Goal: Task Accomplishment & Management: Use online tool/utility

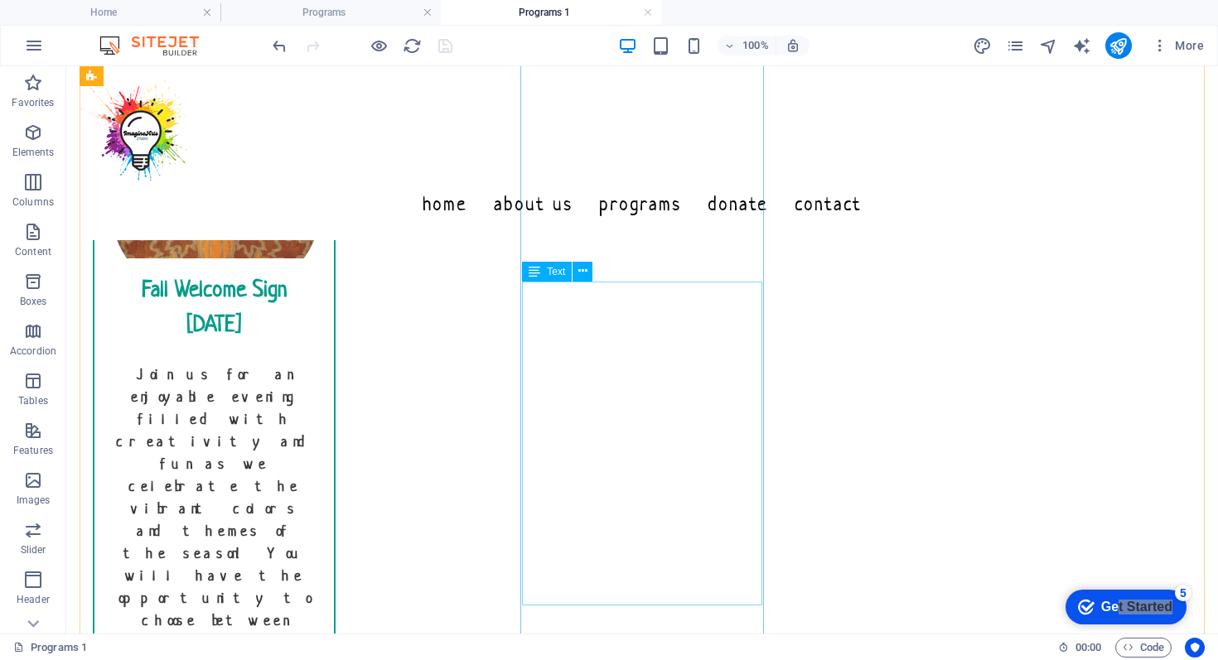
scroll to position [407, 0]
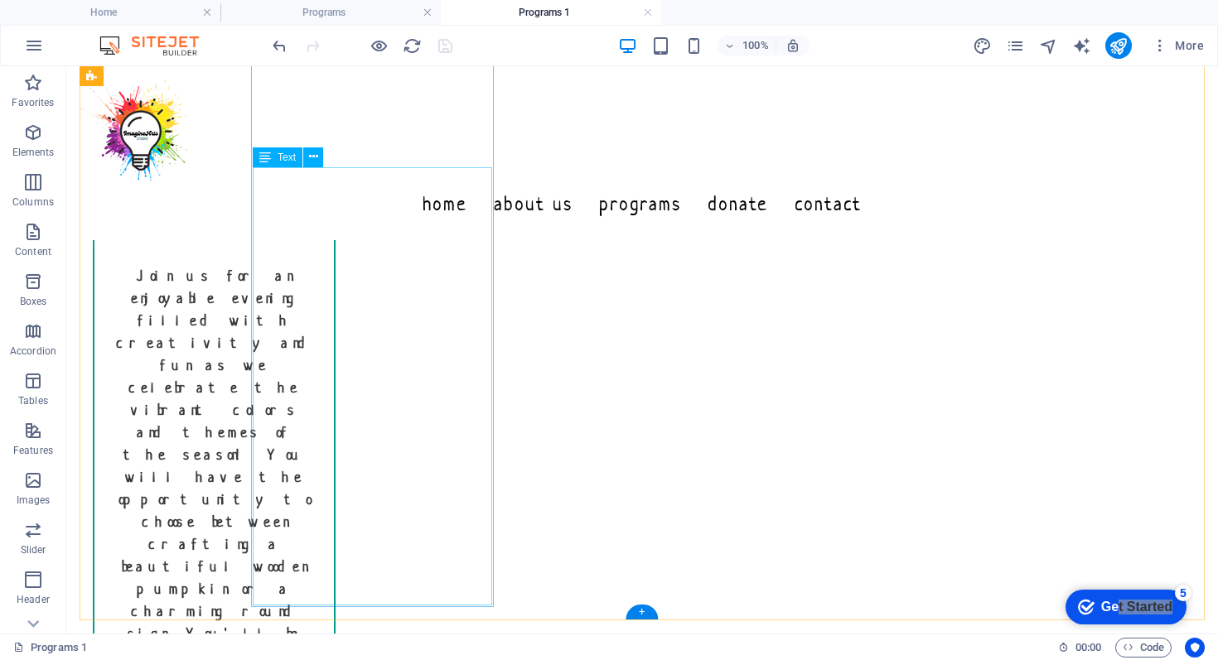
drag, startPoint x: 283, startPoint y: 535, endPoint x: 346, endPoint y: 548, distance: 64.2
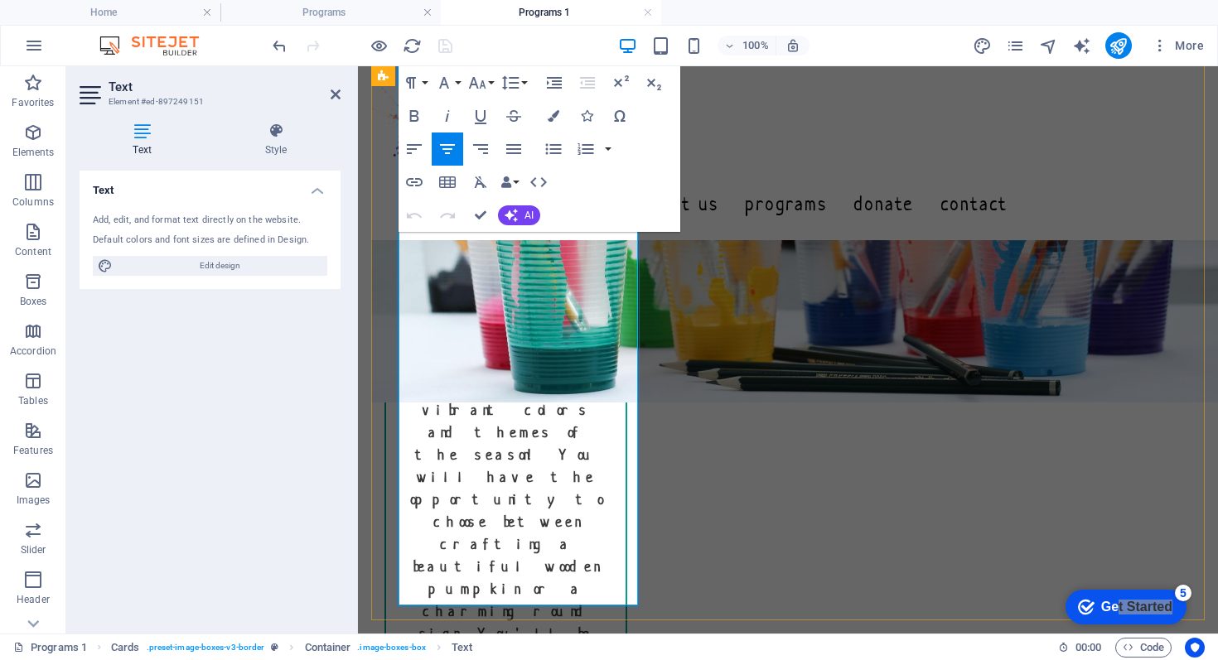
drag, startPoint x: 428, startPoint y: 535, endPoint x: 568, endPoint y: 578, distance: 145.5
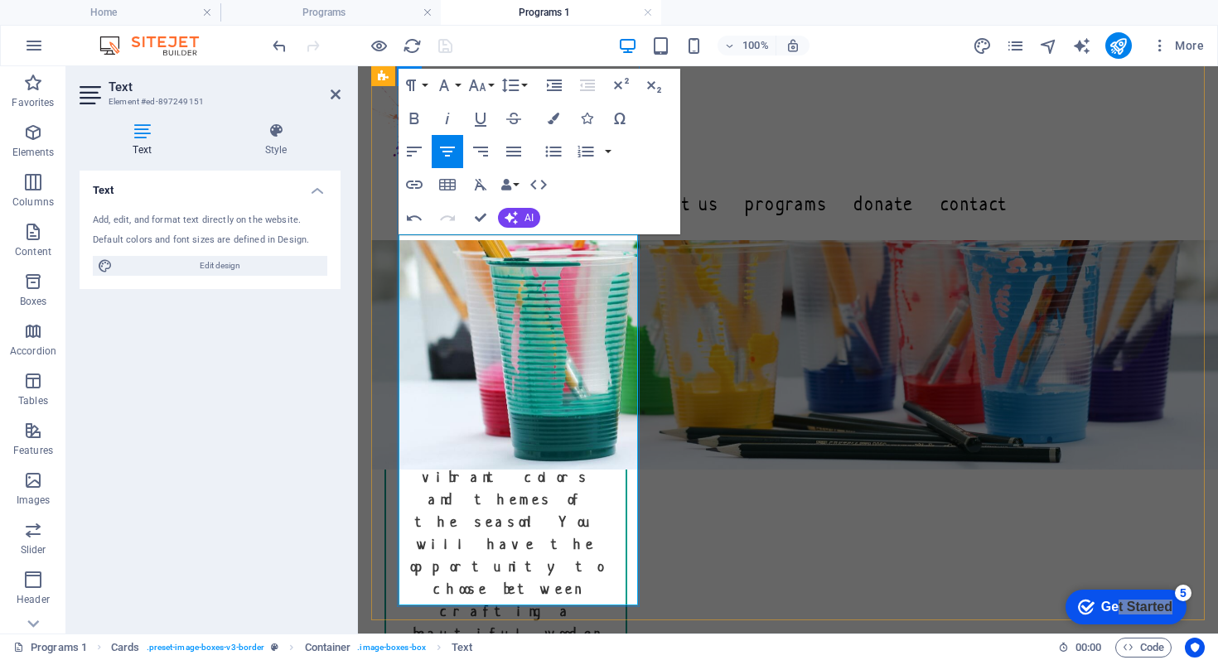
scroll to position [362, 0]
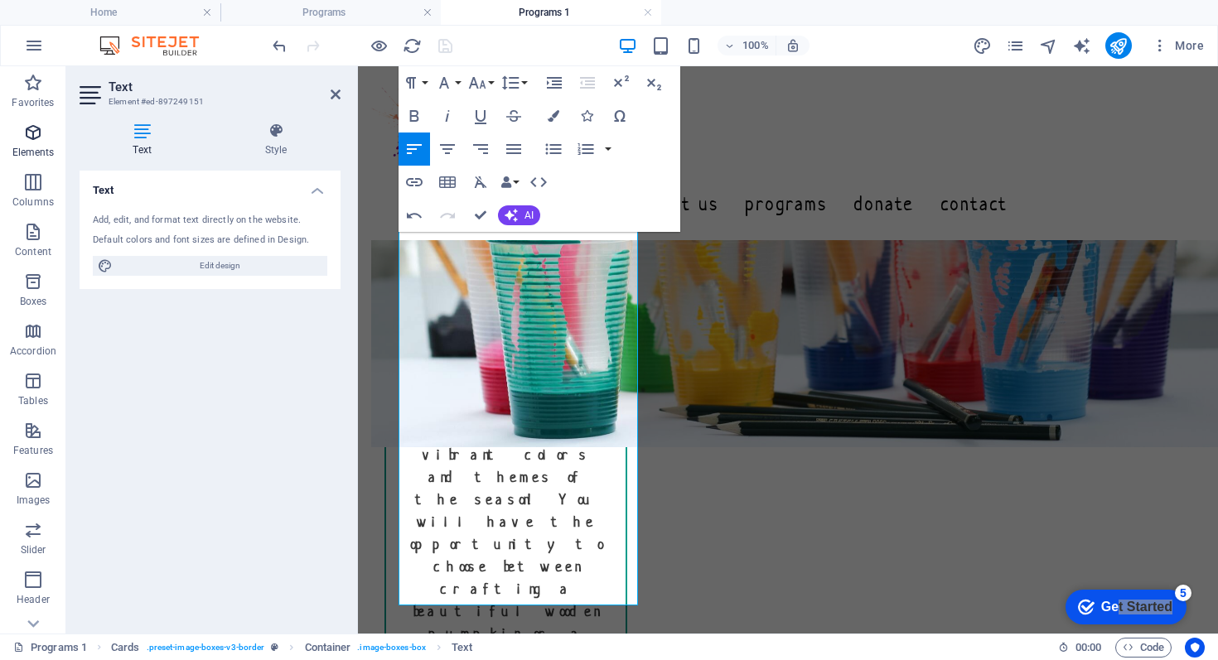
click at [32, 128] on icon "button" at bounding box center [33, 133] width 20 height 20
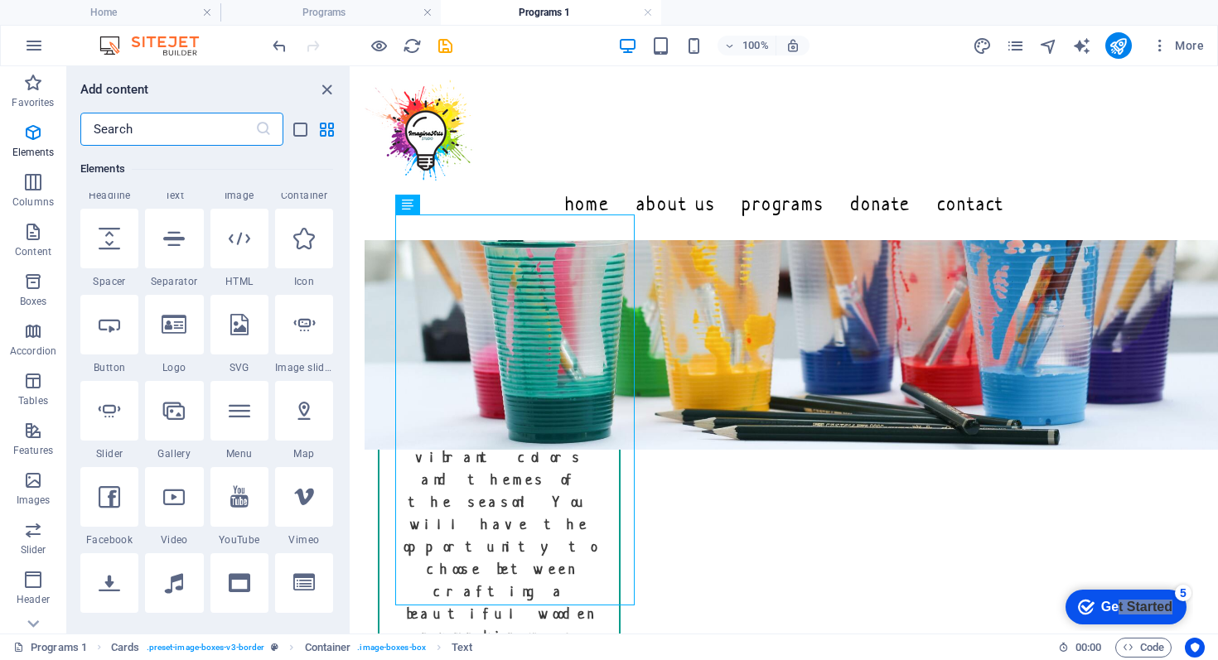
scroll to position [244, 0]
click at [302, 249] on icon at bounding box center [304, 241] width 22 height 22
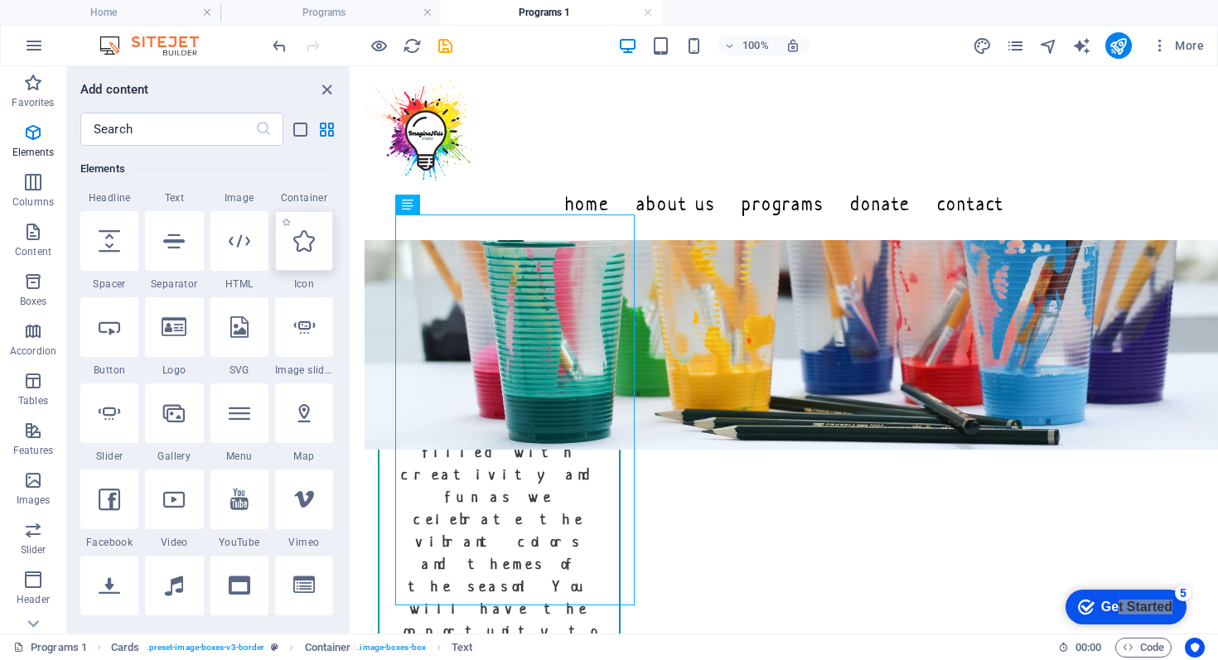
scroll to position [23, 0]
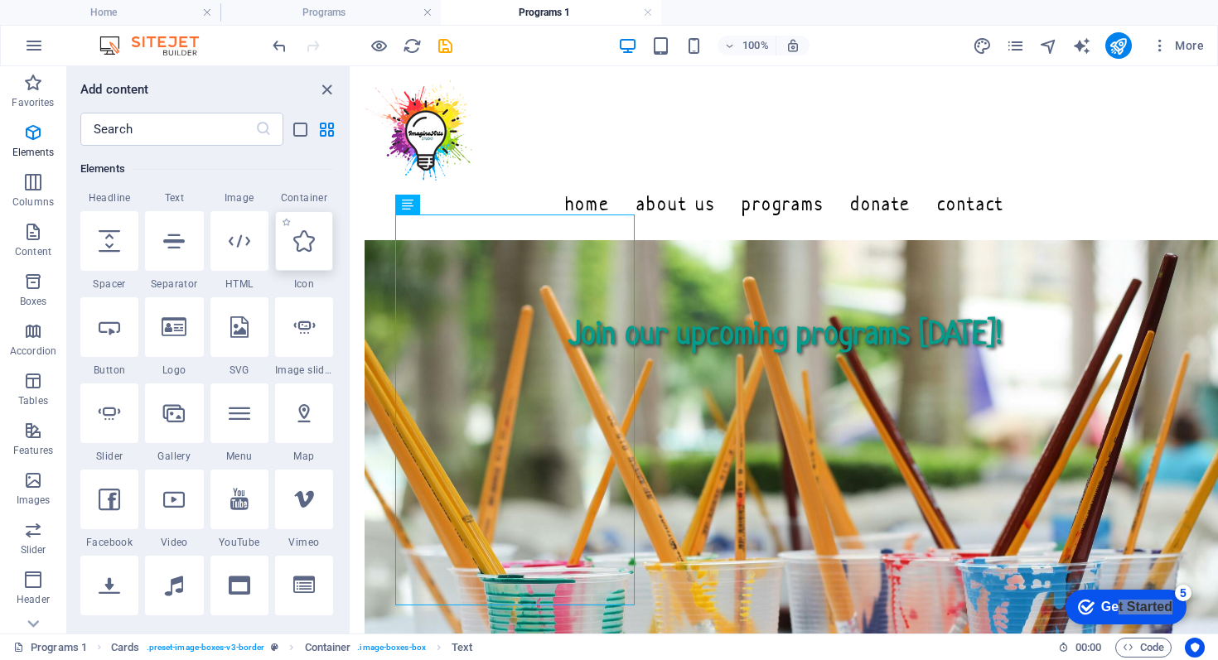
select select "xMidYMid"
select select "px"
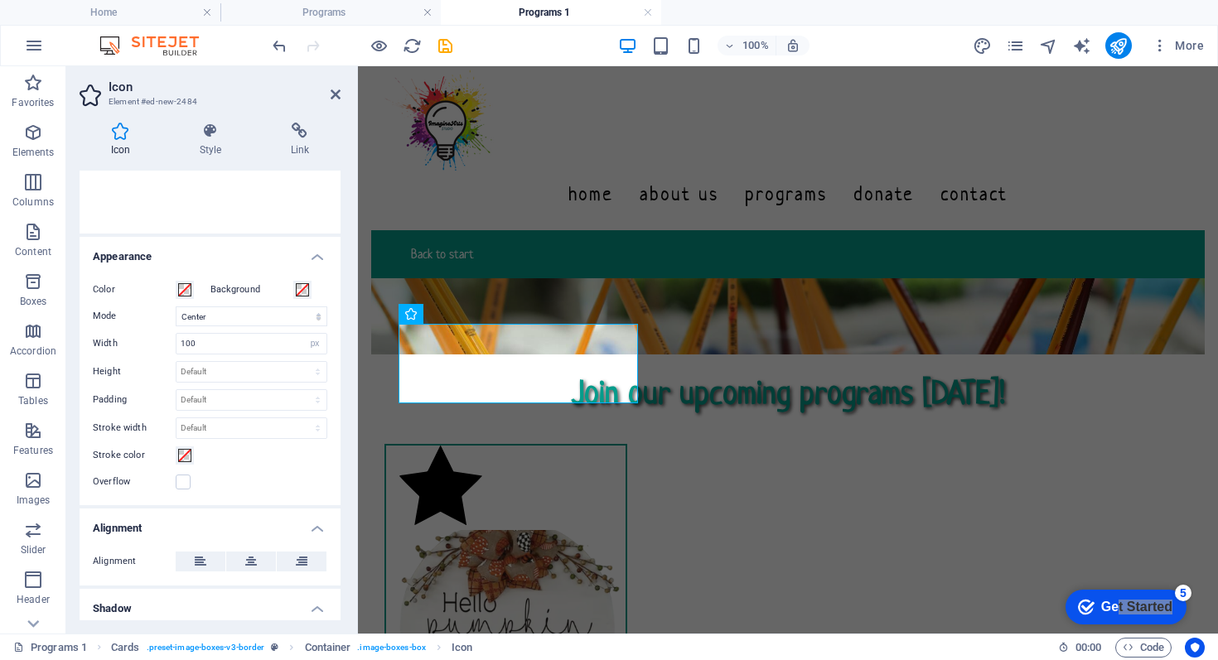
scroll to position [359, 0]
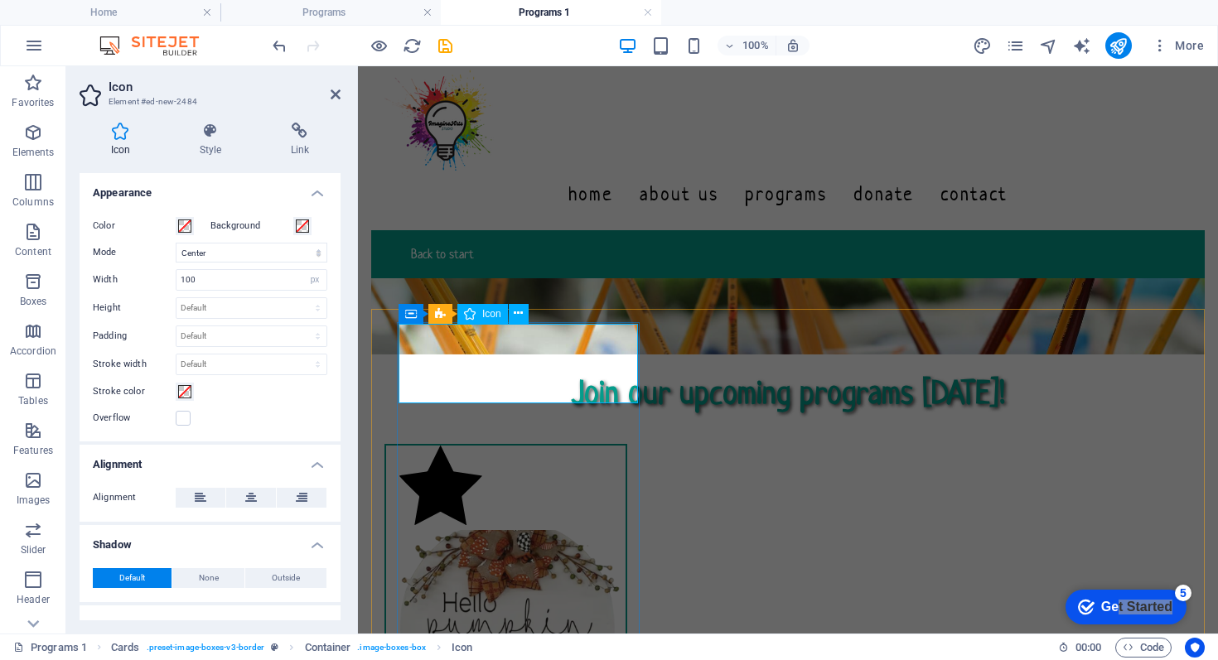
click at [440, 446] on figure at bounding box center [505, 488] width 239 height 85
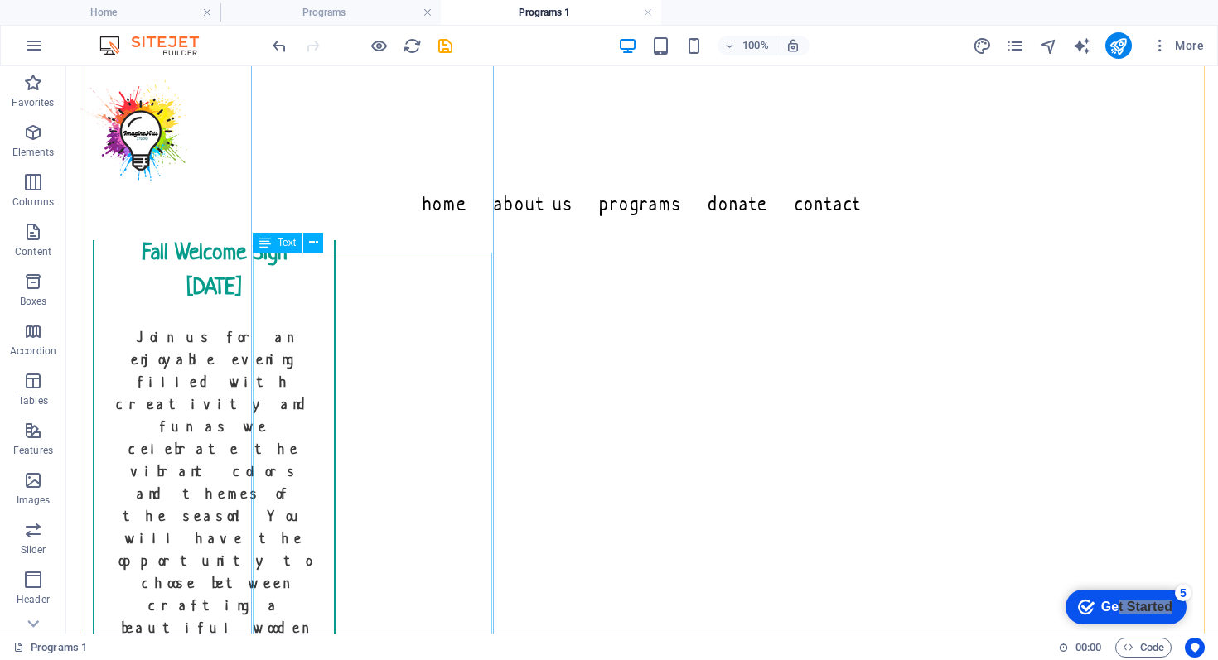
scroll to position [360, 0]
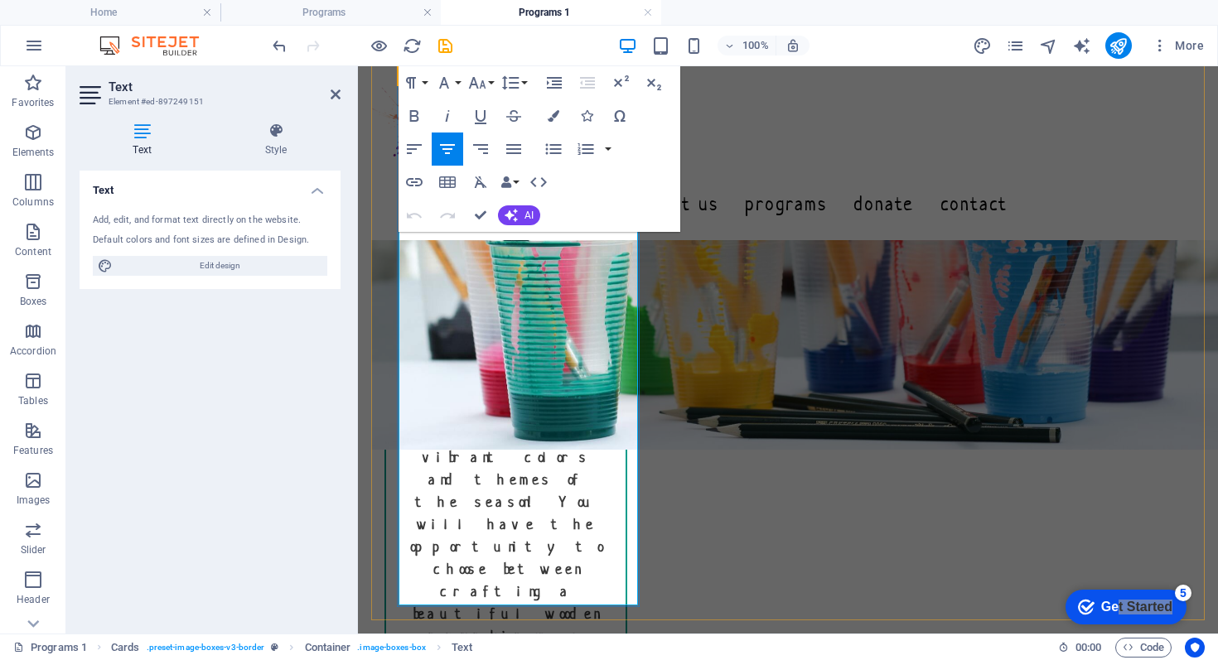
click at [35, 139] on icon "button" at bounding box center [33, 133] width 20 height 20
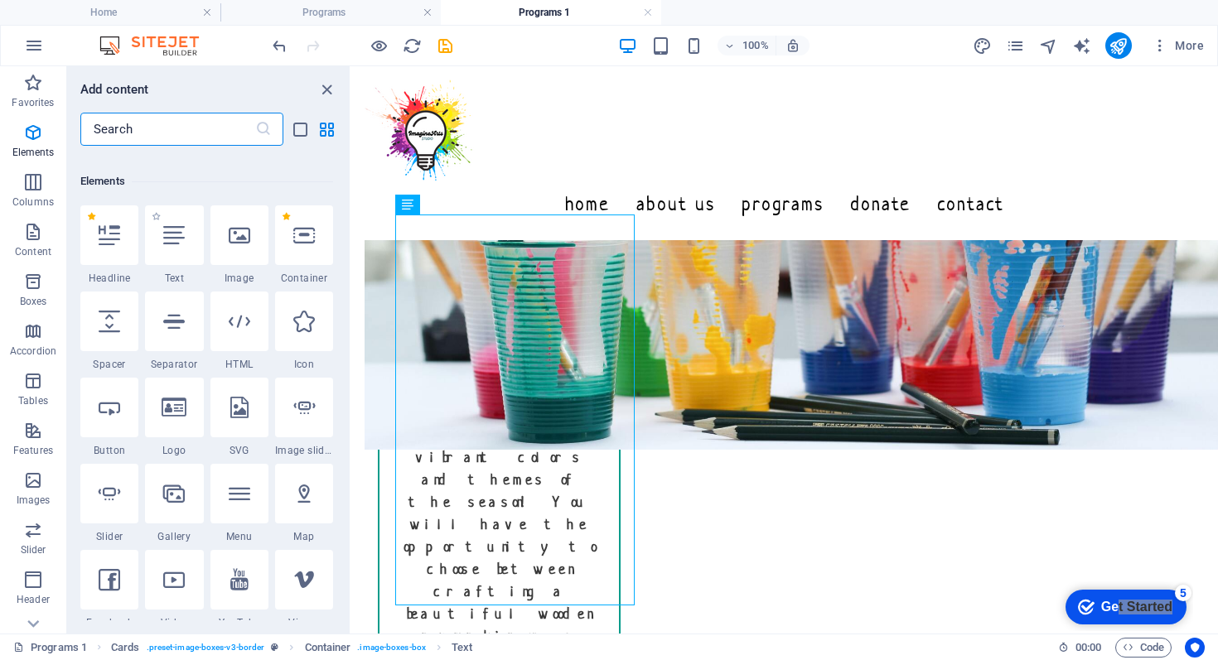
scroll to position [166, 0]
click at [105, 426] on div at bounding box center [109, 406] width 58 height 60
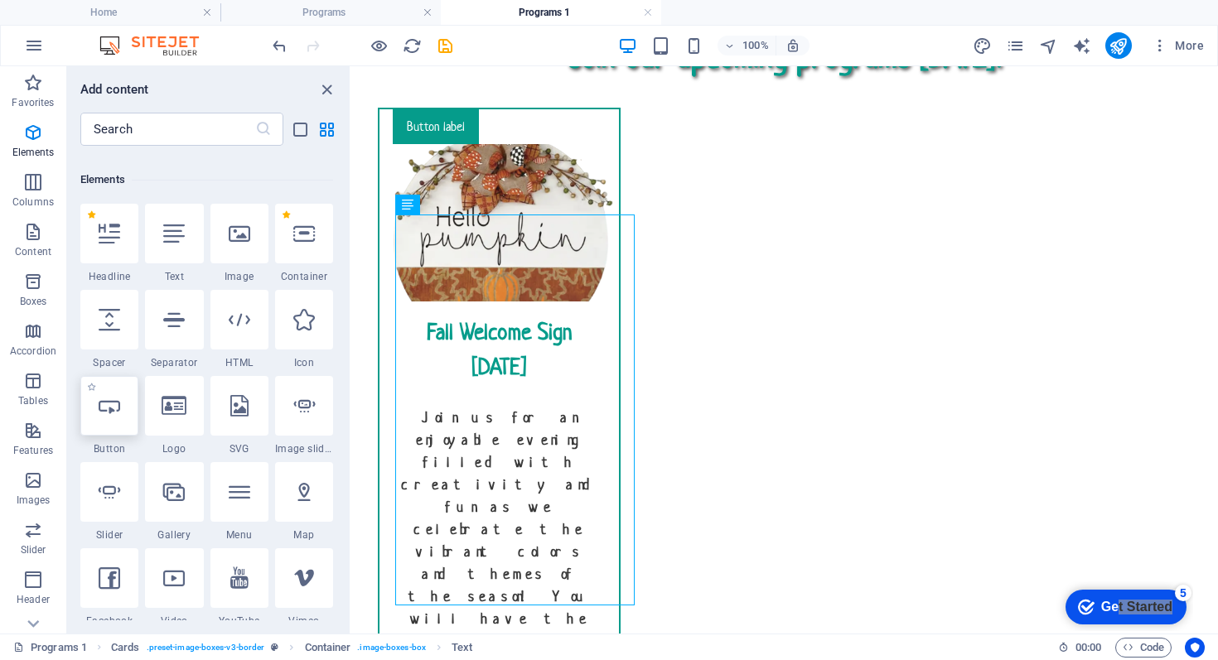
scroll to position [116, 0]
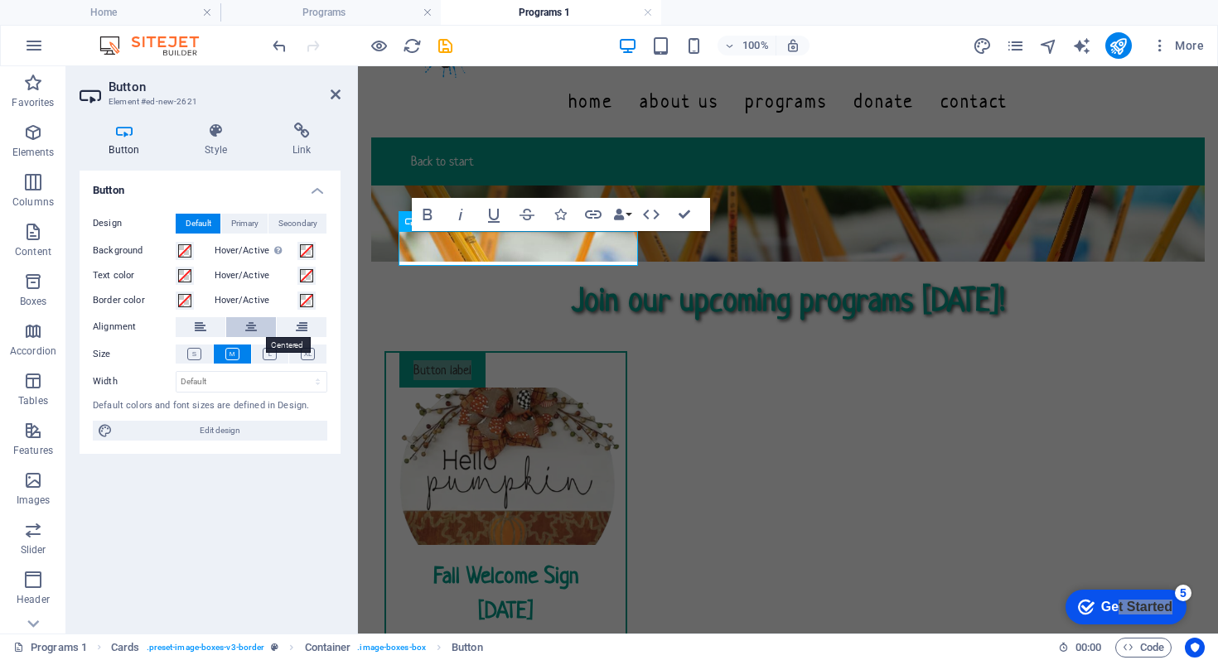
click at [260, 327] on button at bounding box center [251, 327] width 50 height 20
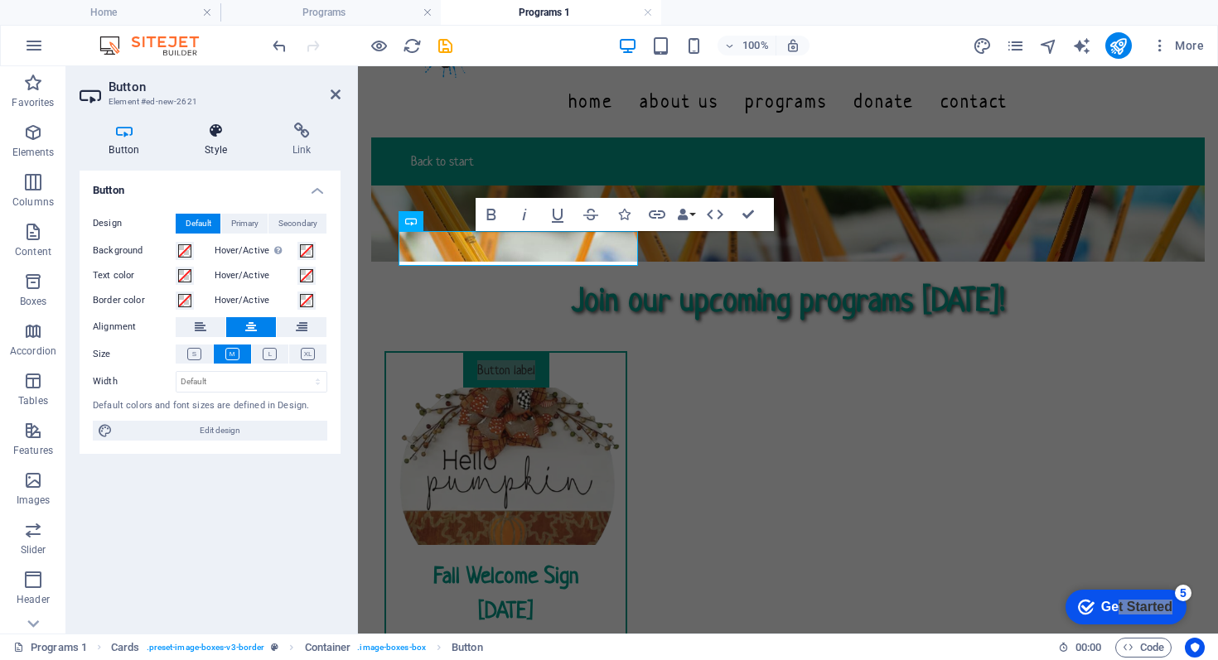
click at [224, 148] on h4 "Style" at bounding box center [220, 140] width 88 height 35
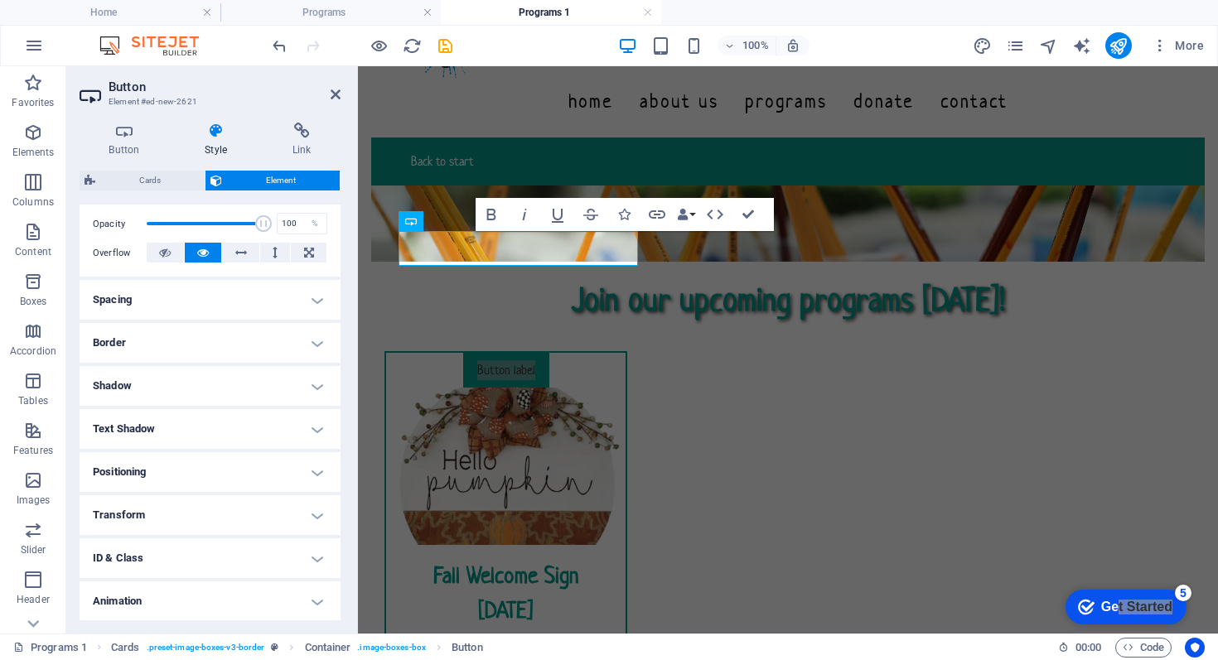
scroll to position [284, 0]
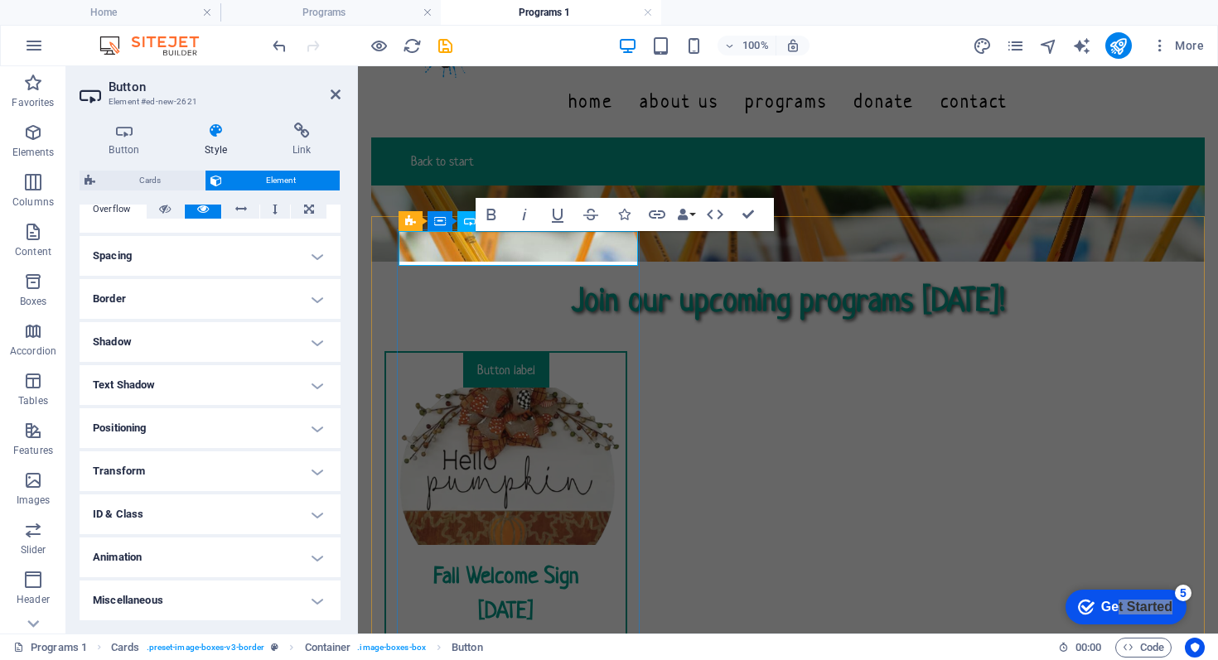
click at [597, 353] on div "Button label" at bounding box center [505, 370] width 213 height 35
click at [612, 353] on div "Button label" at bounding box center [505, 370] width 213 height 35
click at [516, 353] on link "Button label" at bounding box center [506, 370] width 86 height 35
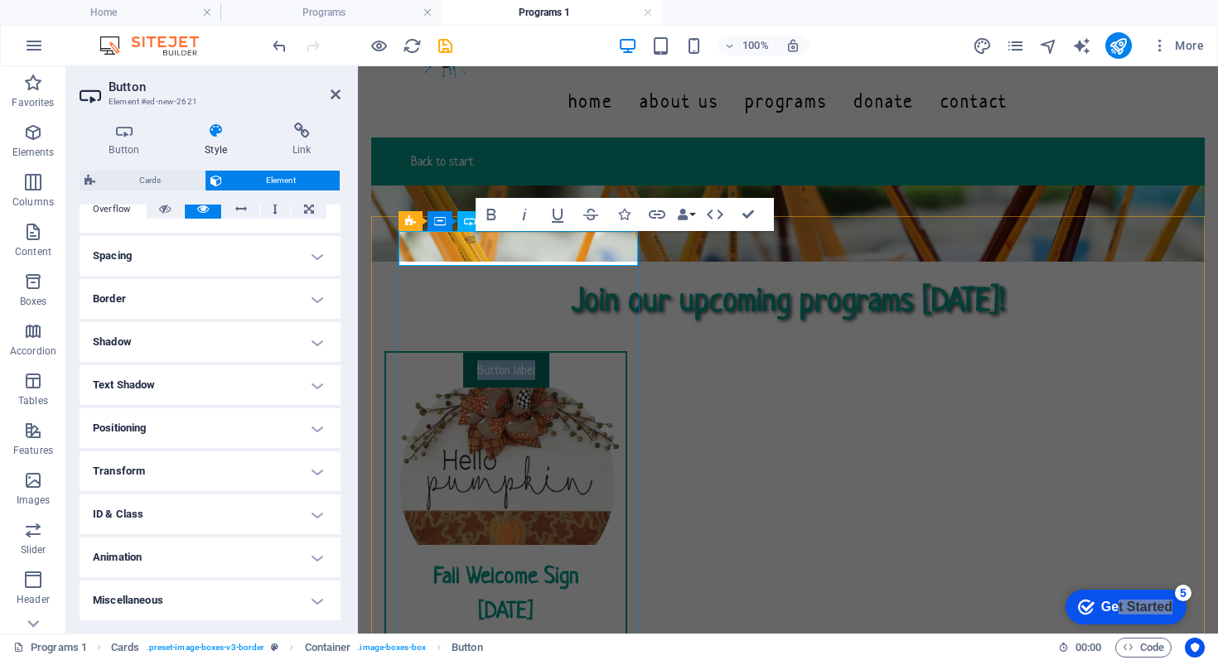
click at [516, 353] on link "Button label" at bounding box center [506, 370] width 86 height 35
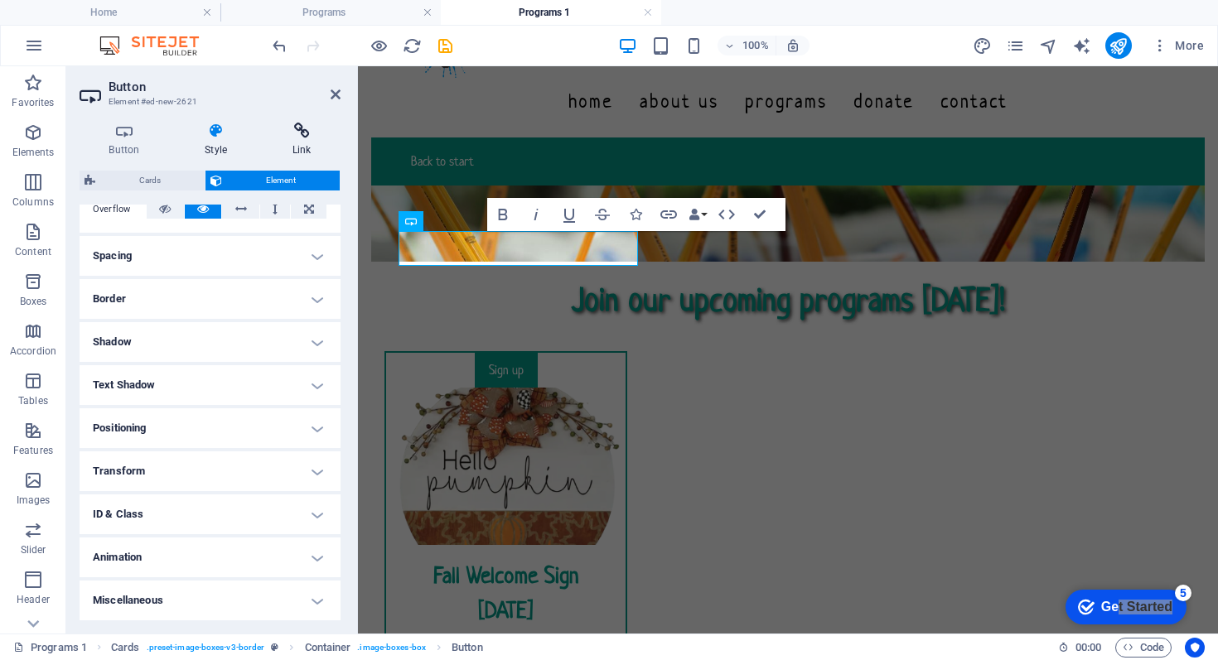
click at [300, 133] on icon at bounding box center [302, 131] width 78 height 17
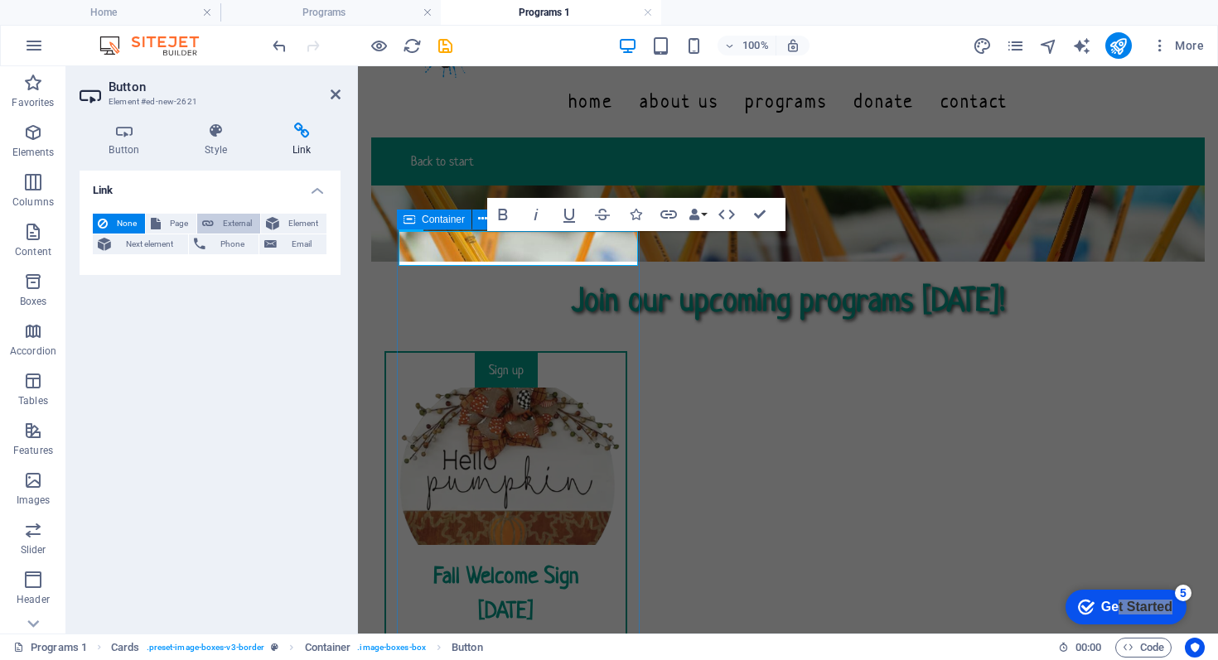
click at [238, 224] on span "External" at bounding box center [237, 224] width 36 height 20
select select "blank"
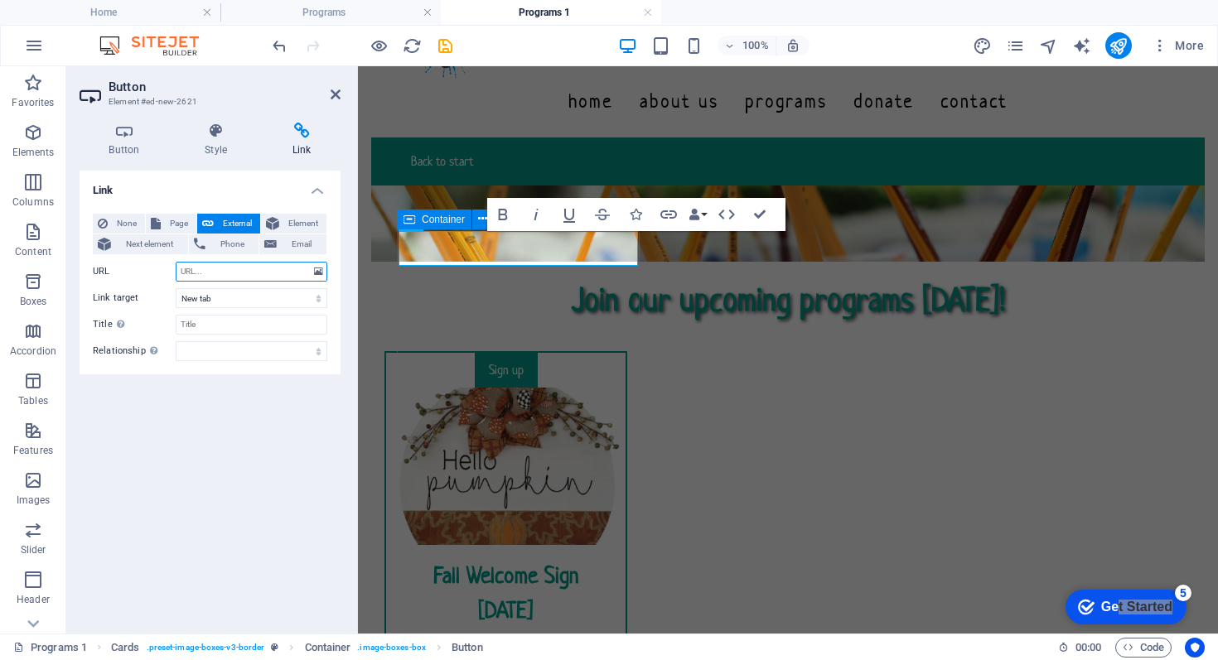
click at [235, 273] on input "URL" at bounding box center [252, 272] width 152 height 20
paste input "https://pci.jotform.com/form/252386956353165"
type input "https://pci.jotform.com/form/252386956353165"
click at [239, 301] on select "New tab Same tab Overlay" at bounding box center [252, 298] width 152 height 20
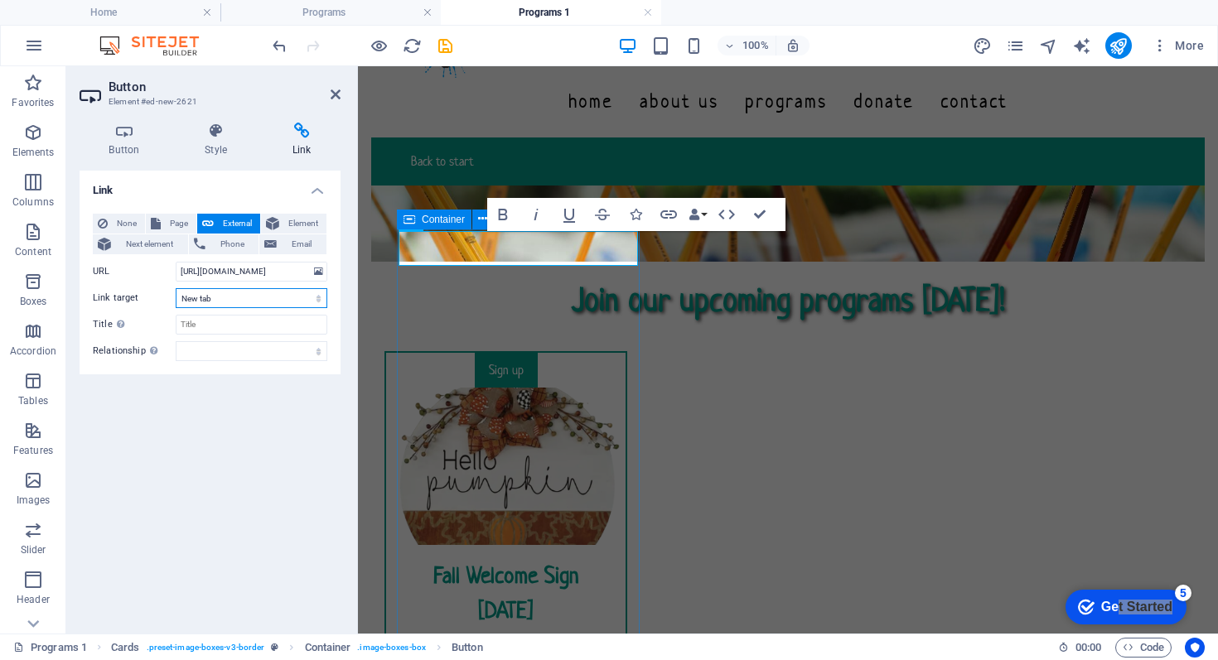
scroll to position [0, 0]
click at [176, 288] on select "New tab Same tab Overlay" at bounding box center [252, 298] width 152 height 20
click at [224, 327] on input "Title Additional link description, should not be the same as the link text. The…" at bounding box center [252, 325] width 152 height 20
type input "Fall Welcome Sign Registration"
click at [233, 490] on div "Link None Page External Element Next element Phone Email Page Home About Us Pro…" at bounding box center [210, 396] width 261 height 450
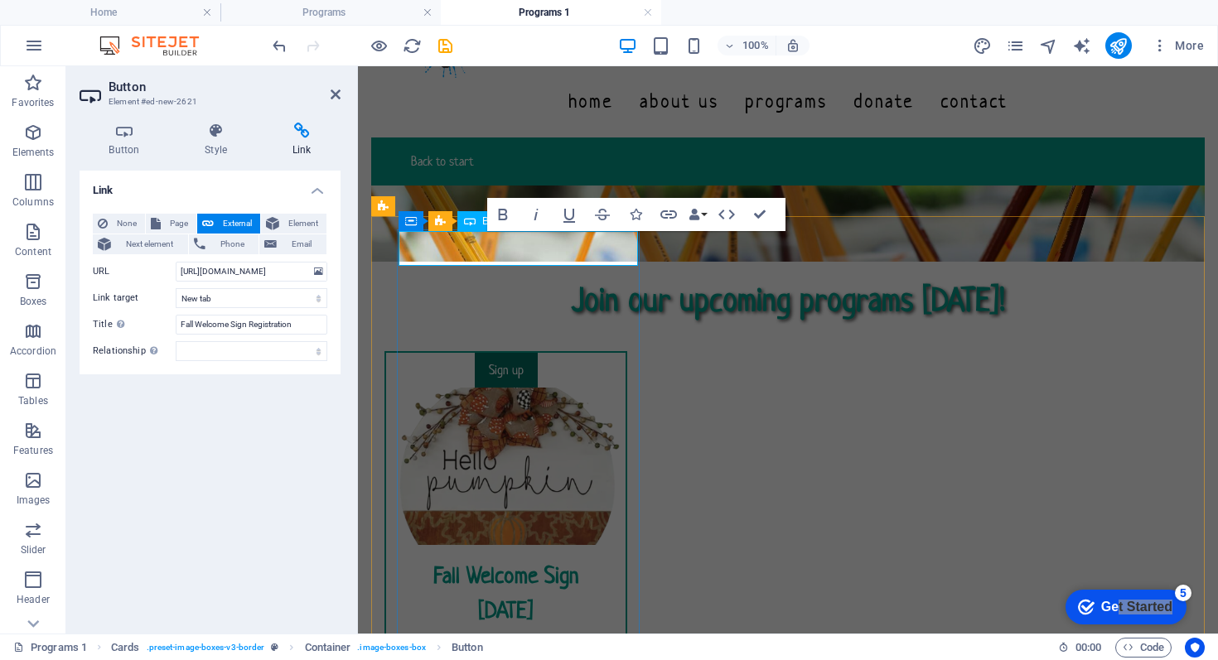
click at [538, 353] on link "Sign up" at bounding box center [506, 370] width 63 height 35
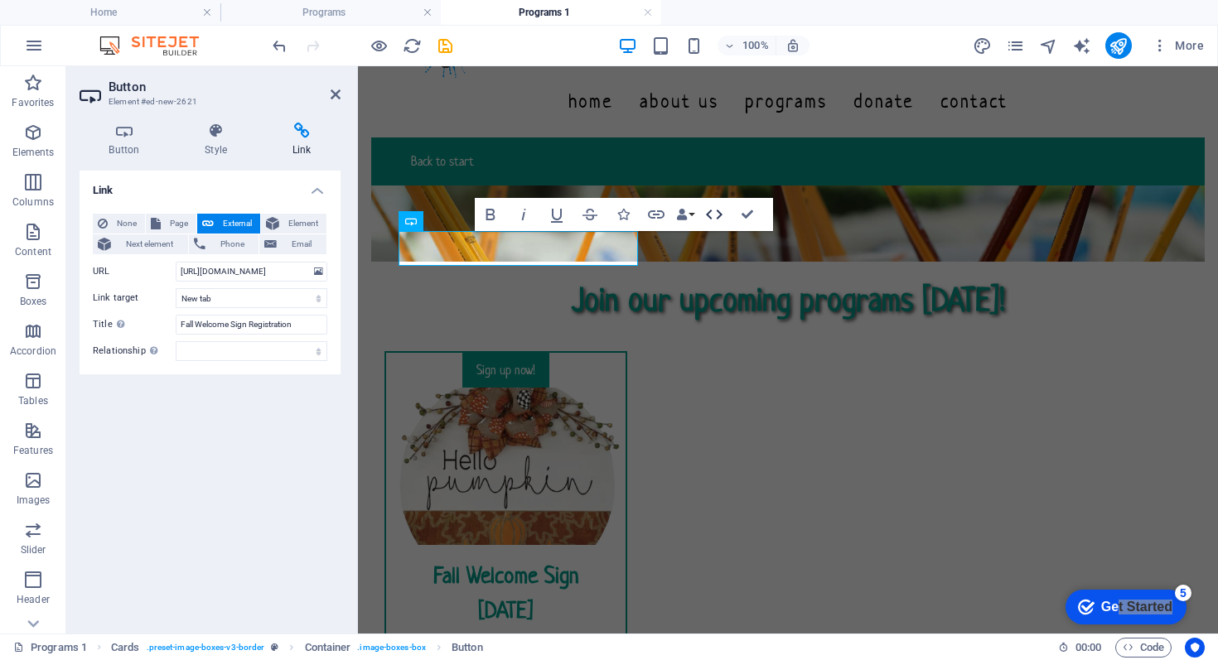
click at [720, 214] on icon "button" at bounding box center [714, 215] width 17 height 10
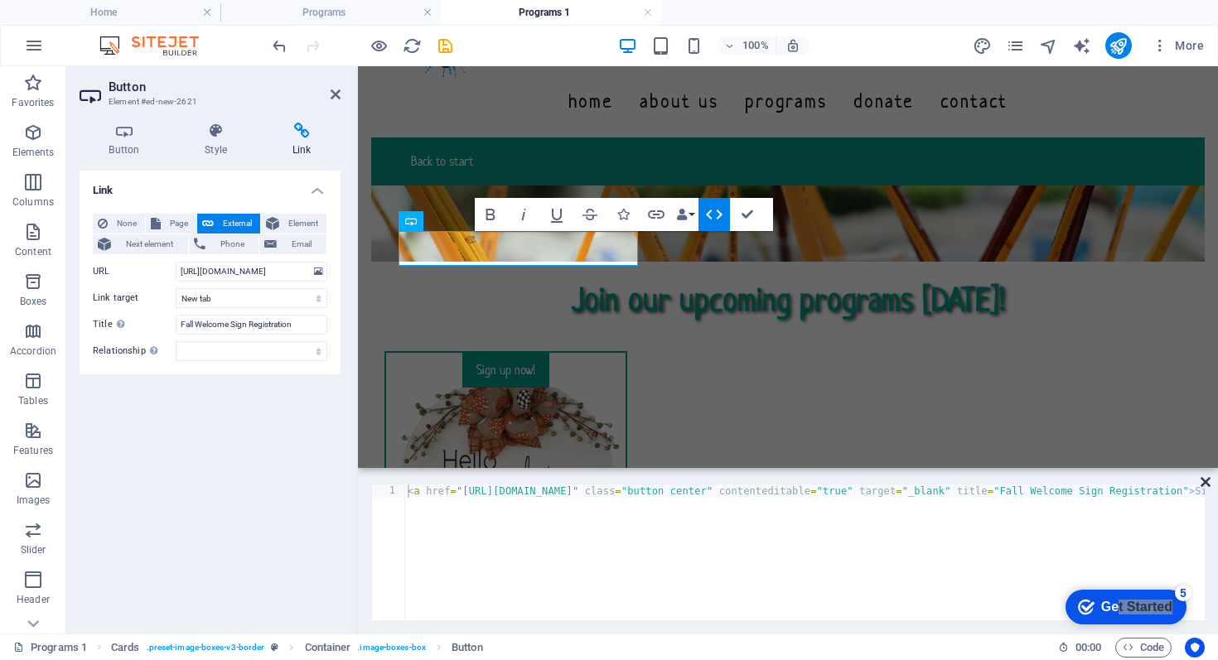
click at [1204, 479] on icon at bounding box center [1206, 482] width 10 height 13
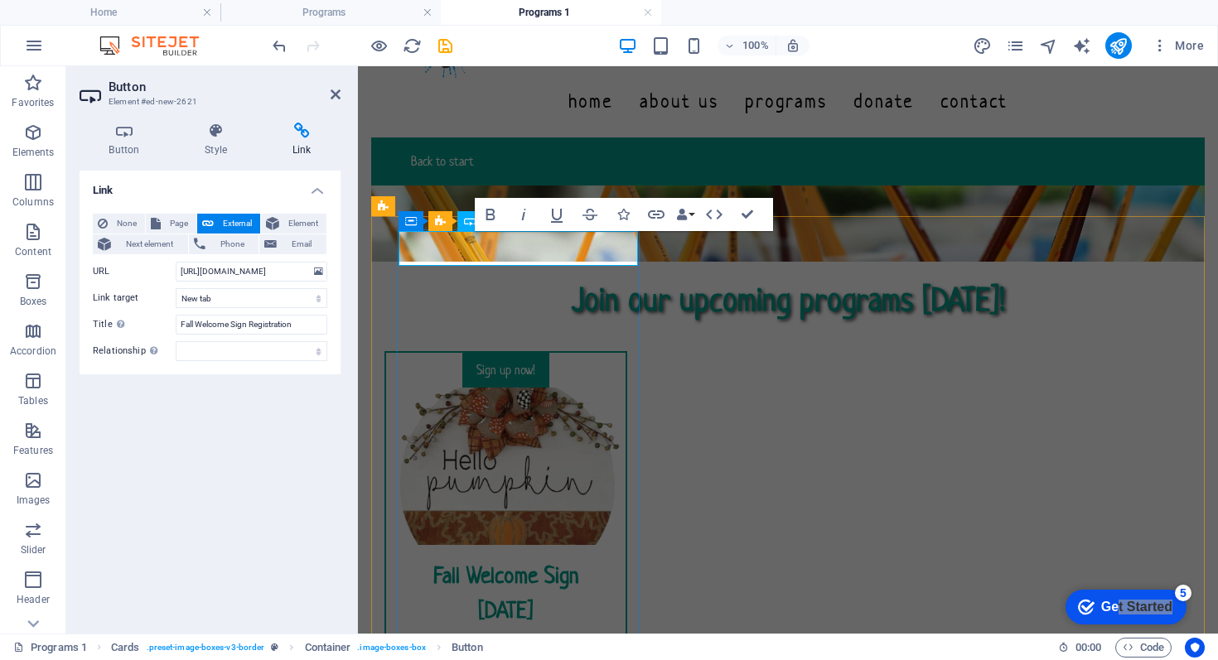
click at [580, 353] on div "Sign up now!" at bounding box center [505, 370] width 213 height 35
click at [97, 415] on div "Link None Page External Element Next element Phone Email Page Home About Us Pro…" at bounding box center [210, 396] width 261 height 450
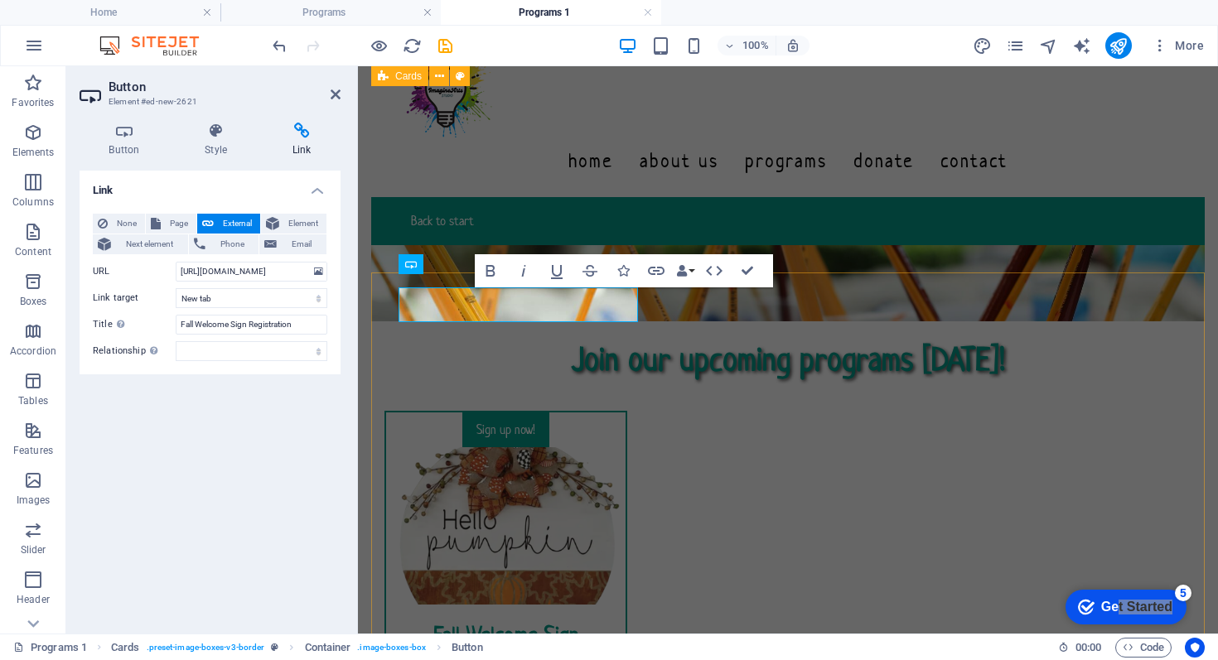
scroll to position [54, 0]
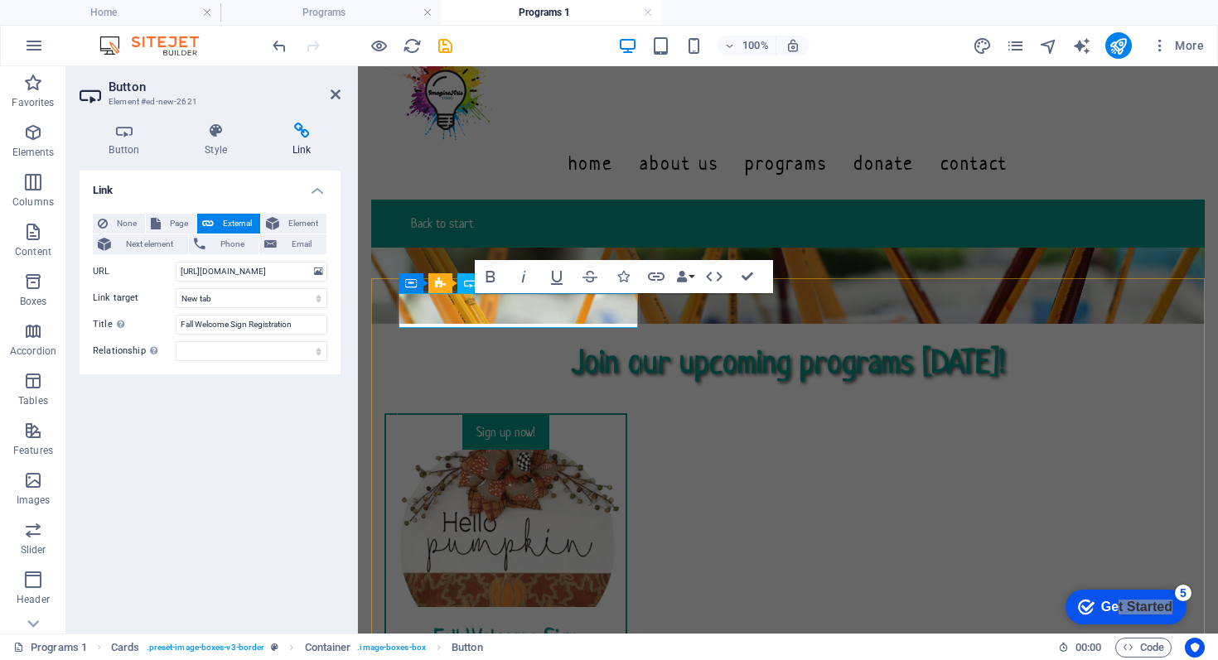
click at [432, 415] on div "Sign up now!" at bounding box center [505, 432] width 213 height 35
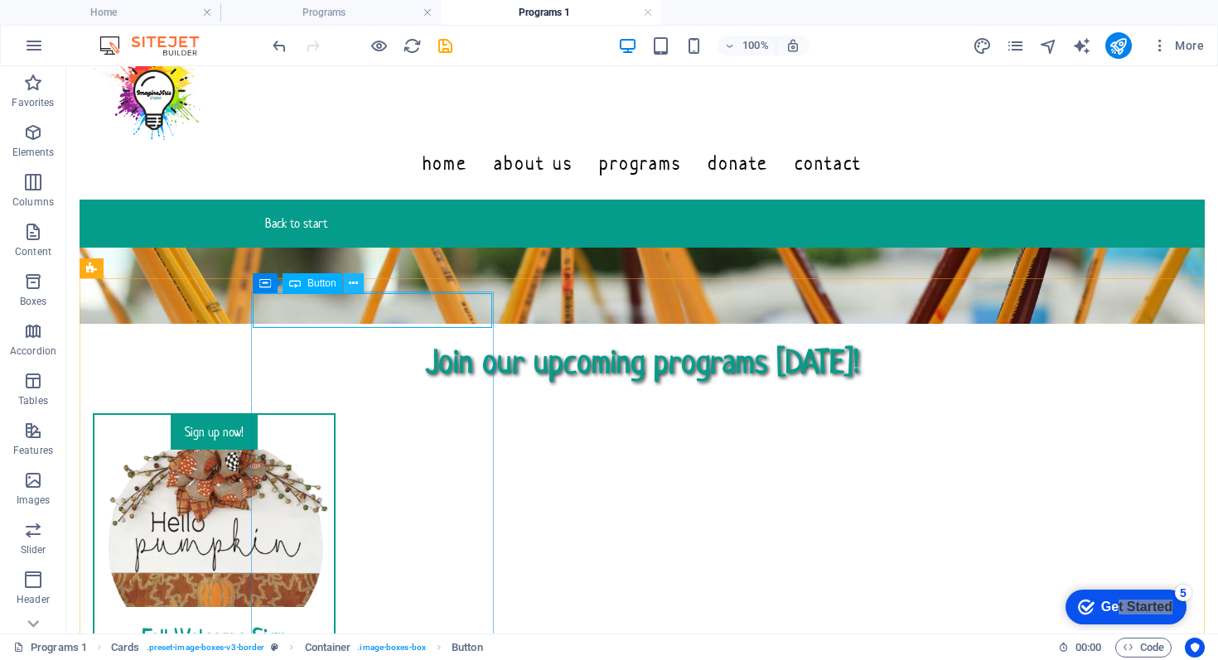
click at [357, 285] on icon at bounding box center [353, 283] width 9 height 17
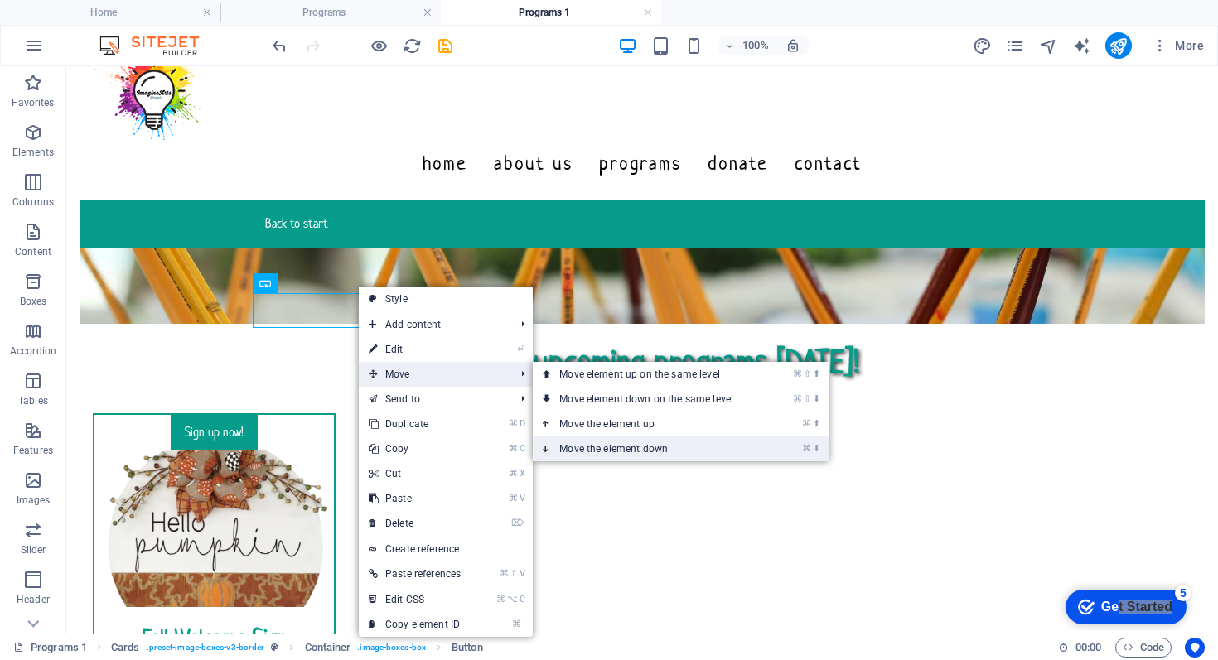
click at [605, 451] on link "⌘ ⬇ Move the element down" at bounding box center [650, 449] width 234 height 25
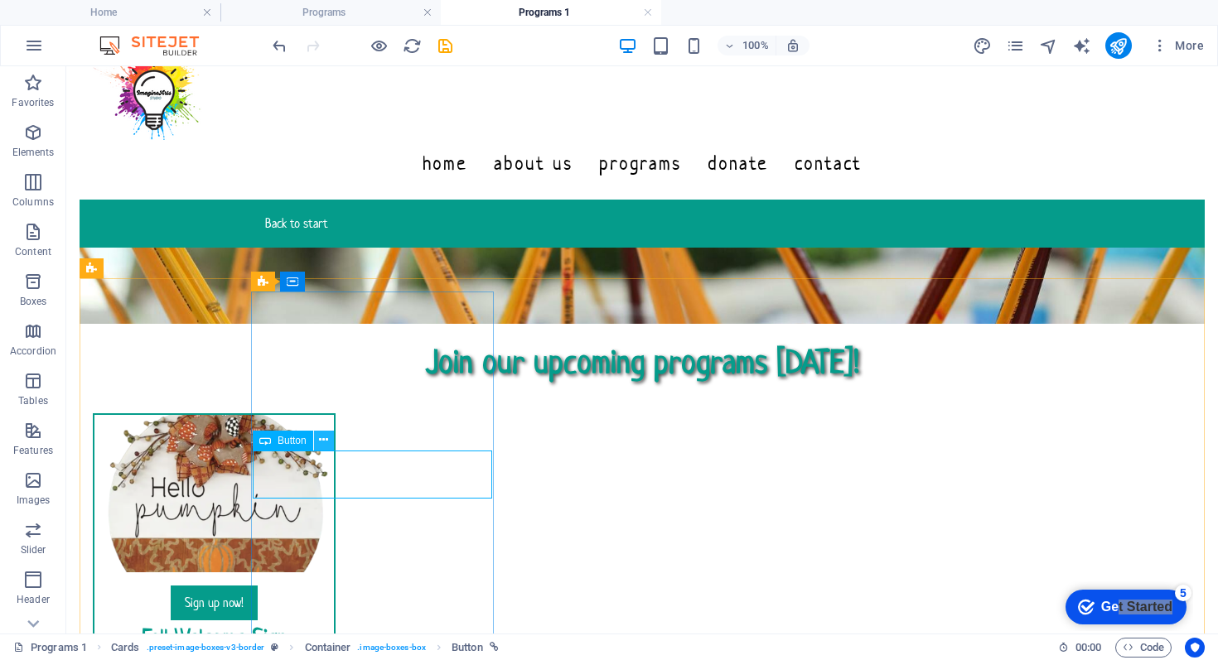
click at [324, 438] on icon at bounding box center [323, 440] width 9 height 17
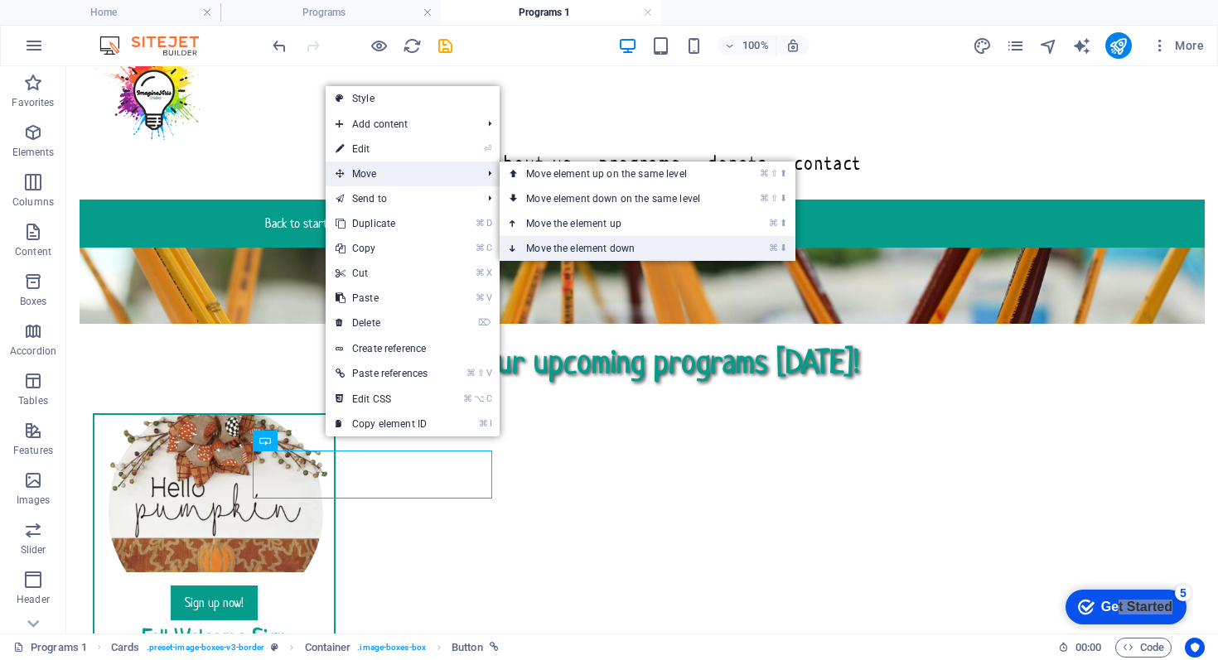
click at [559, 255] on link "⌘ ⬇ Move the element down" at bounding box center [617, 248] width 234 height 25
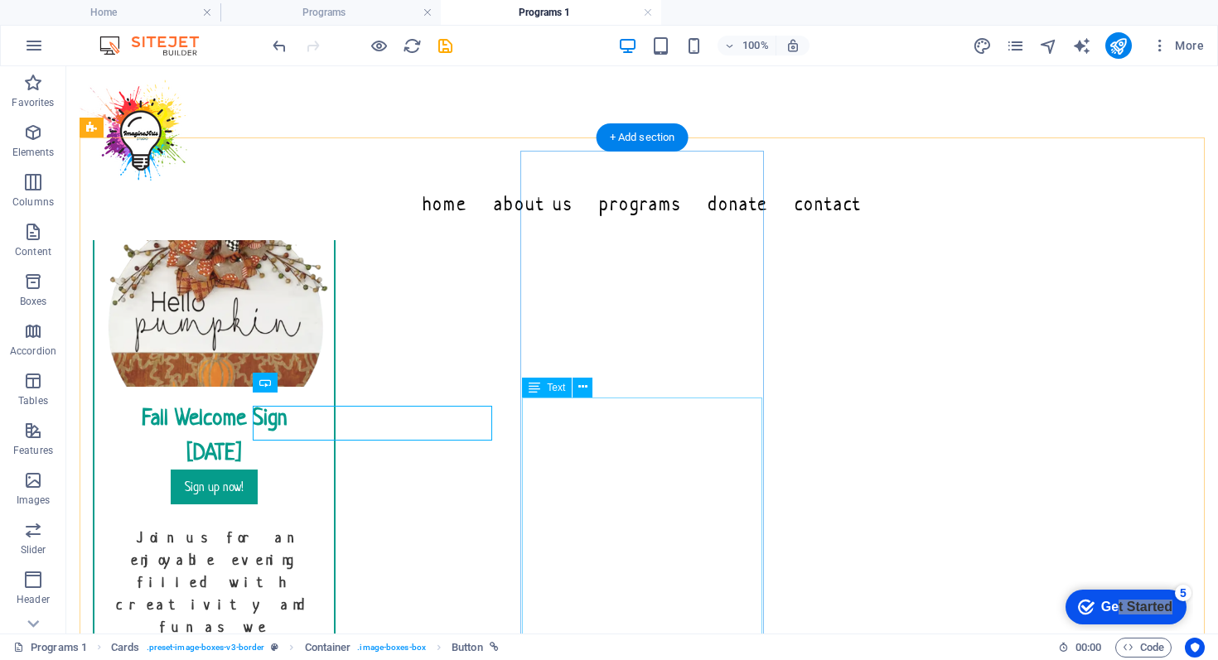
scroll to position [178, 0]
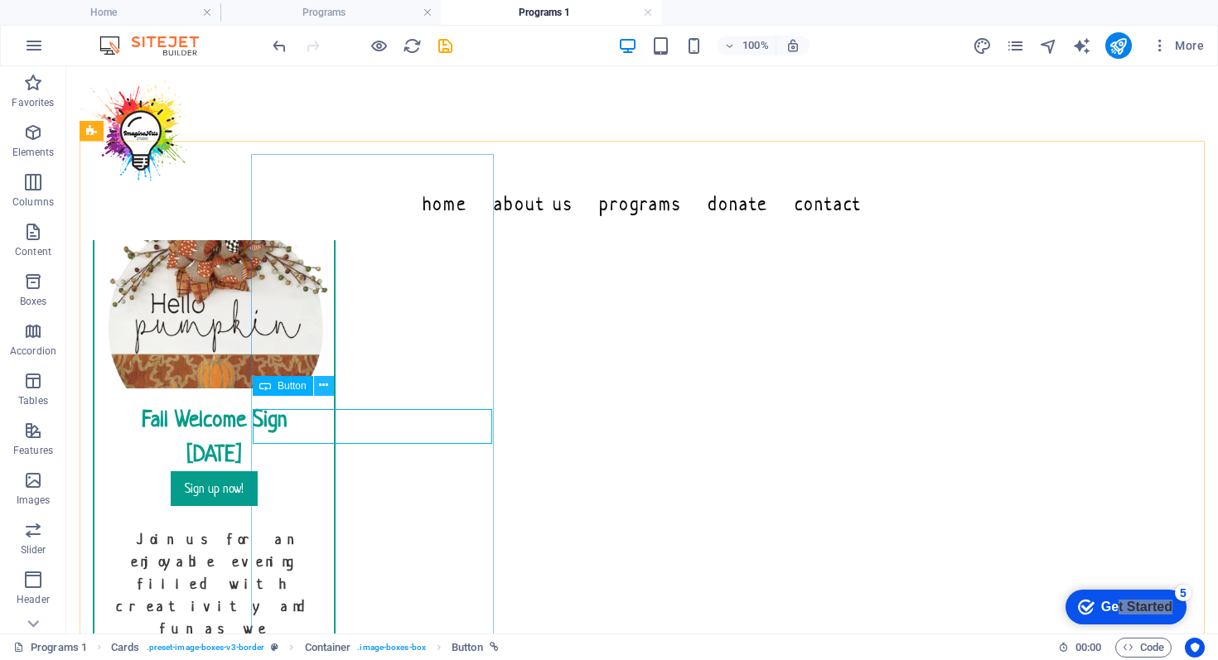
click at [322, 387] on icon at bounding box center [323, 385] width 9 height 17
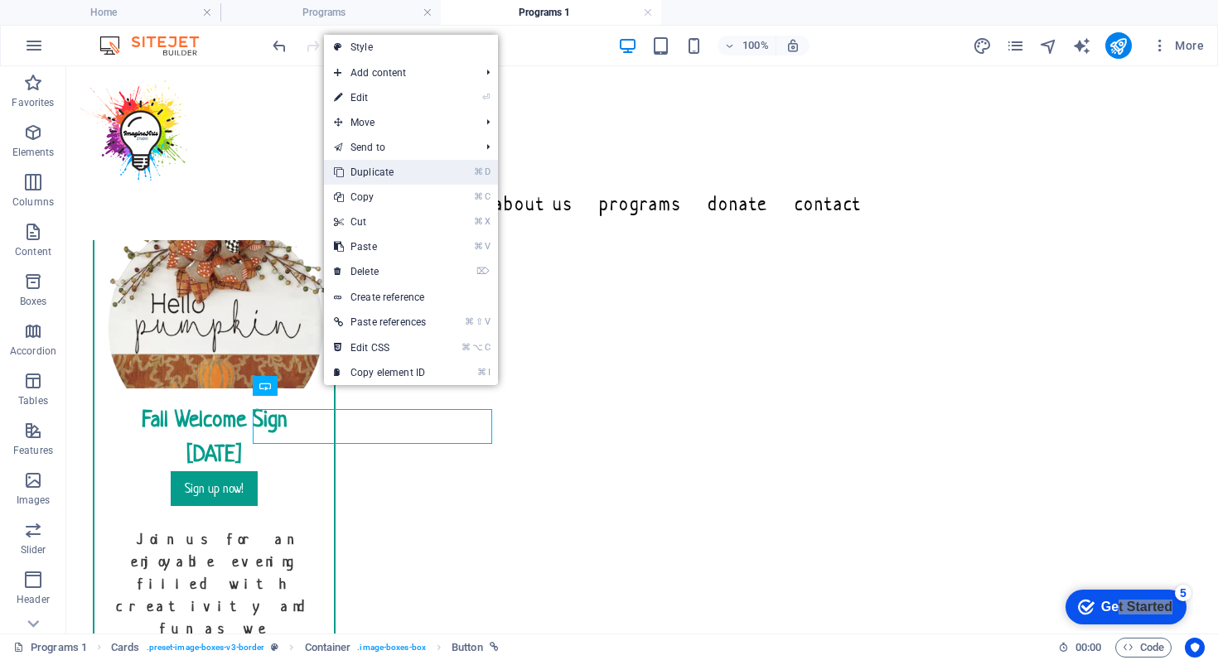
click at [399, 177] on link "⌘ D Duplicate" at bounding box center [380, 172] width 112 height 25
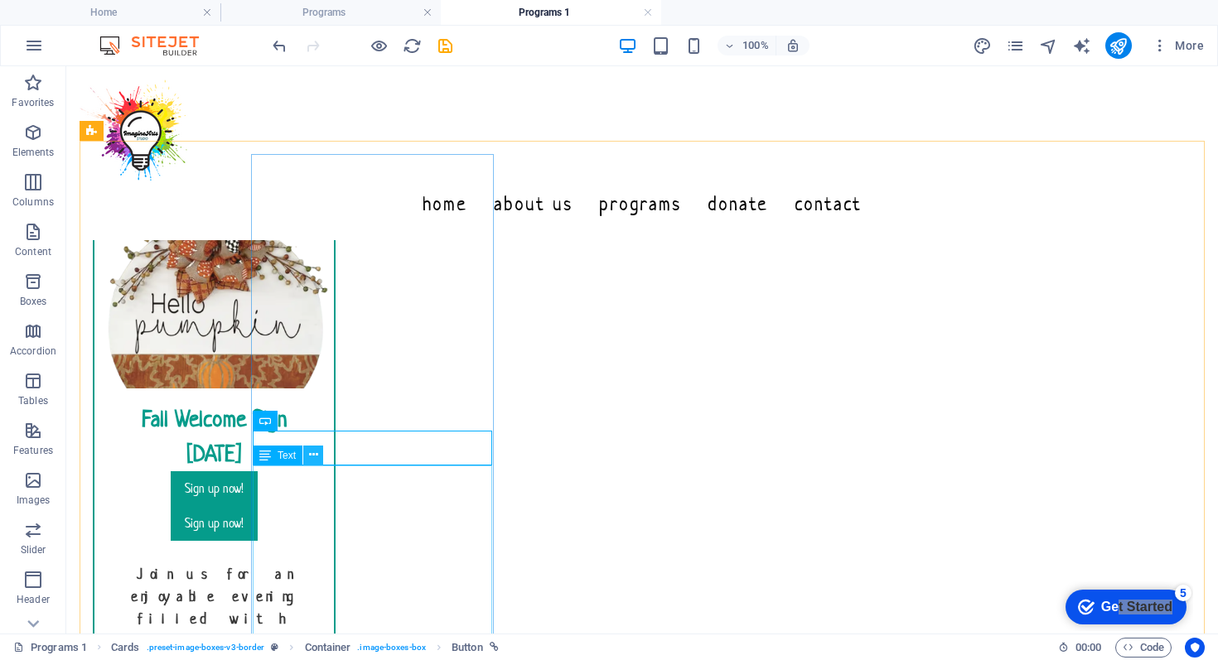
click at [314, 454] on icon at bounding box center [313, 455] width 9 height 17
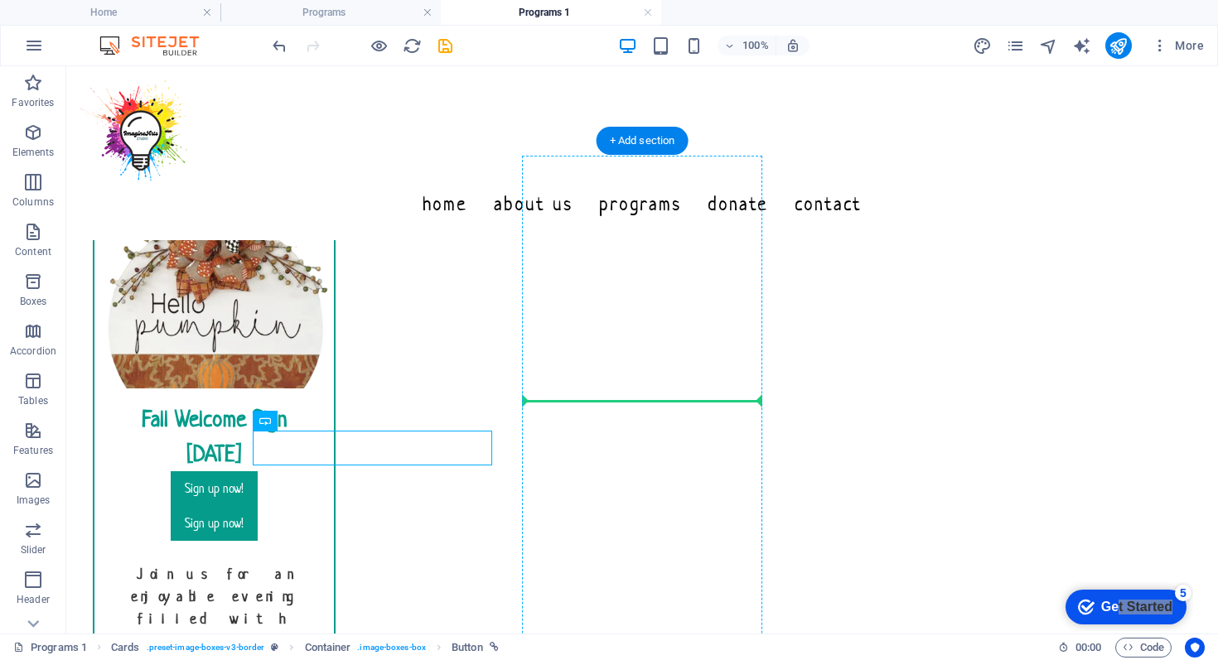
drag, startPoint x: 446, startPoint y: 455, endPoint x: 588, endPoint y: 412, distance: 148.1
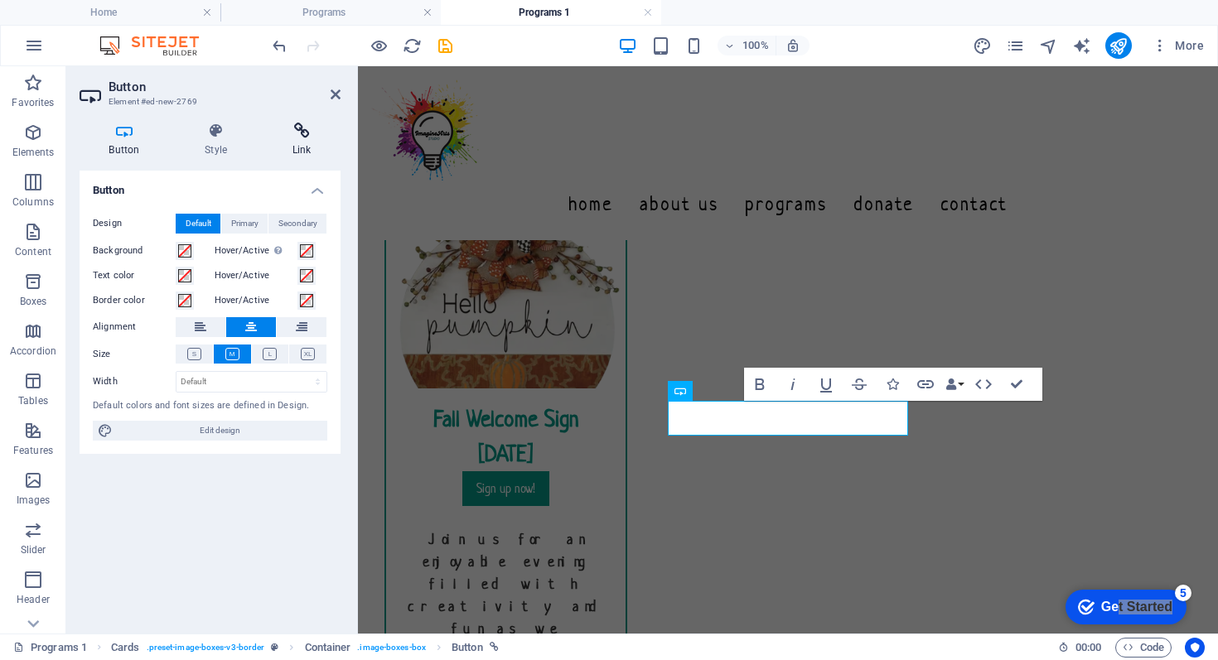
click at [306, 131] on icon at bounding box center [302, 131] width 78 height 17
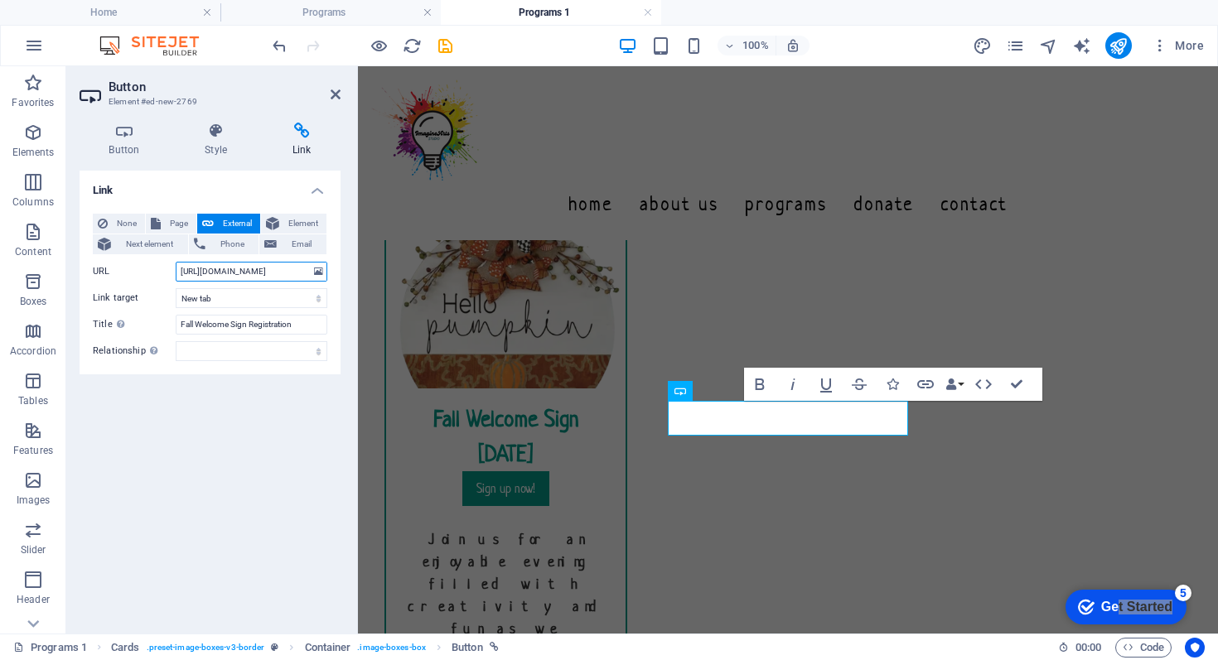
click at [250, 268] on input "https://pci.jotform.com/form/252386956353165" at bounding box center [252, 272] width 152 height 20
paste input "436725192156"
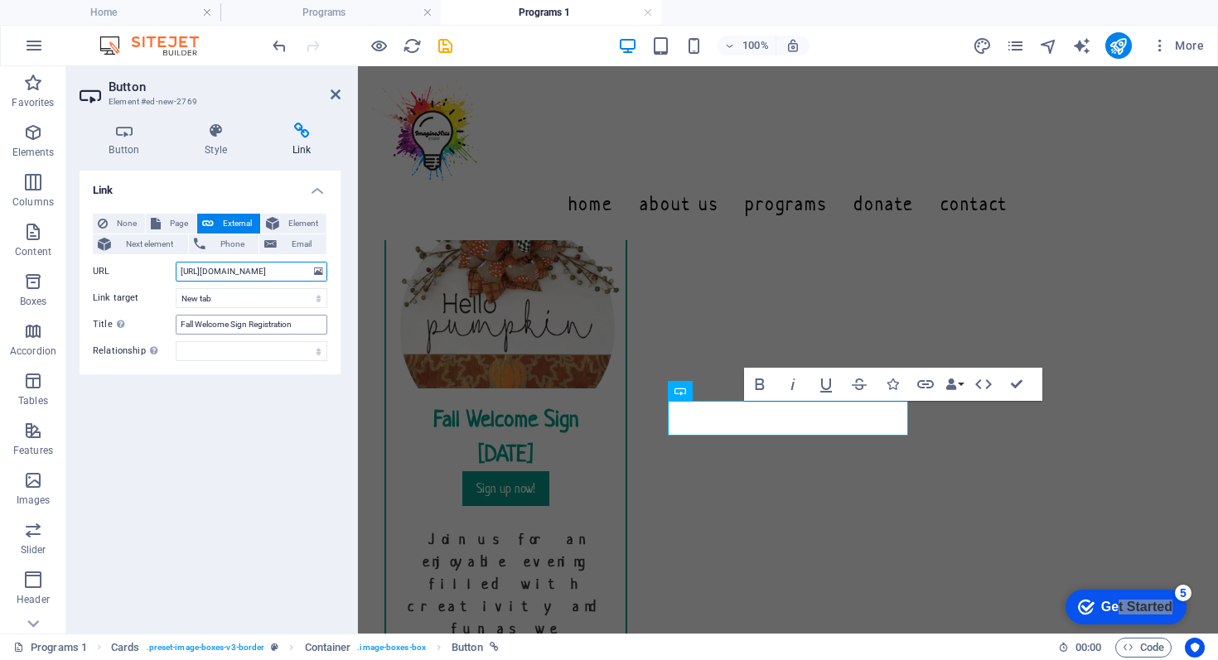
type input "https://pci.jotform.com/form/252436725192156"
click at [249, 325] on input "Fall Welcome Sign Registration" at bounding box center [252, 325] width 152 height 20
click at [239, 324] on input "Pumpkins and ghost Registration" at bounding box center [252, 325] width 152 height 20
type input "Pumpkins and Ghost Registration"
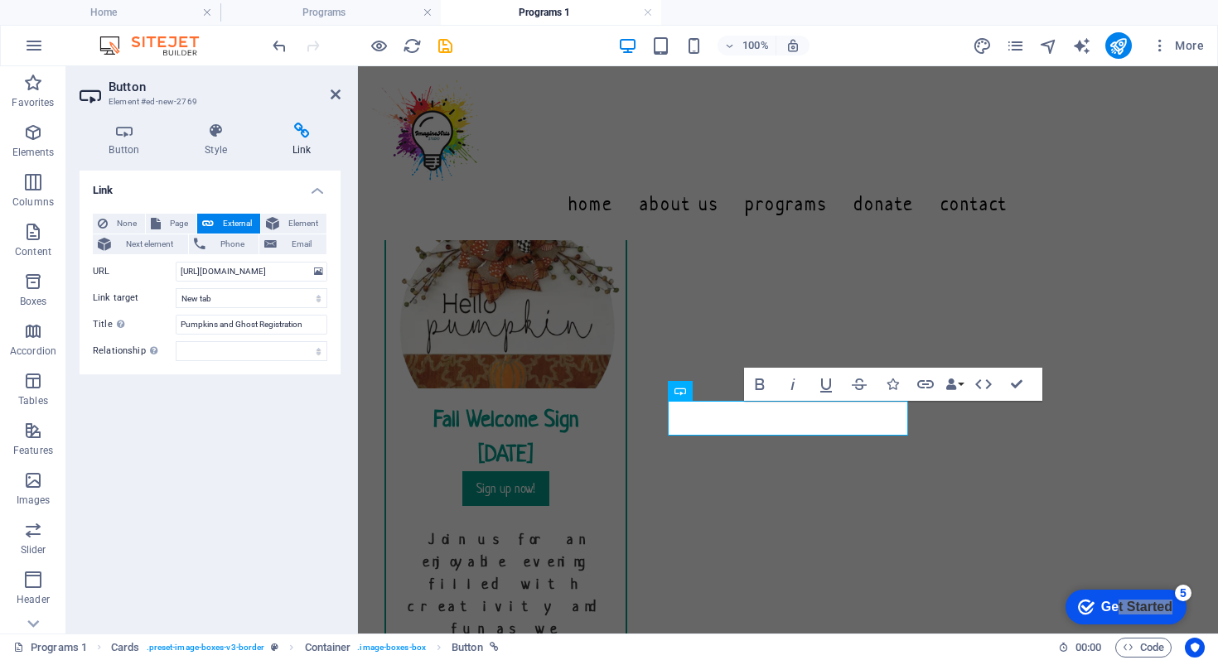
click at [229, 411] on div "Link None Page External Element Next element Phone Email Page Home About Us Pro…" at bounding box center [210, 396] width 261 height 450
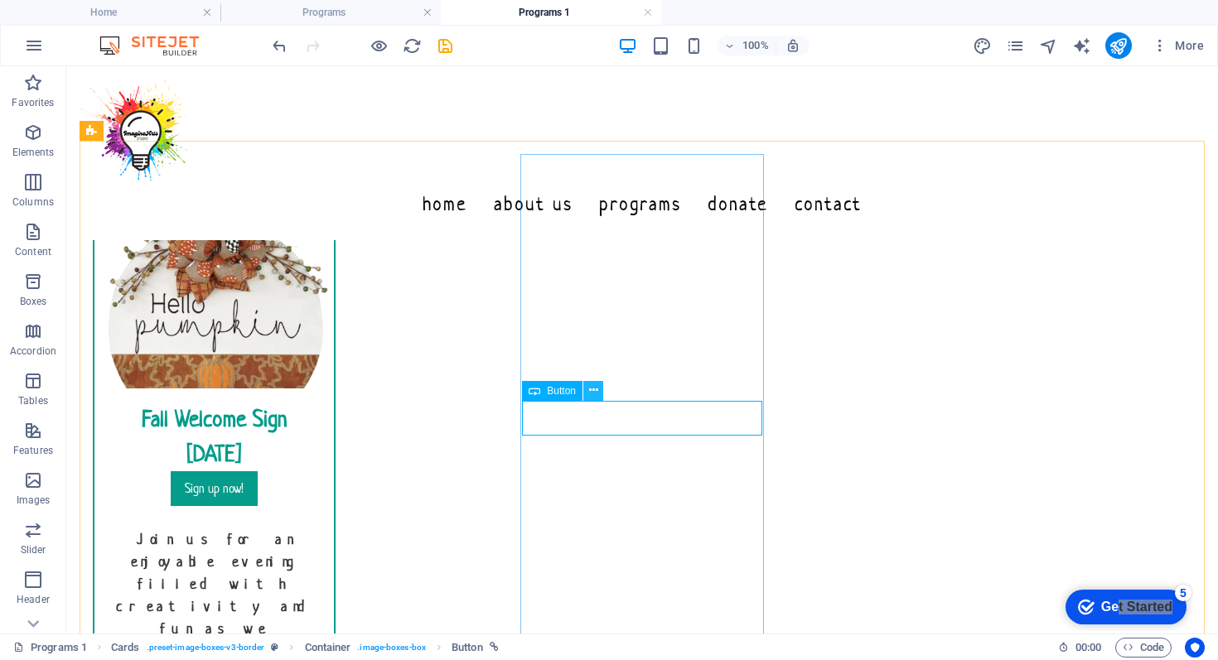
click at [597, 389] on icon at bounding box center [593, 390] width 9 height 17
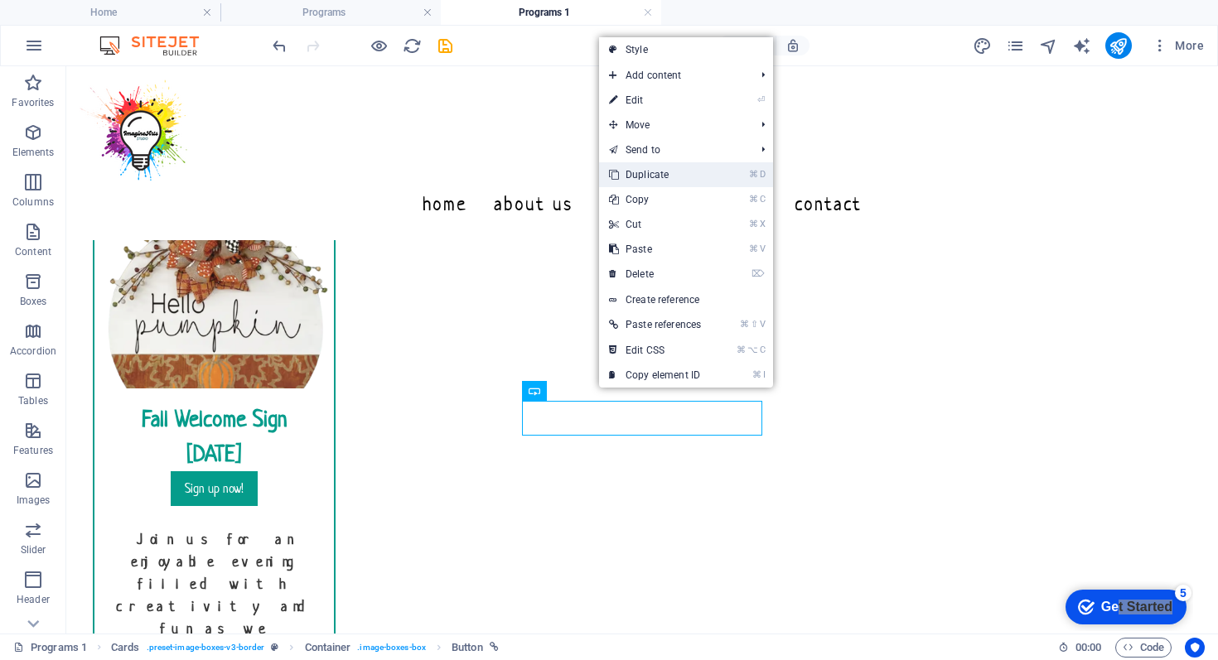
click at [658, 177] on link "⌘ D Duplicate" at bounding box center [655, 174] width 112 height 25
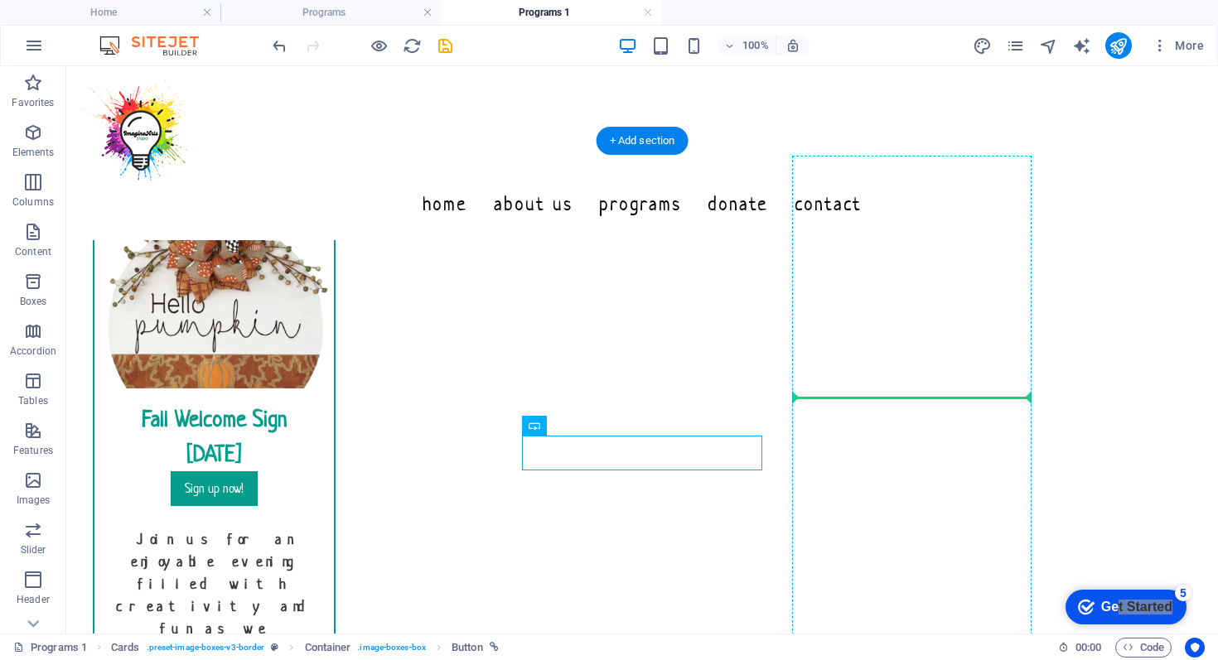
drag, startPoint x: 704, startPoint y: 457, endPoint x: 878, endPoint y: 415, distance: 179.1
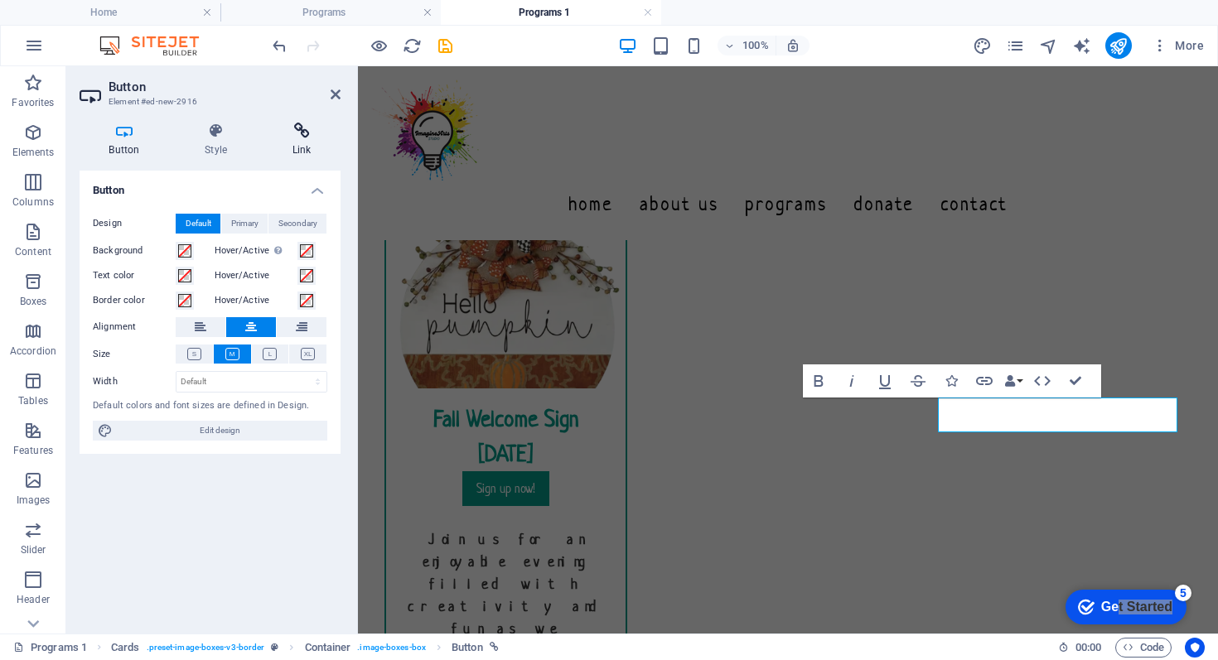
click at [299, 141] on h4 "Link" at bounding box center [302, 140] width 78 height 35
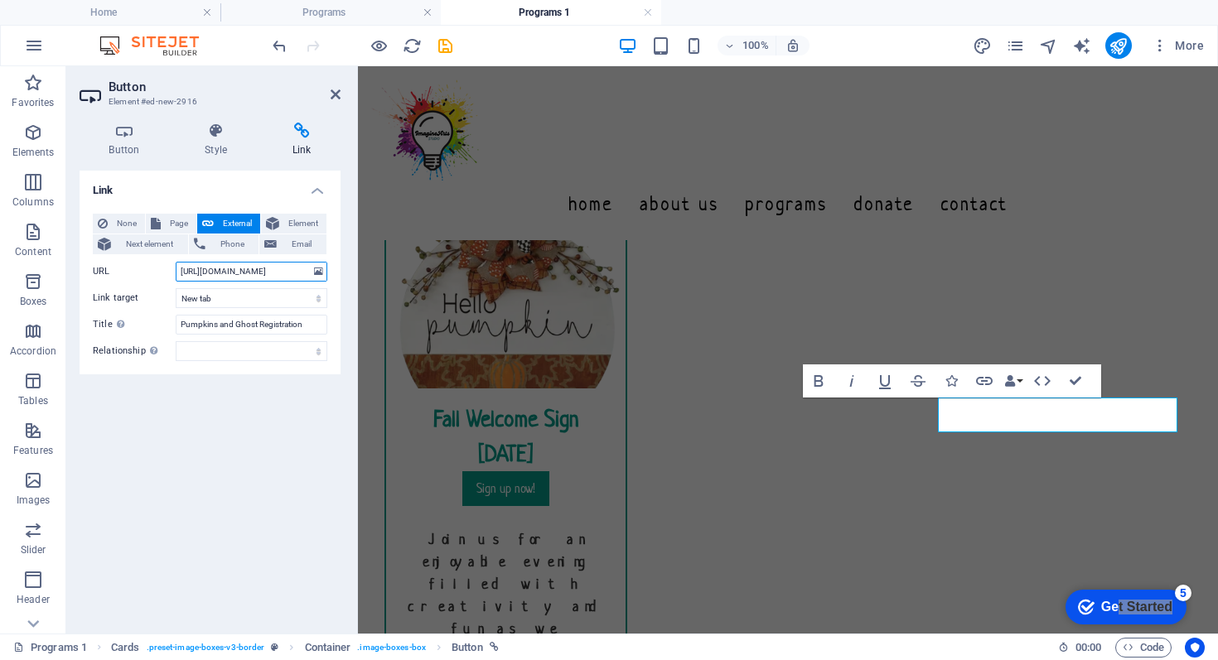
click at [251, 270] on input "https://pci.jotform.com/form/252436725192156" at bounding box center [252, 272] width 152 height 20
paste input "7370043148"
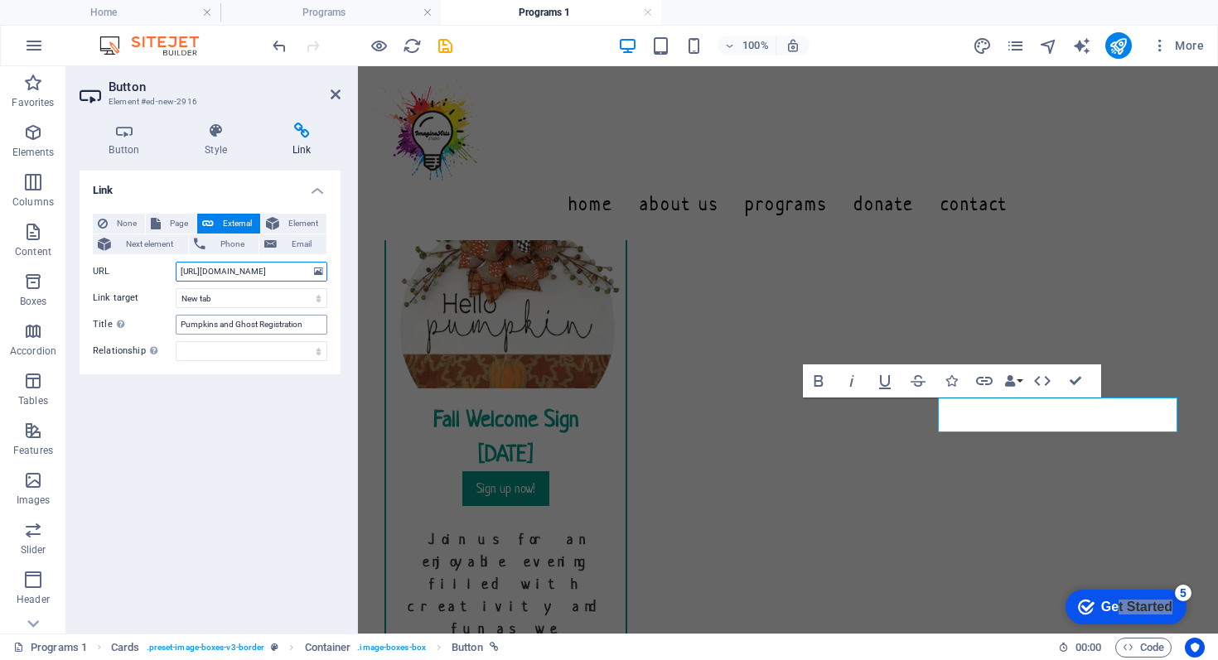
type input "https://pci.jotform.com/form/252437370043148"
click at [234, 321] on input "Pumpkins and Ghost Registration" at bounding box center [252, 325] width 152 height 20
click at [259, 326] on input "Pumpkins and Ghost Registration" at bounding box center [252, 325] width 152 height 20
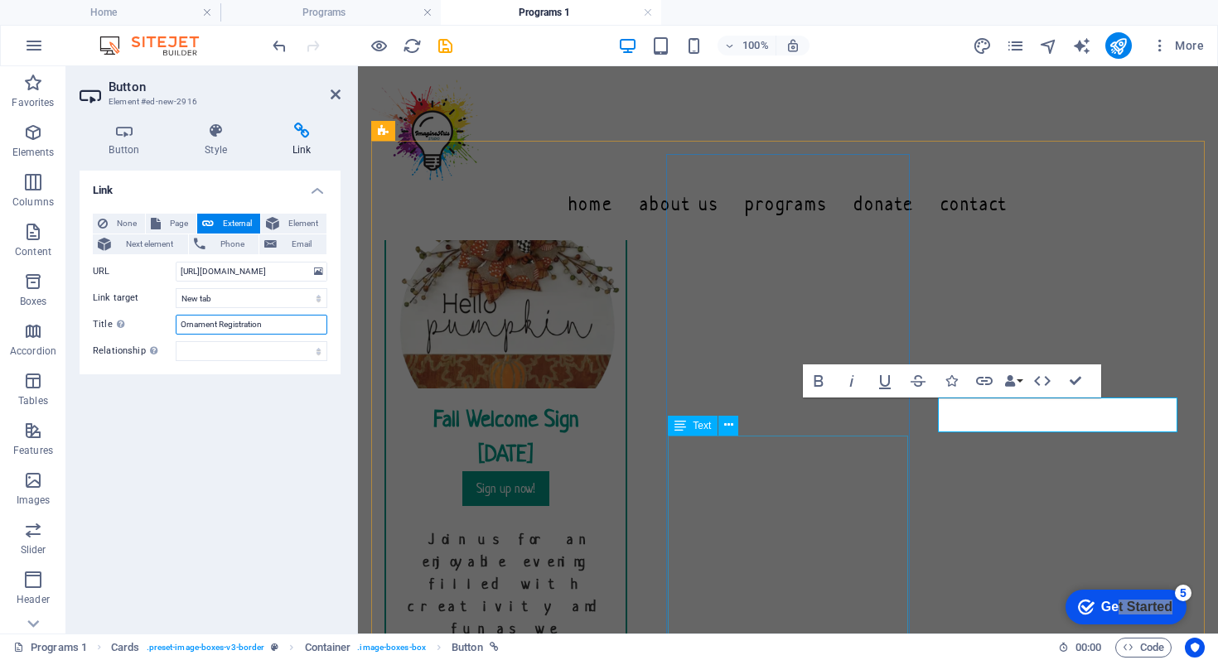
type input "Ornament Registration"
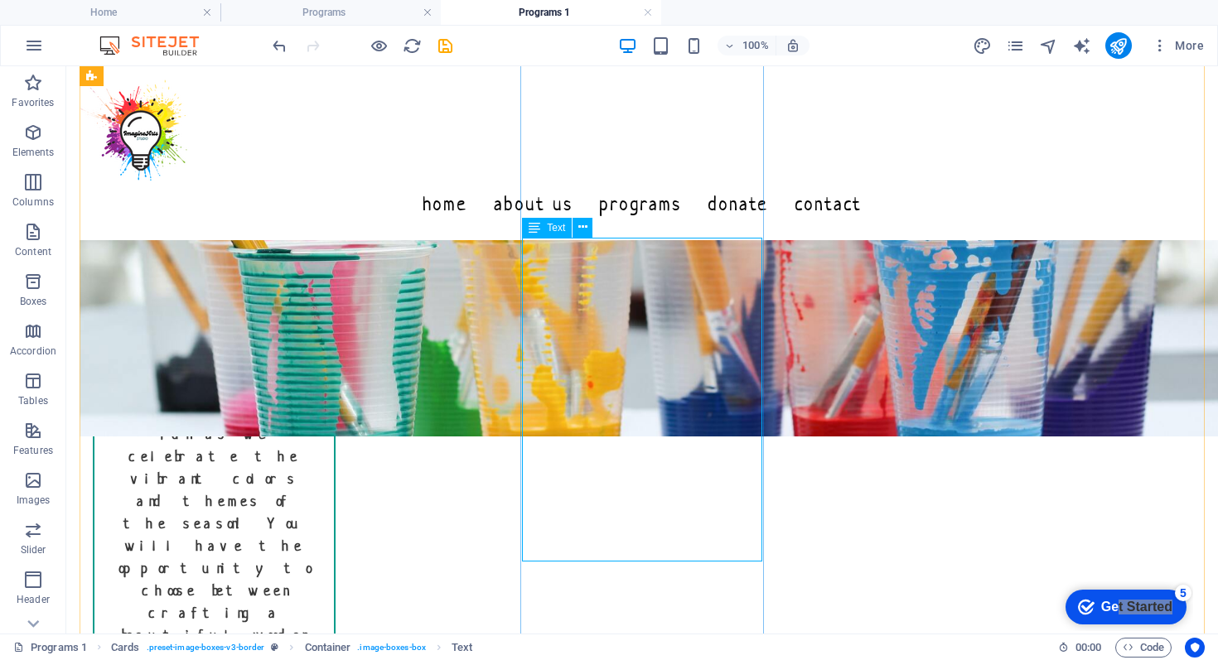
scroll to position [394, 0]
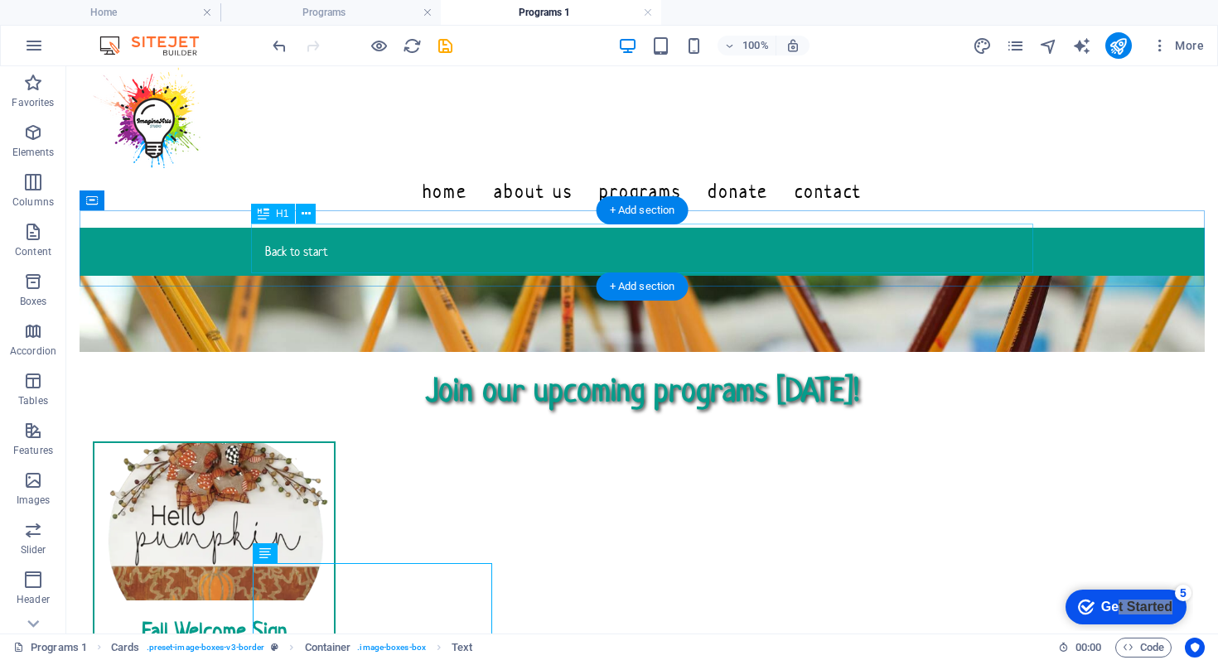
scroll to position [0, 0]
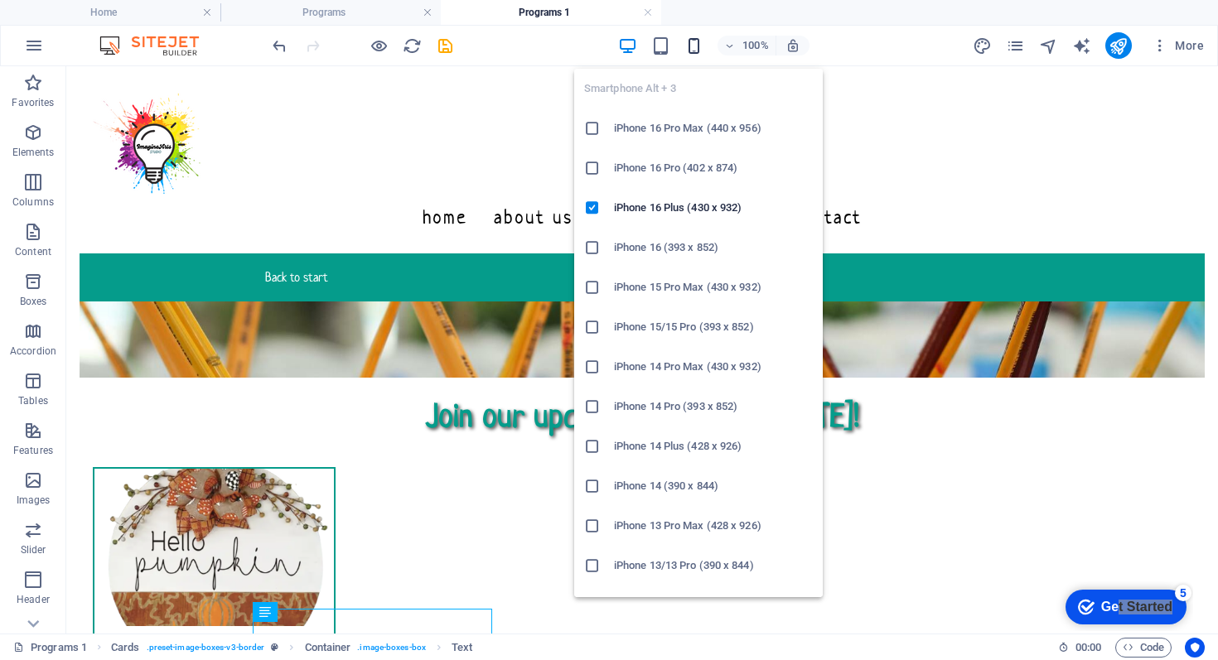
click at [692, 45] on icon "button" at bounding box center [694, 45] width 19 height 19
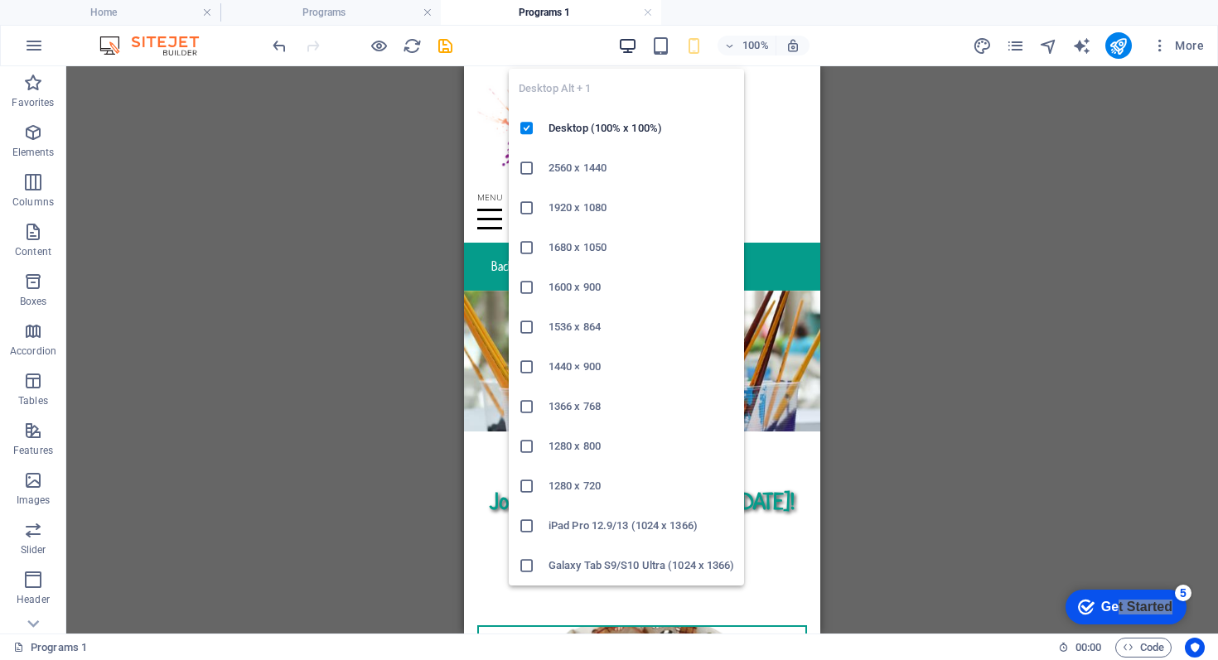
click at [626, 43] on icon "button" at bounding box center [627, 45] width 19 height 19
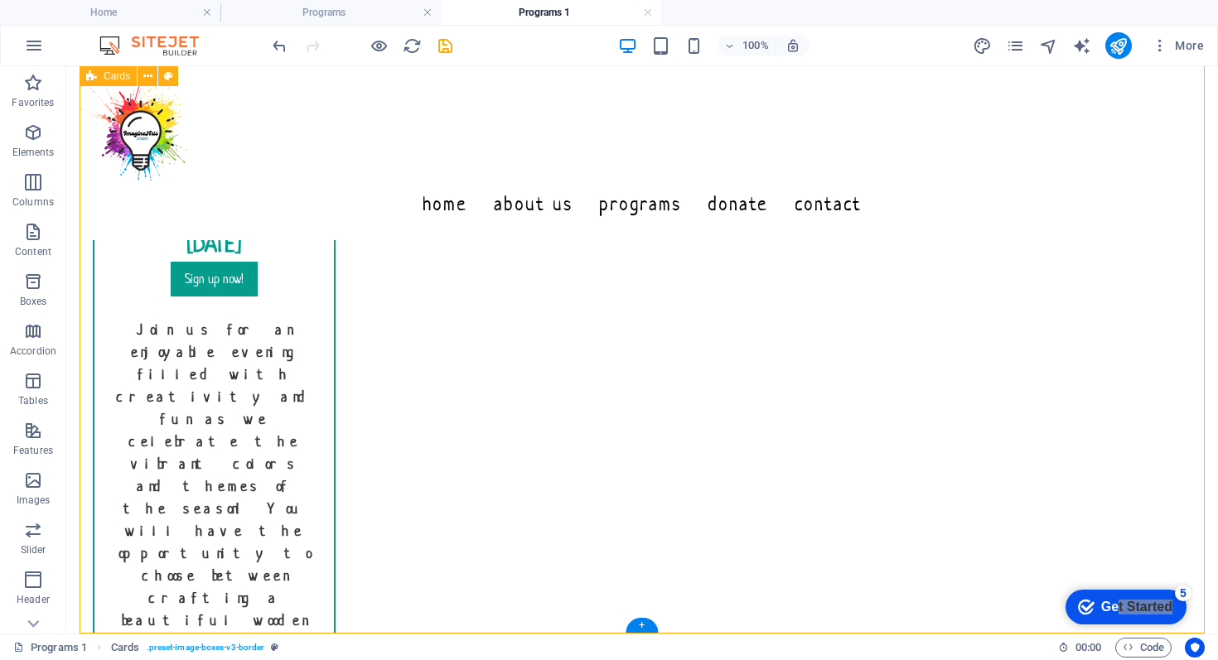
scroll to position [394, 0]
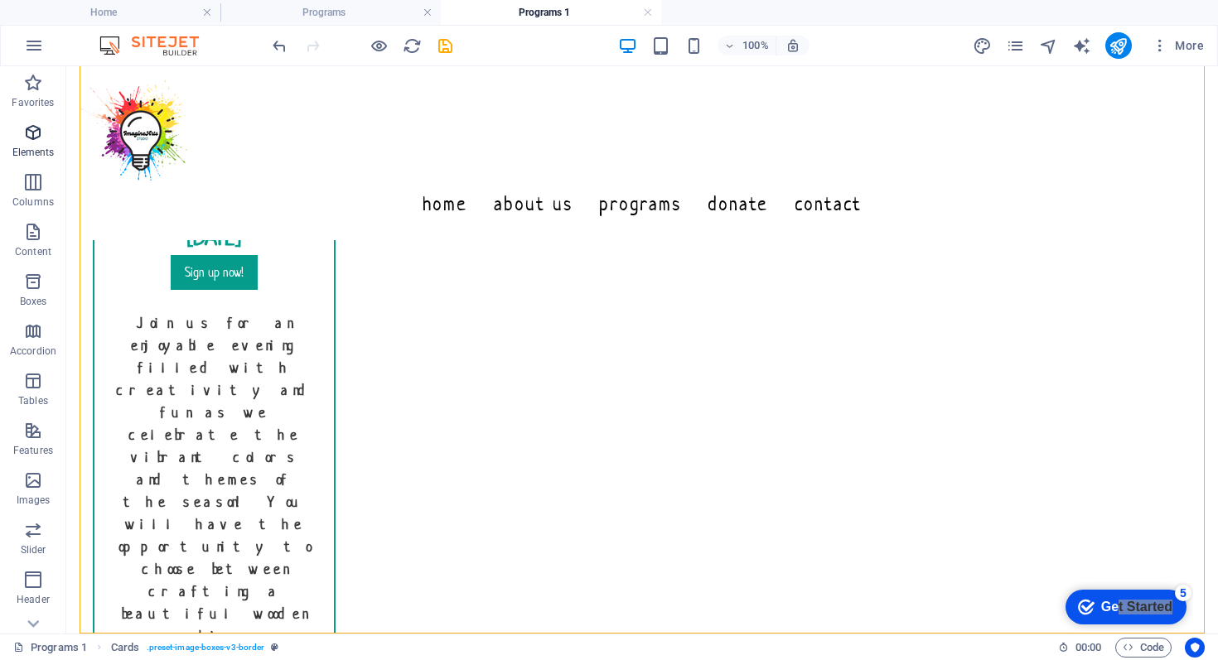
click at [41, 140] on icon "button" at bounding box center [33, 133] width 20 height 20
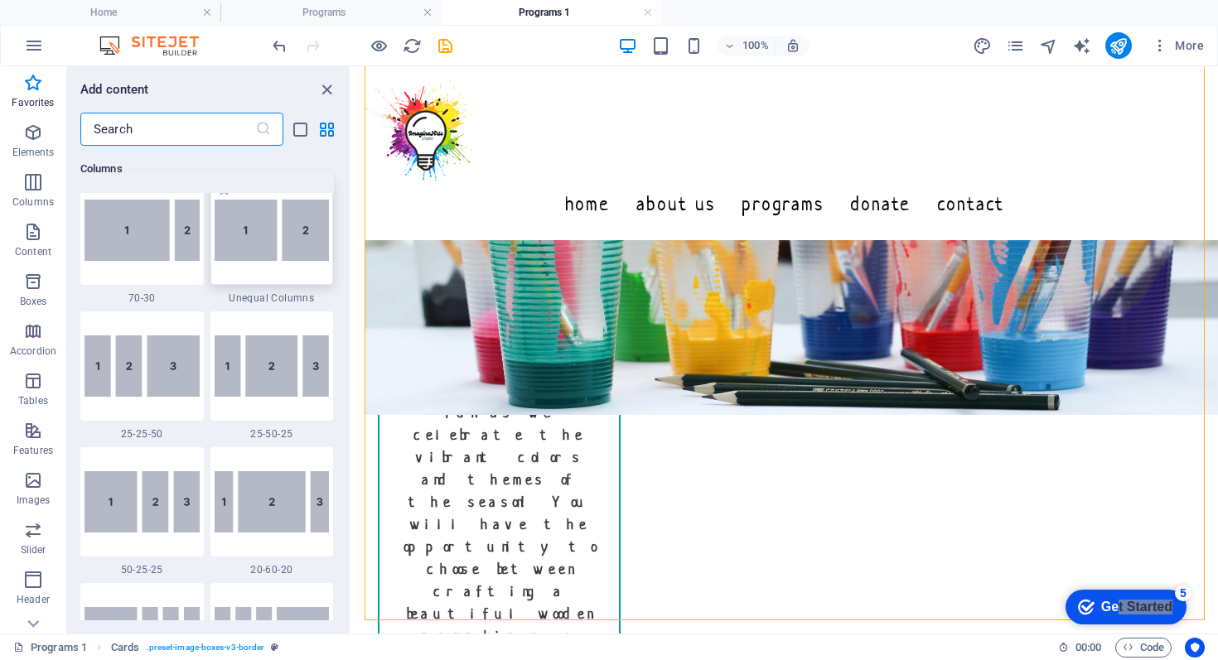
scroll to position [0, 0]
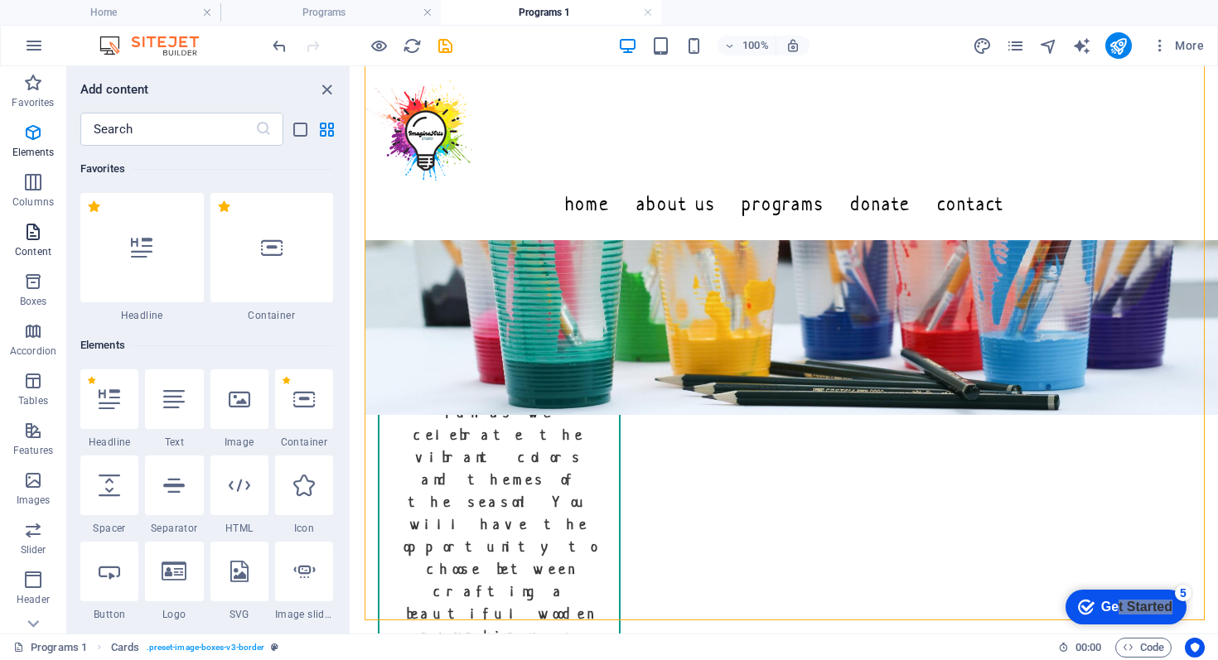
click at [22, 235] on span "Content" at bounding box center [33, 242] width 66 height 40
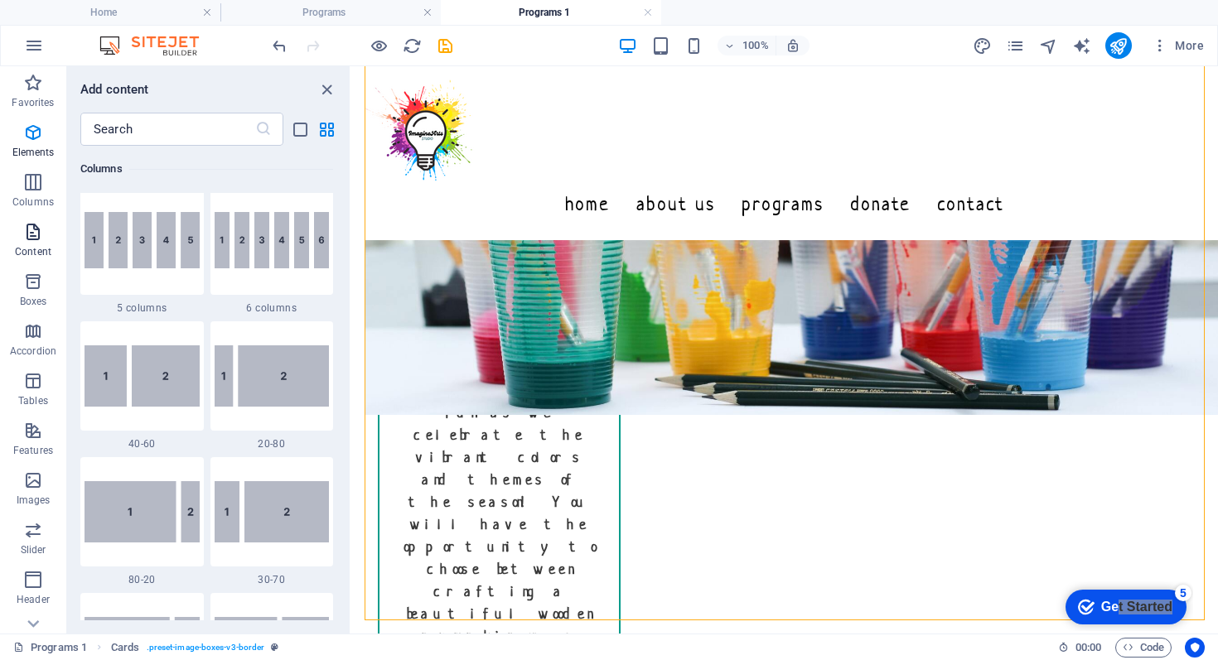
scroll to position [2900, 0]
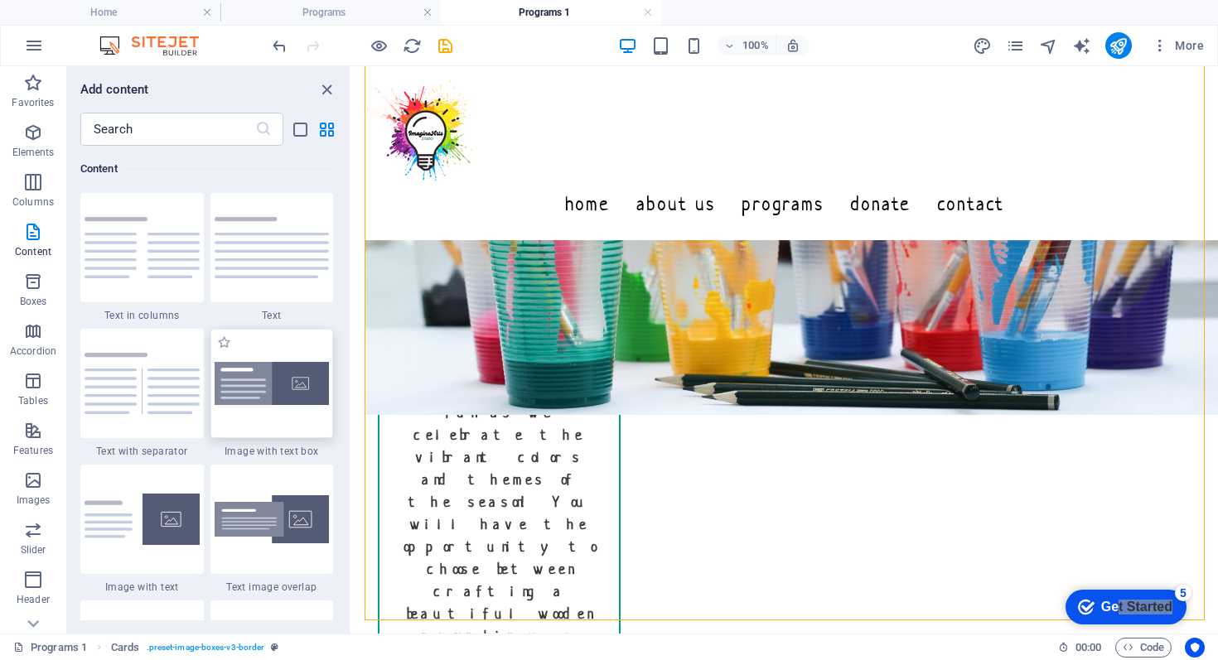
click at [270, 394] on img at bounding box center [272, 384] width 115 height 44
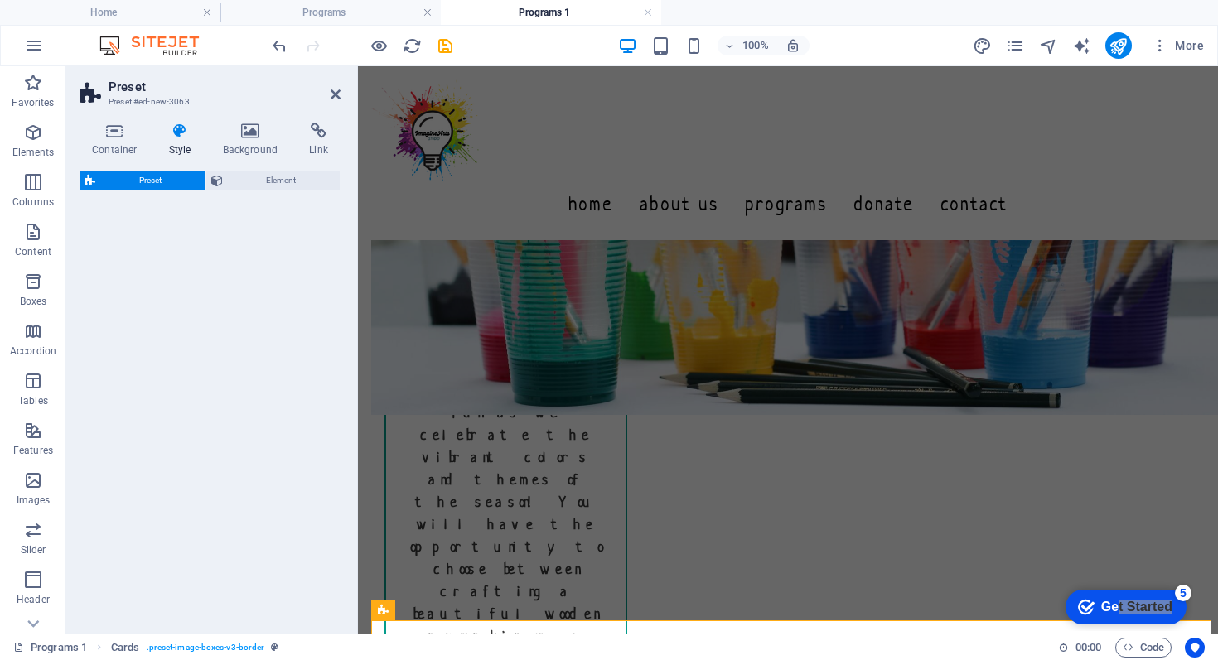
select select "rem"
select select "px"
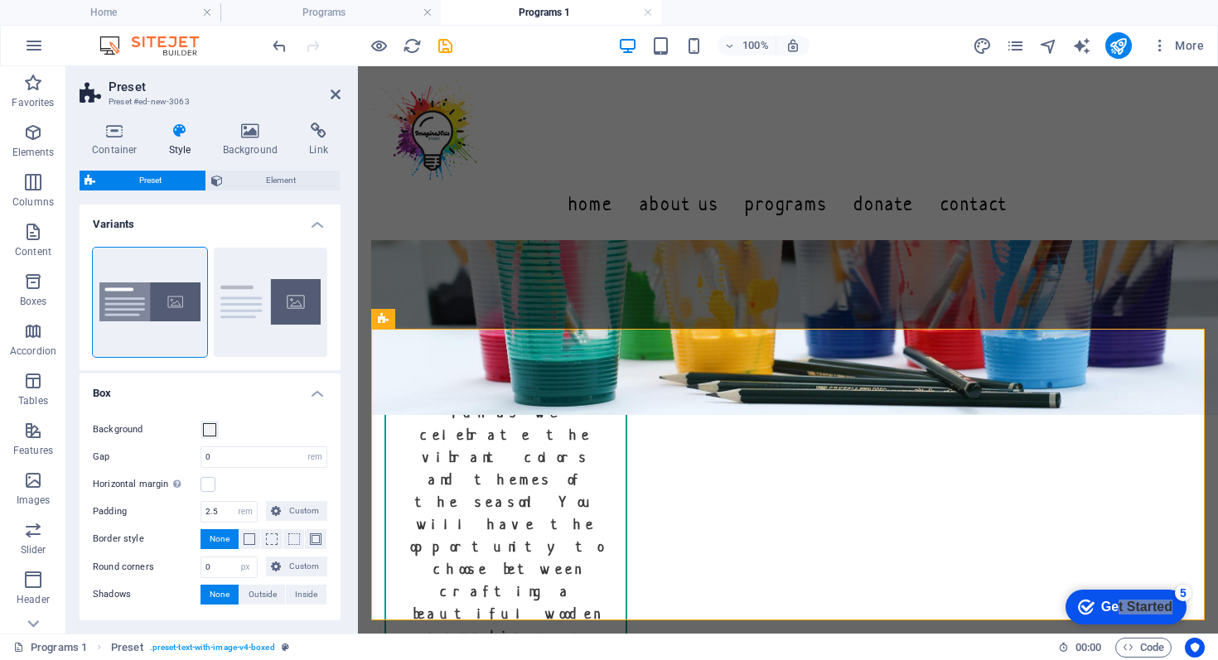
scroll to position [686, 0]
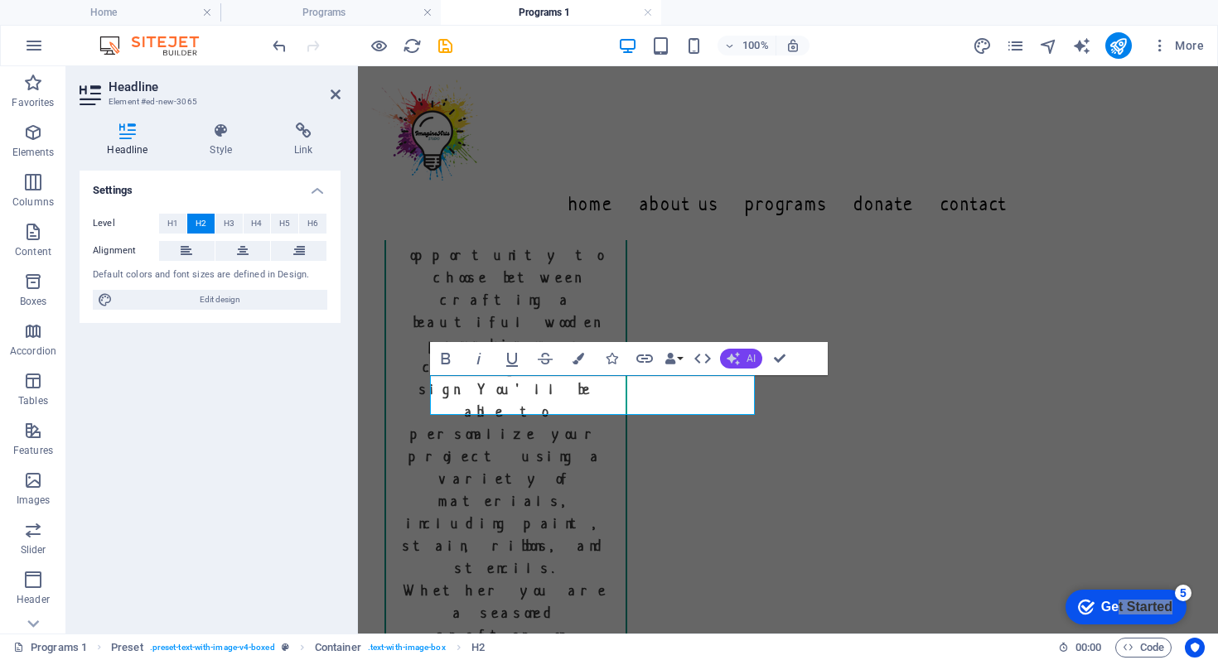
click at [749, 360] on span "AI" at bounding box center [751, 359] width 9 height 10
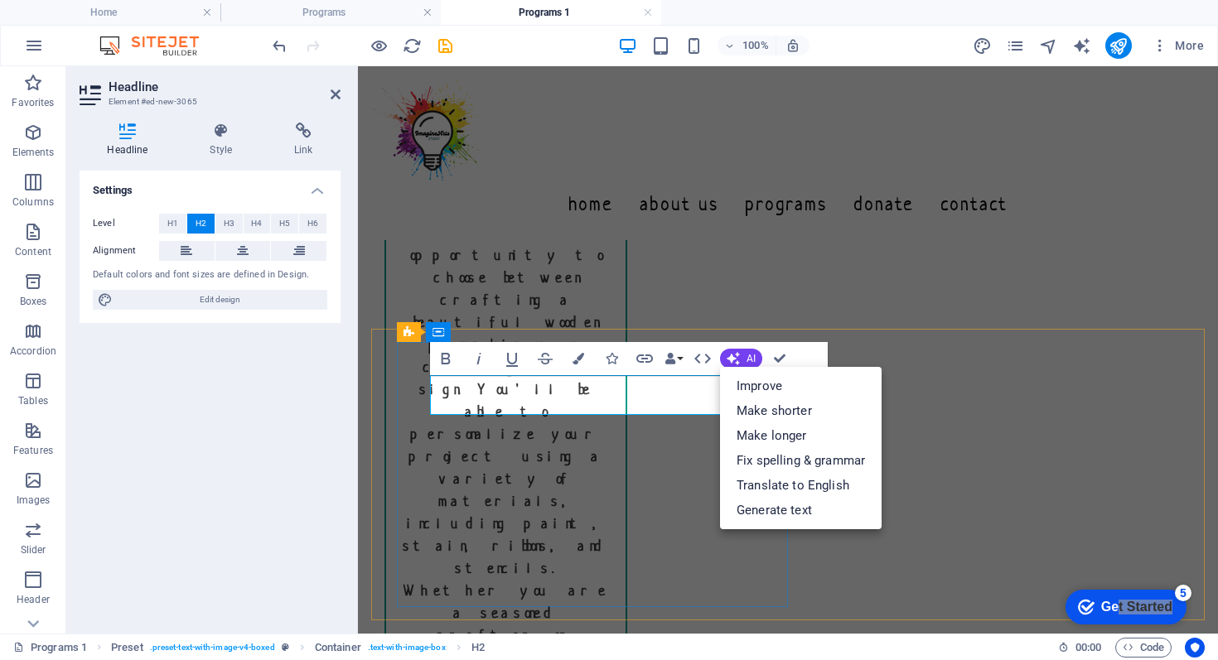
click at [755, 385] on link "Improve" at bounding box center [801, 386] width 162 height 25
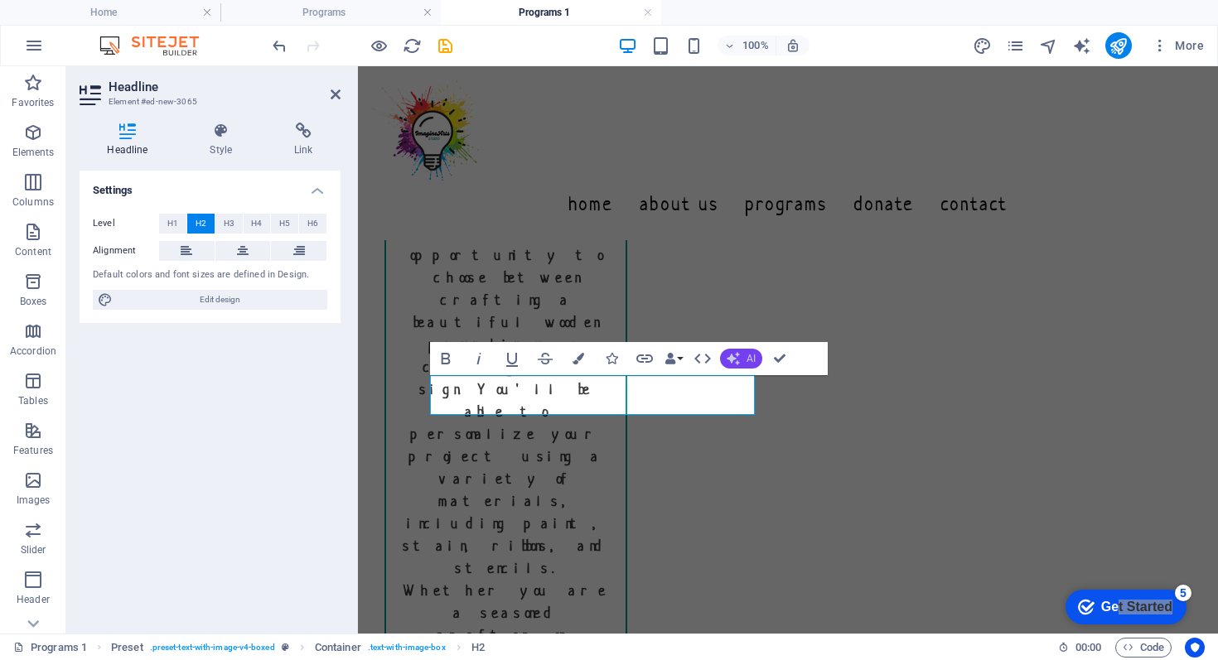
click at [749, 361] on span "AI" at bounding box center [751, 359] width 9 height 10
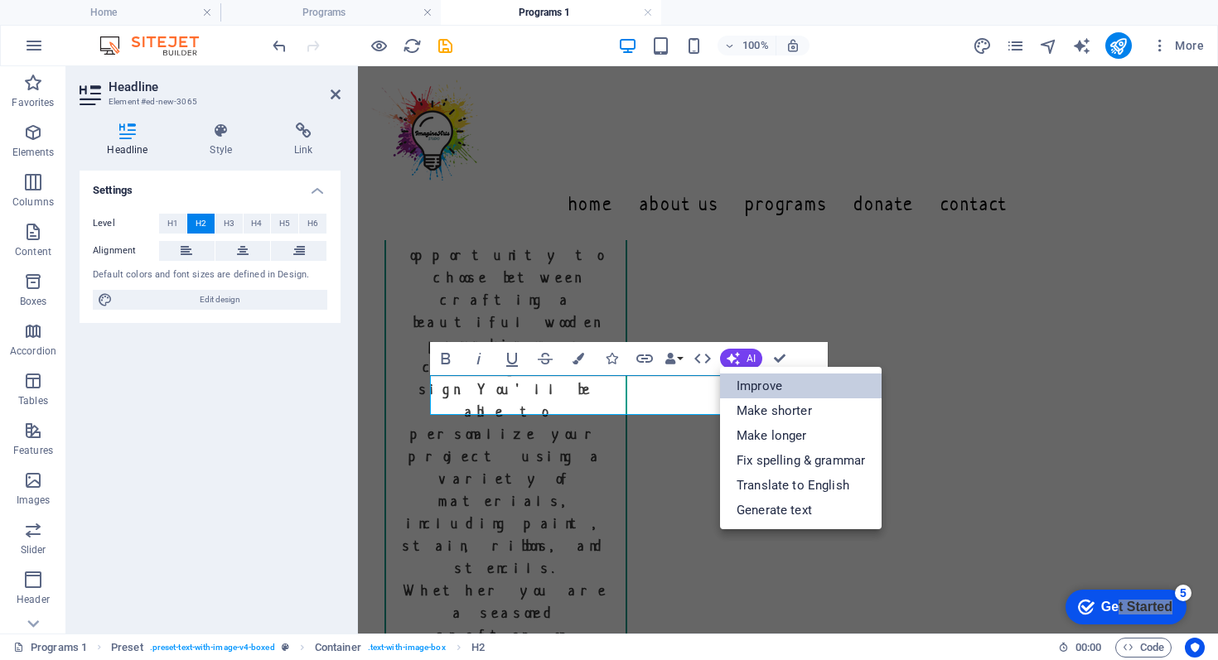
click at [761, 386] on link "Improve" at bounding box center [801, 386] width 162 height 25
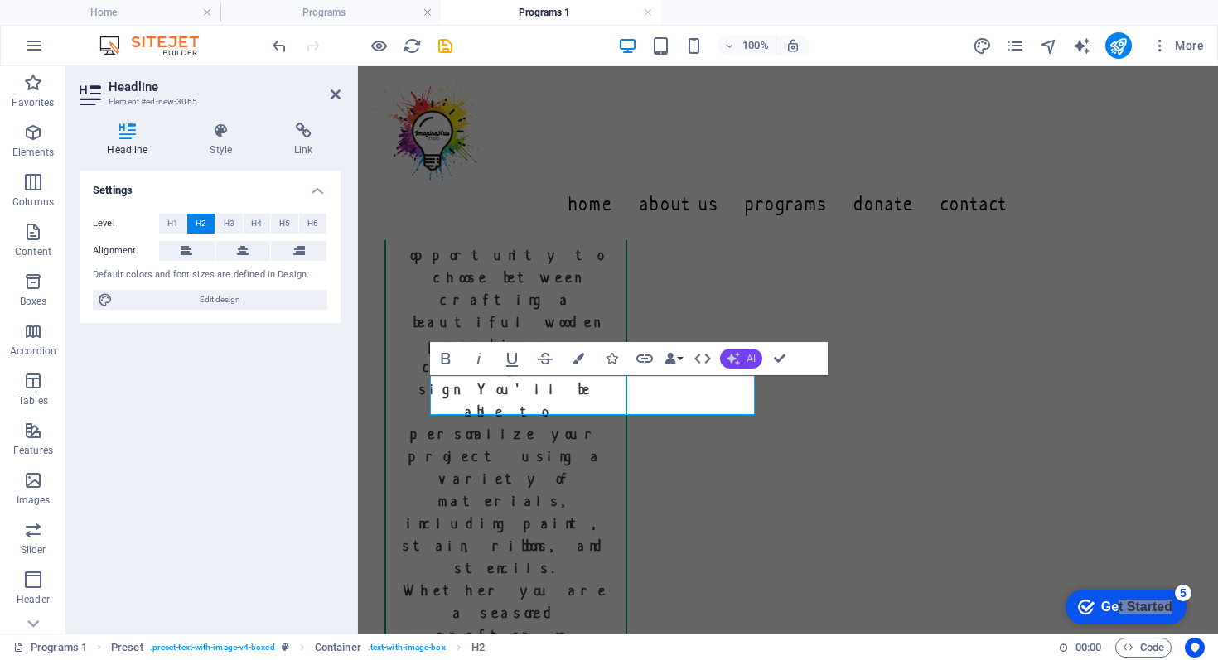
click at [751, 361] on span "AI" at bounding box center [751, 359] width 9 height 10
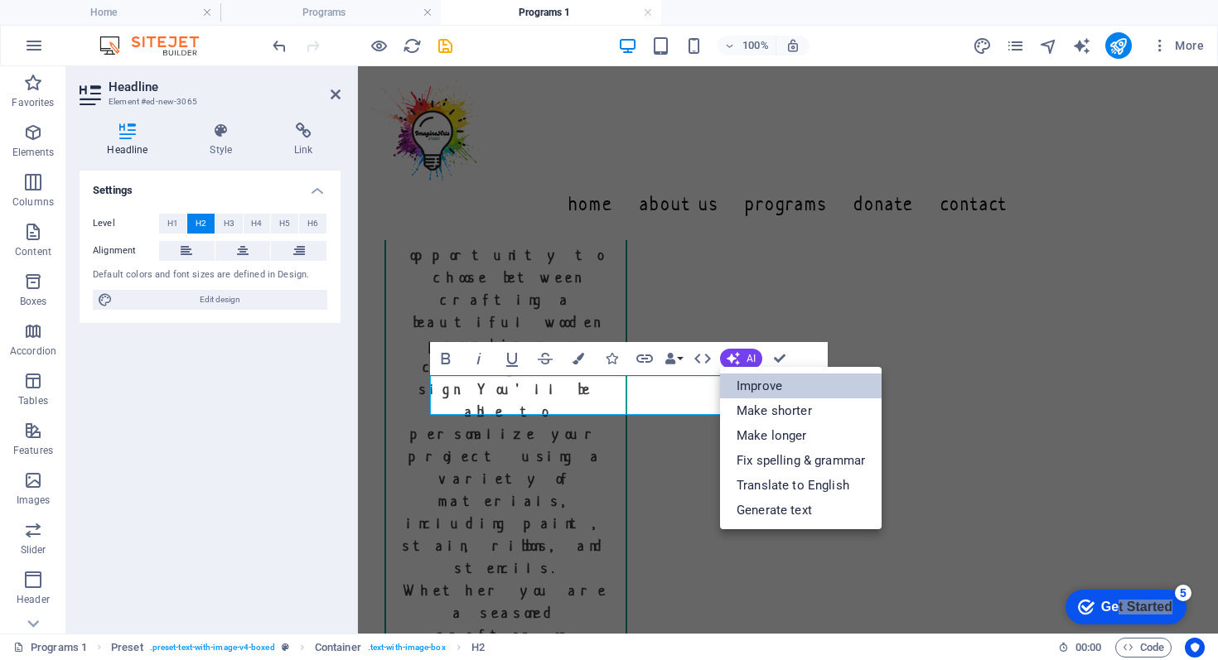
click at [757, 386] on link "Improve" at bounding box center [801, 386] width 162 height 25
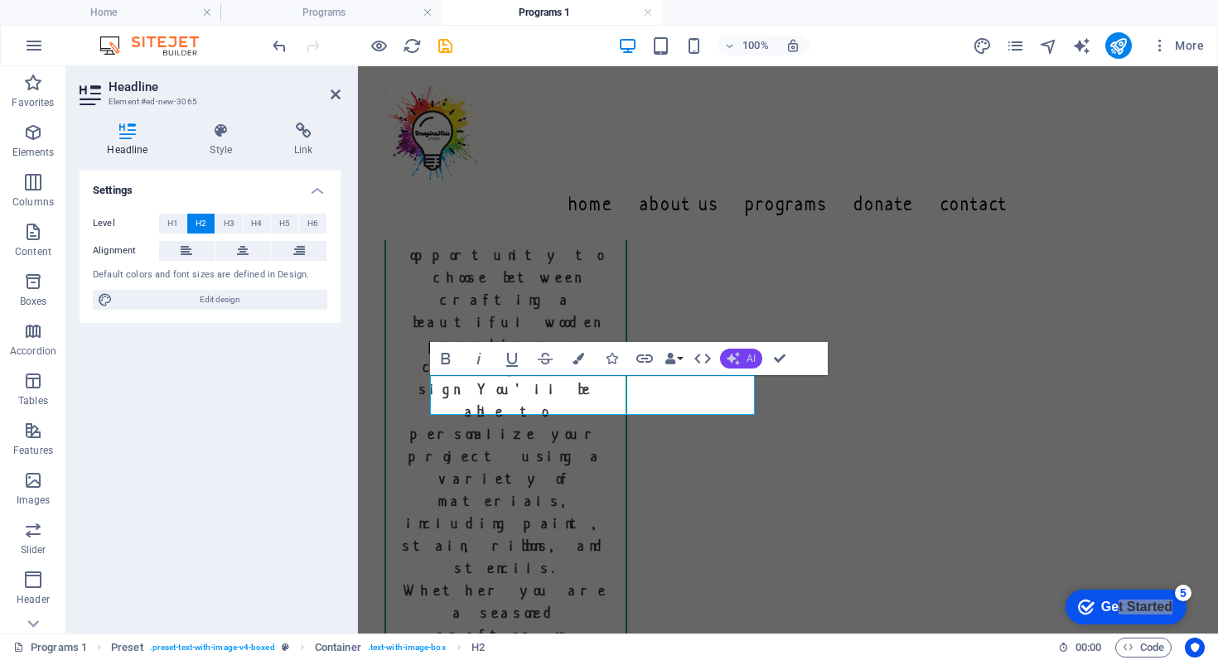
click at [740, 359] on button "AI" at bounding box center [741, 359] width 42 height 20
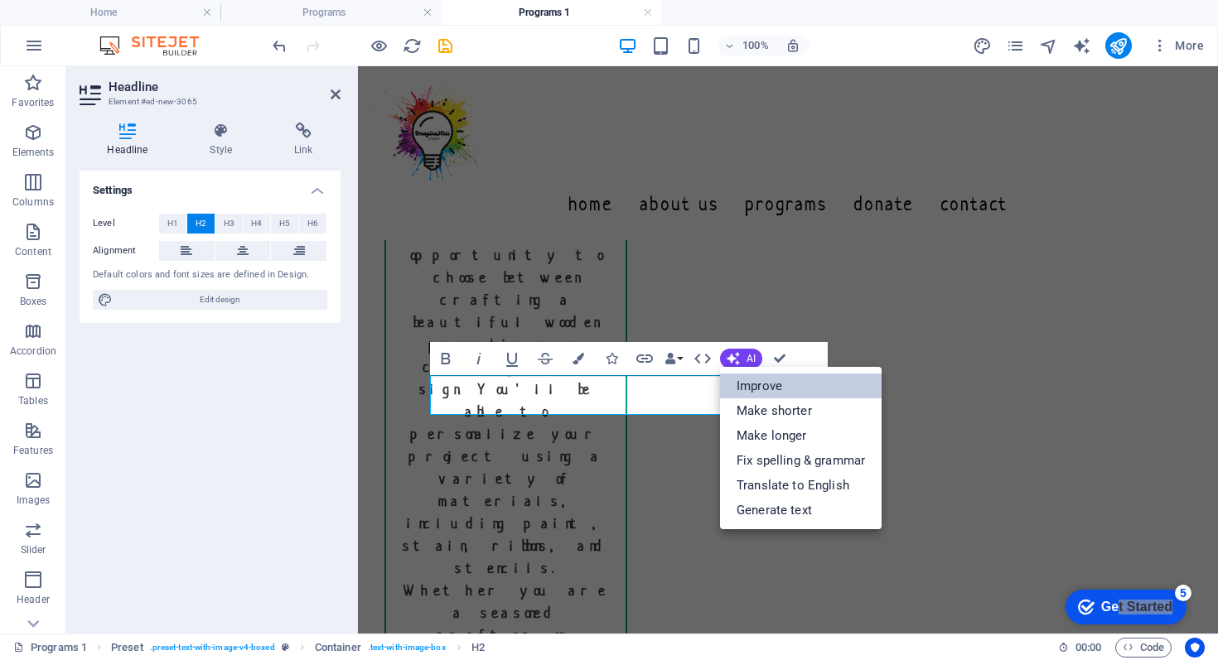
click at [750, 384] on link "Improve" at bounding box center [801, 386] width 162 height 25
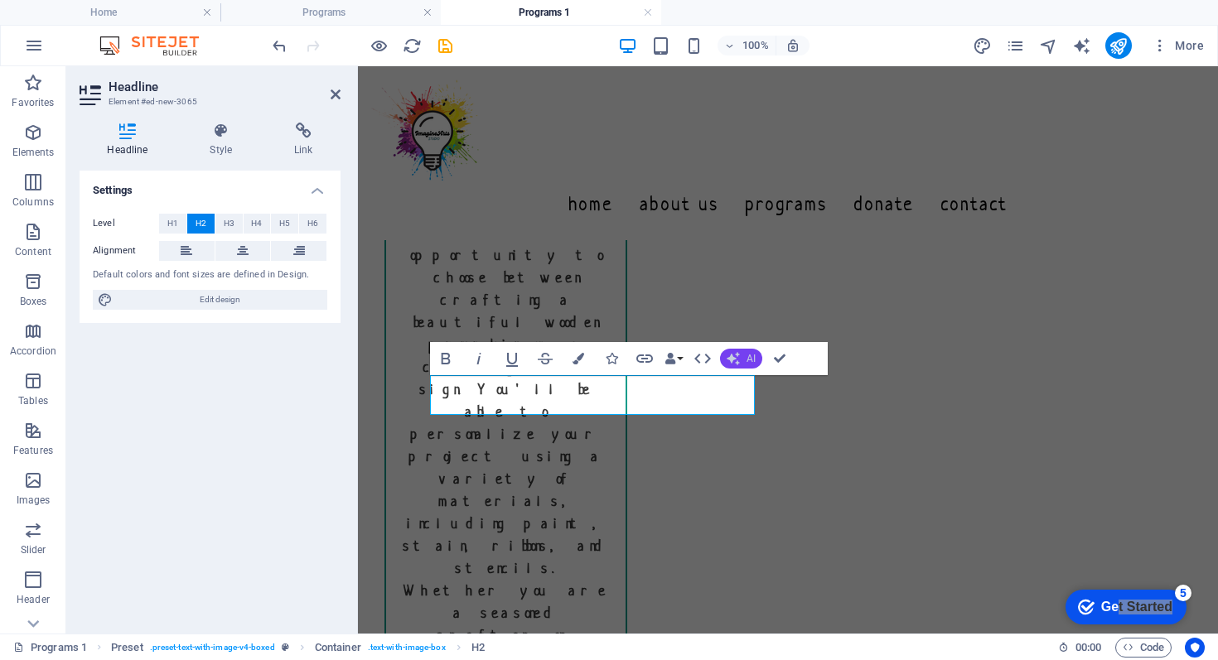
click at [743, 363] on button "AI" at bounding box center [741, 359] width 42 height 20
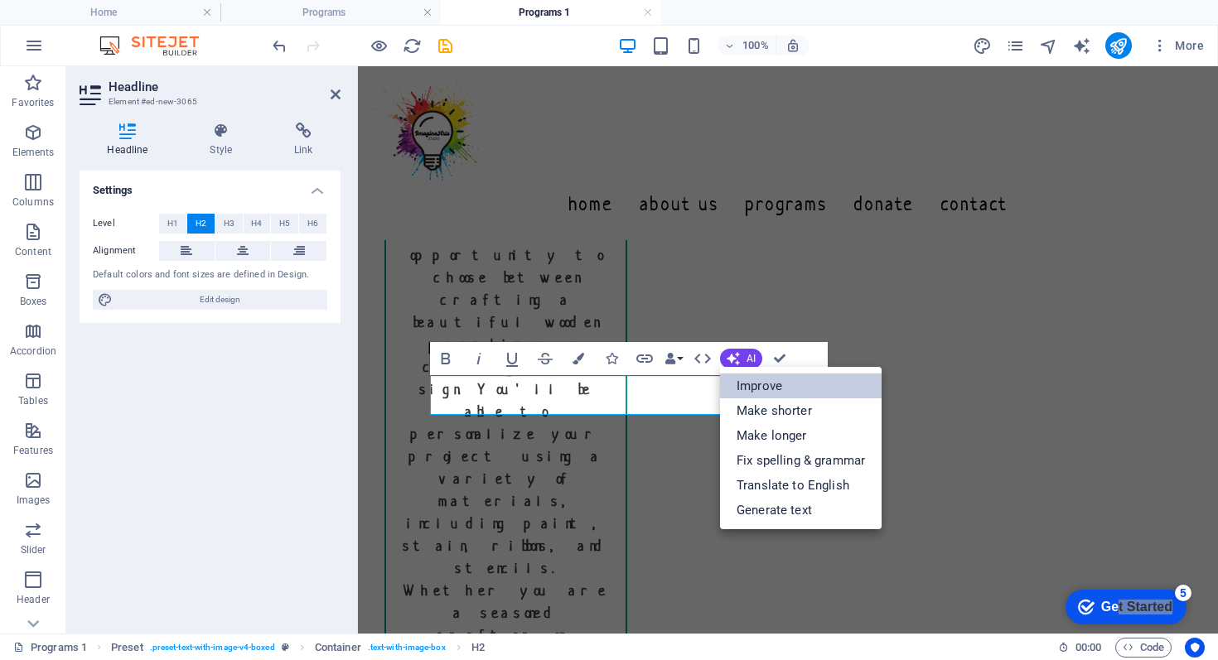
click at [749, 385] on link "Improve" at bounding box center [801, 386] width 162 height 25
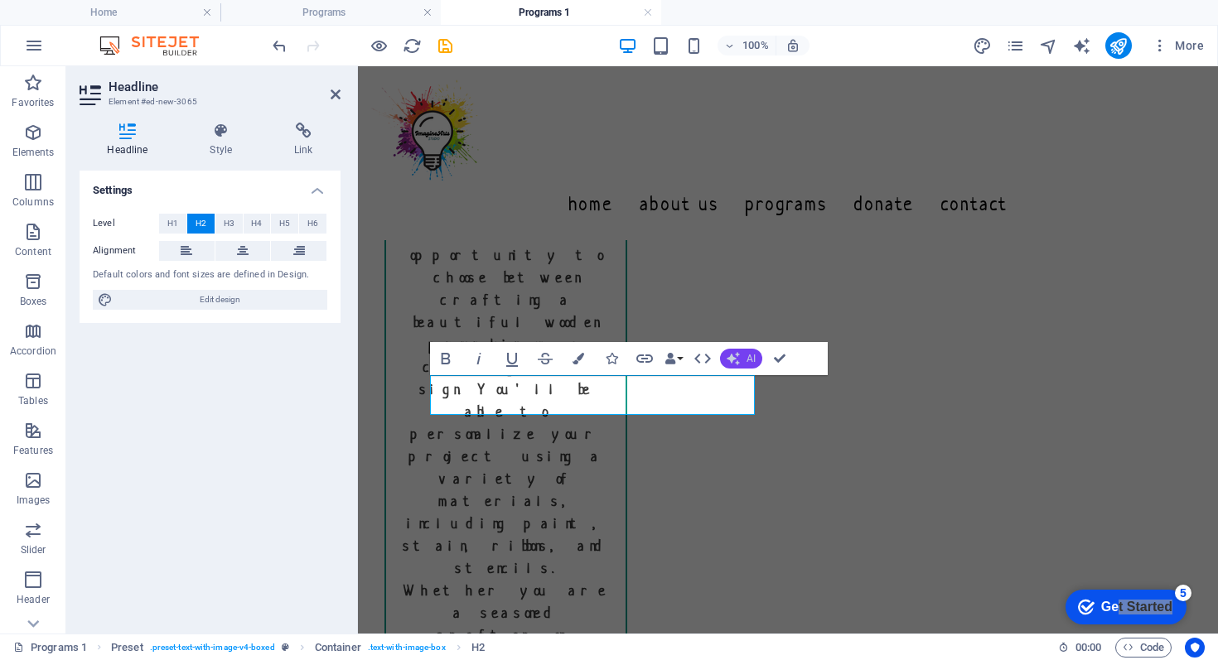
click at [746, 363] on button "AI" at bounding box center [741, 359] width 42 height 20
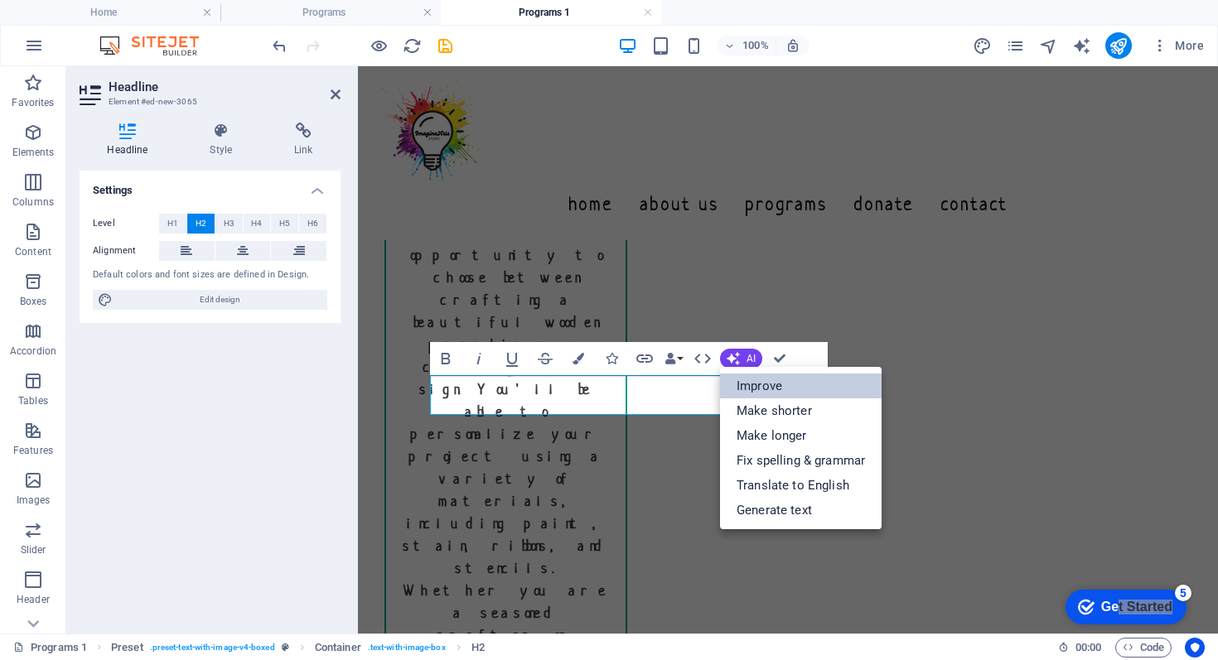
click at [753, 385] on link "Improve" at bounding box center [801, 386] width 162 height 25
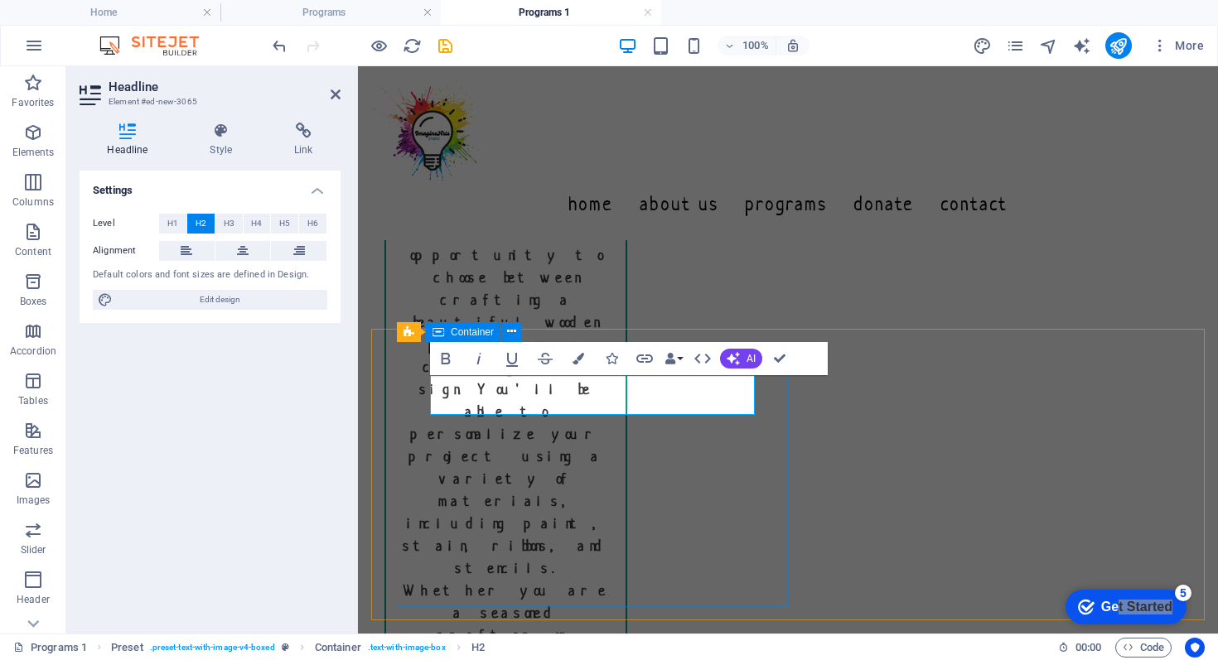
drag, startPoint x: 693, startPoint y: 394, endPoint x: 446, endPoint y: 398, distance: 247.0
drag, startPoint x: 436, startPoint y: 394, endPoint x: 719, endPoint y: 391, distance: 283.4
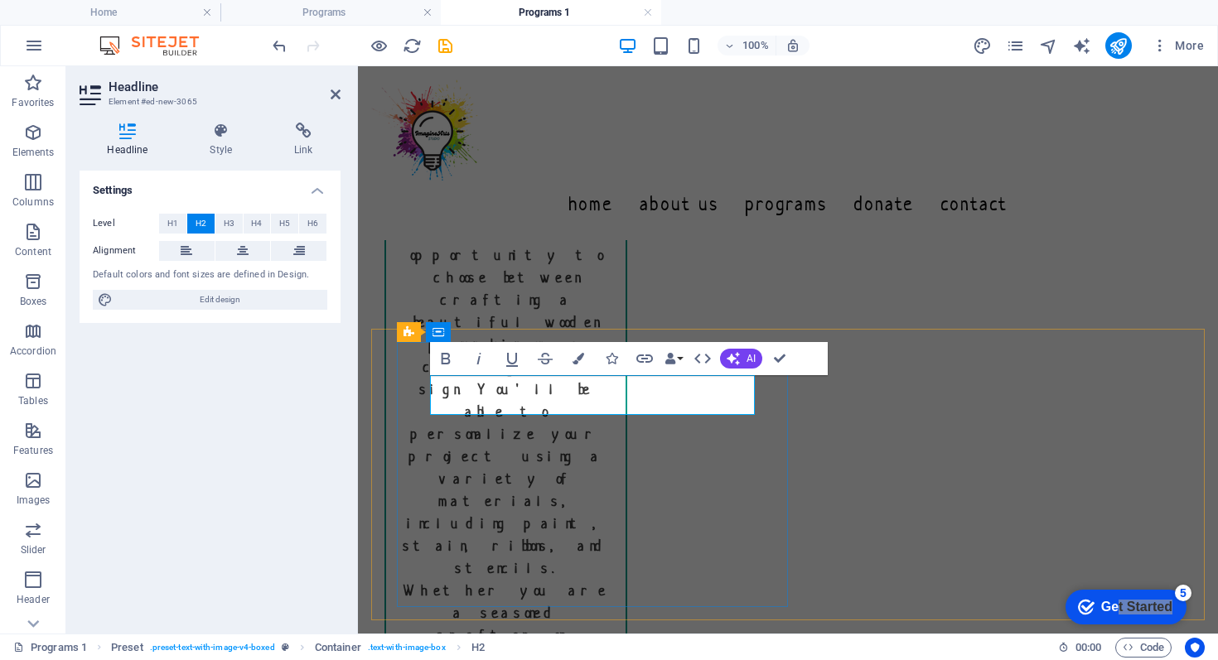
click at [747, 364] on span "AI" at bounding box center [751, 359] width 9 height 10
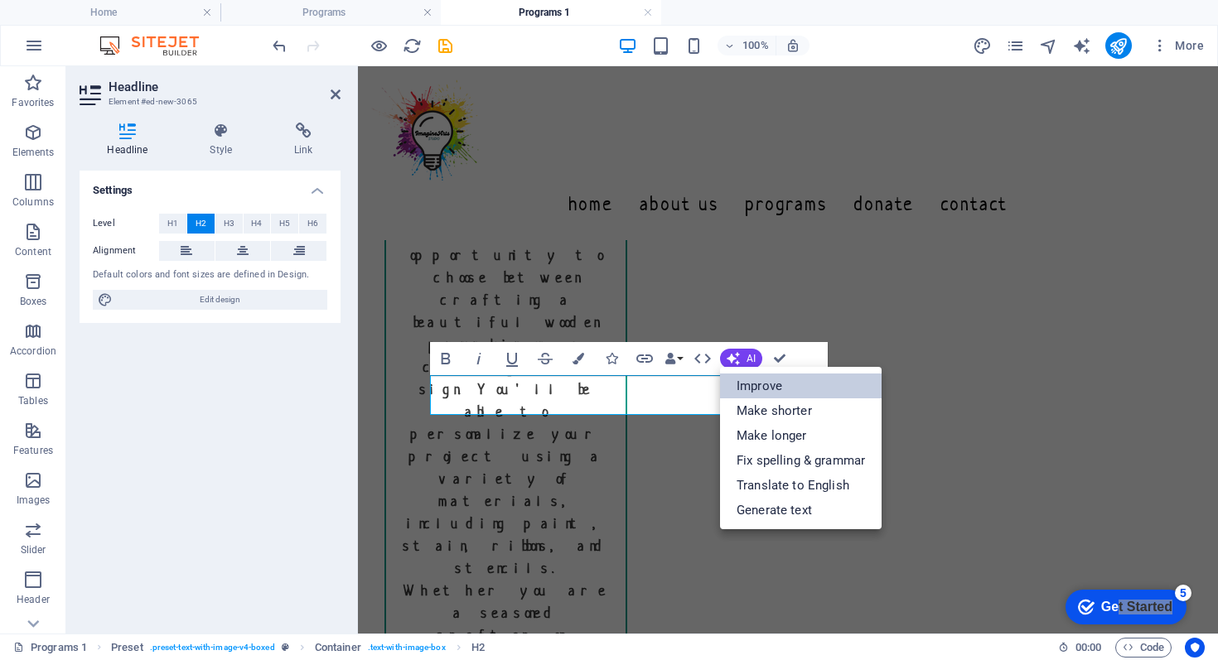
click at [755, 389] on link "Improve" at bounding box center [801, 386] width 162 height 25
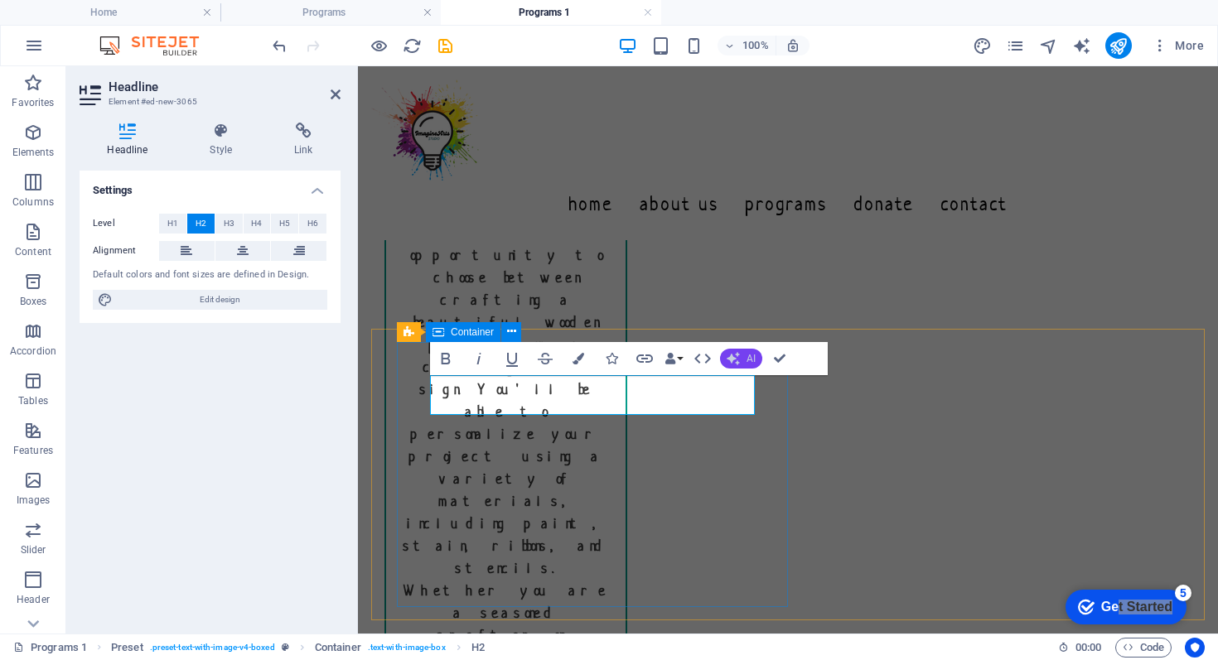
click at [752, 355] on span "AI" at bounding box center [751, 359] width 9 height 10
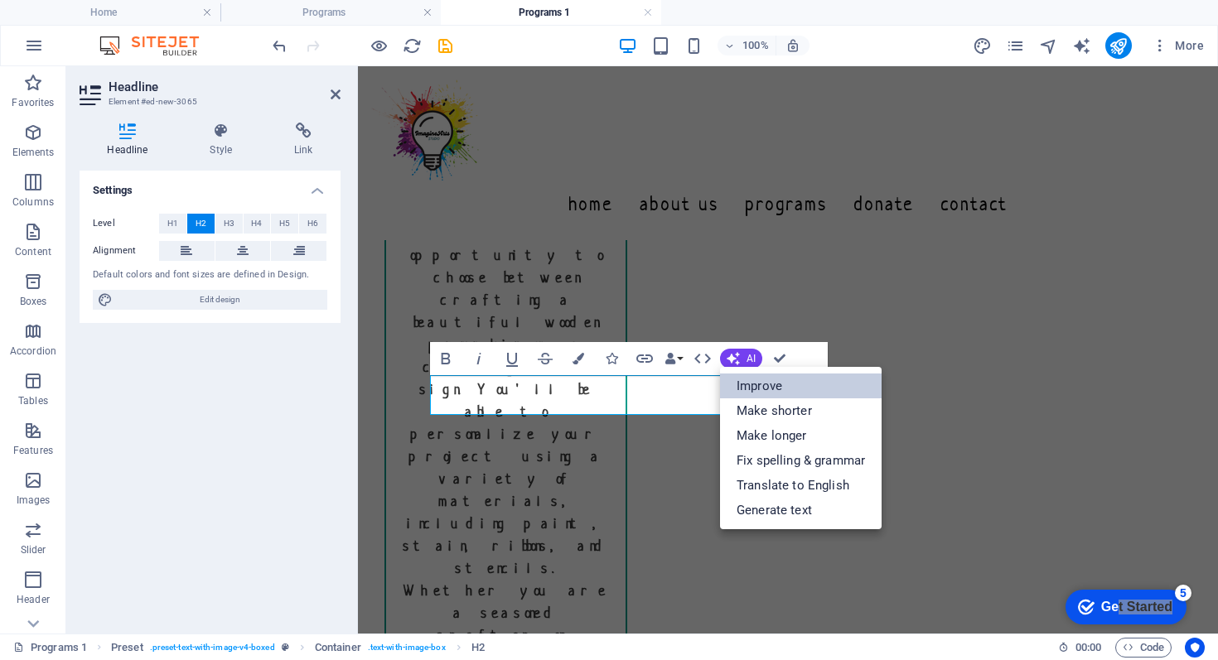
click at [758, 384] on link "Improve" at bounding box center [801, 386] width 162 height 25
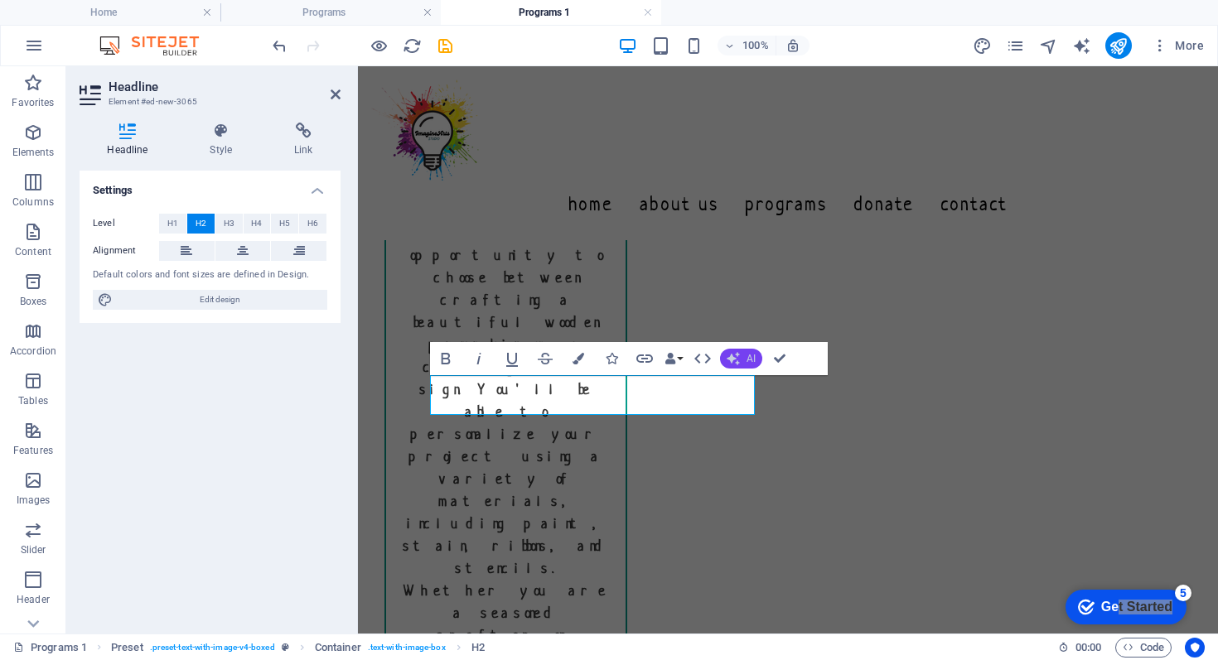
click at [744, 358] on button "AI" at bounding box center [741, 359] width 42 height 20
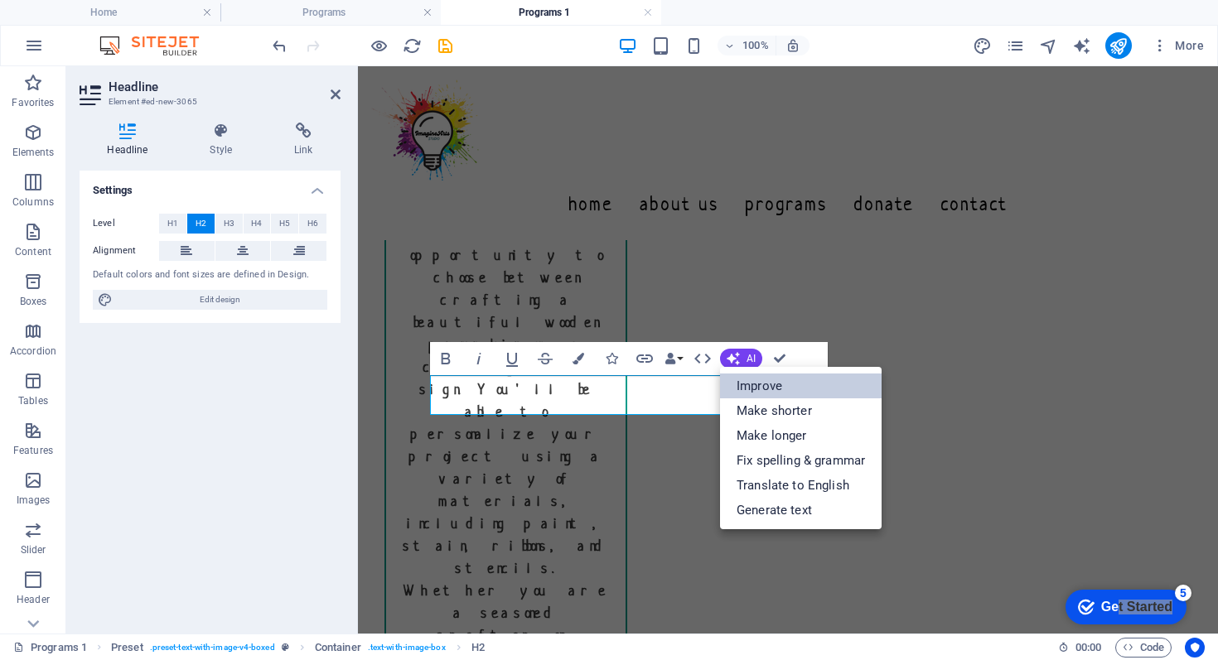
click at [752, 384] on link "Improve" at bounding box center [801, 386] width 162 height 25
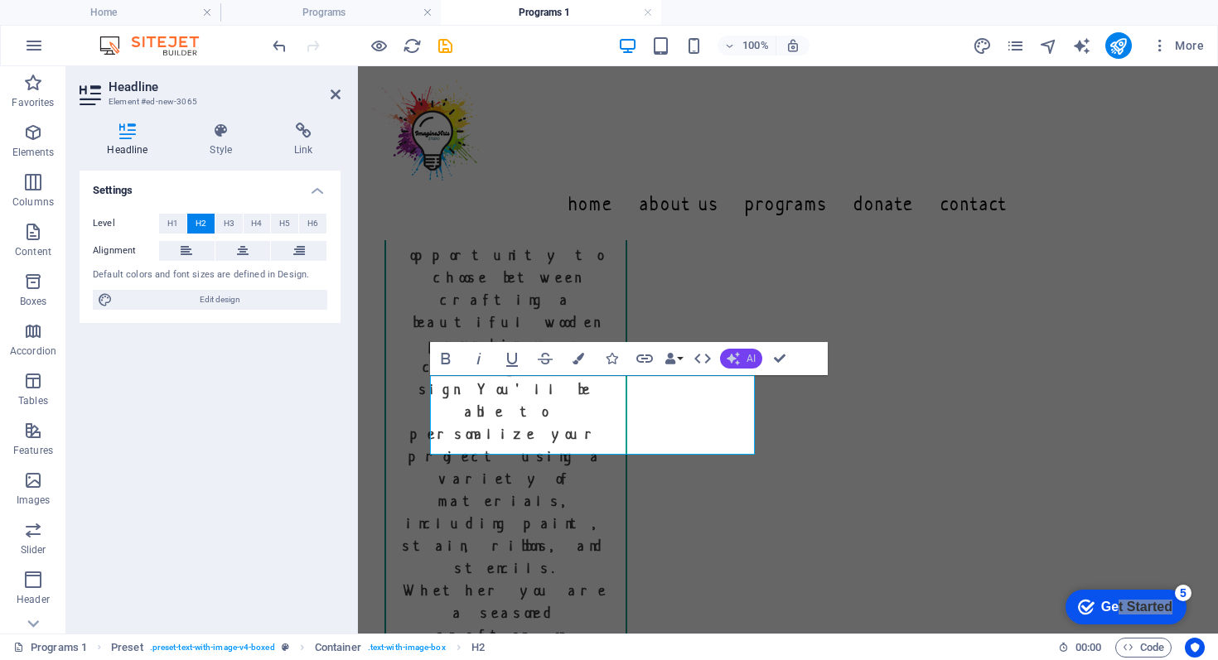
click at [743, 356] on button "AI" at bounding box center [741, 359] width 42 height 20
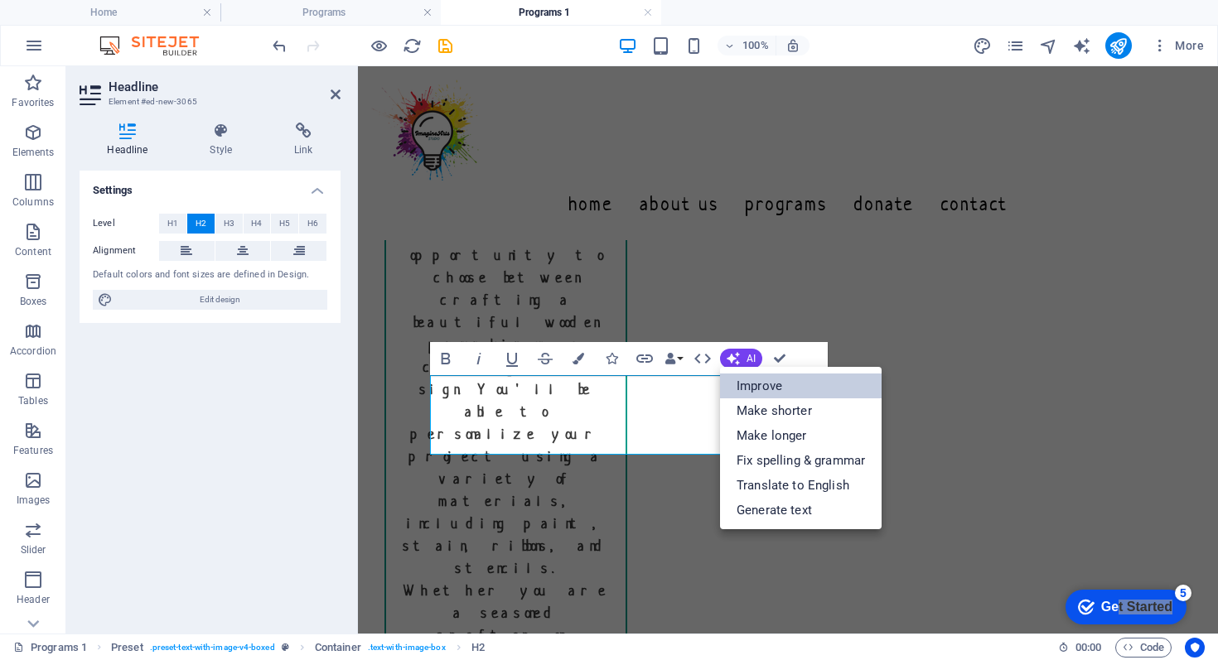
click at [754, 384] on link "Improve" at bounding box center [801, 386] width 162 height 25
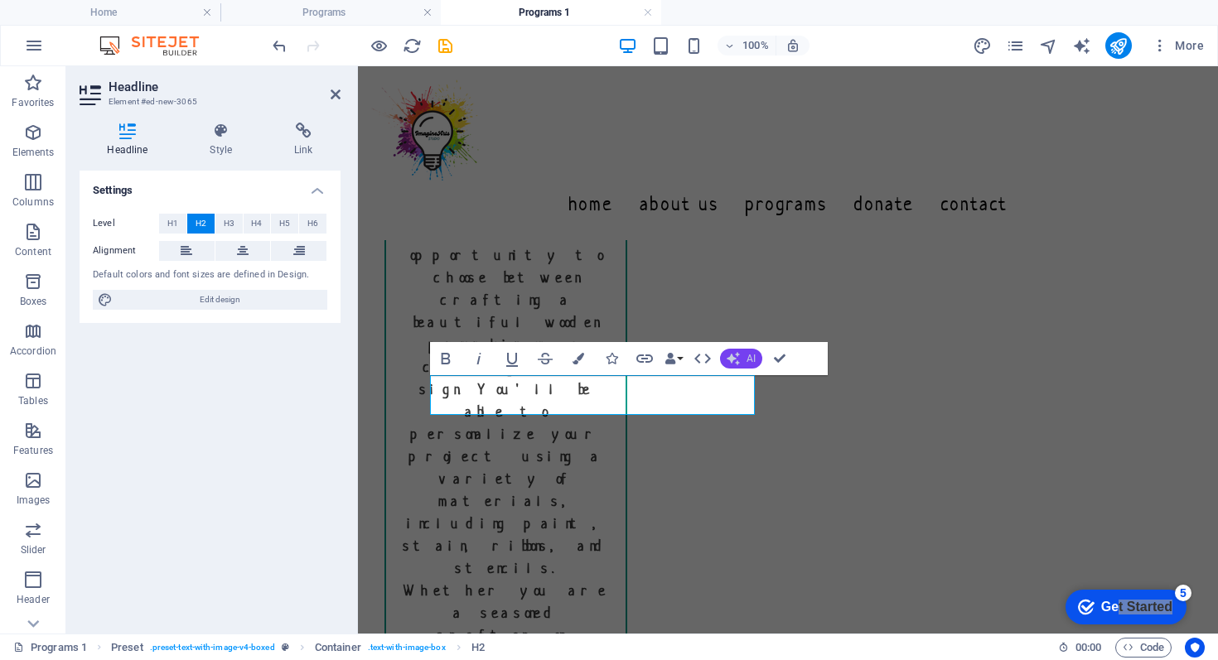
click at [747, 363] on span "AI" at bounding box center [751, 359] width 9 height 10
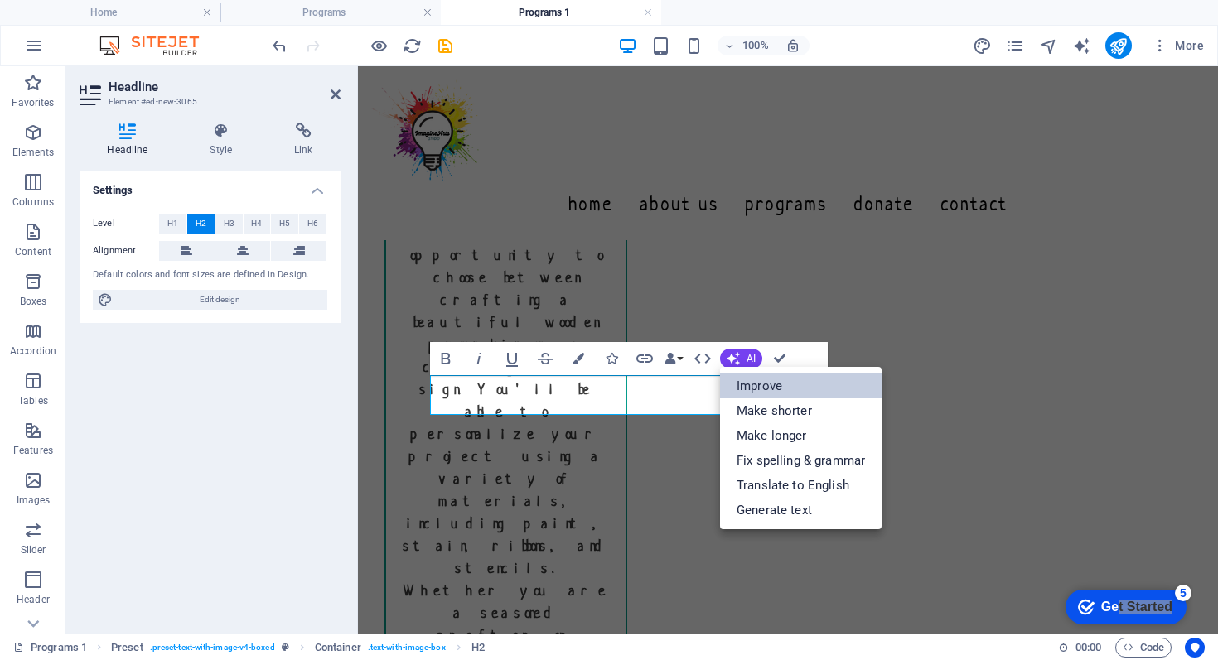
click at [757, 385] on link "Improve" at bounding box center [801, 386] width 162 height 25
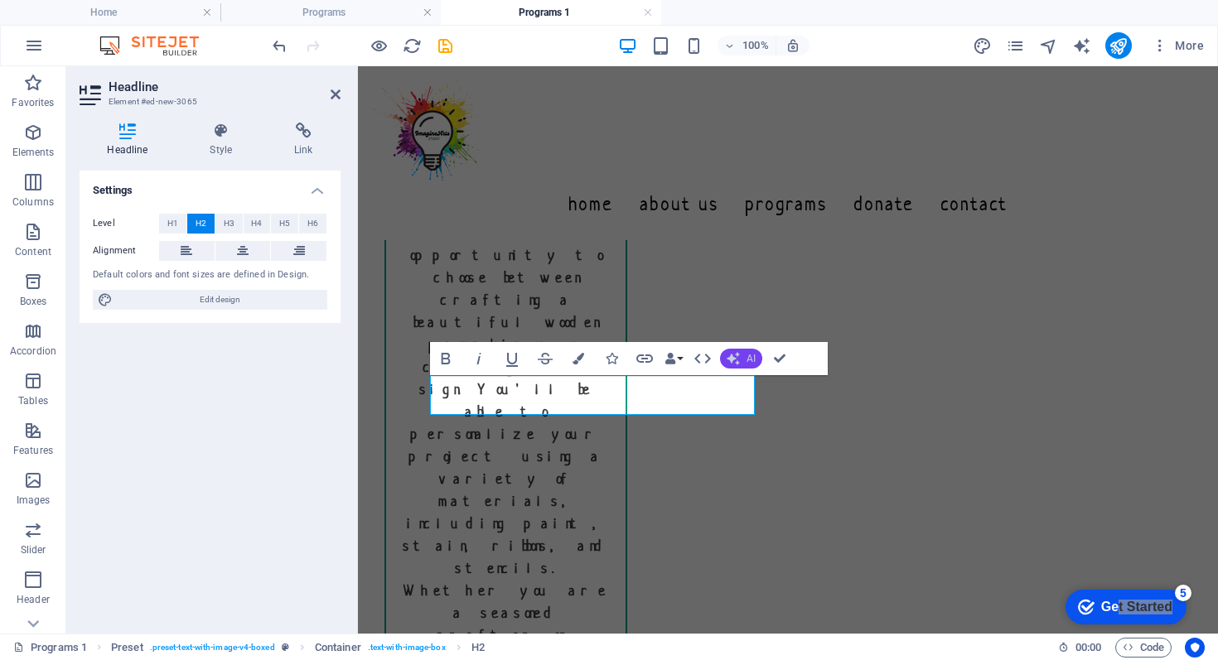
click at [745, 360] on button "AI" at bounding box center [741, 359] width 42 height 20
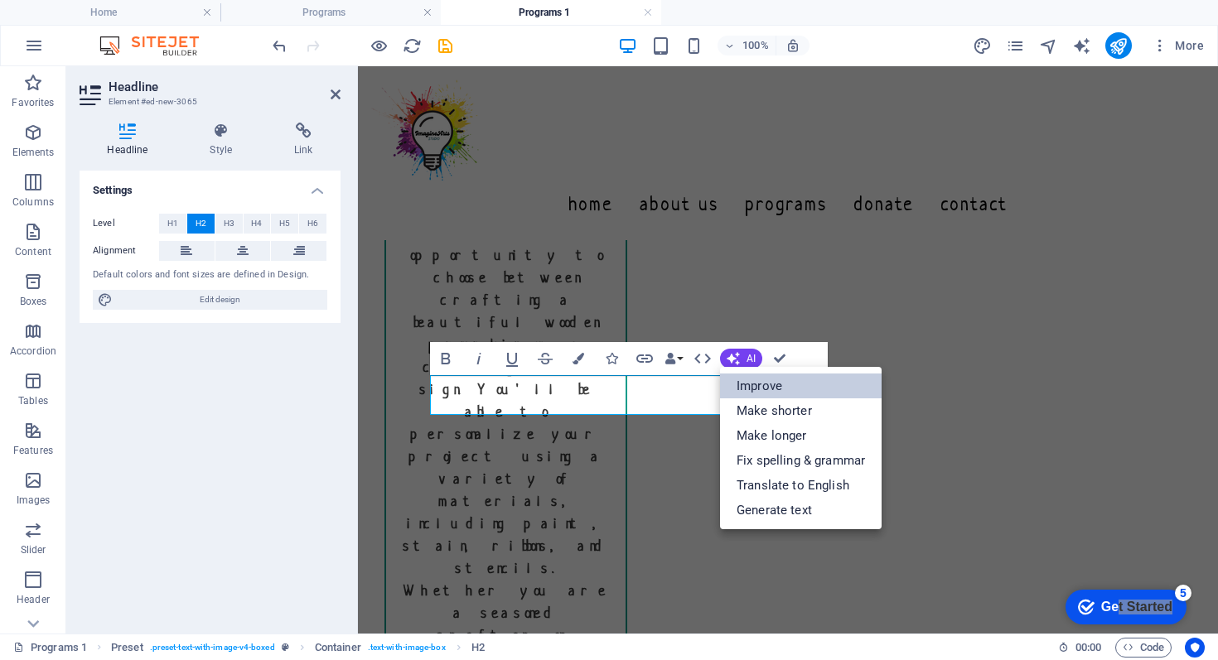
click at [754, 387] on link "Improve" at bounding box center [801, 386] width 162 height 25
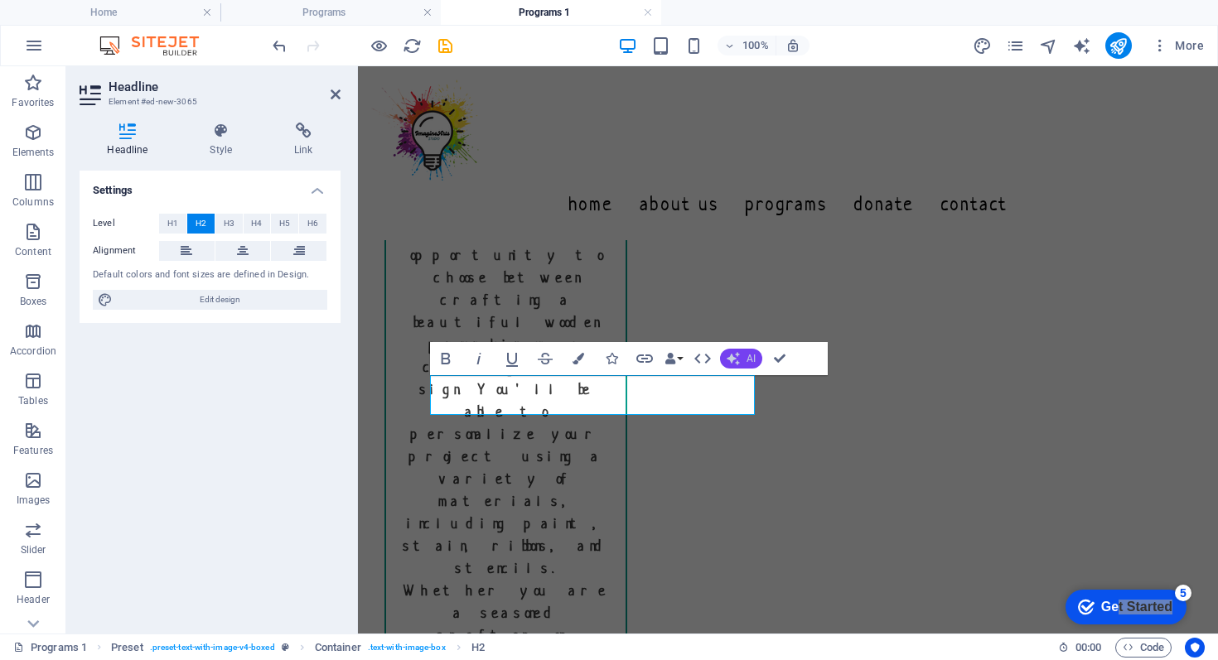
click at [745, 363] on button "AI" at bounding box center [741, 359] width 42 height 20
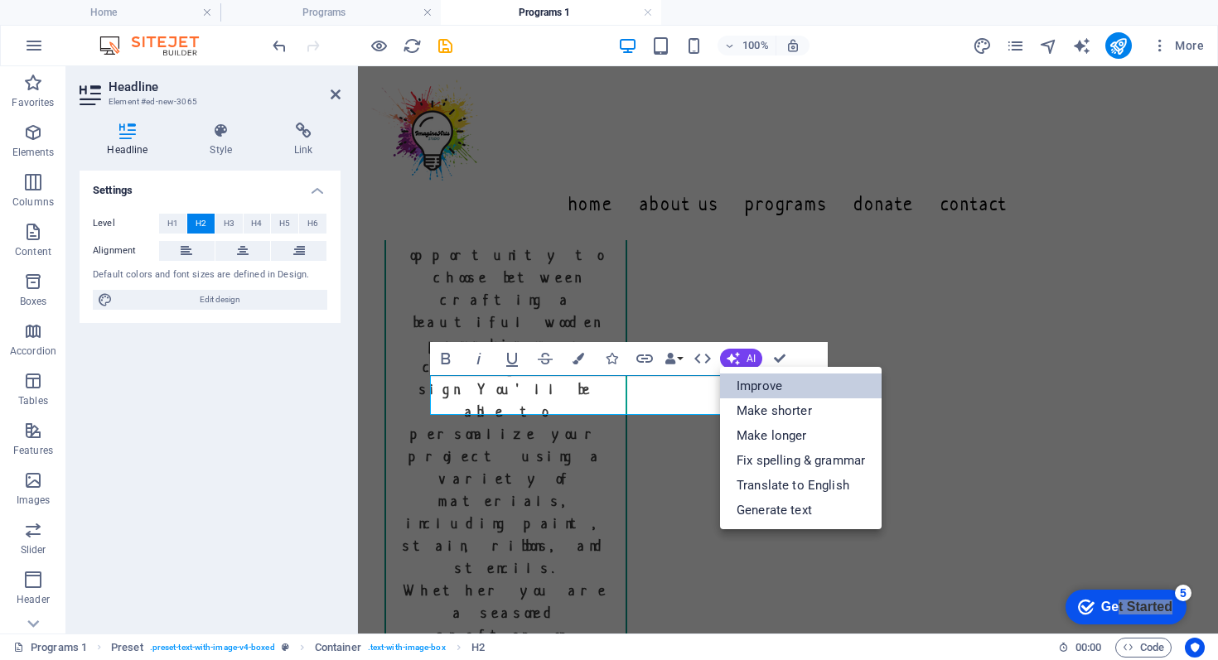
click at [751, 385] on link "Improve" at bounding box center [801, 386] width 162 height 25
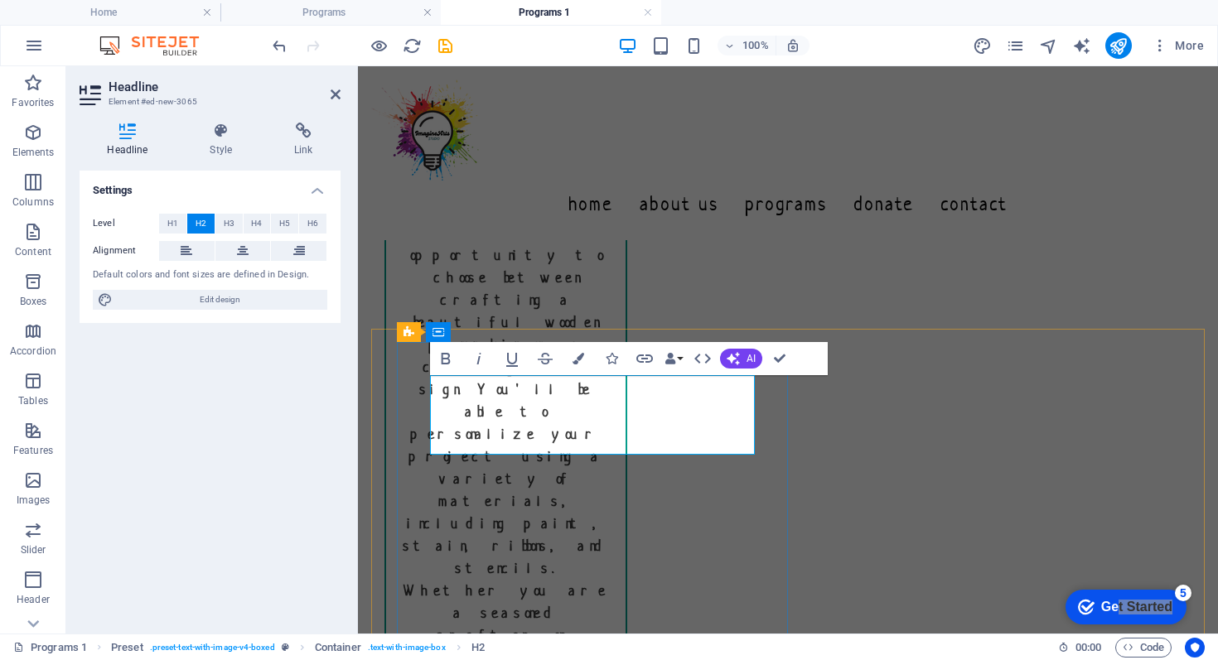
drag, startPoint x: 510, startPoint y: 432, endPoint x: 439, endPoint y: 386, distance: 84.6
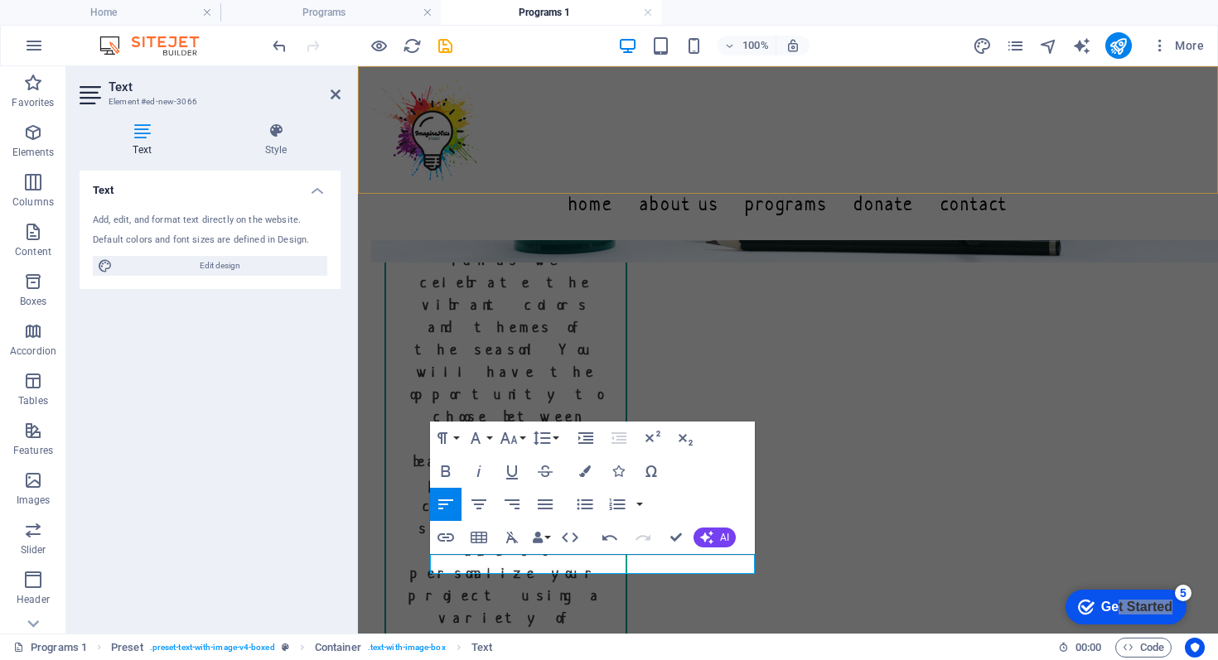
scroll to position [567, 0]
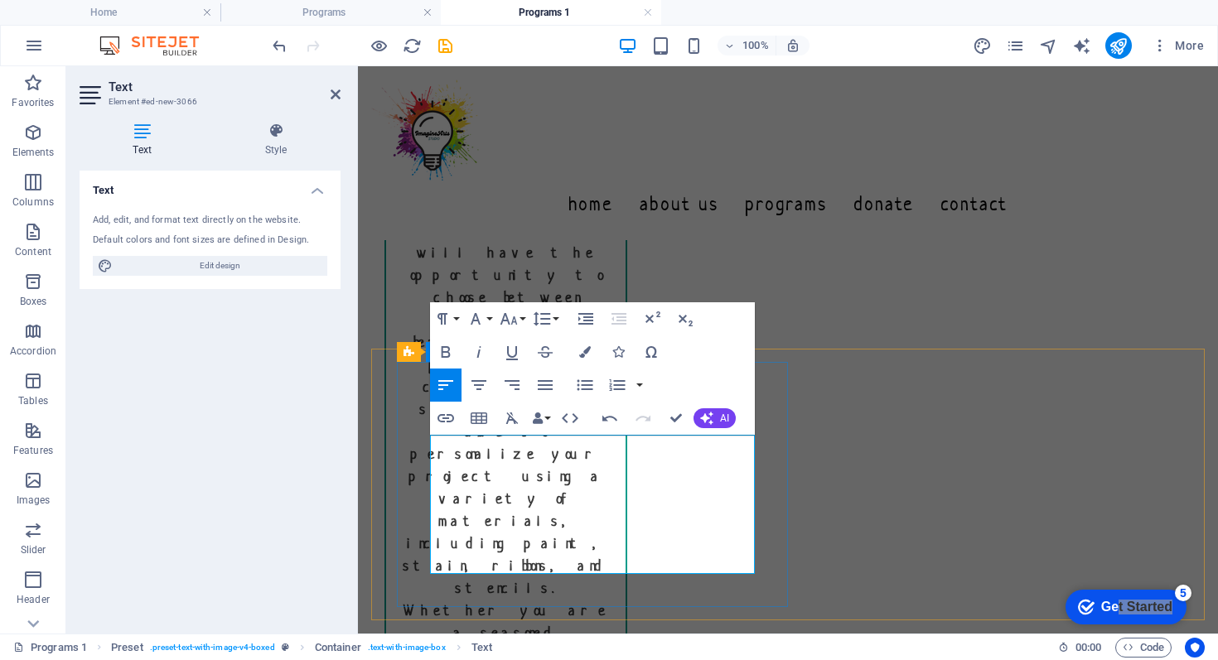
scroll to position [686, 0]
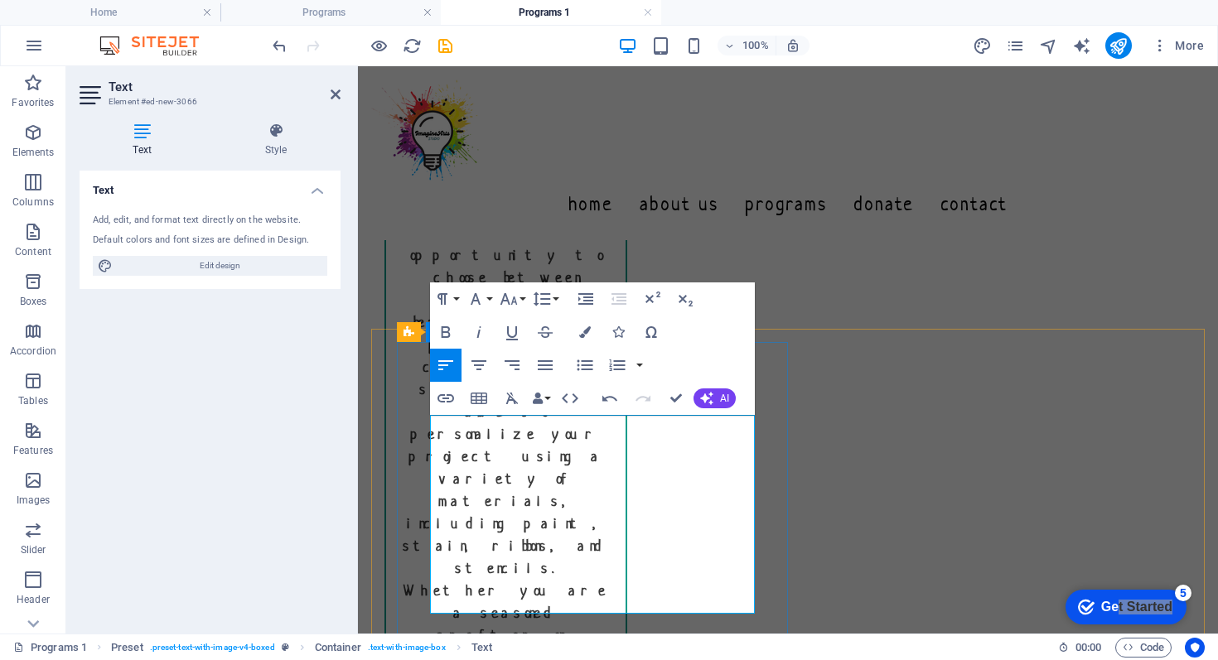
drag, startPoint x: 433, startPoint y: 427, endPoint x: 709, endPoint y: 607, distance: 330.5
click at [721, 402] on span "AI" at bounding box center [724, 399] width 9 height 10
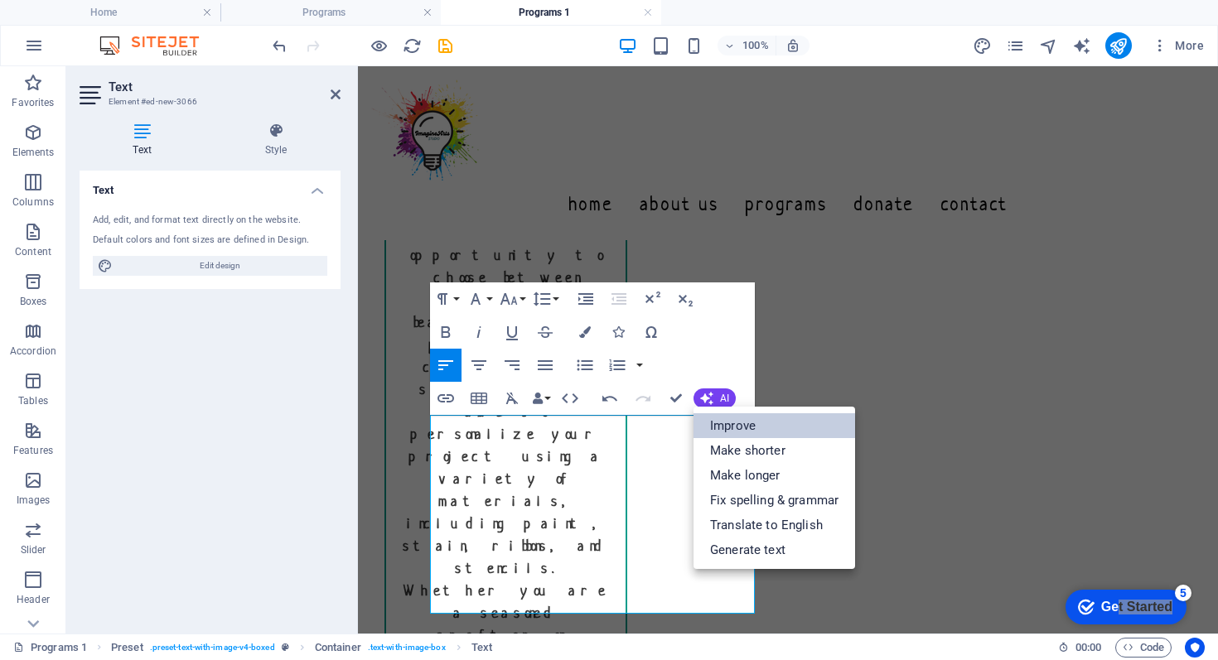
click at [725, 428] on link "Improve" at bounding box center [775, 426] width 162 height 25
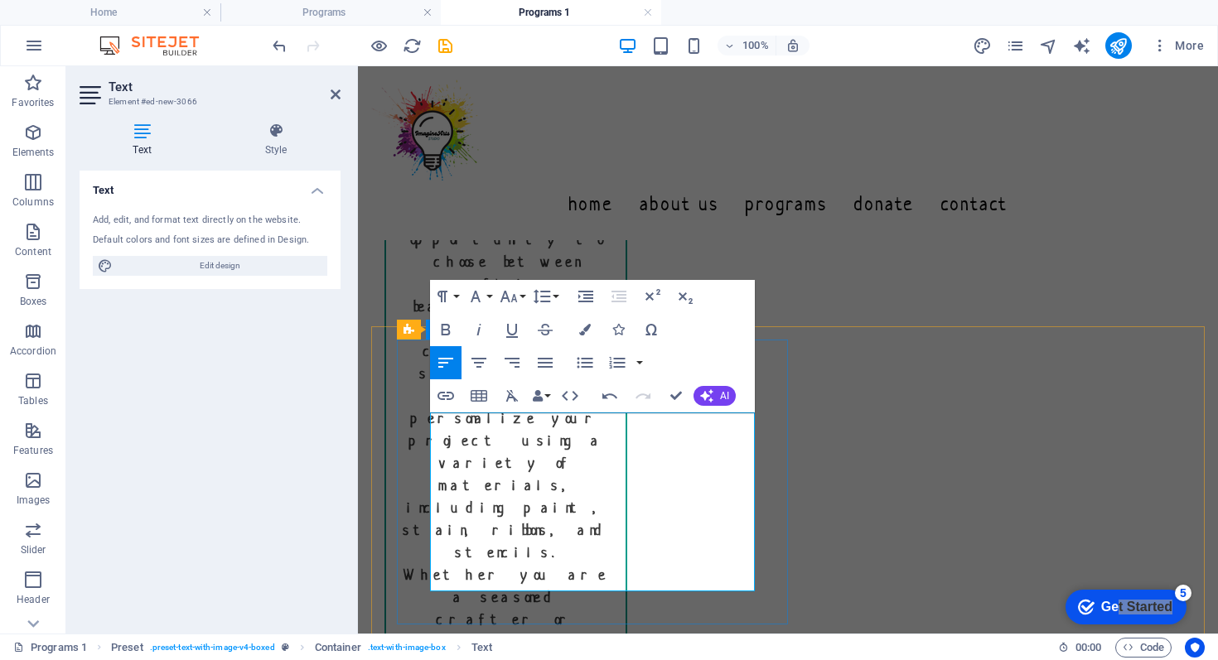
scroll to position [705, 0]
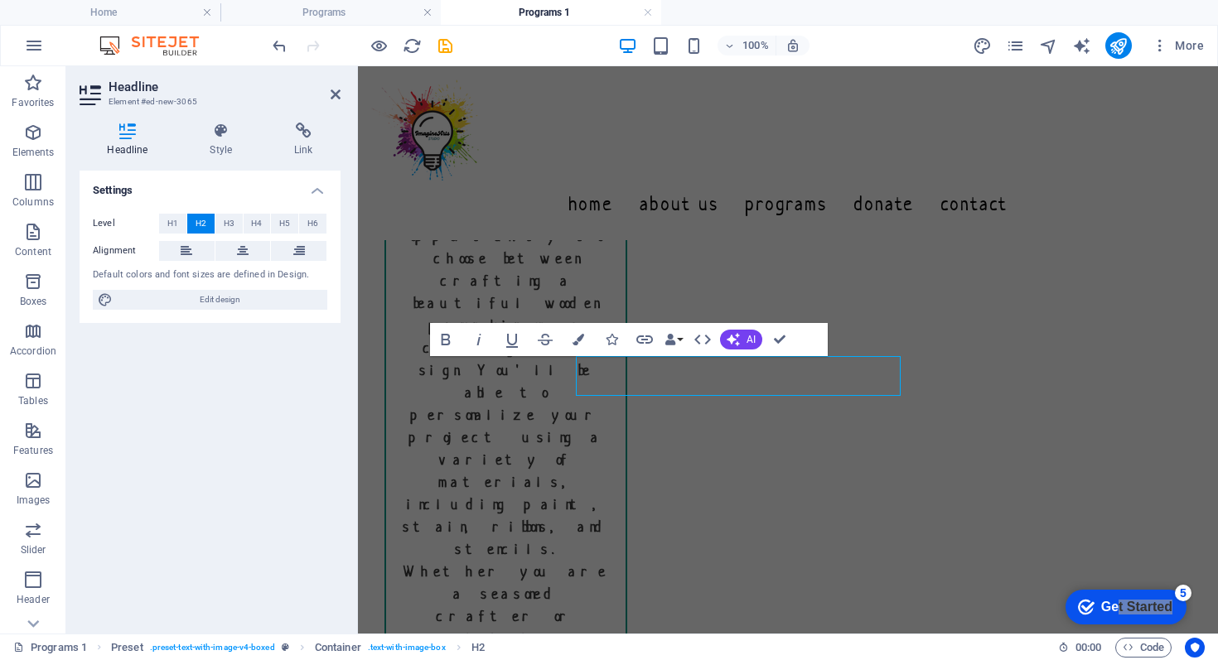
click at [355, 376] on div at bounding box center [355, 350] width 3 height 568
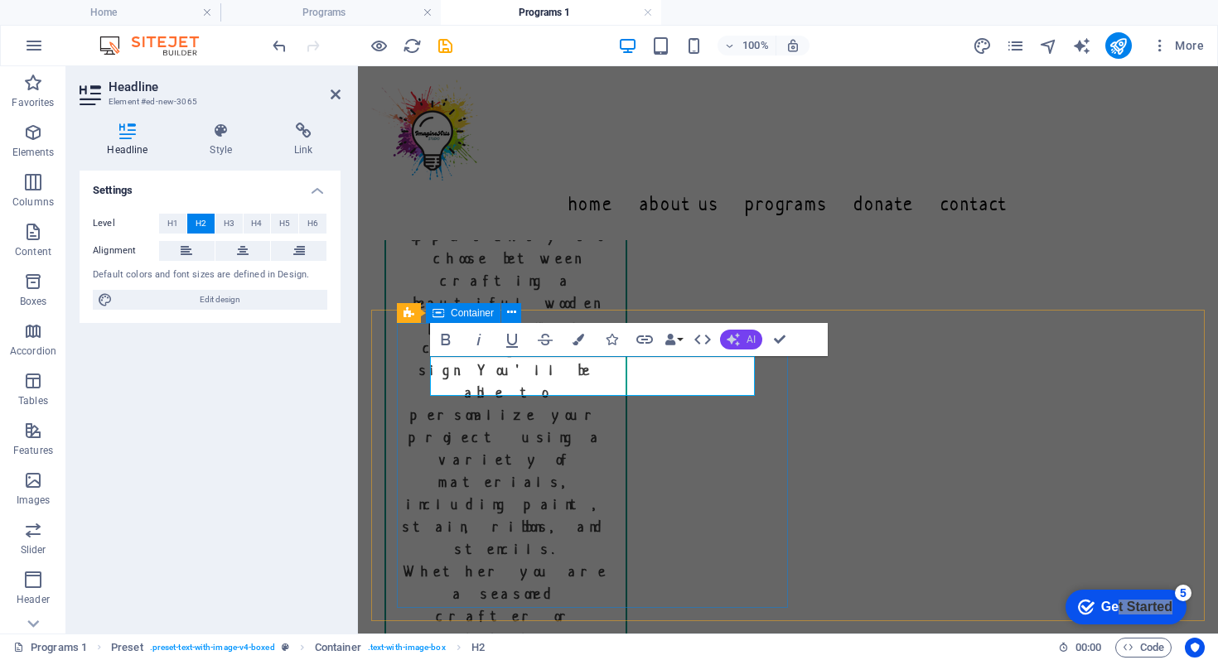
click at [743, 341] on button "AI" at bounding box center [741, 340] width 42 height 20
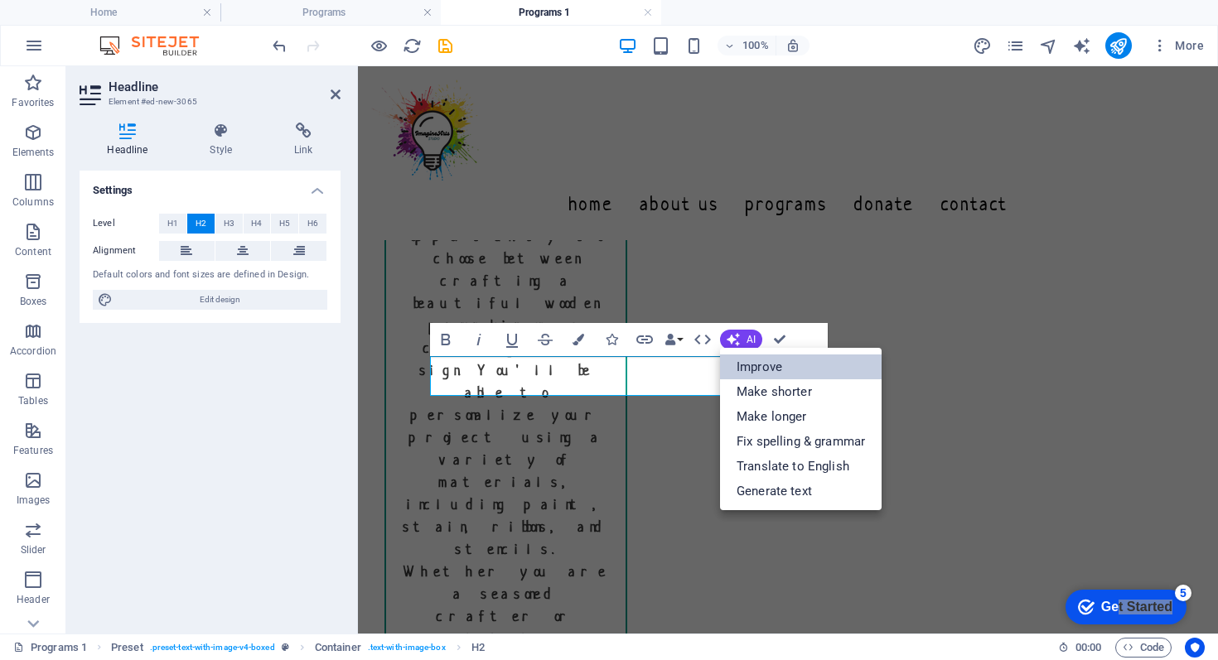
click at [768, 371] on link "Improve" at bounding box center [801, 367] width 162 height 25
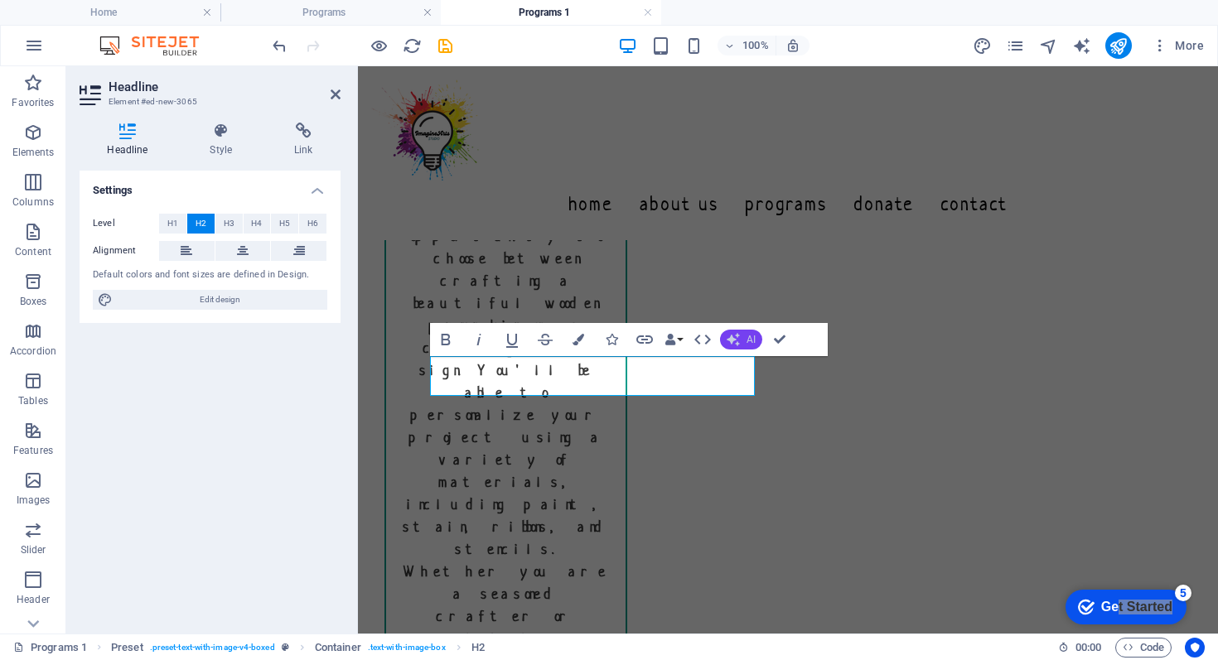
click at [743, 339] on button "AI" at bounding box center [741, 340] width 42 height 20
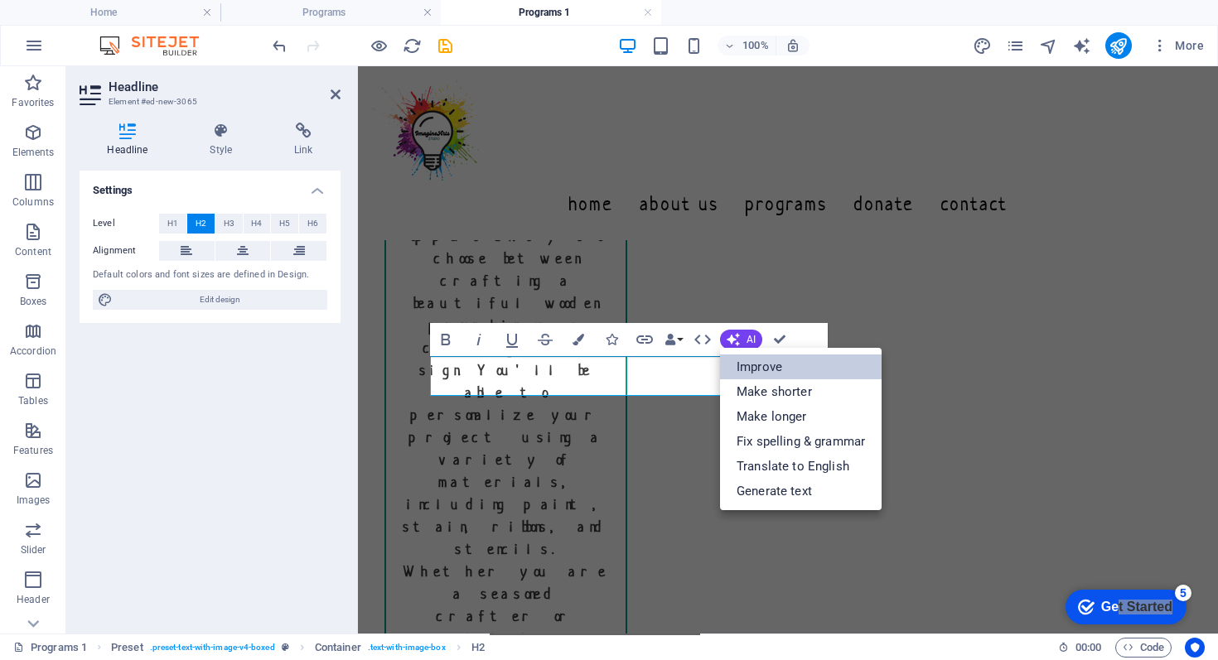
click at [760, 367] on link "Improve" at bounding box center [801, 367] width 162 height 25
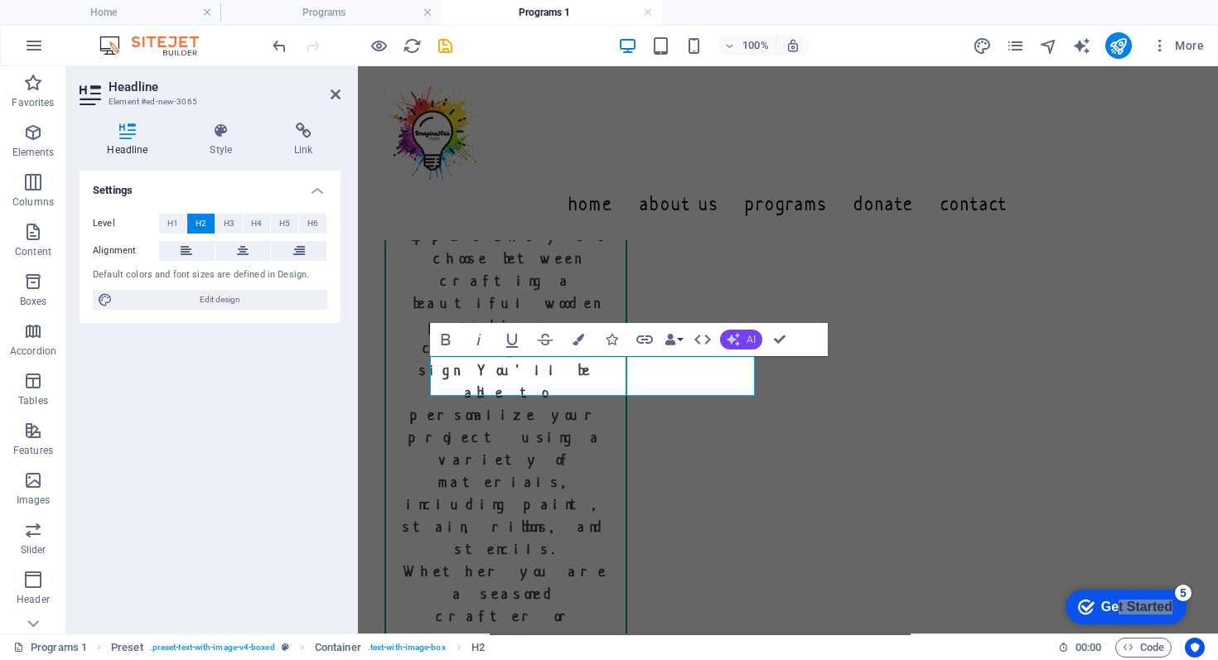
click at [742, 340] on button "AI" at bounding box center [741, 340] width 42 height 20
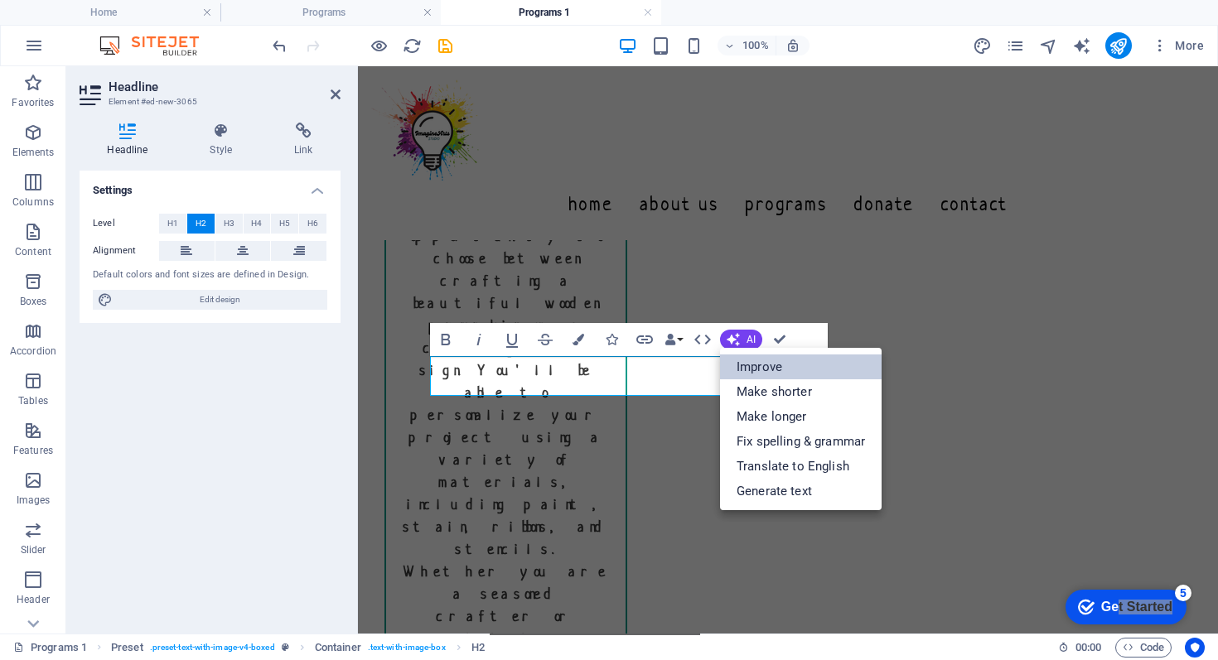
click at [755, 363] on link "Improve" at bounding box center [801, 367] width 162 height 25
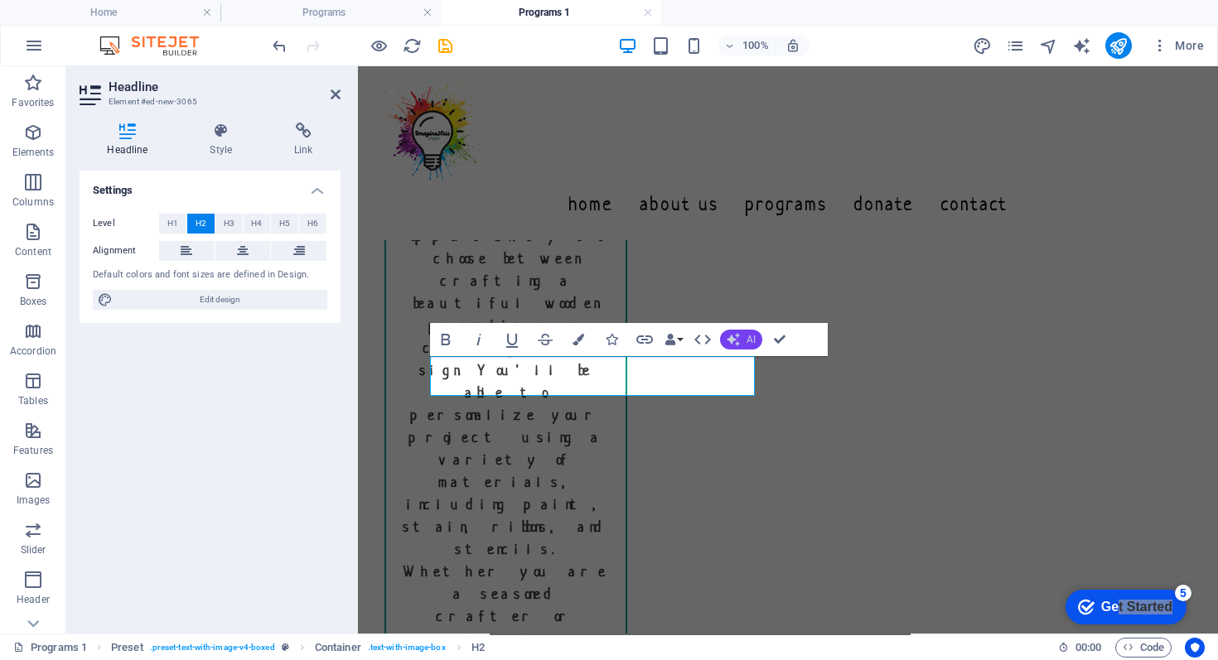
click at [740, 338] on button "AI" at bounding box center [741, 340] width 42 height 20
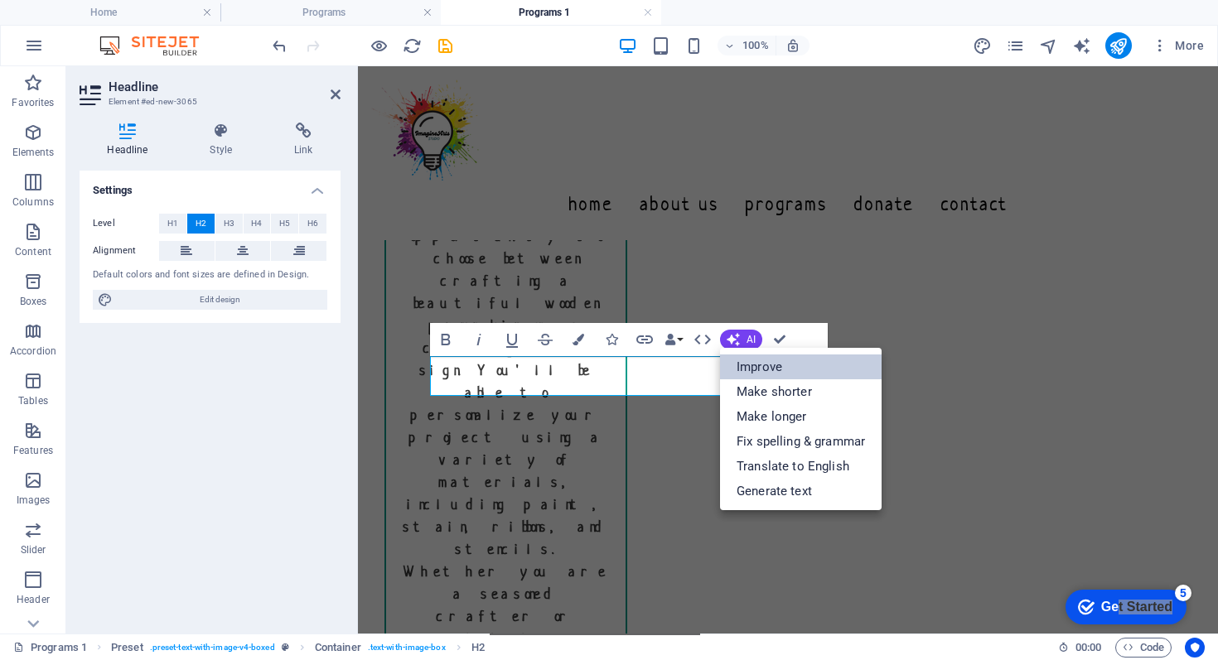
click at [750, 365] on link "Improve" at bounding box center [801, 367] width 162 height 25
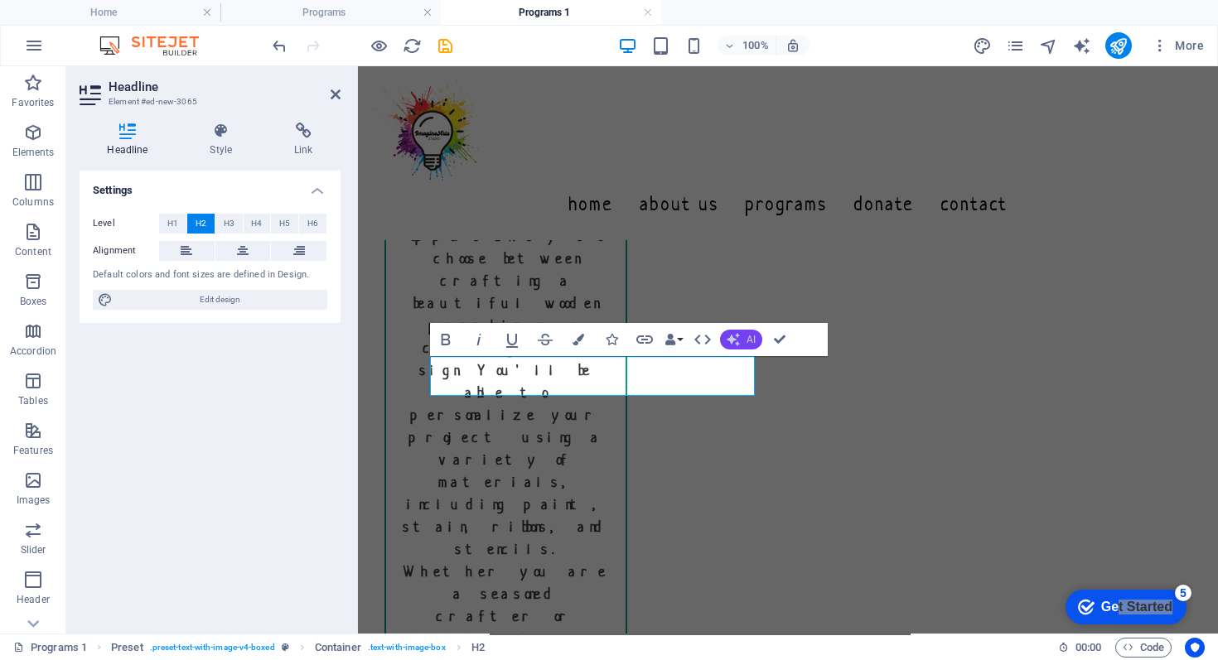
click at [742, 339] on button "AI" at bounding box center [741, 340] width 42 height 20
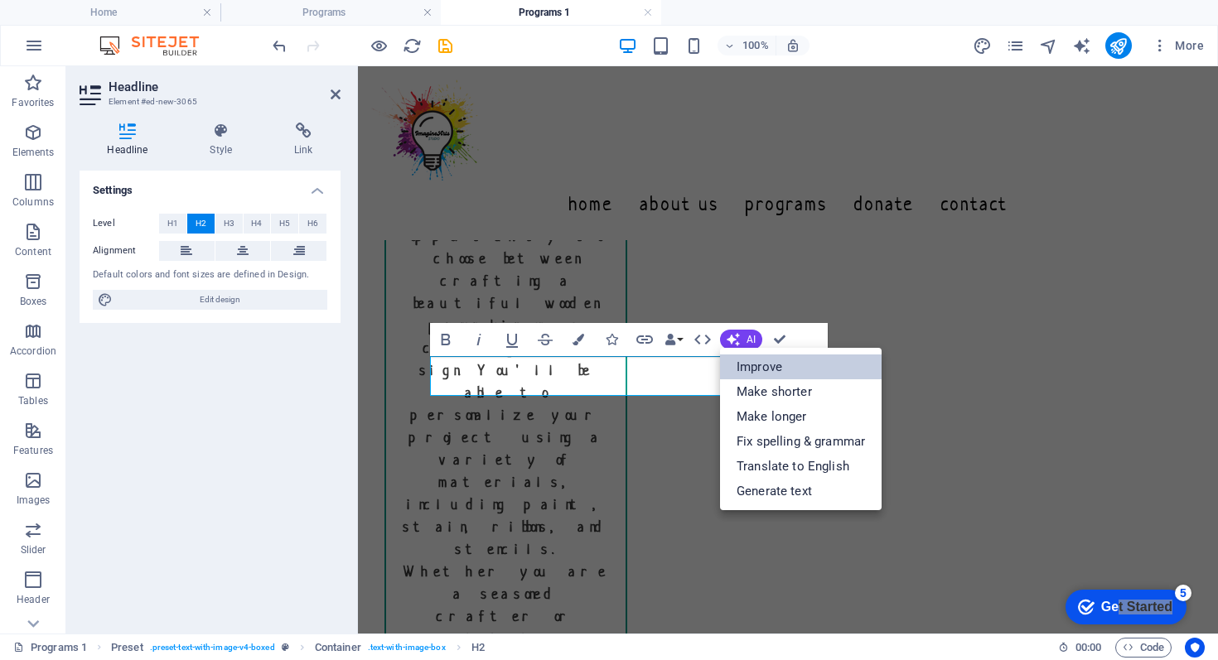
click at [758, 369] on link "Improve" at bounding box center [801, 367] width 162 height 25
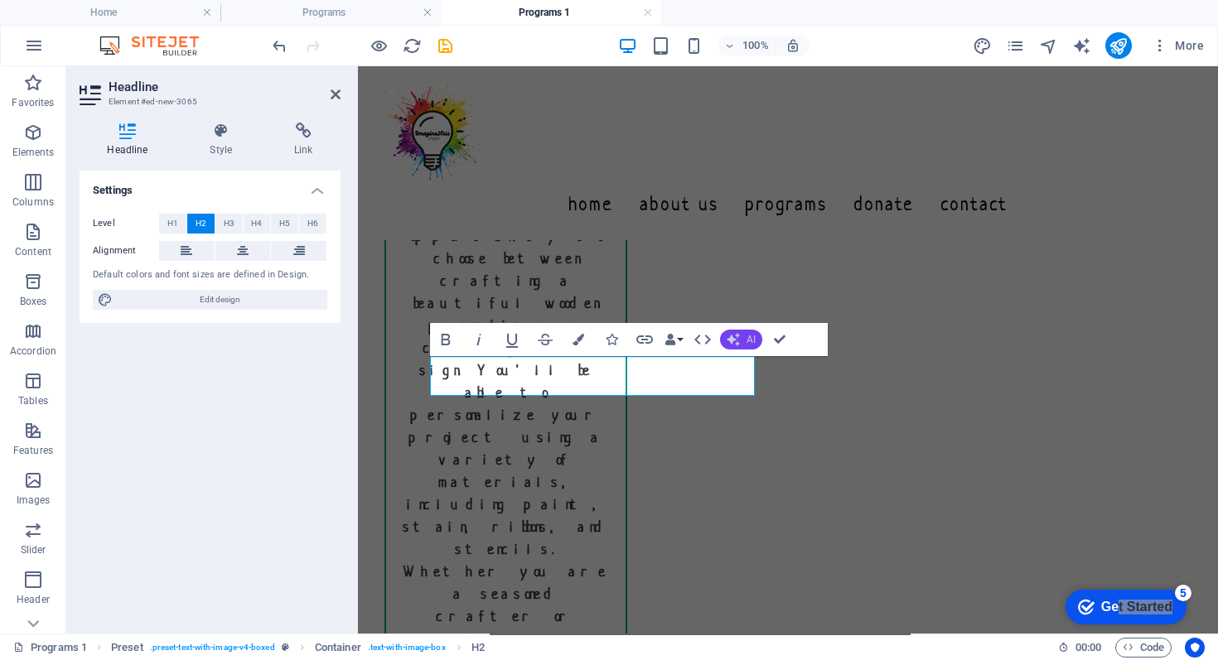
click at [747, 343] on span "AI" at bounding box center [751, 340] width 9 height 10
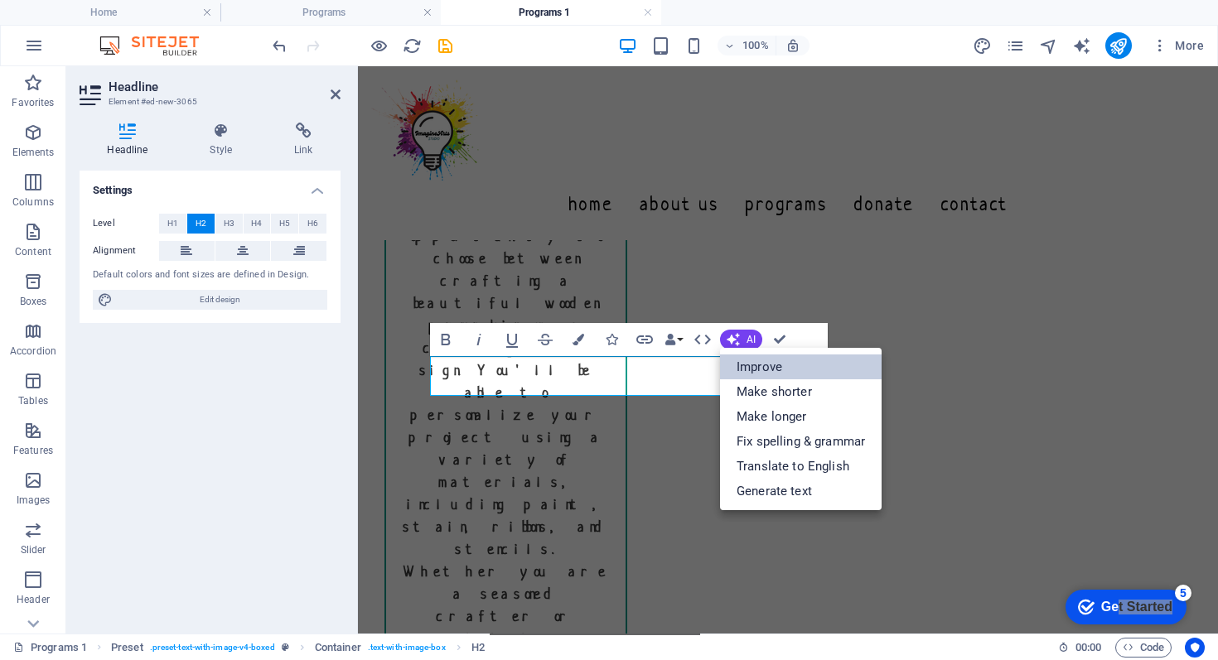
click at [762, 366] on link "Improve" at bounding box center [801, 367] width 162 height 25
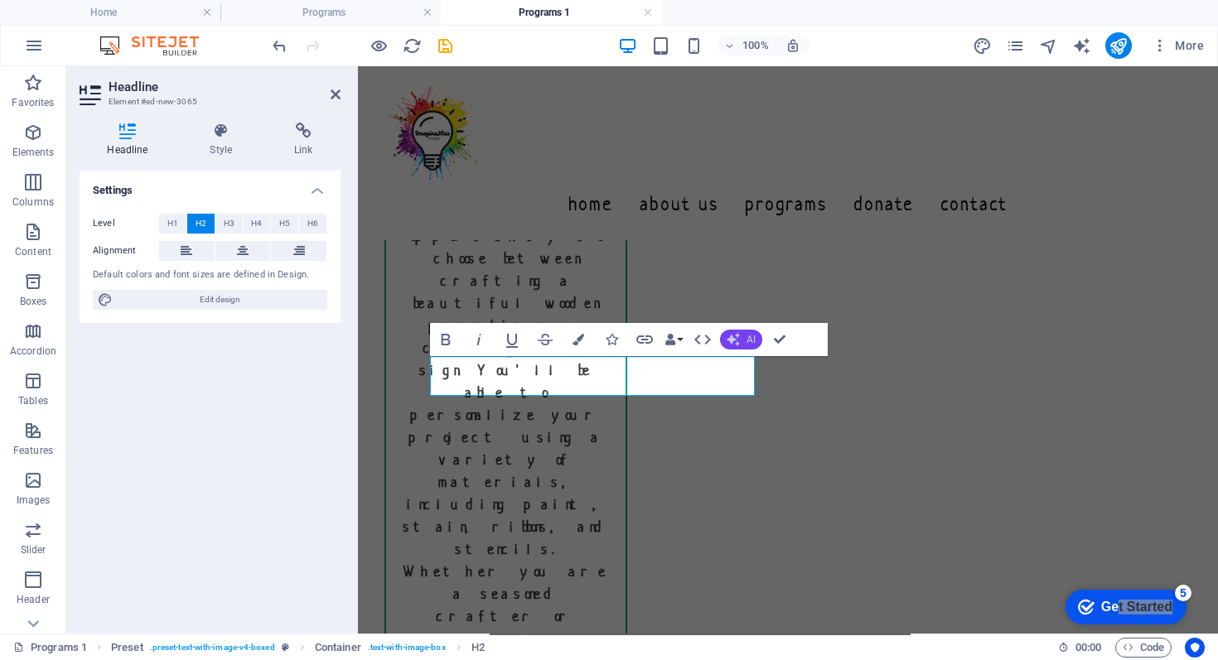
click at [752, 342] on span "AI" at bounding box center [751, 340] width 9 height 10
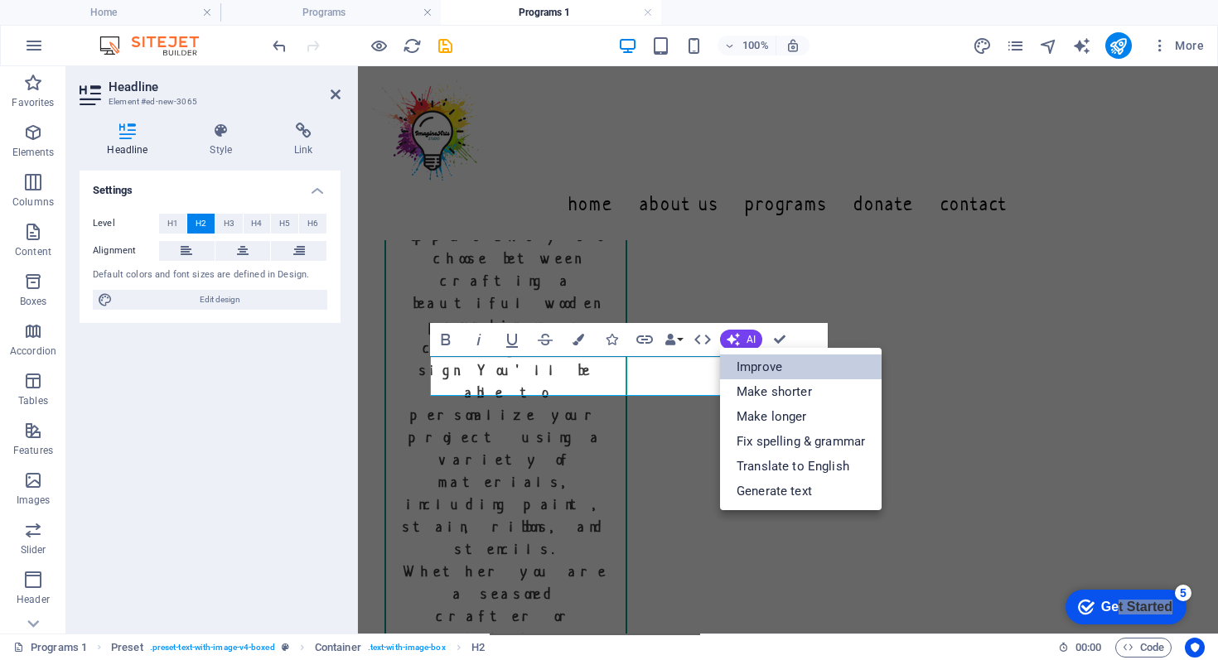
click at [764, 368] on link "Improve" at bounding box center [801, 367] width 162 height 25
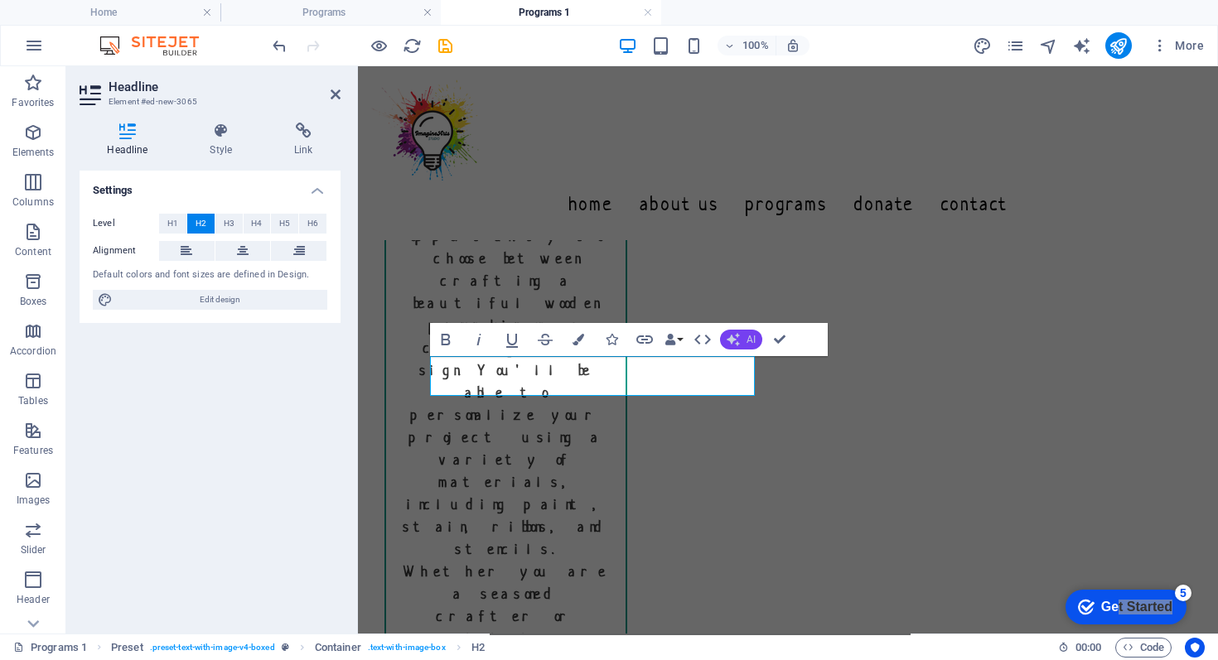
click at [747, 341] on span "AI" at bounding box center [751, 340] width 9 height 10
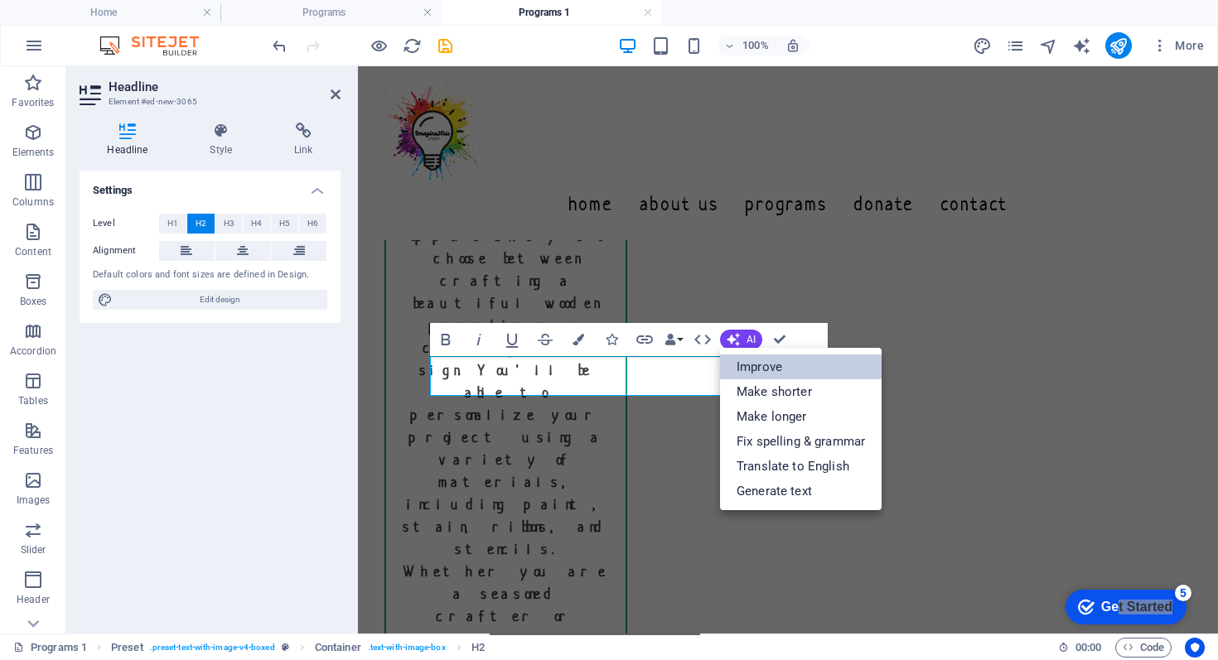
click at [759, 365] on link "Improve" at bounding box center [801, 367] width 162 height 25
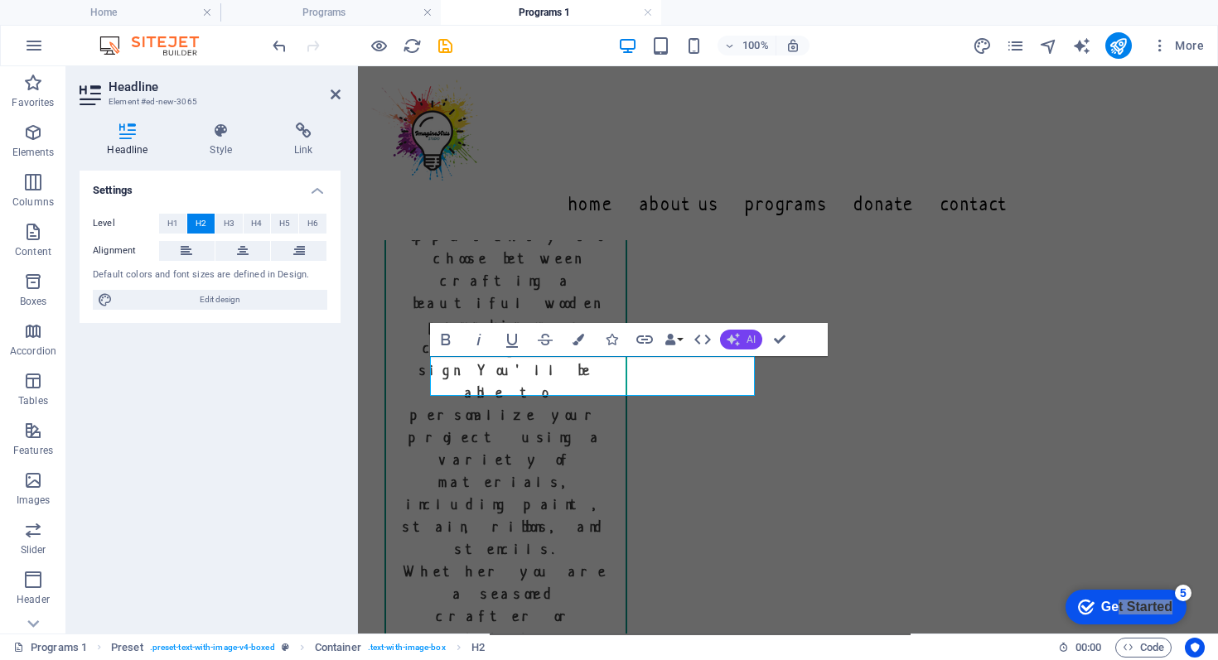
click at [743, 338] on button "AI" at bounding box center [741, 340] width 42 height 20
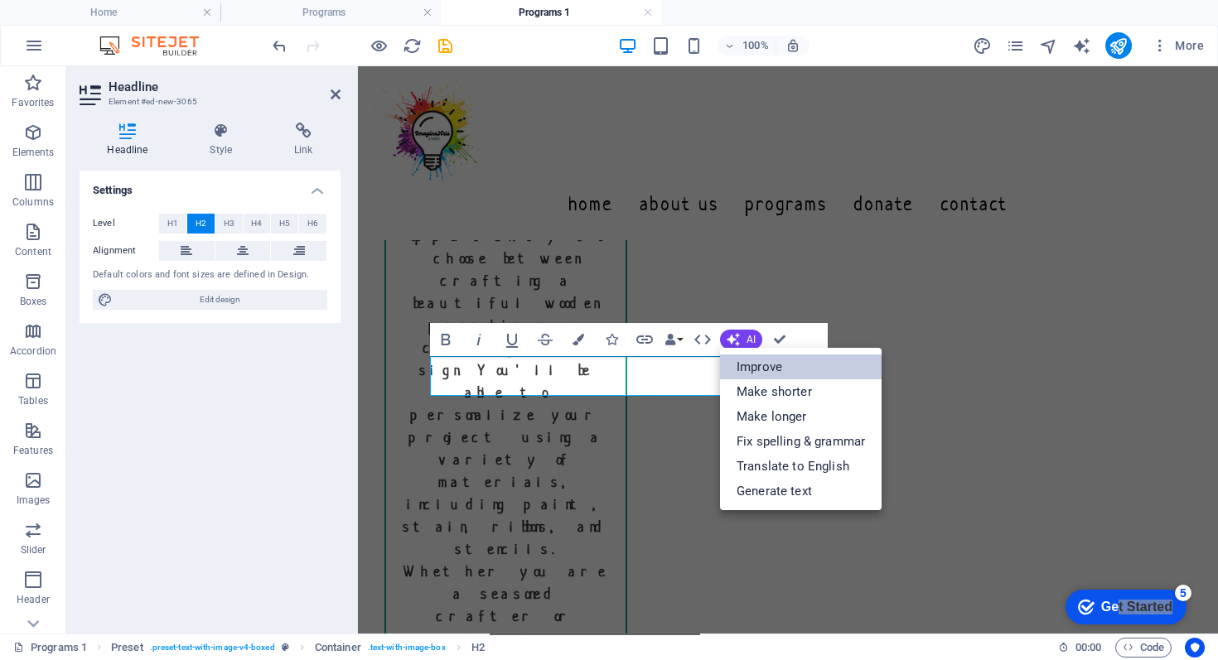
click at [757, 365] on link "Improve" at bounding box center [801, 367] width 162 height 25
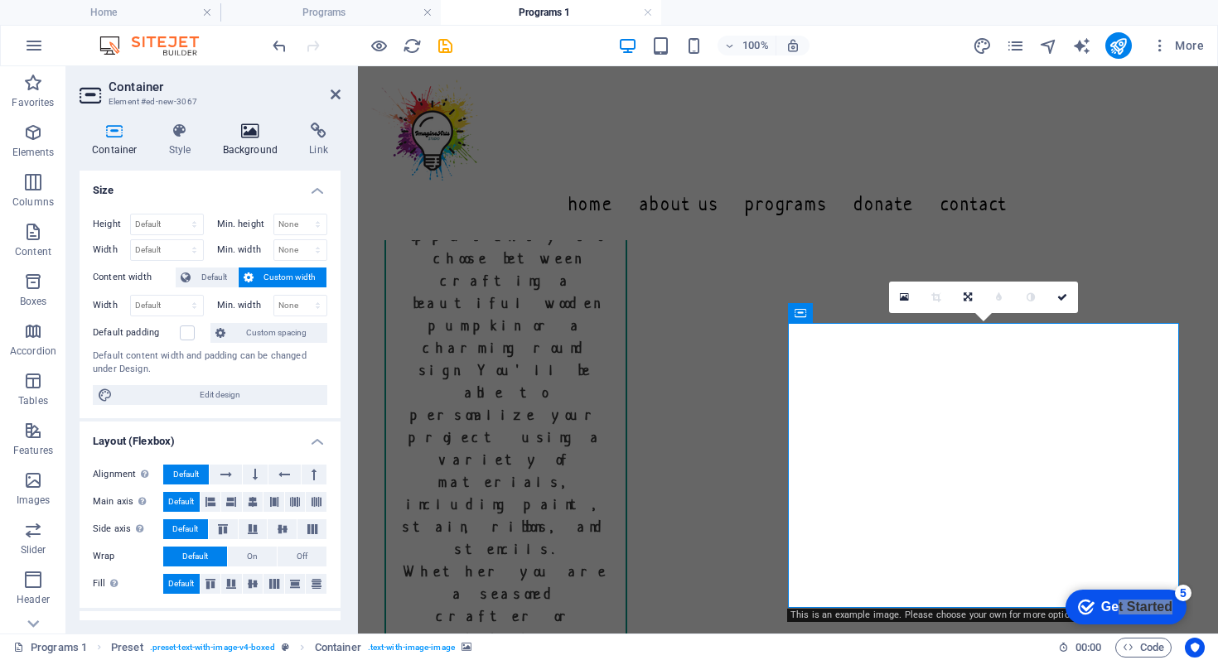
click at [256, 138] on icon at bounding box center [250, 131] width 80 height 17
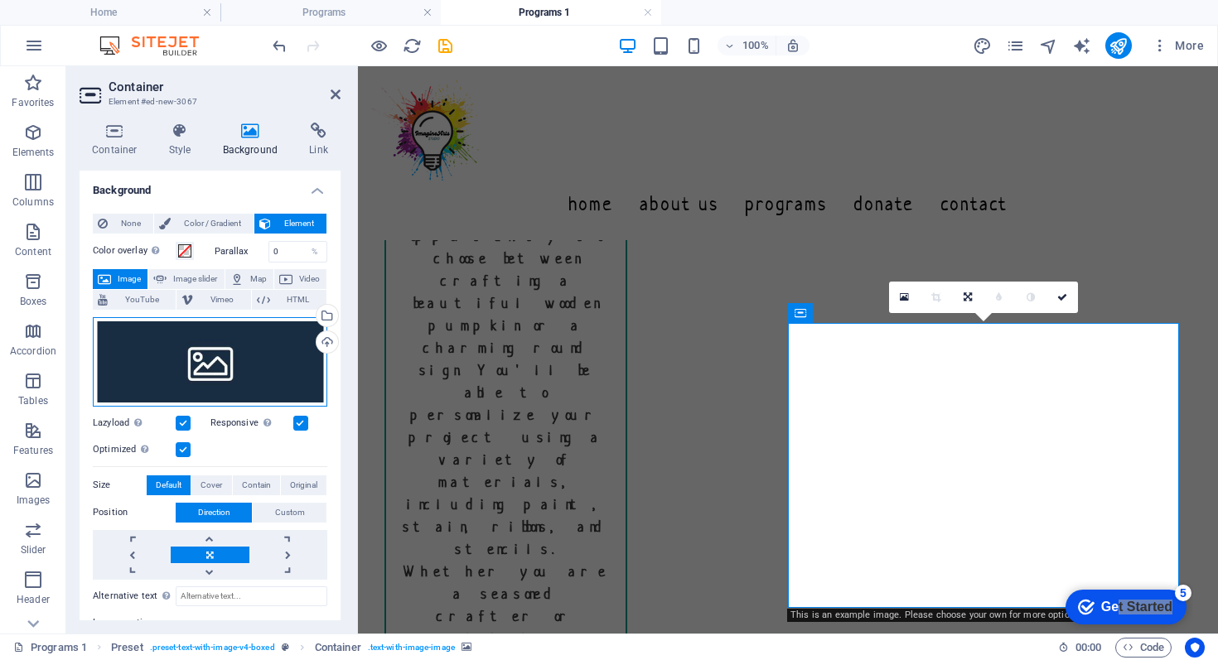
click at [238, 364] on div "Drag files here, click to choose files or select files from Files or our free s…" at bounding box center [210, 361] width 235 height 89
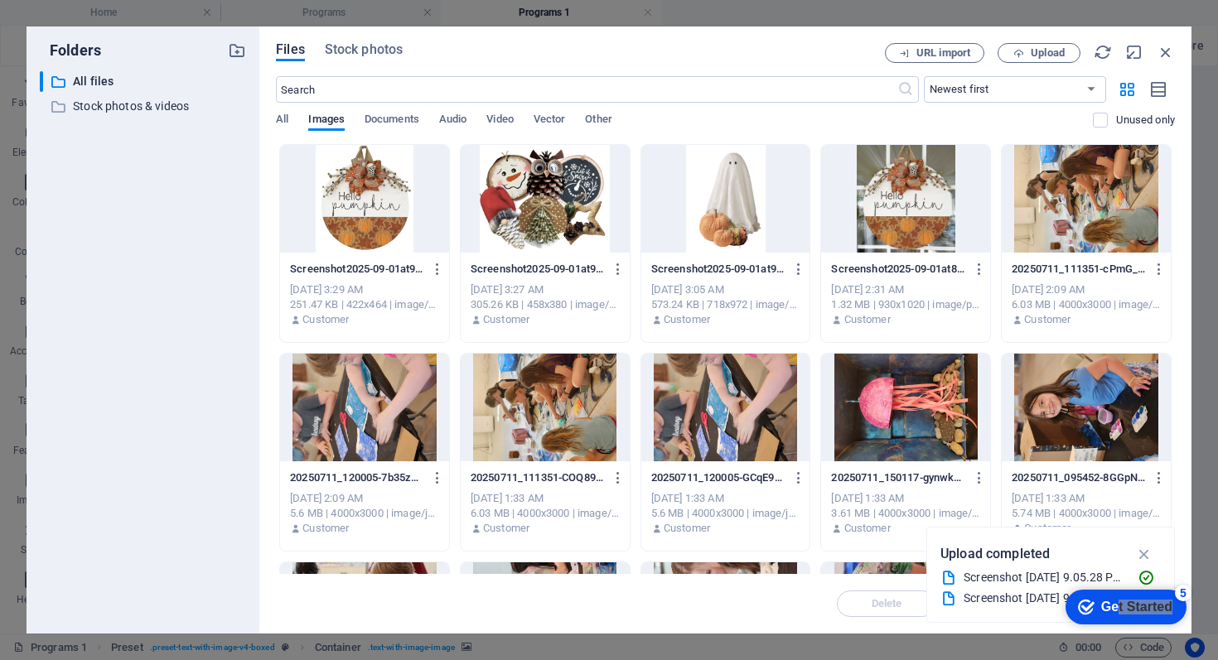
click at [238, 364] on div "​ All files All files ​ Stock photos & videos Stock photos & videos" at bounding box center [143, 345] width 206 height 549
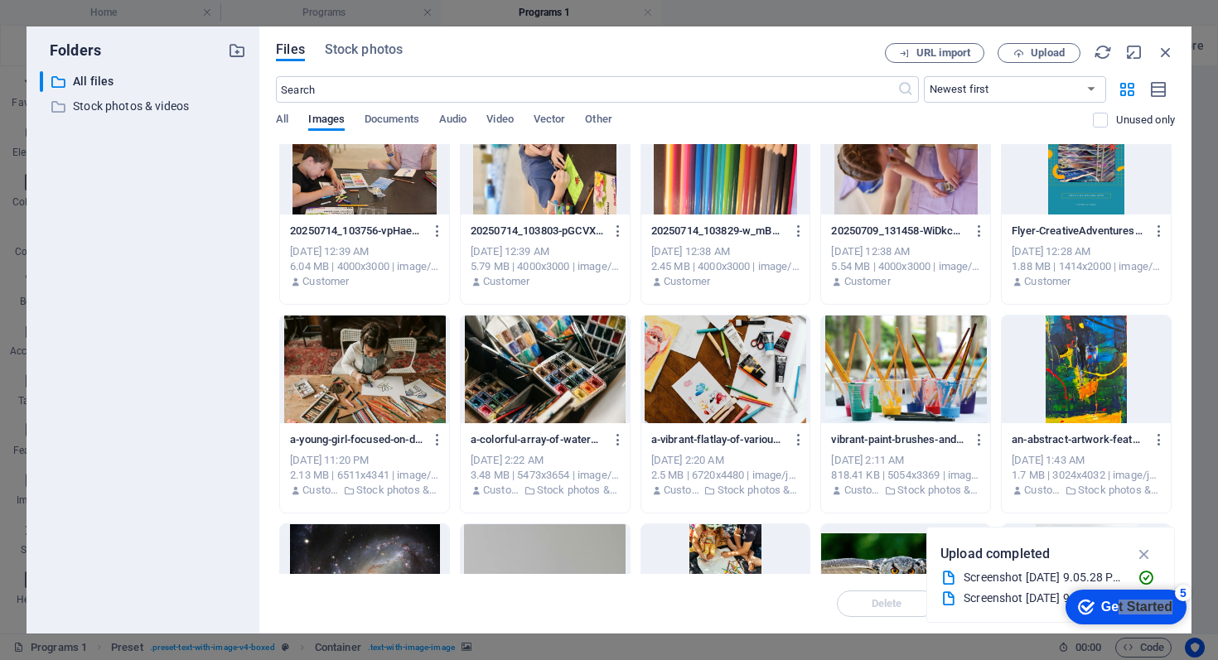
scroll to position [1076, 0]
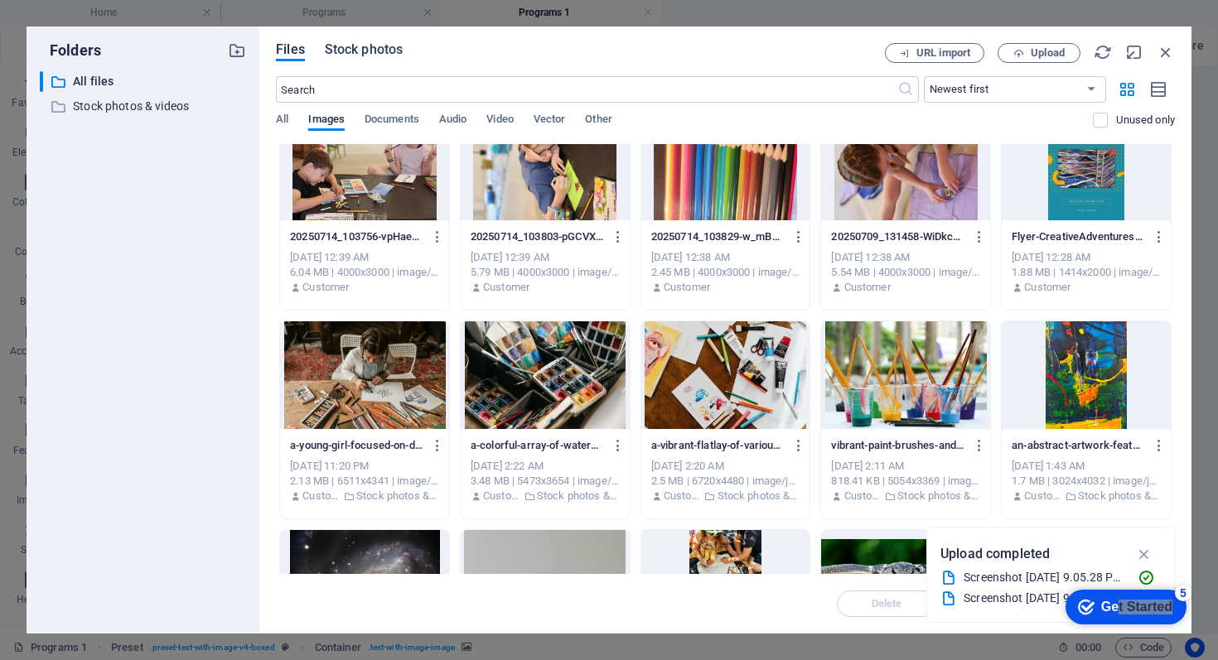
click at [358, 43] on span "Stock photos" at bounding box center [364, 50] width 78 height 20
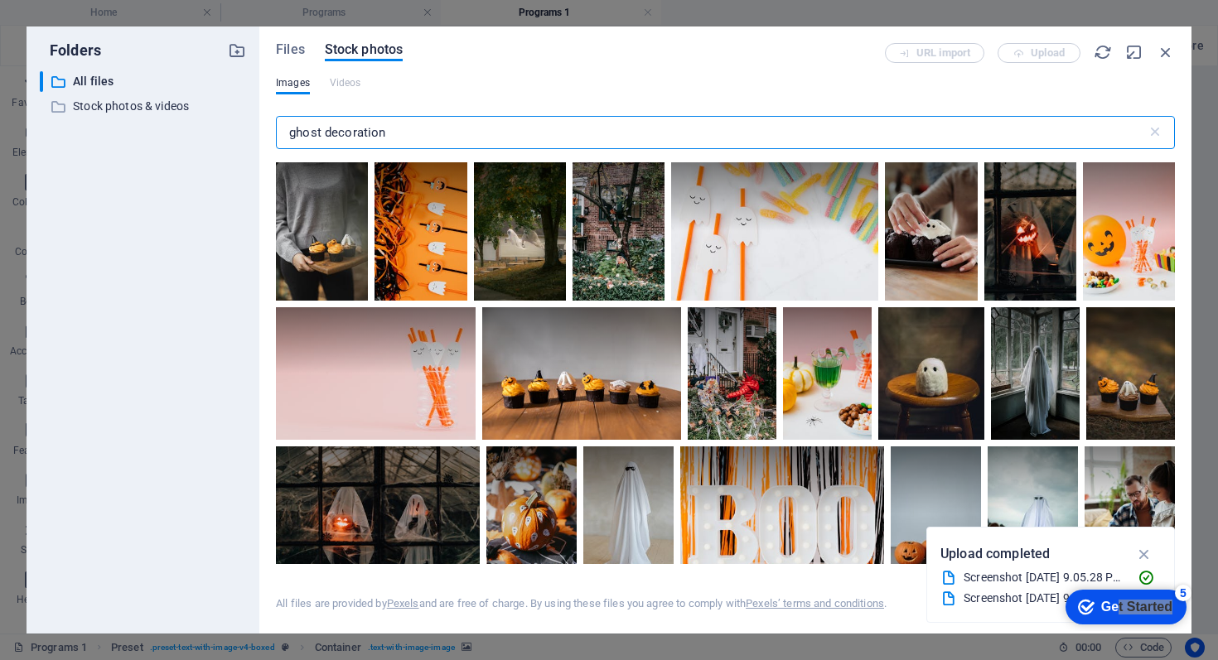
drag, startPoint x: 389, startPoint y: 132, endPoint x: 280, endPoint y: 134, distance: 108.6
click at [280, 134] on input "ghost decoration" at bounding box center [711, 132] width 871 height 33
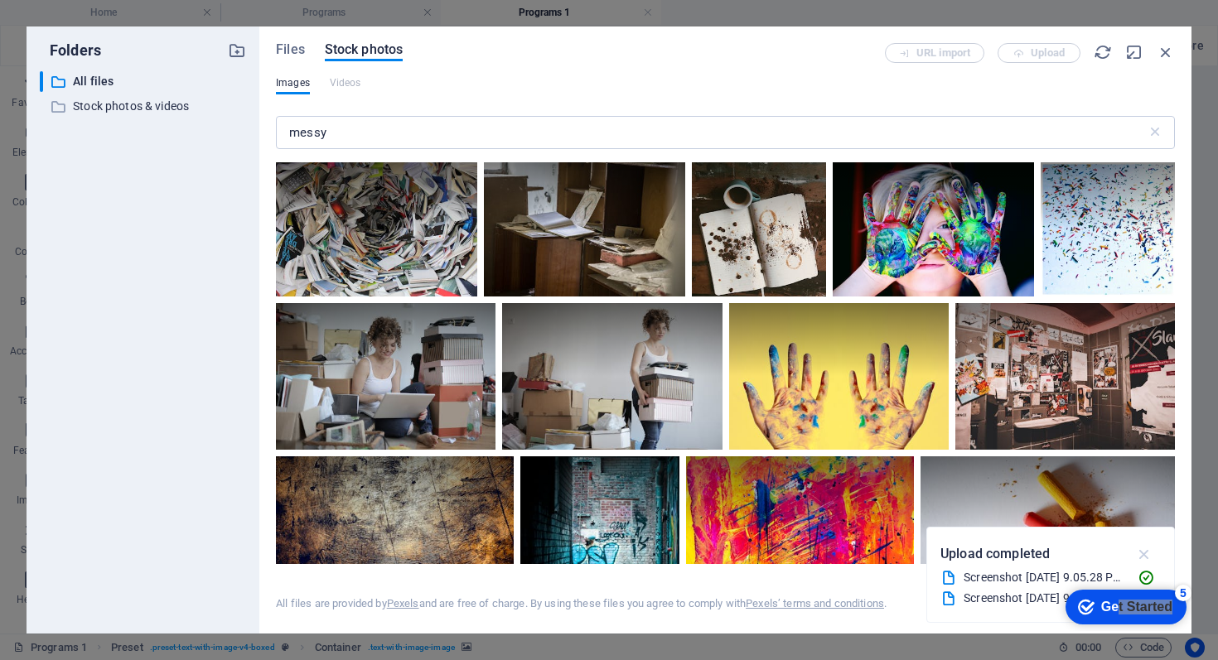
click at [1144, 556] on icon "button" at bounding box center [1144, 554] width 19 height 18
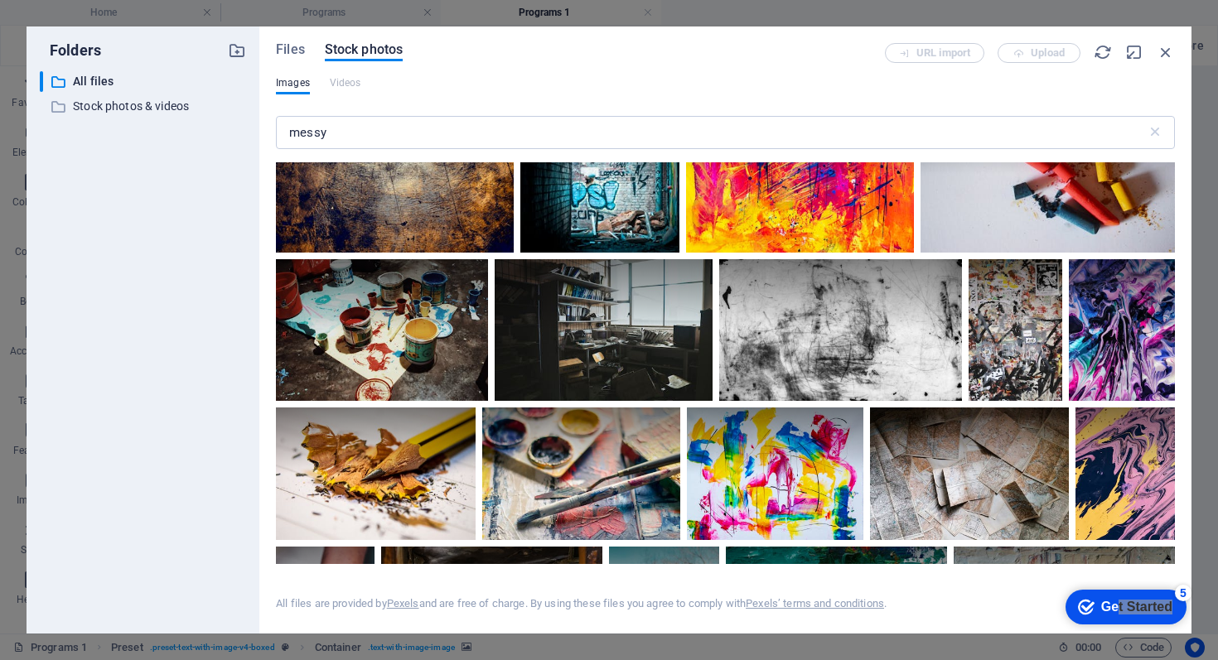
scroll to position [205, 0]
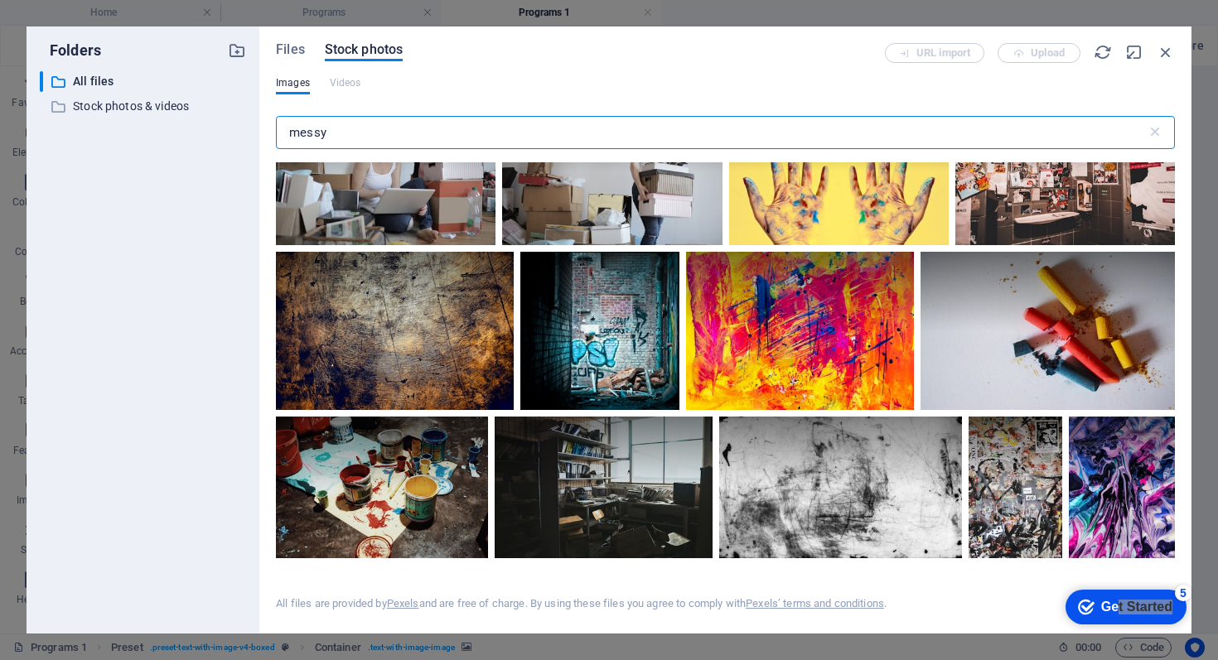
click at [592, 132] on input "messy" at bounding box center [711, 132] width 871 height 33
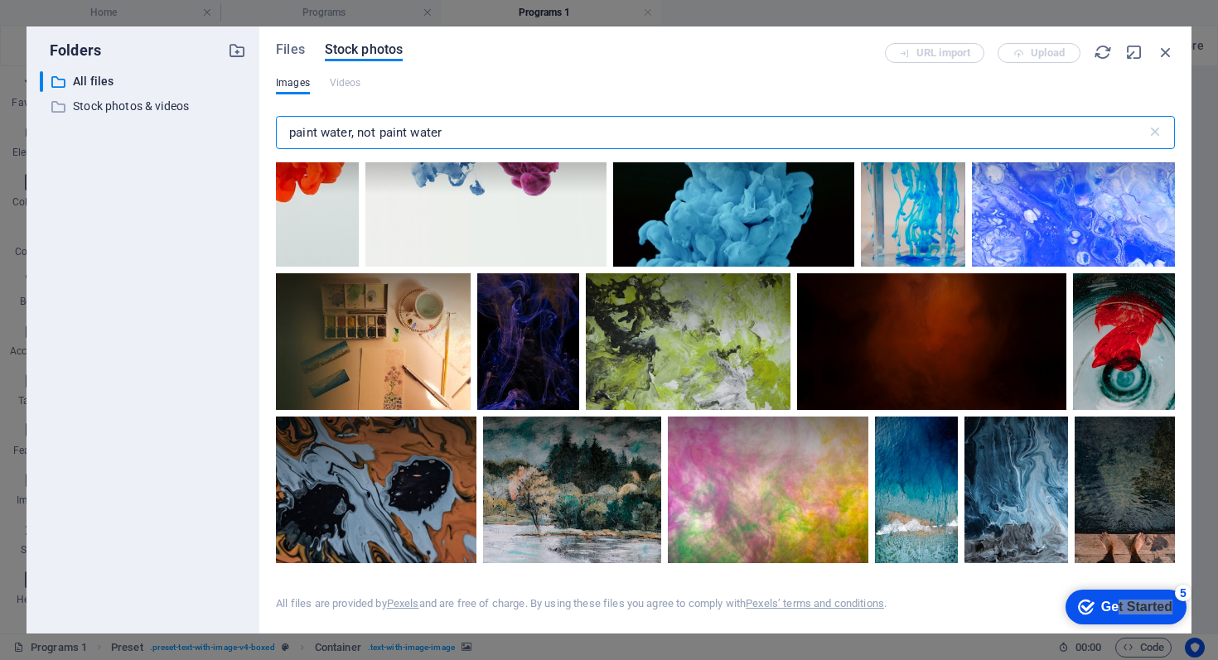
scroll to position [4993, 0]
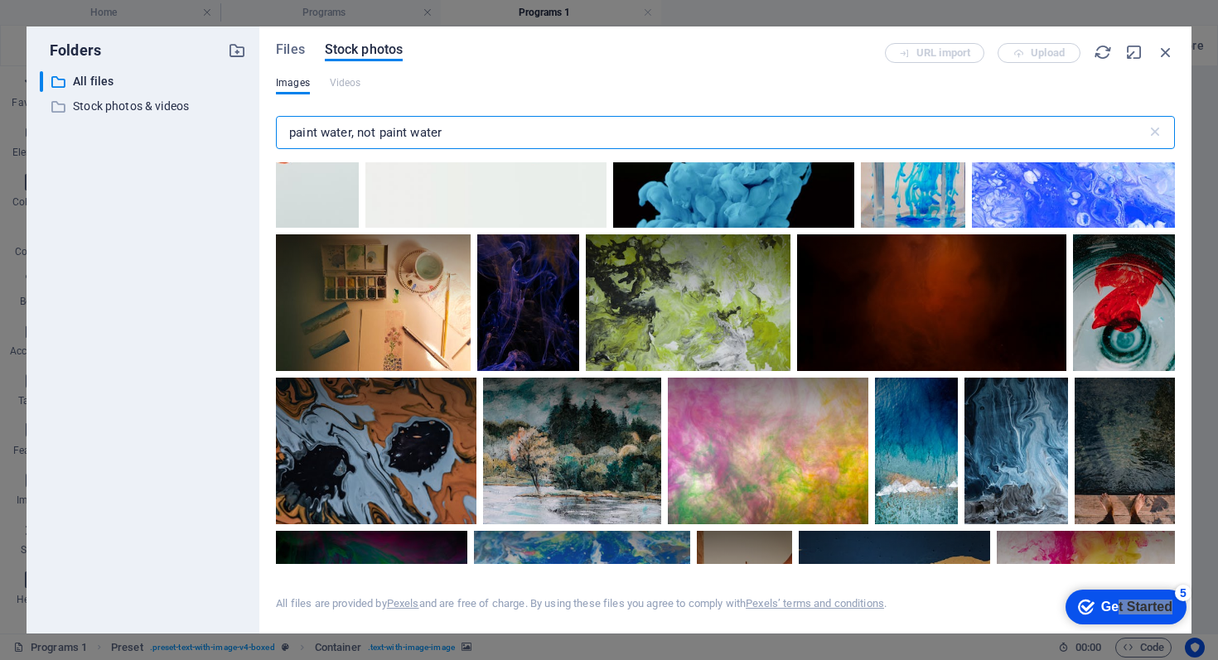
type input "paint water, not paint water"
drag, startPoint x: 473, startPoint y: 130, endPoint x: 269, endPoint y: 134, distance: 203.9
click at [269, 134] on div "Files Stock photos URL import Upload Images Videos paint water, not paint water…" at bounding box center [725, 330] width 932 height 607
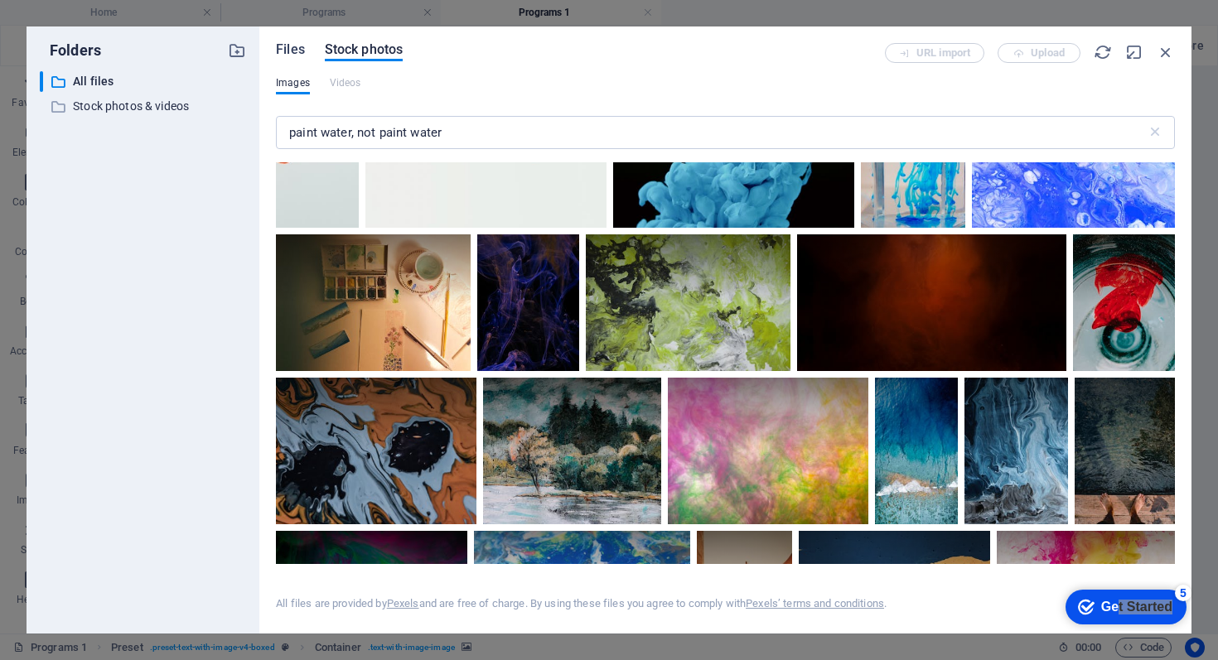
click at [286, 49] on span "Files" at bounding box center [290, 50] width 29 height 20
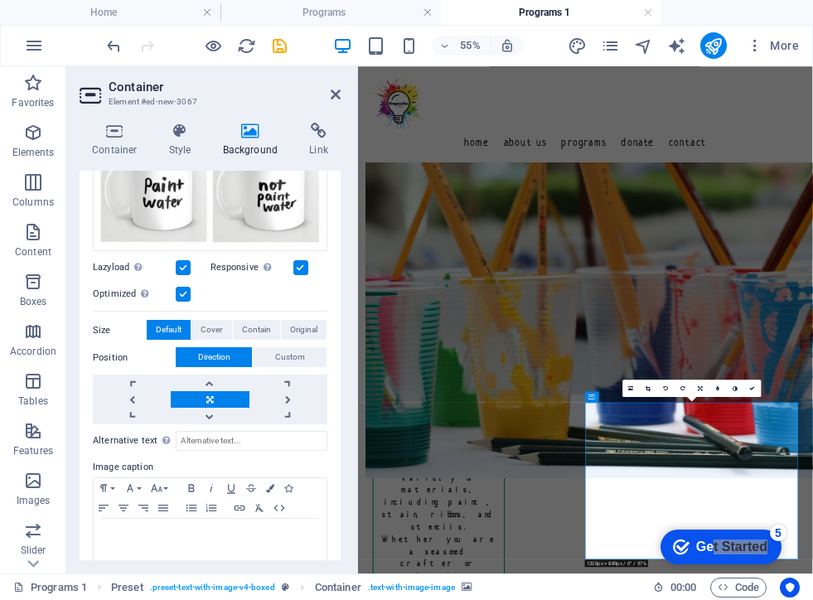
scroll to position [208, 0]
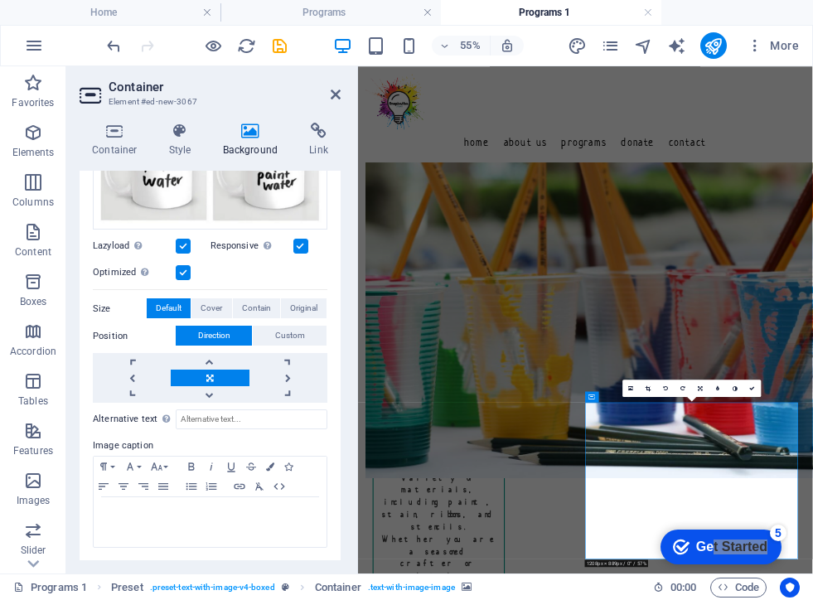
click at [208, 376] on link at bounding box center [210, 378] width 78 height 17
click at [132, 372] on link at bounding box center [132, 378] width 78 height 17
click at [286, 375] on link at bounding box center [288, 378] width 78 height 17
click at [206, 379] on link at bounding box center [210, 378] width 78 height 17
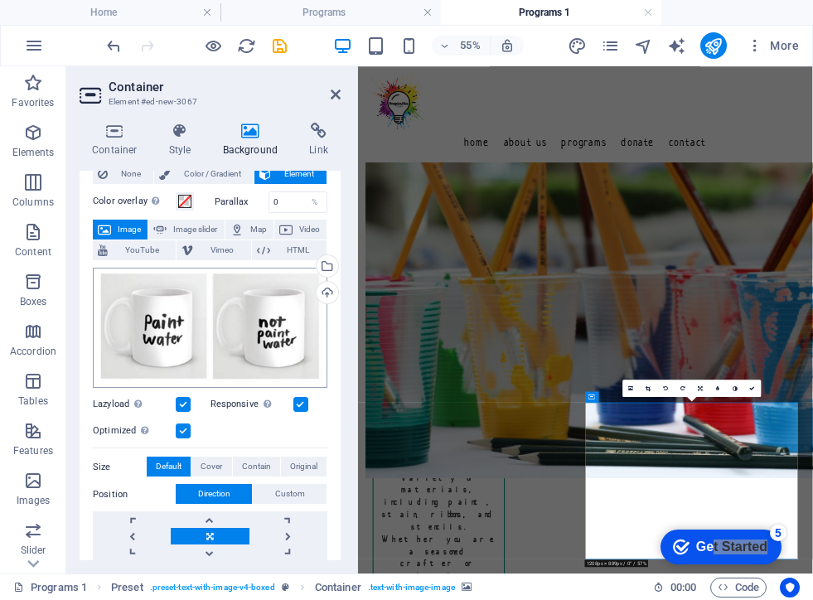
scroll to position [57, 0]
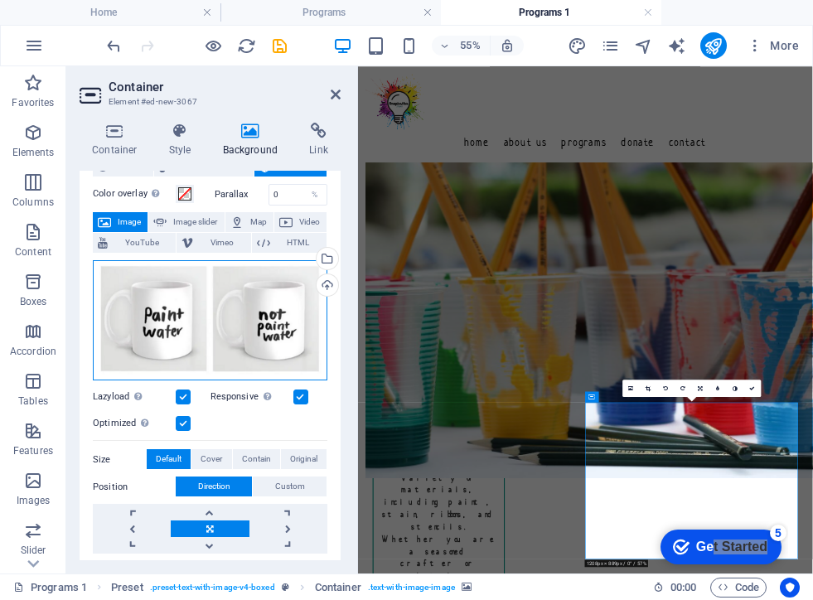
click at [186, 332] on div "Drag files here, click to choose files or select files from Files or our free s…" at bounding box center [210, 320] width 235 height 121
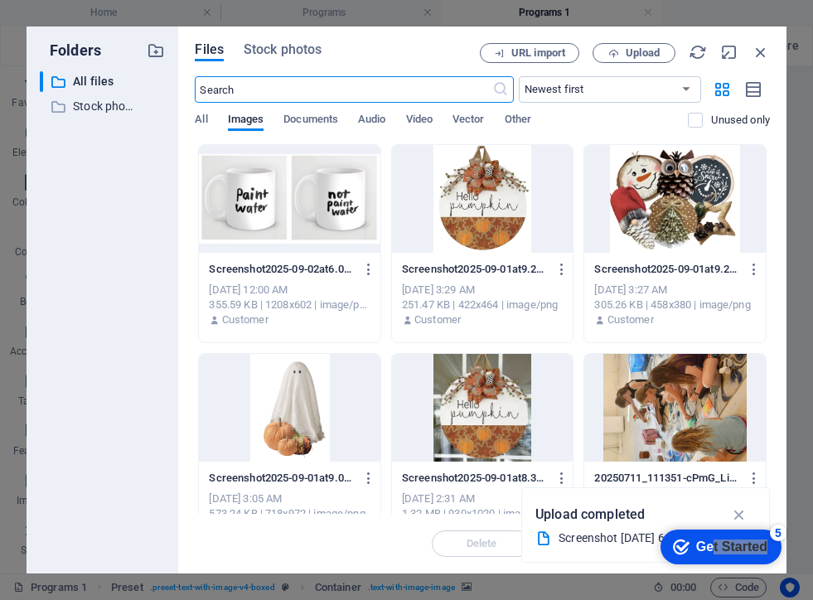
scroll to position [0, 0]
click at [761, 52] on icon "button" at bounding box center [761, 52] width 18 height 18
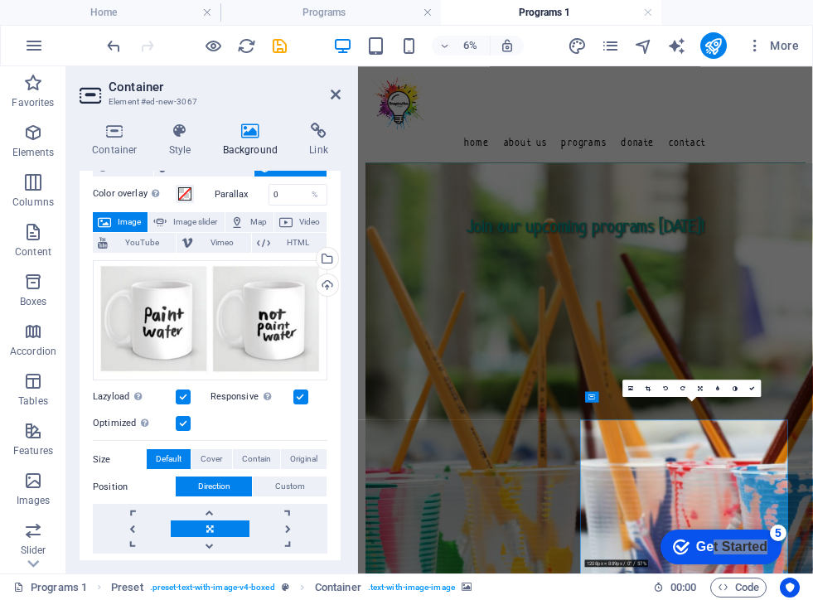
scroll to position [350, 0]
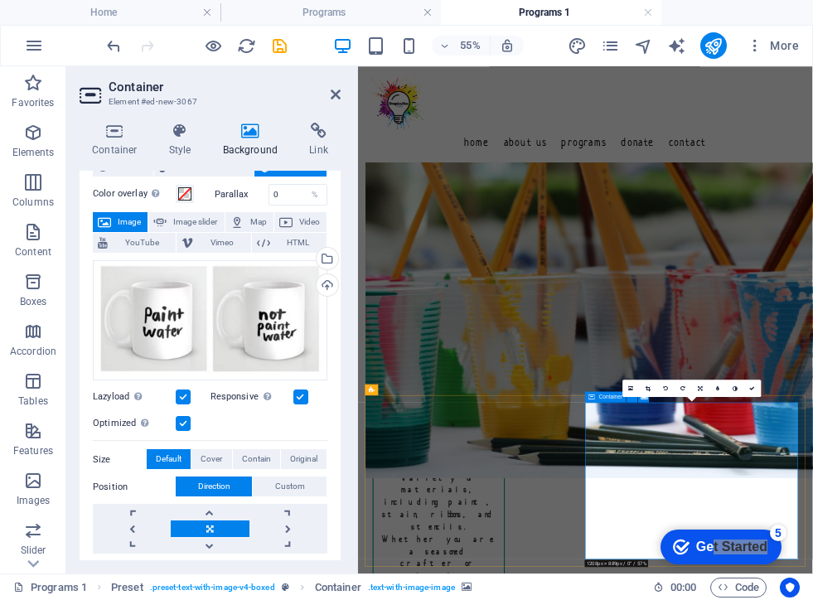
drag, startPoint x: 810, startPoint y: 878, endPoint x: 810, endPoint y: 810, distance: 68.0
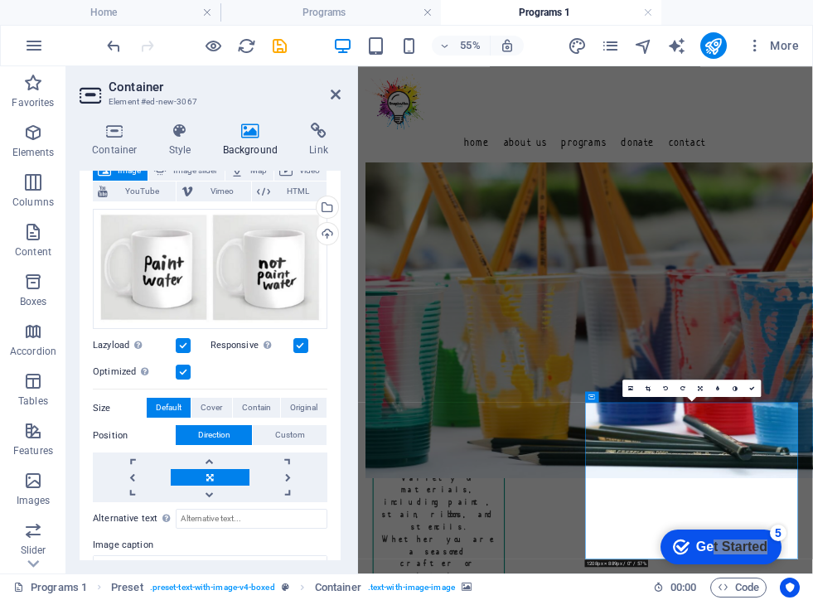
scroll to position [180, 0]
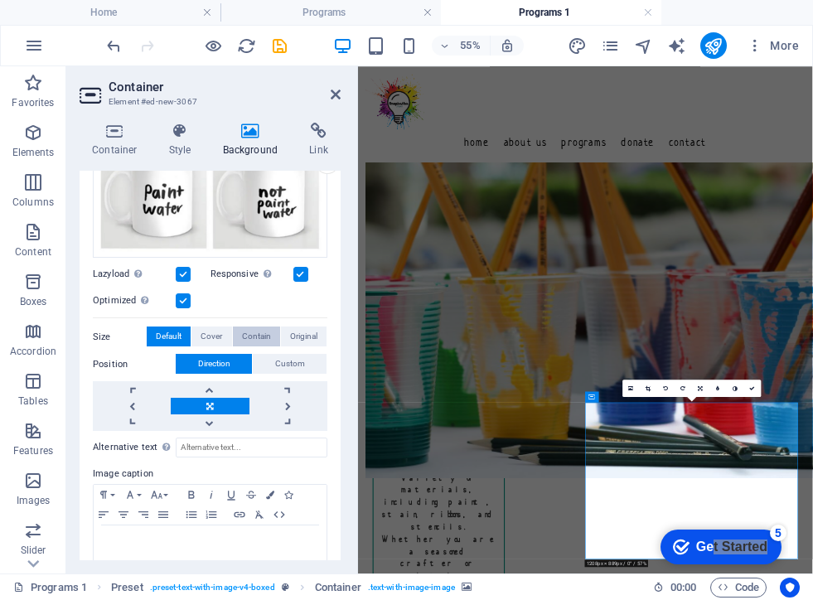
click at [252, 335] on span "Contain" at bounding box center [256, 337] width 29 height 20
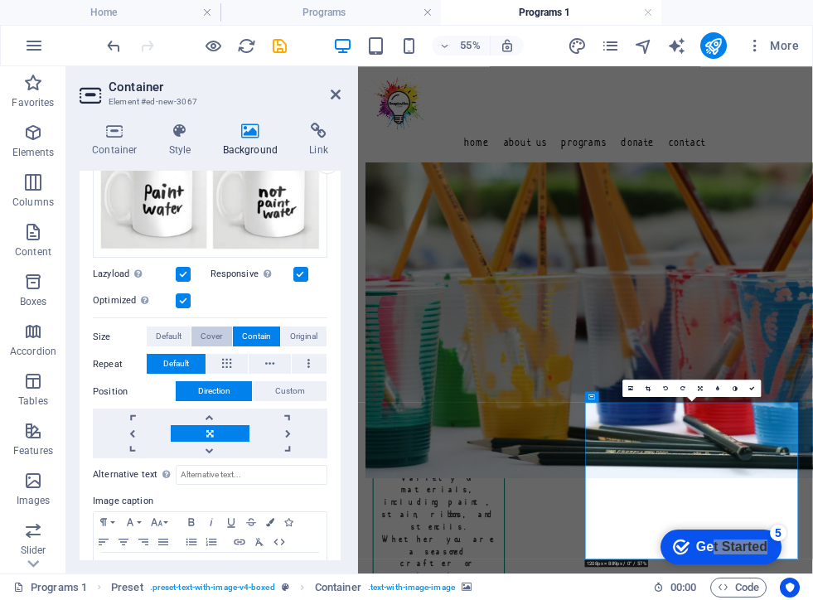
click at [217, 333] on span "Cover" at bounding box center [212, 337] width 22 height 20
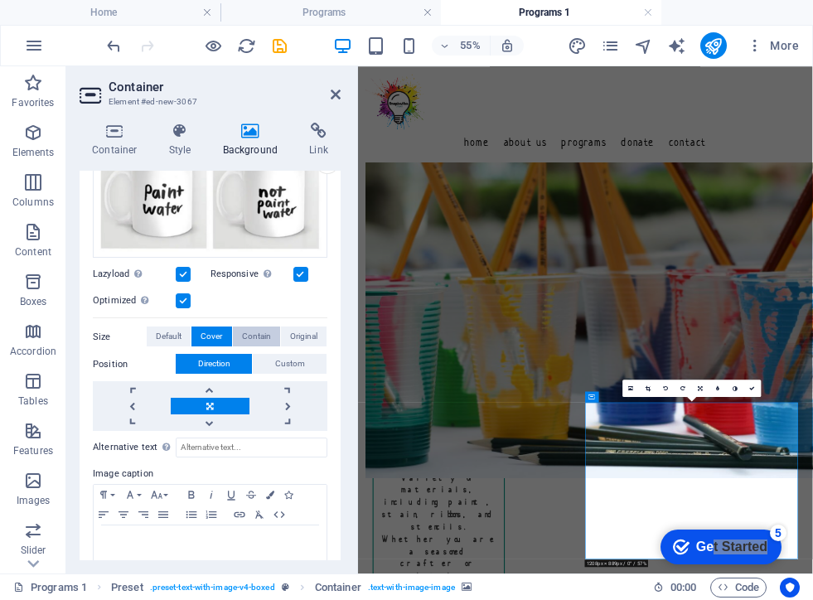
click at [253, 335] on span "Contain" at bounding box center [256, 337] width 29 height 20
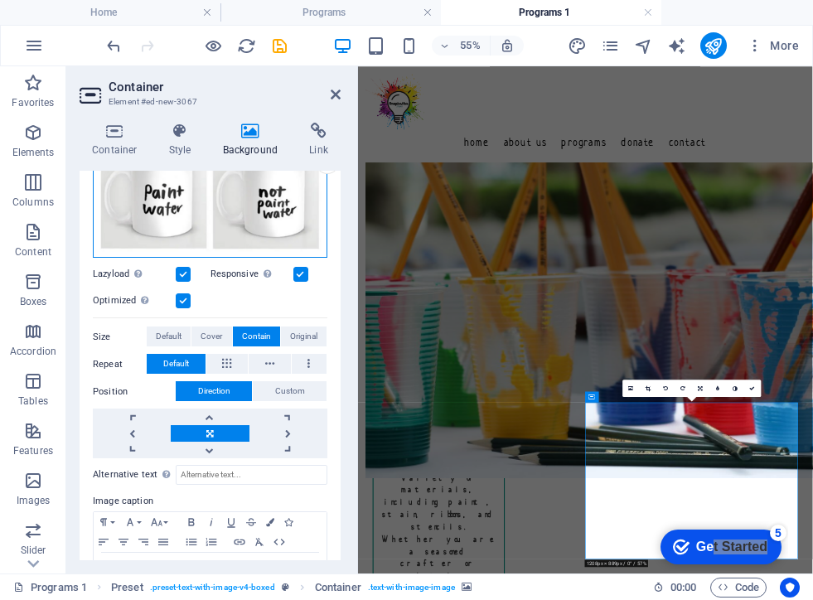
click at [241, 220] on div "Drag files here, click to choose files or select files from Files or our free s…" at bounding box center [210, 198] width 235 height 121
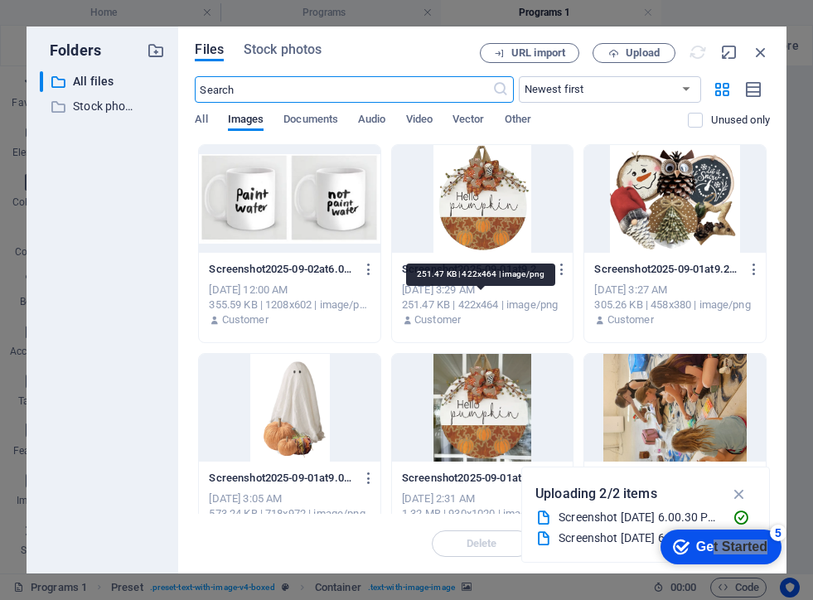
scroll to position [350, 0]
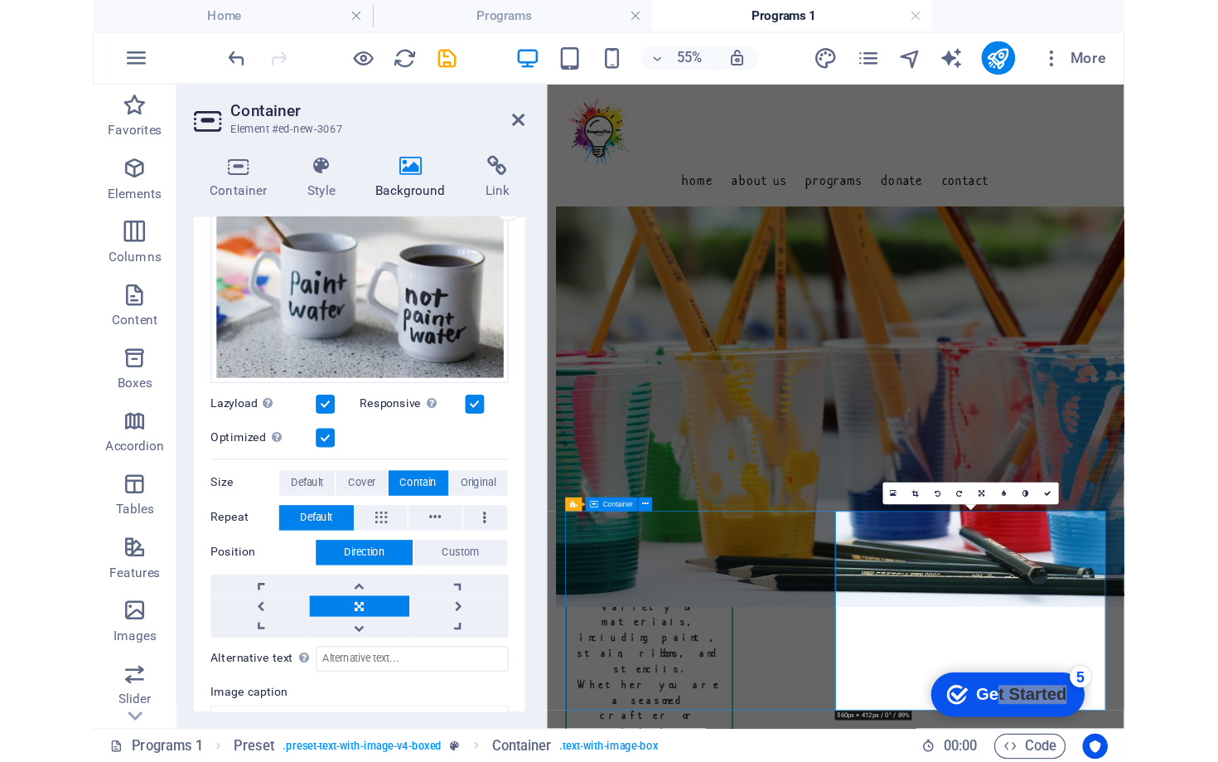
scroll to position [709, 0]
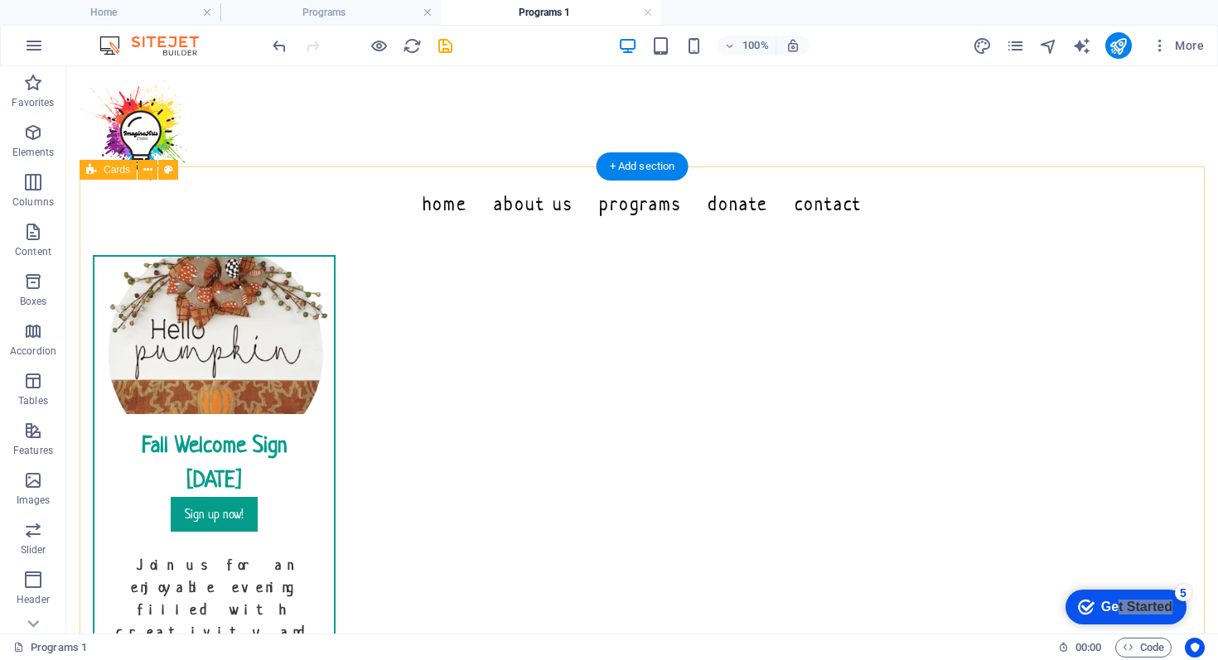
scroll to position [153, 0]
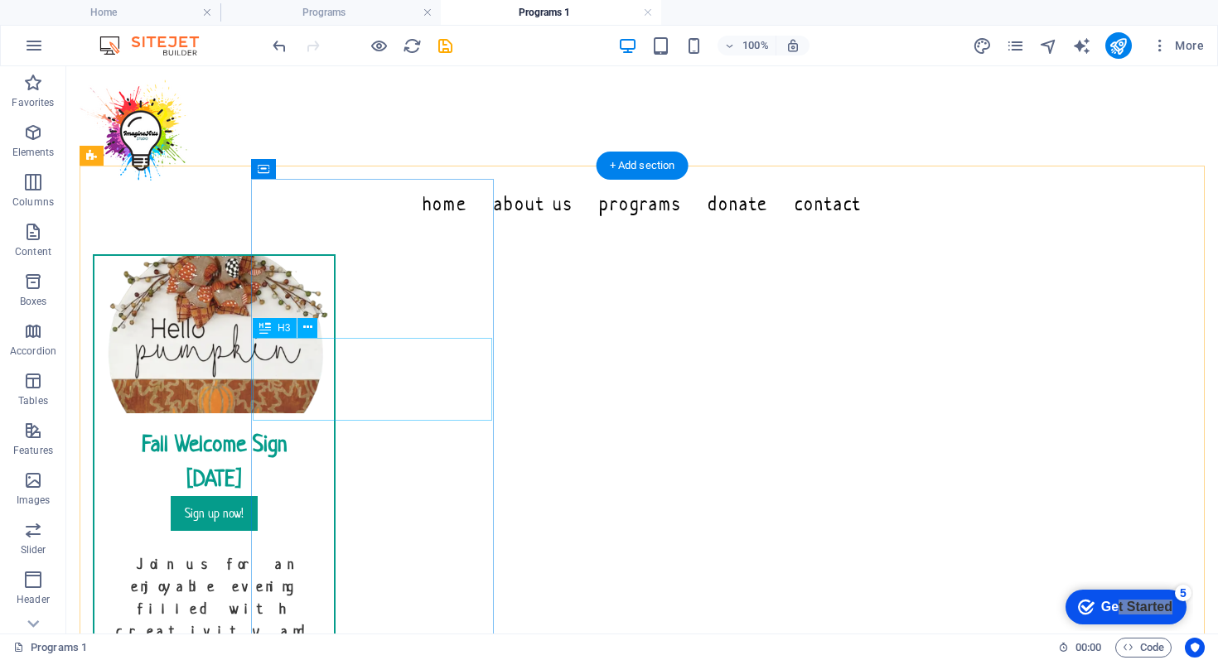
click at [334, 414] on div "Fall Welcome Sign September 18th" at bounding box center [213, 455] width 239 height 83
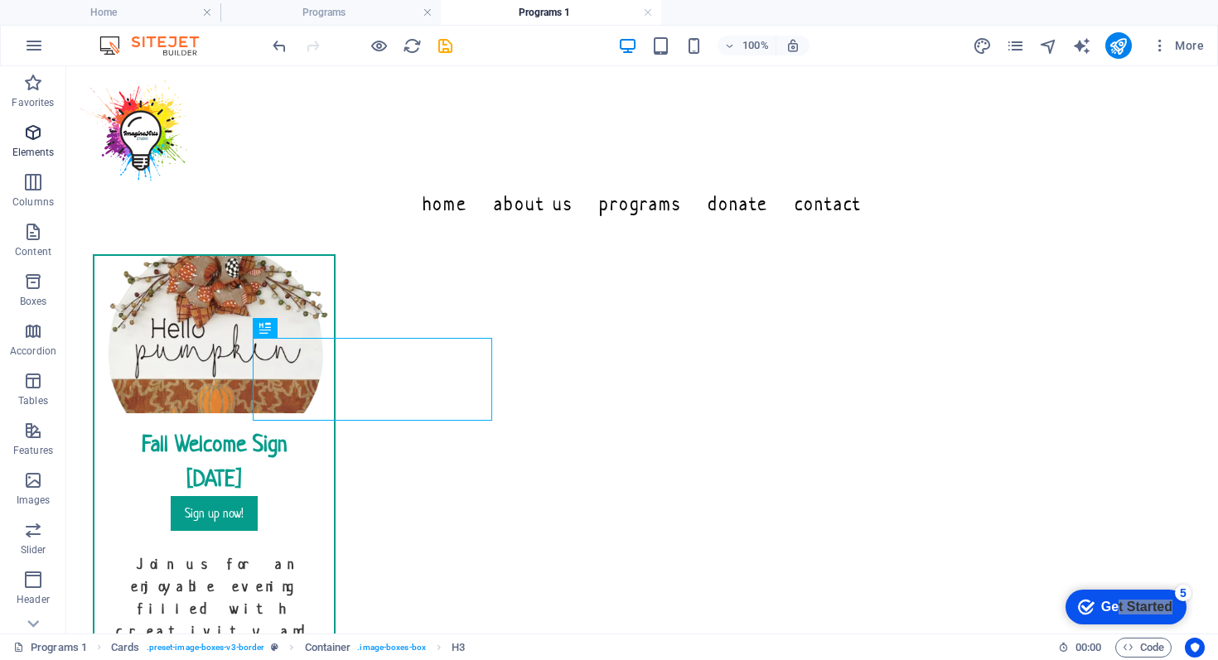
click at [31, 144] on span "Elements" at bounding box center [33, 143] width 66 height 40
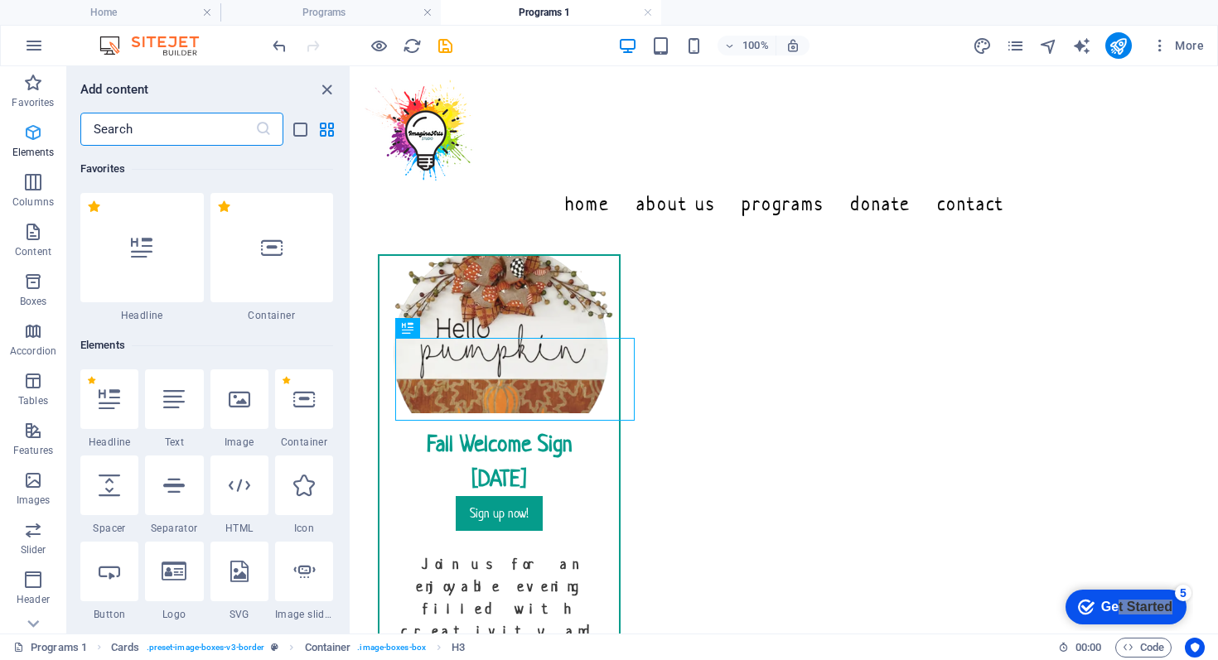
scroll to position [177, 0]
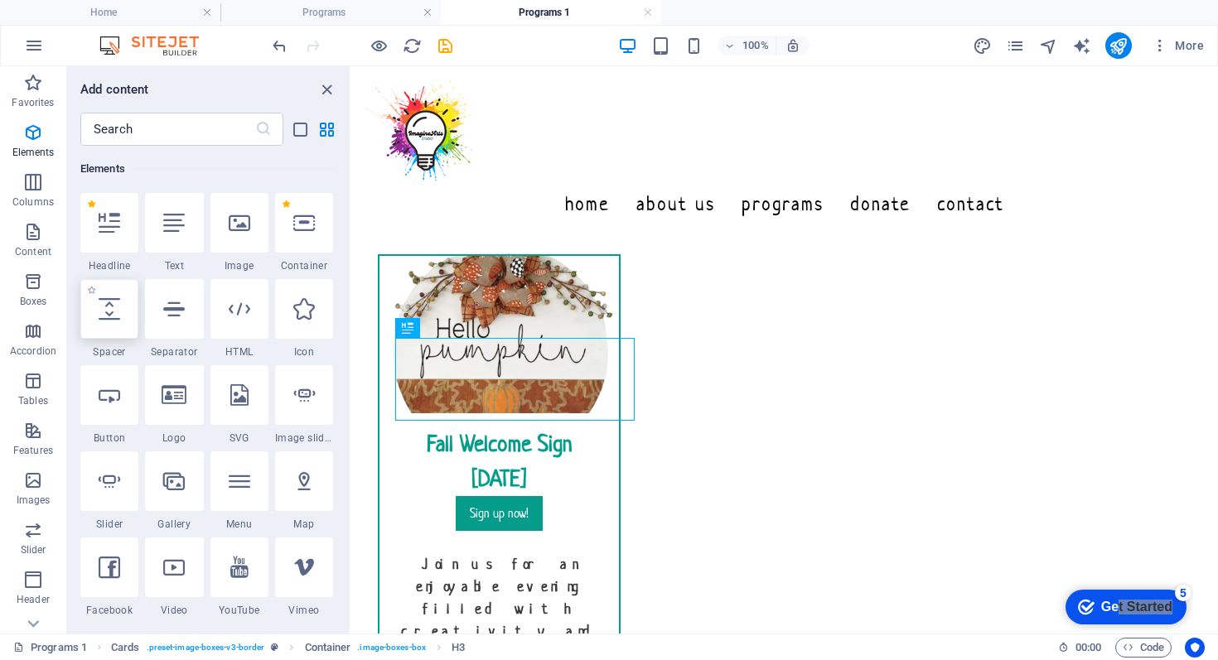
click at [99, 317] on icon at bounding box center [110, 309] width 22 height 22
select select "px"
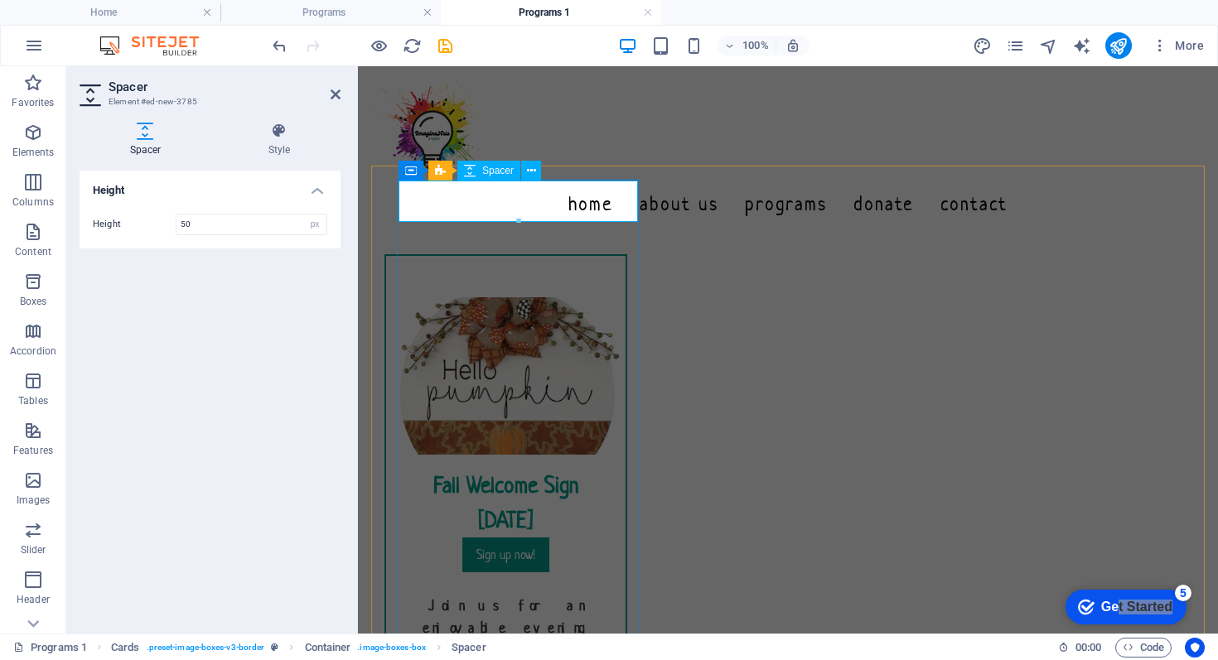
click at [515, 256] on div at bounding box center [505, 276] width 239 height 41
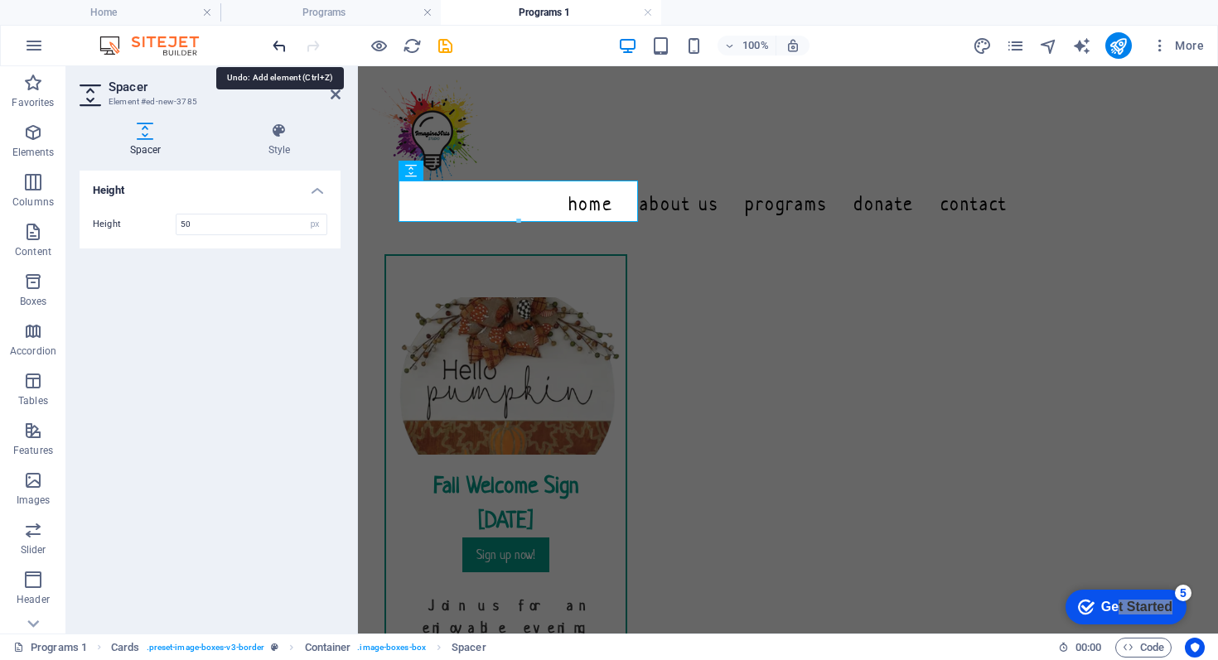
click at [280, 51] on icon "undo" at bounding box center [279, 45] width 19 height 19
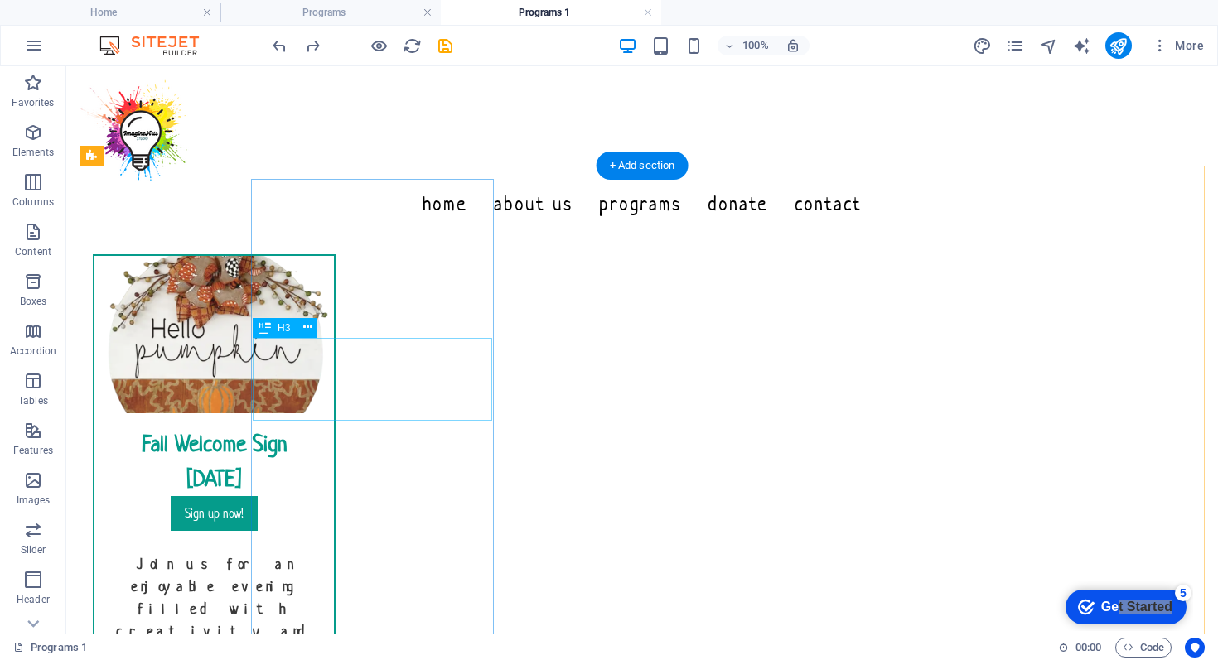
click at [334, 414] on div "Fall Welcome Sign September 18th" at bounding box center [213, 455] width 239 height 83
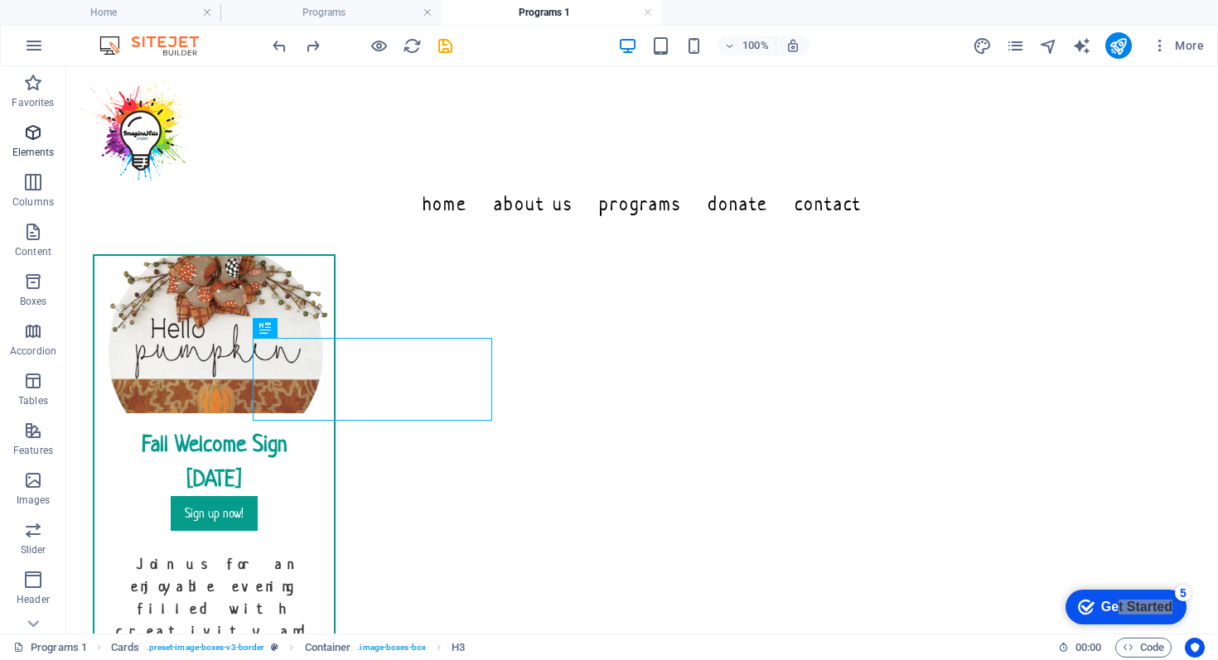
click at [31, 146] on p "Elements" at bounding box center [33, 152] width 42 height 13
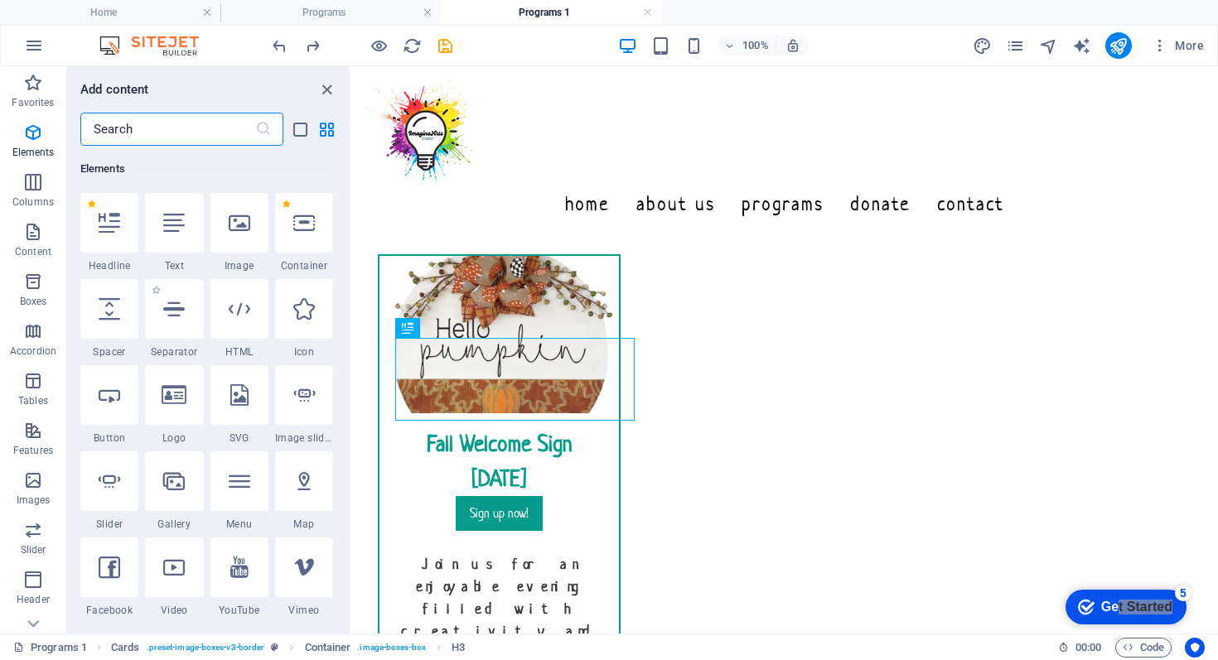
scroll to position [194, 0]
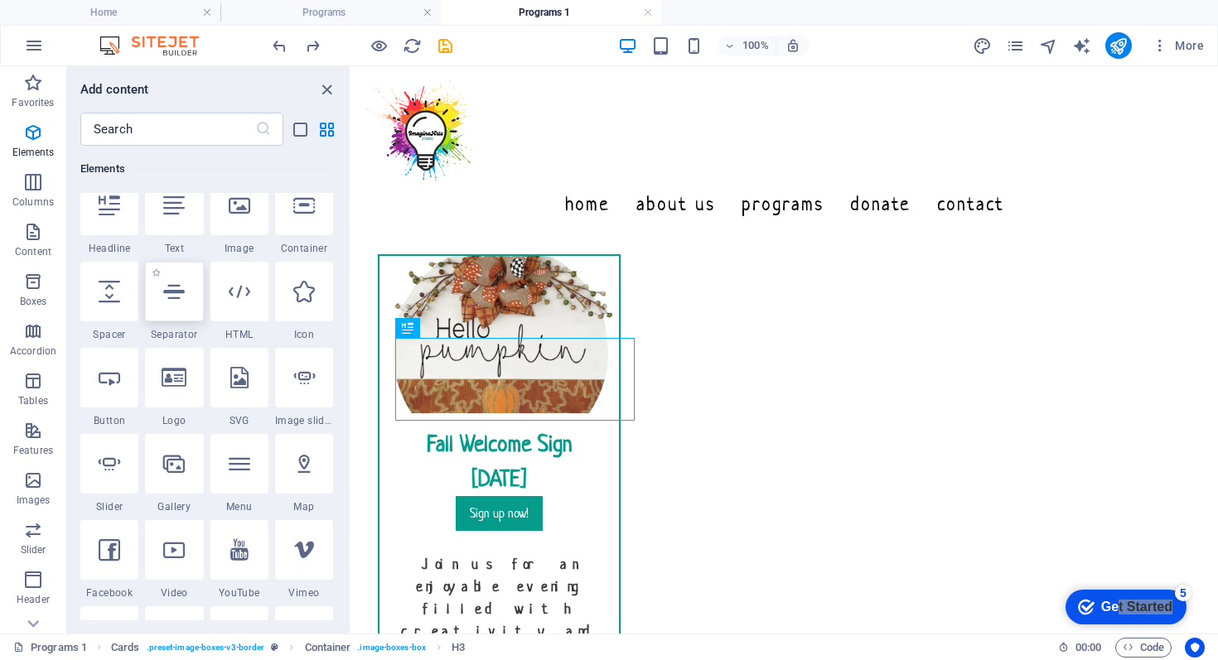
click at [174, 303] on div at bounding box center [174, 292] width 58 height 60
select select "%"
select select "px"
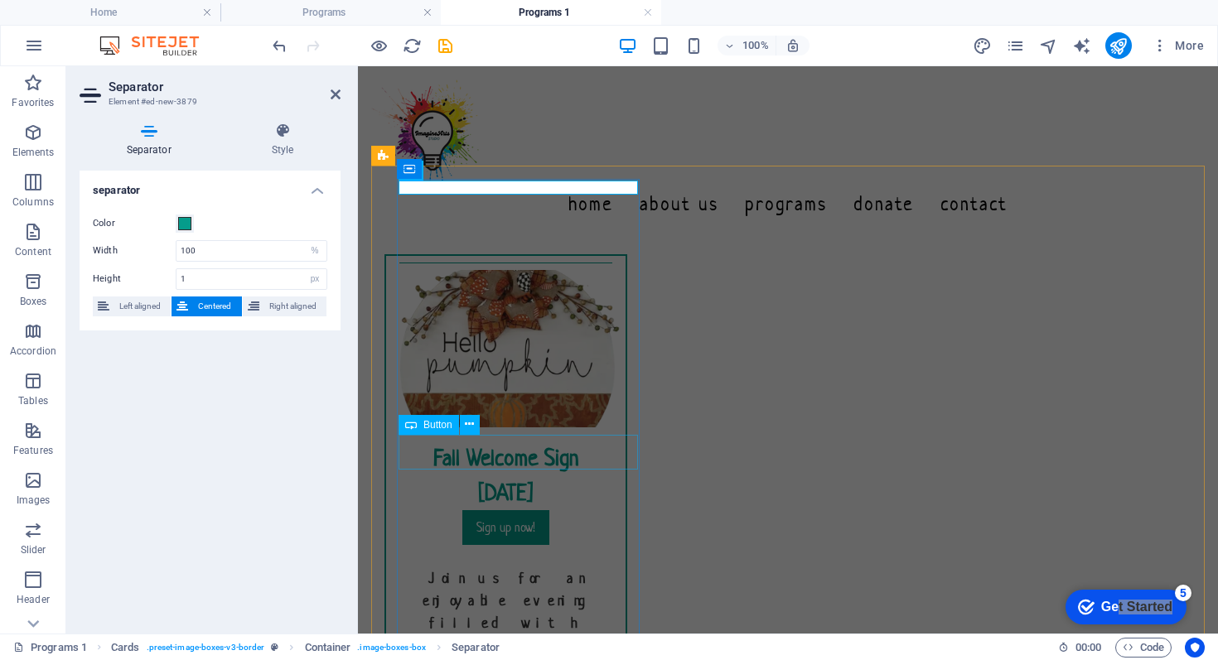
drag, startPoint x: 552, startPoint y: 187, endPoint x: 570, endPoint y: 437, distance: 250.1
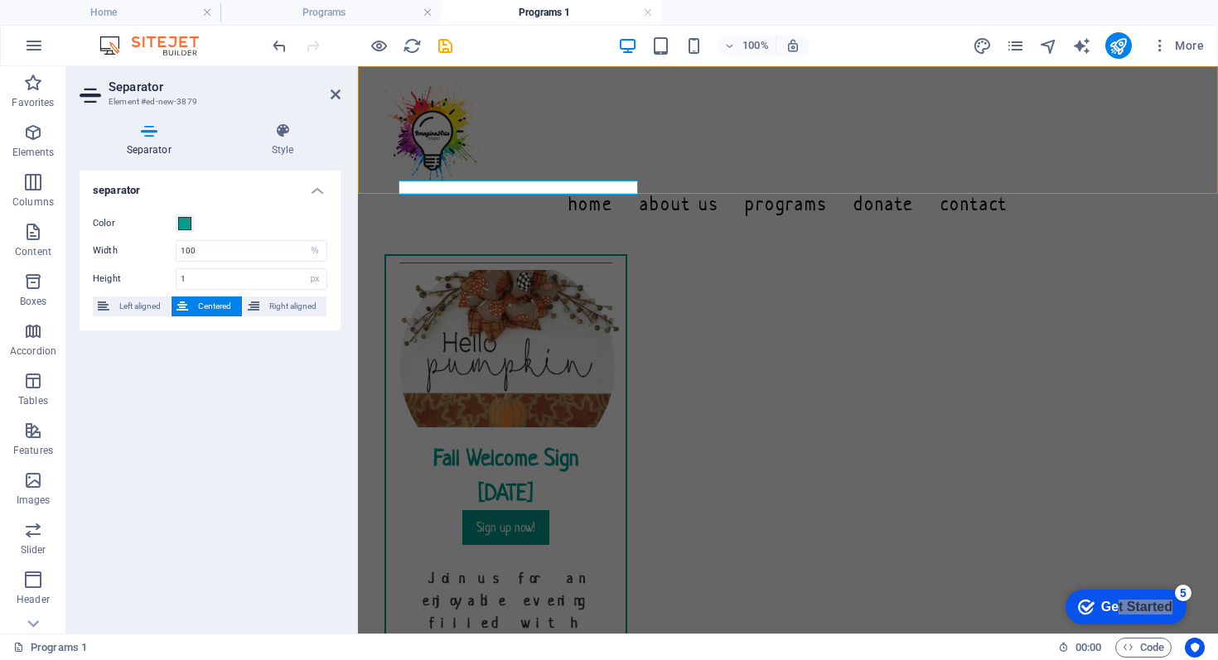
click at [622, 187] on div "Home About Us Programs Donate Contact" at bounding box center [788, 153] width 860 height 174
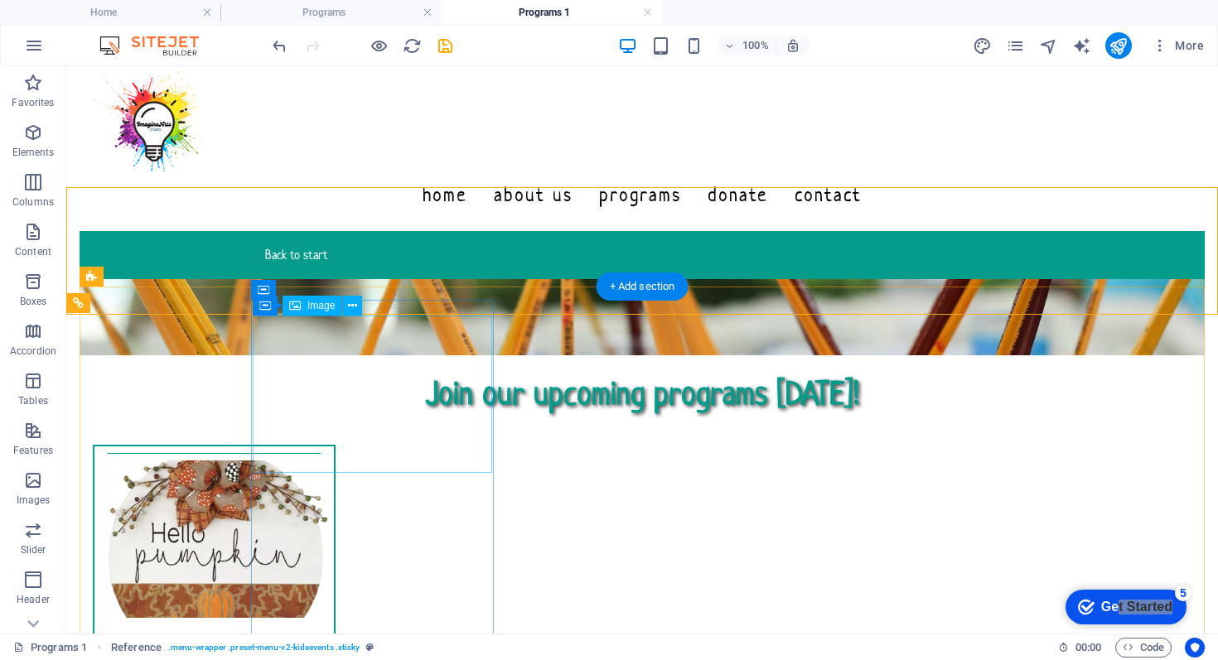
scroll to position [0, 0]
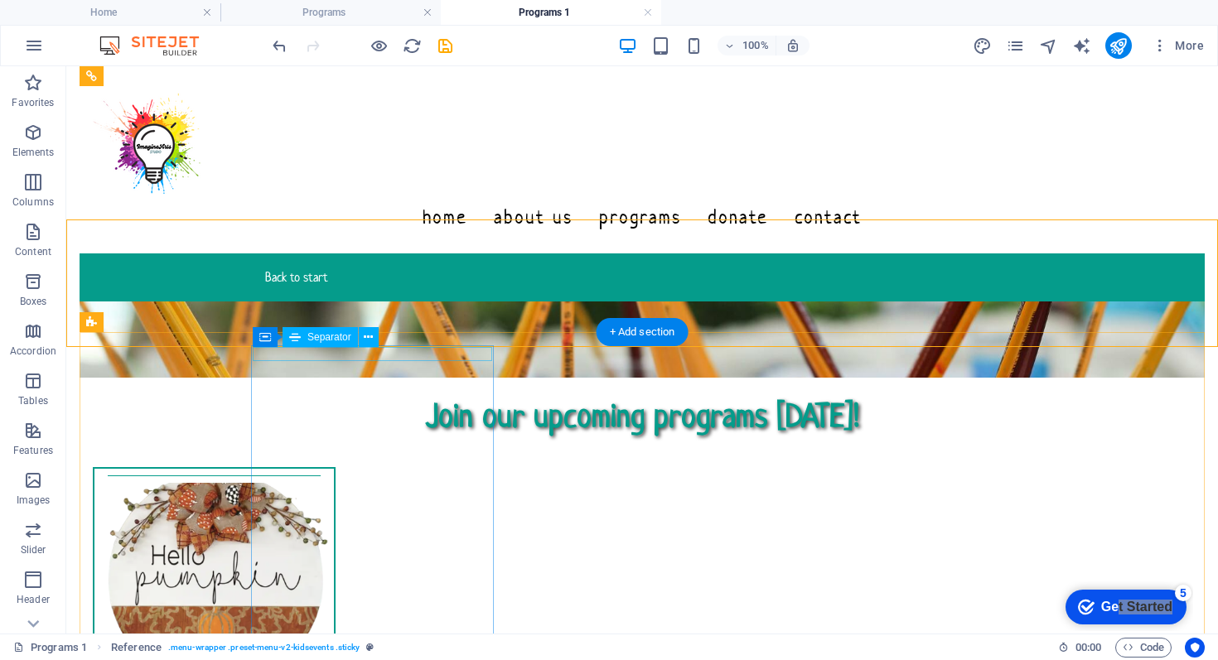
click at [334, 476] on div at bounding box center [213, 476] width 239 height 1
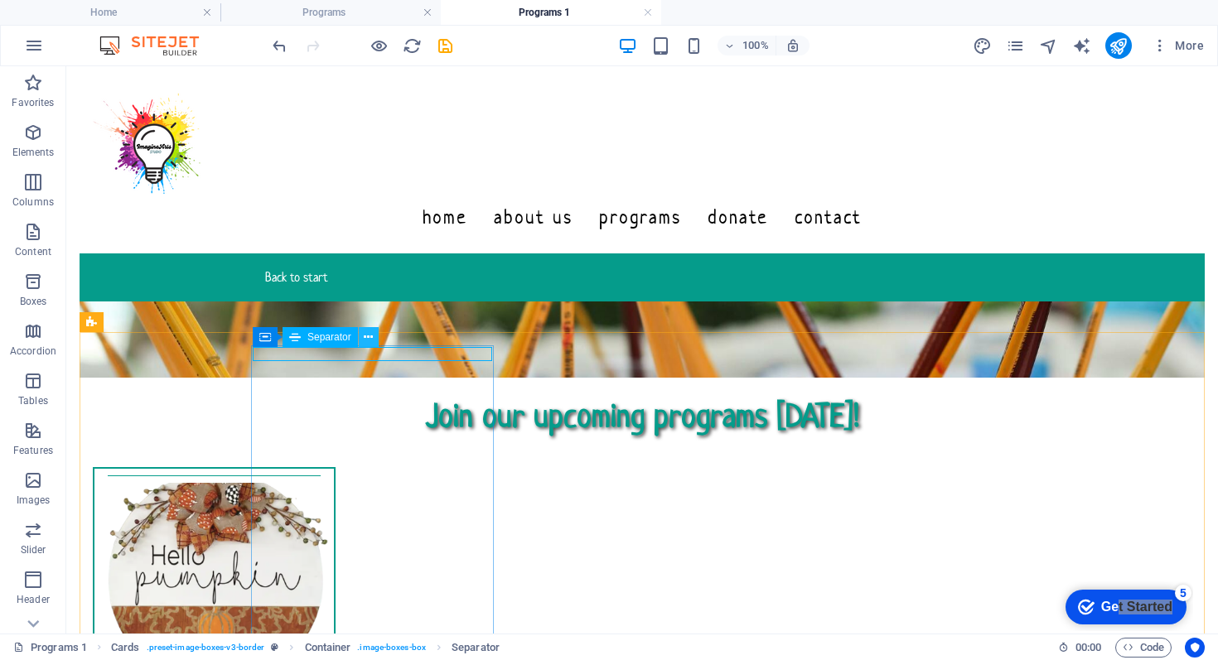
click at [369, 337] on icon at bounding box center [368, 337] width 9 height 17
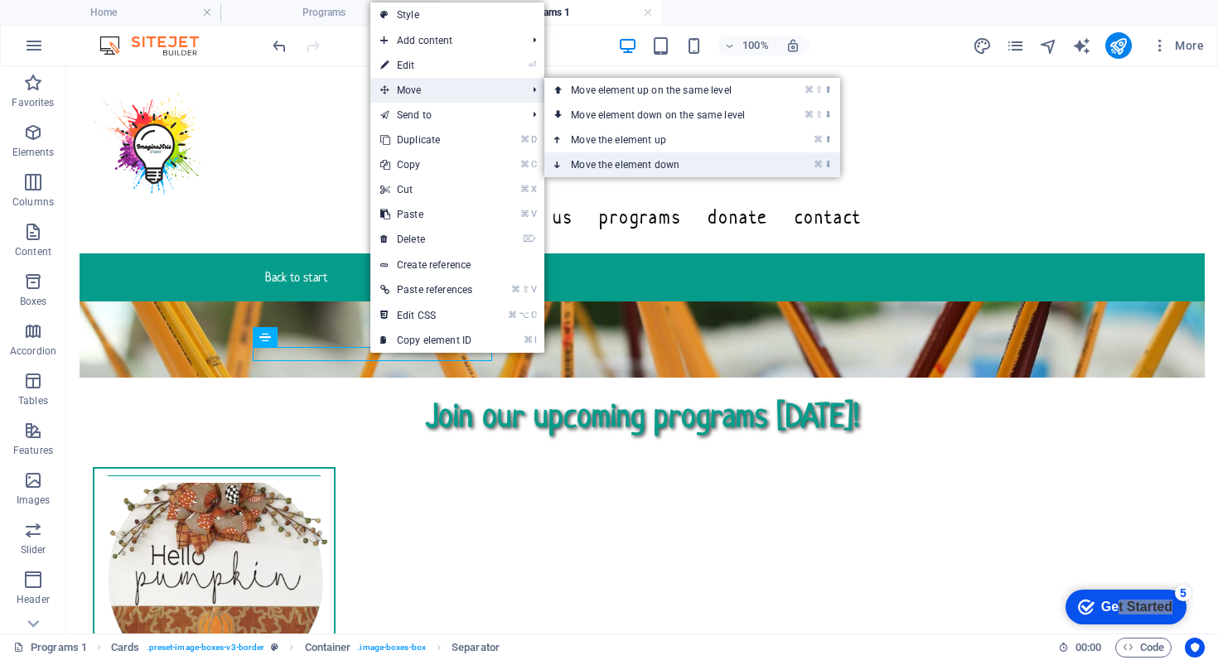
click at [602, 162] on link "⌘ ⬇ Move the element down" at bounding box center [661, 164] width 234 height 25
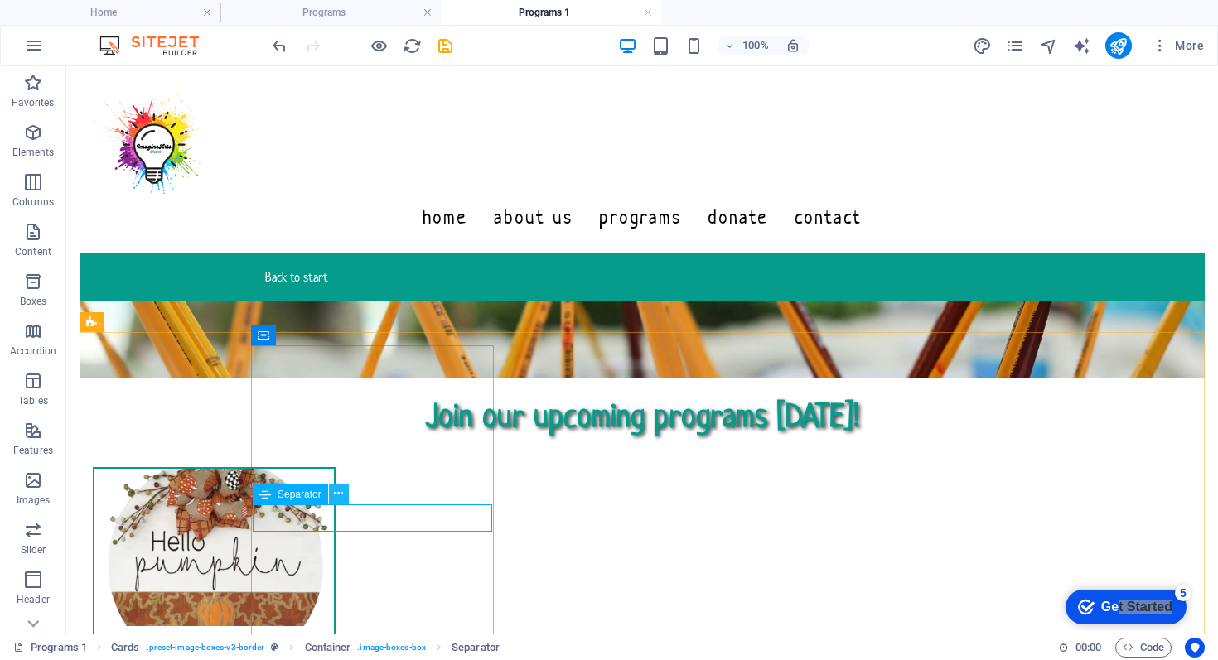
click at [340, 496] on icon at bounding box center [338, 494] width 9 height 17
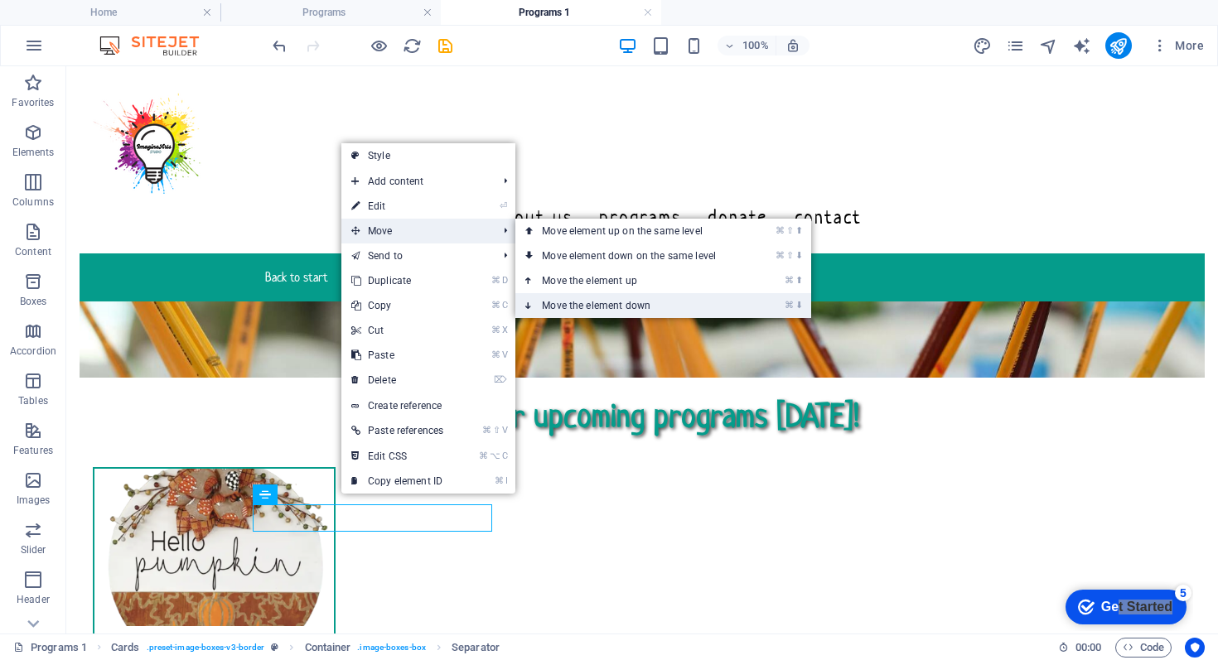
click at [560, 309] on link "⌘ ⬇ Move the element down" at bounding box center [632, 305] width 234 height 25
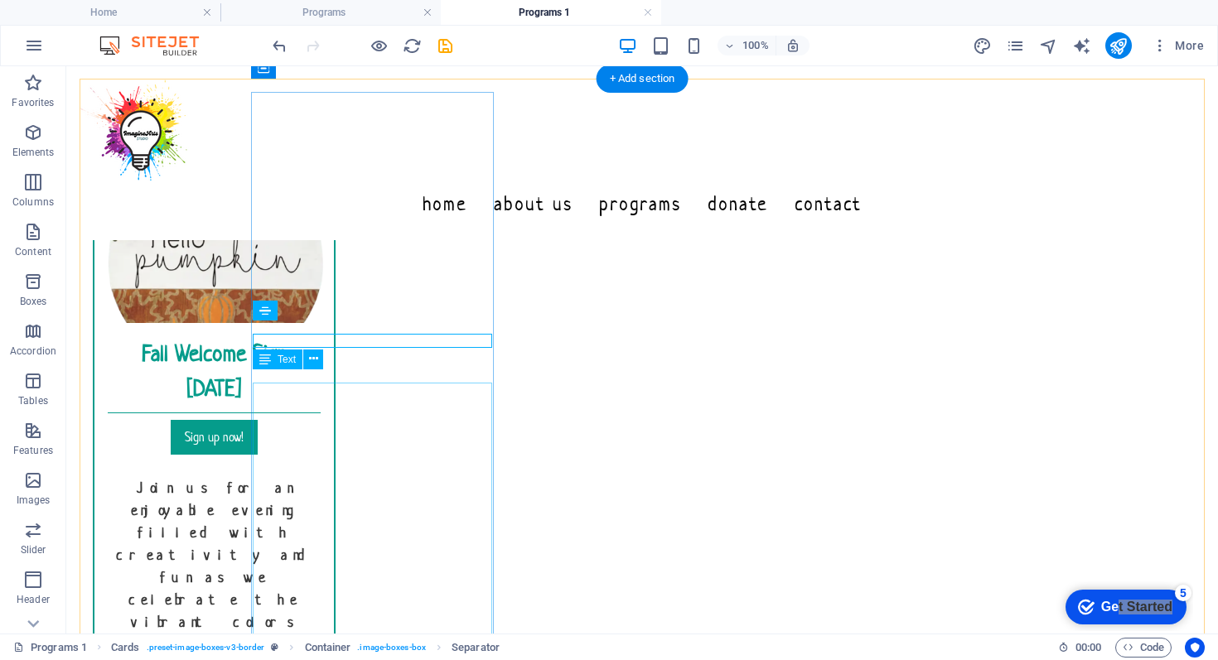
scroll to position [256, 0]
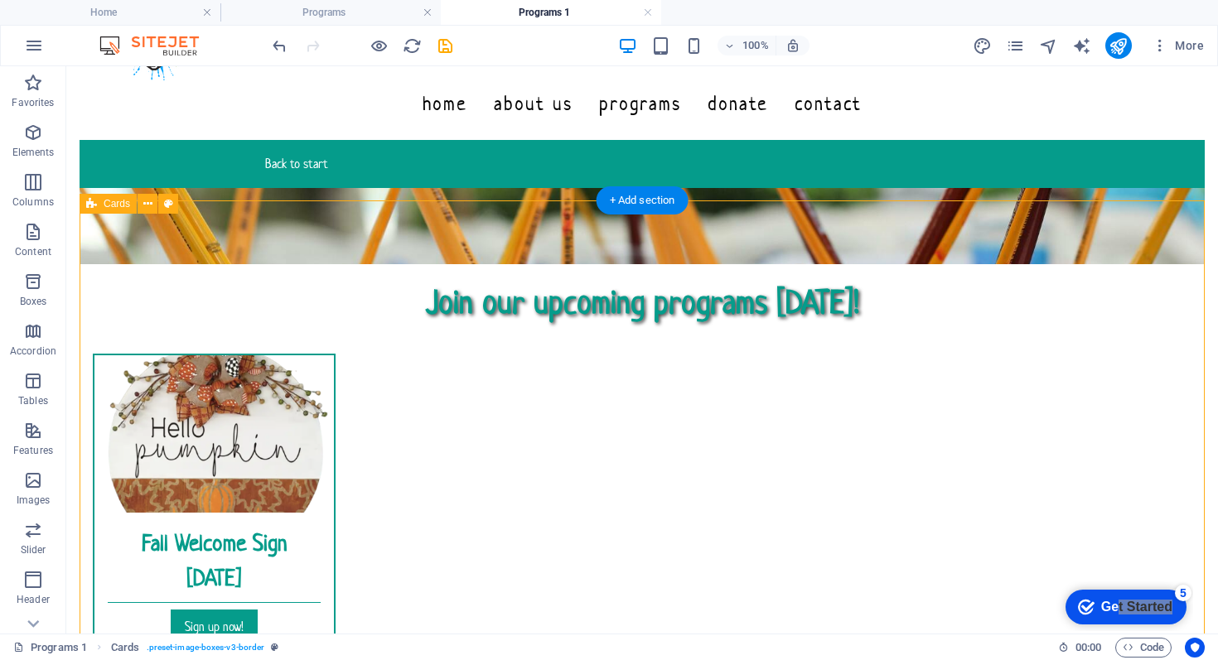
scroll to position [119, 0]
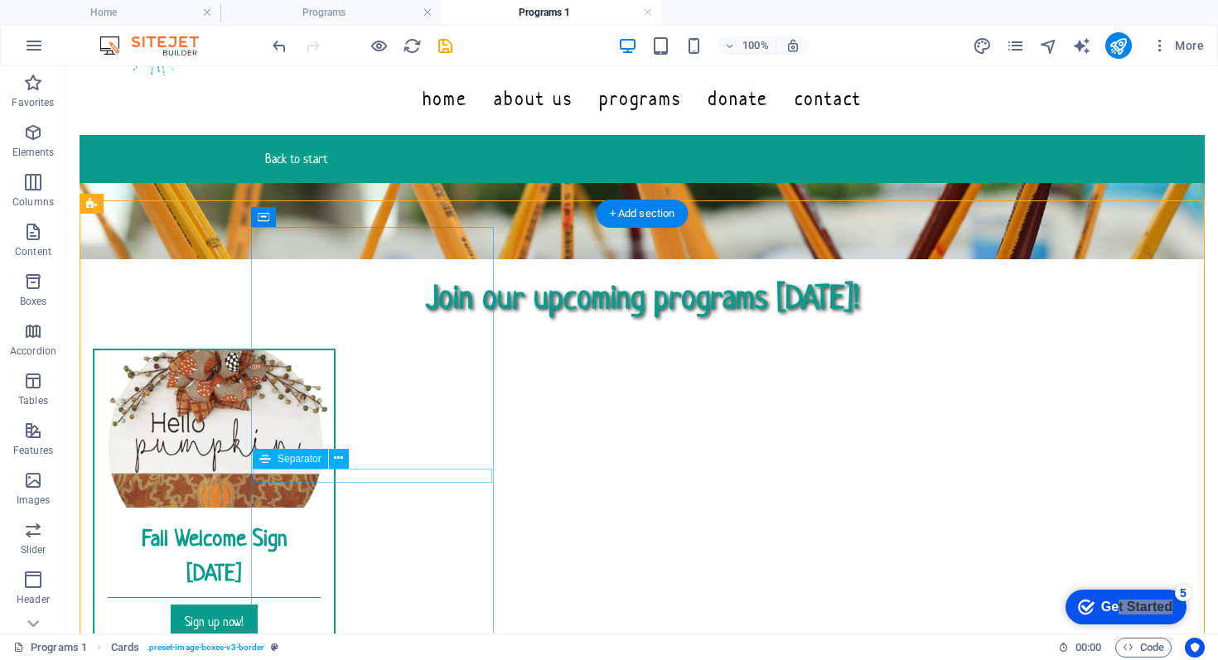
click at [334, 597] on div at bounding box center [213, 597] width 239 height 1
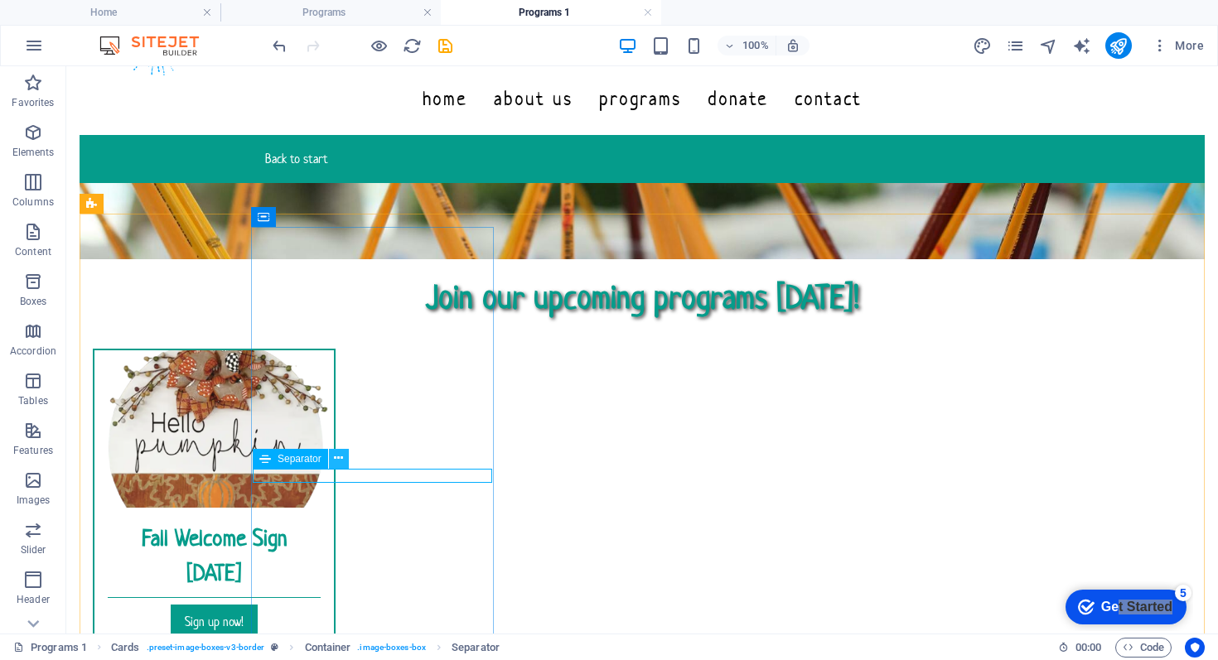
click at [341, 459] on icon at bounding box center [338, 458] width 9 height 17
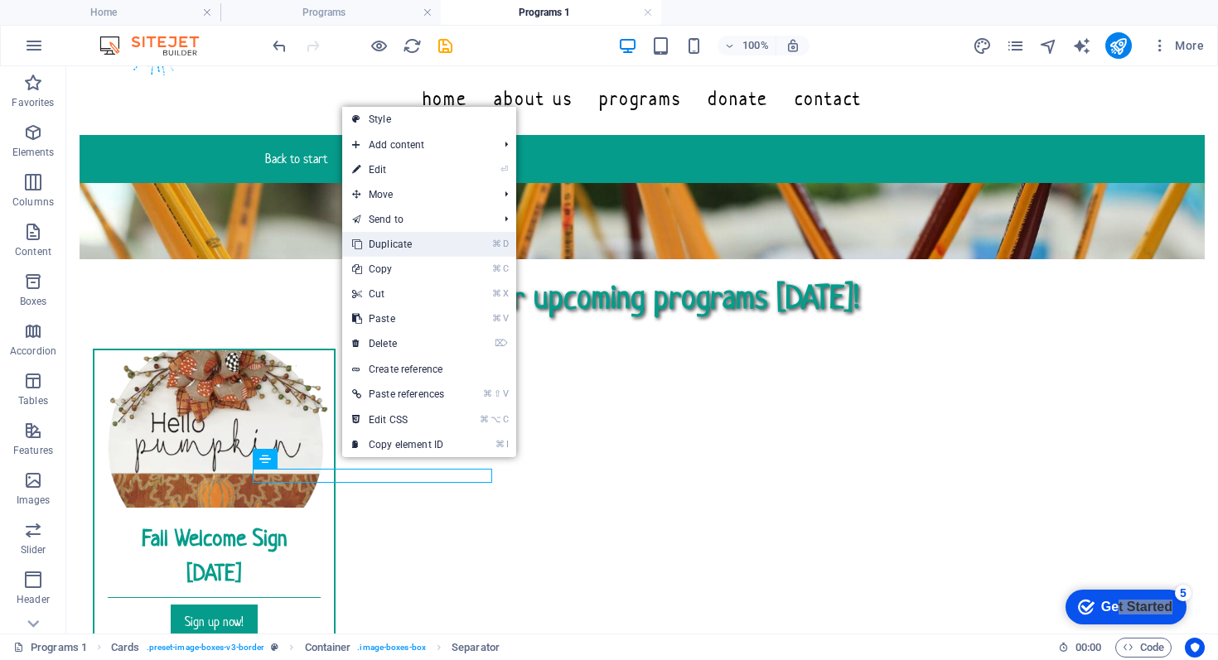
click at [392, 244] on link "⌘ D Duplicate" at bounding box center [398, 244] width 112 height 25
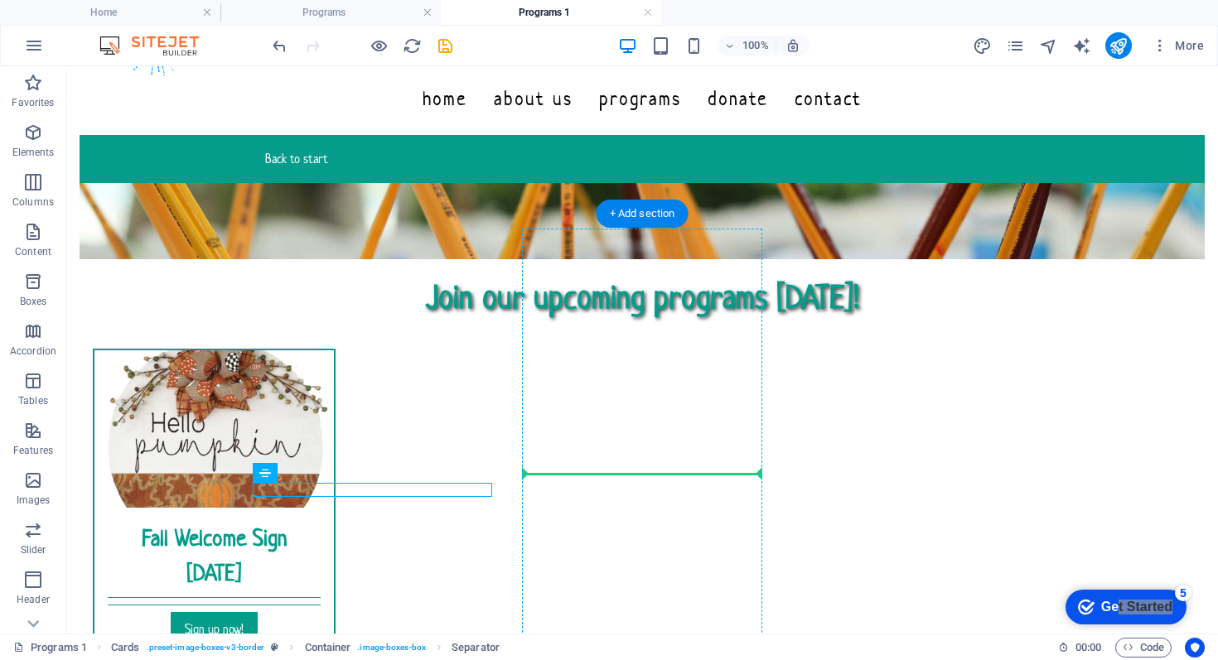
drag, startPoint x: 449, startPoint y: 491, endPoint x: 634, endPoint y: 466, distance: 186.5
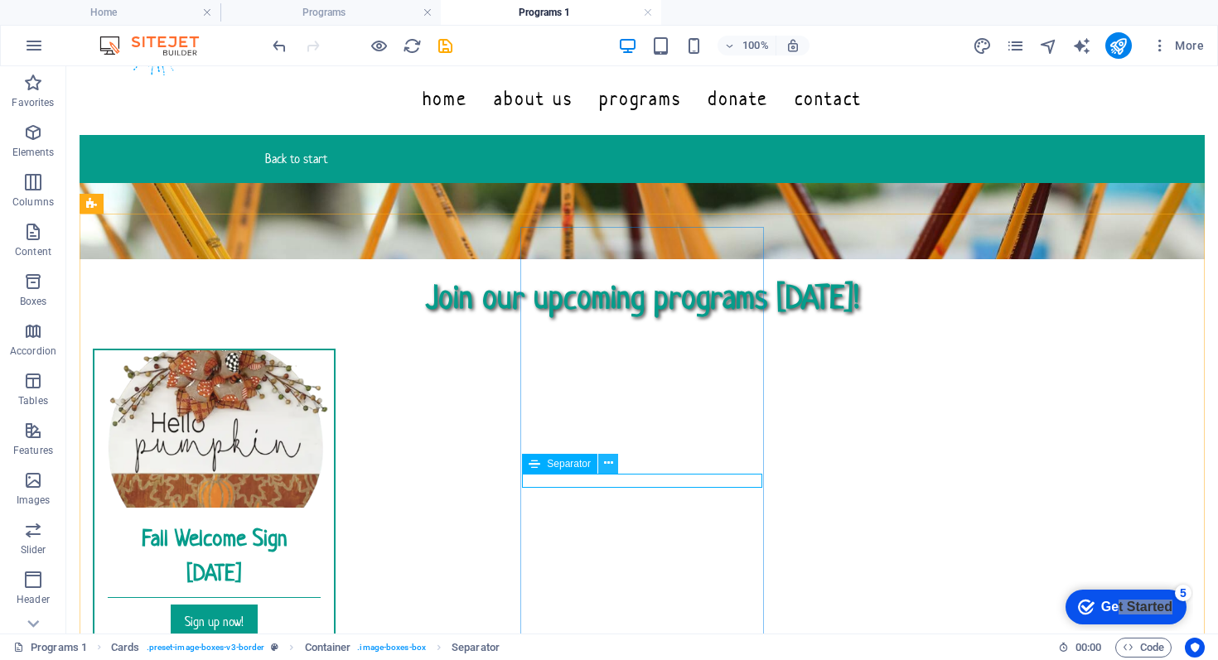
click at [608, 467] on icon at bounding box center [608, 463] width 9 height 17
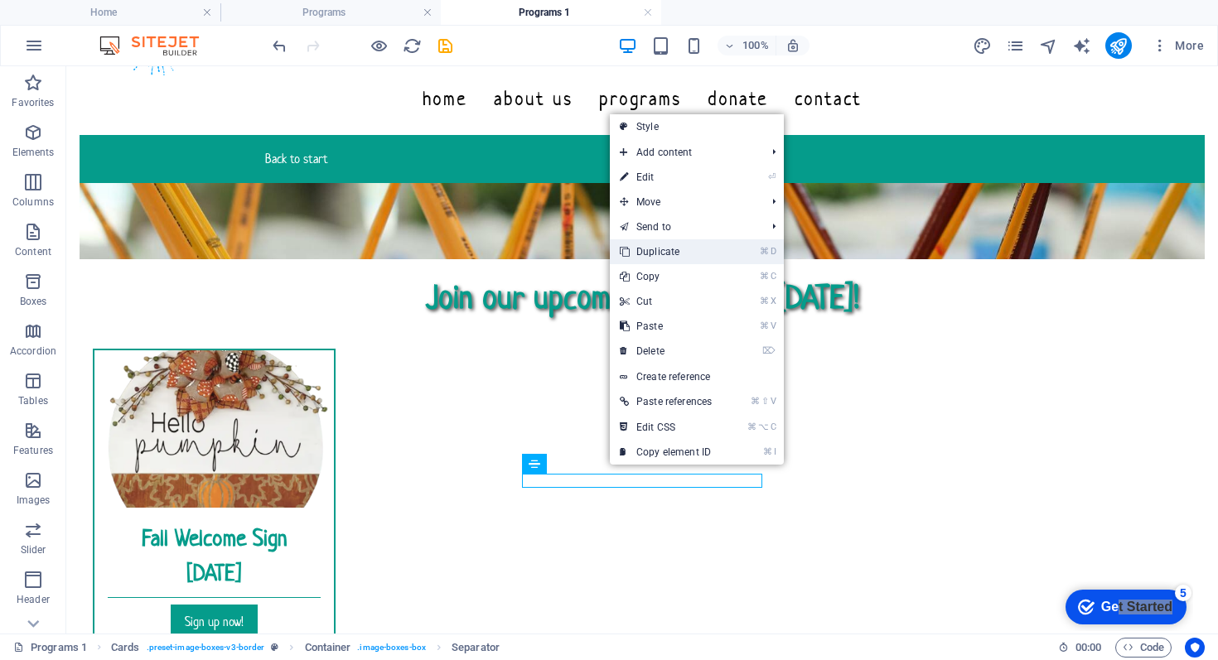
drag, startPoint x: 661, startPoint y: 252, endPoint x: 610, endPoint y: 401, distance: 157.8
click at [661, 252] on link "⌘ D Duplicate" at bounding box center [666, 251] width 112 height 25
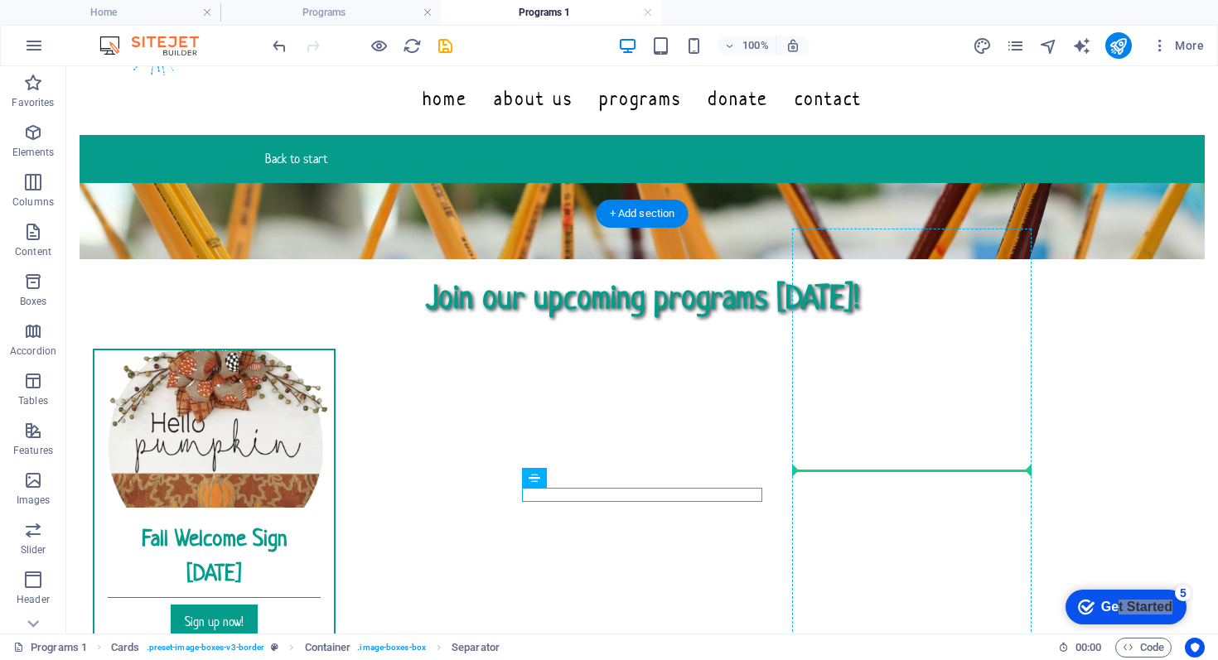
drag, startPoint x: 700, startPoint y: 496, endPoint x: 899, endPoint y: 467, distance: 200.9
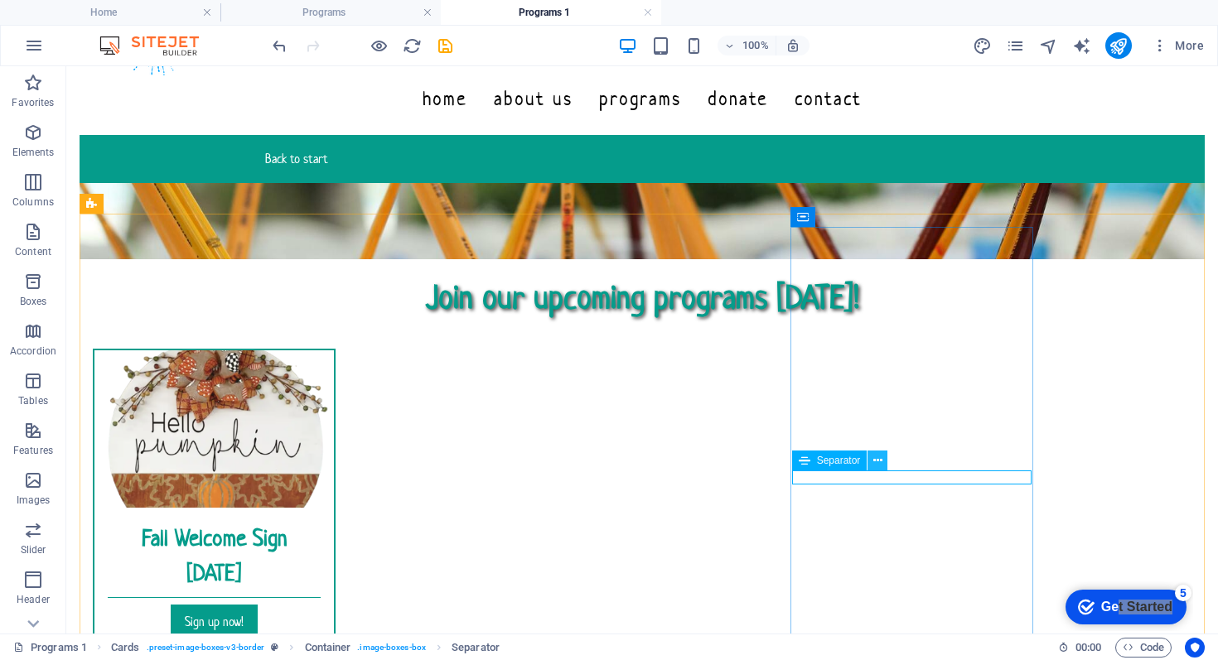
click at [880, 459] on icon at bounding box center [877, 460] width 9 height 17
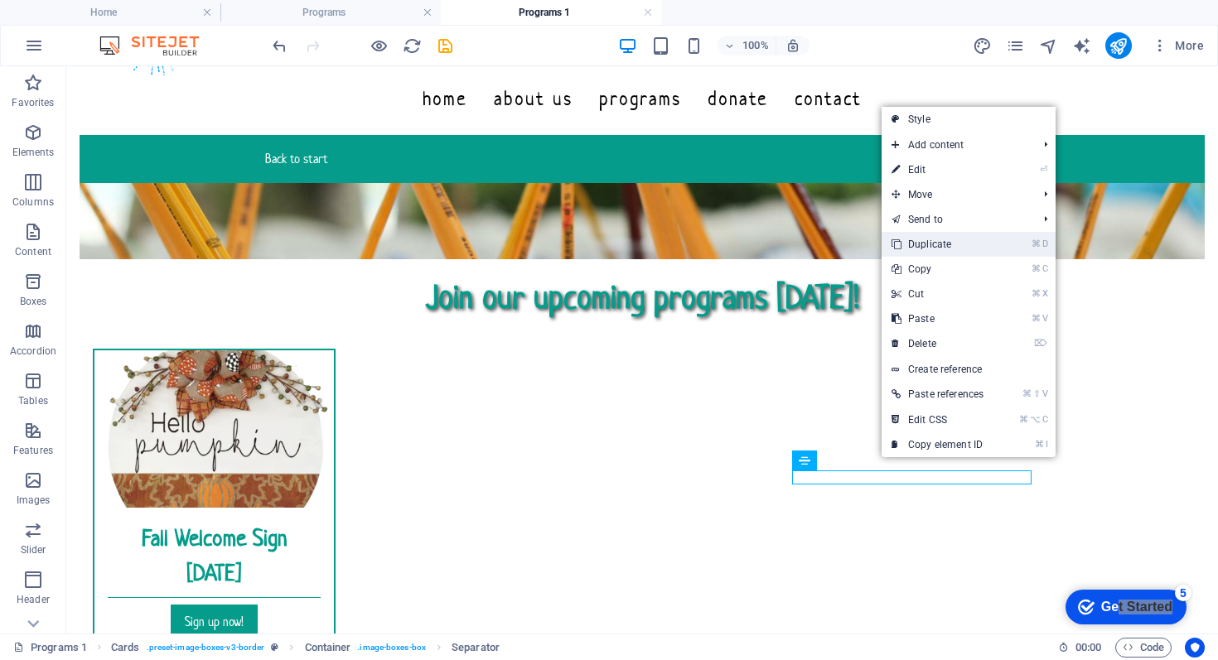
click at [931, 243] on link "⌘ D Duplicate" at bounding box center [938, 244] width 112 height 25
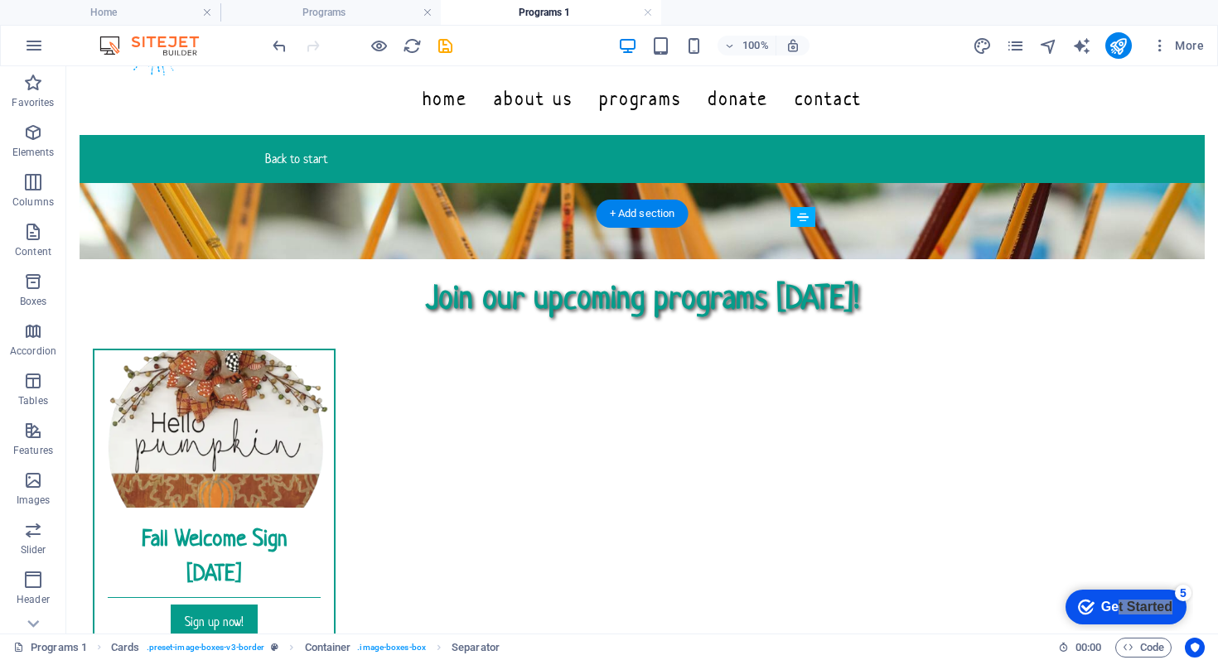
drag, startPoint x: 979, startPoint y: 494, endPoint x: 978, endPoint y: 507, distance: 13.3
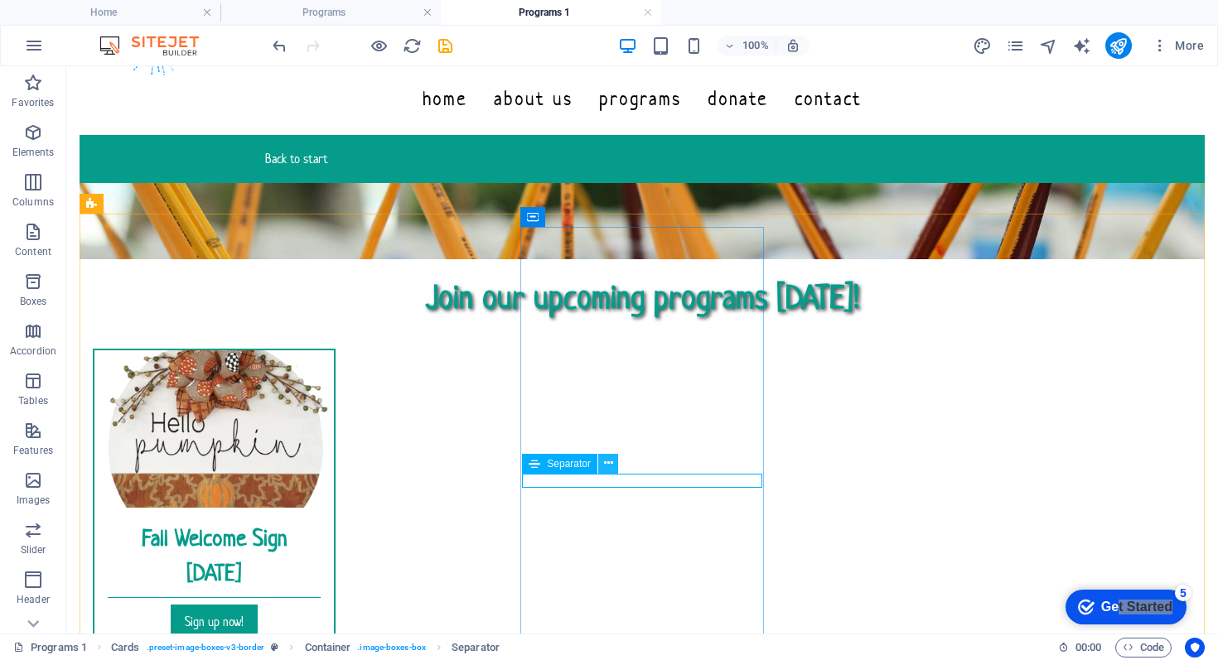
click at [611, 465] on icon at bounding box center [608, 463] width 9 height 17
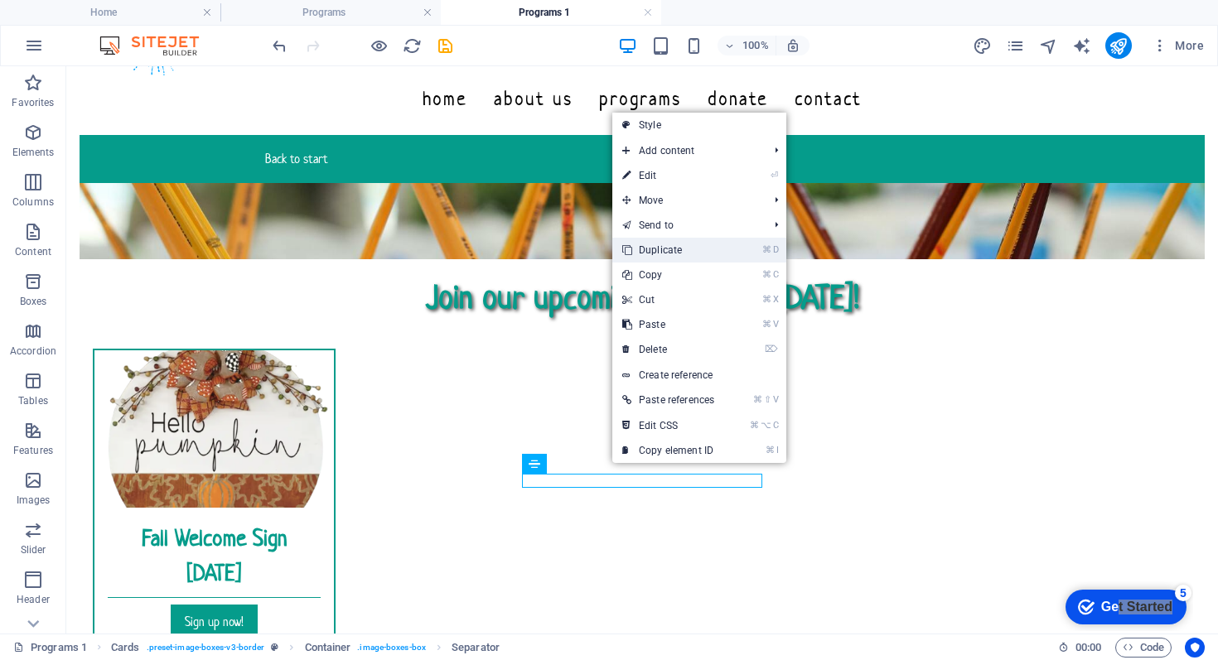
click at [667, 249] on link "⌘ D Duplicate" at bounding box center [668, 250] width 112 height 25
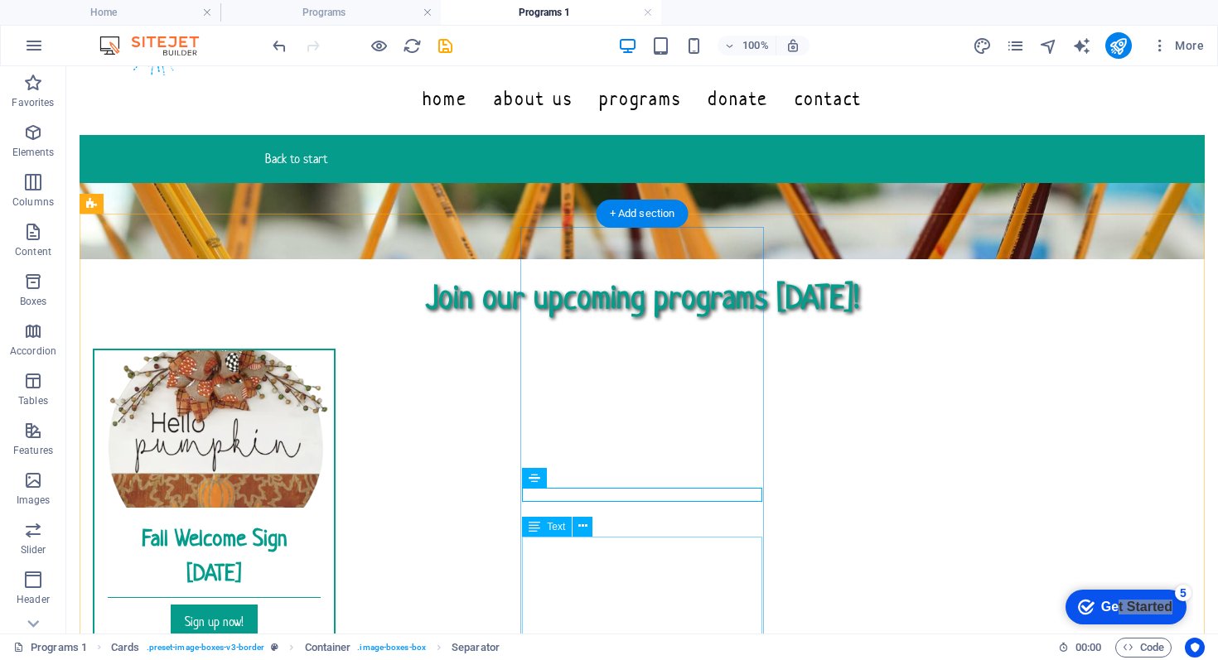
drag, startPoint x: 711, startPoint y: 499, endPoint x: 712, endPoint y: 552, distance: 53.0
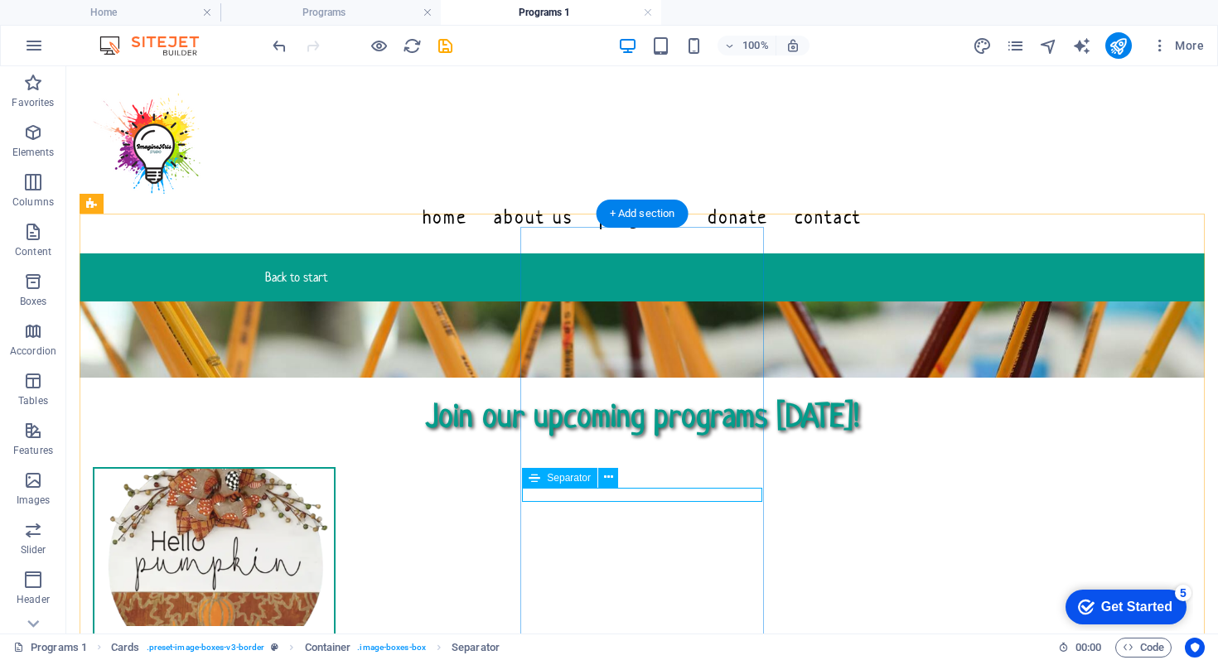
scroll to position [119, 0]
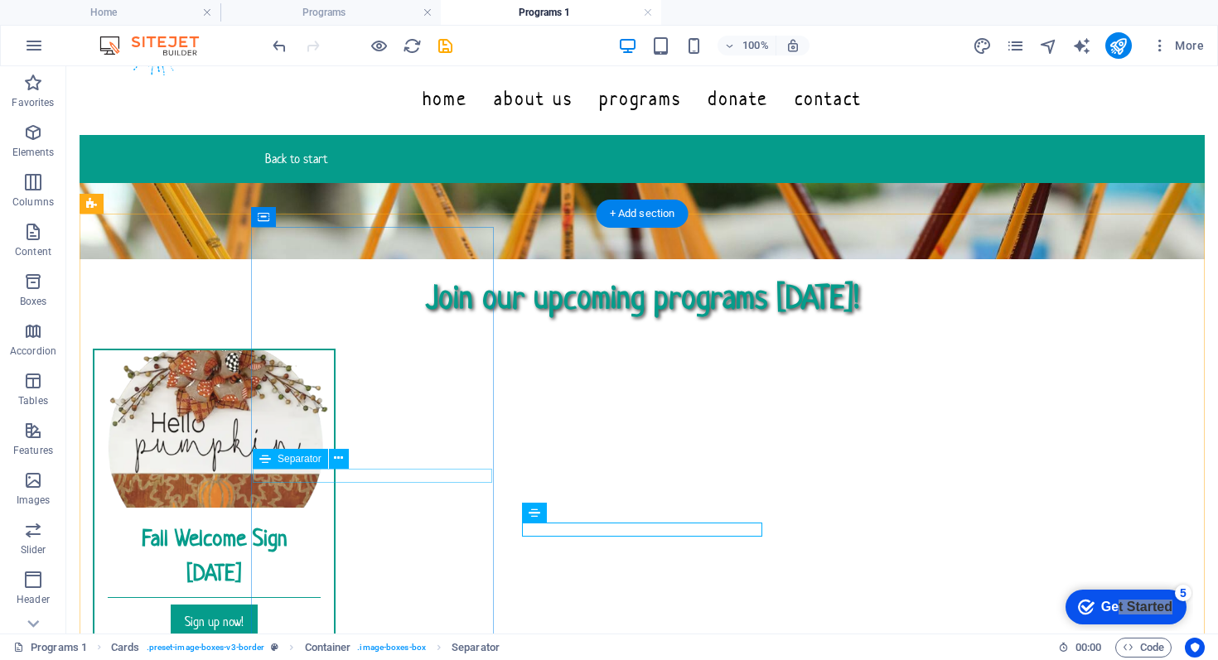
click at [334, 597] on div at bounding box center [213, 597] width 239 height 1
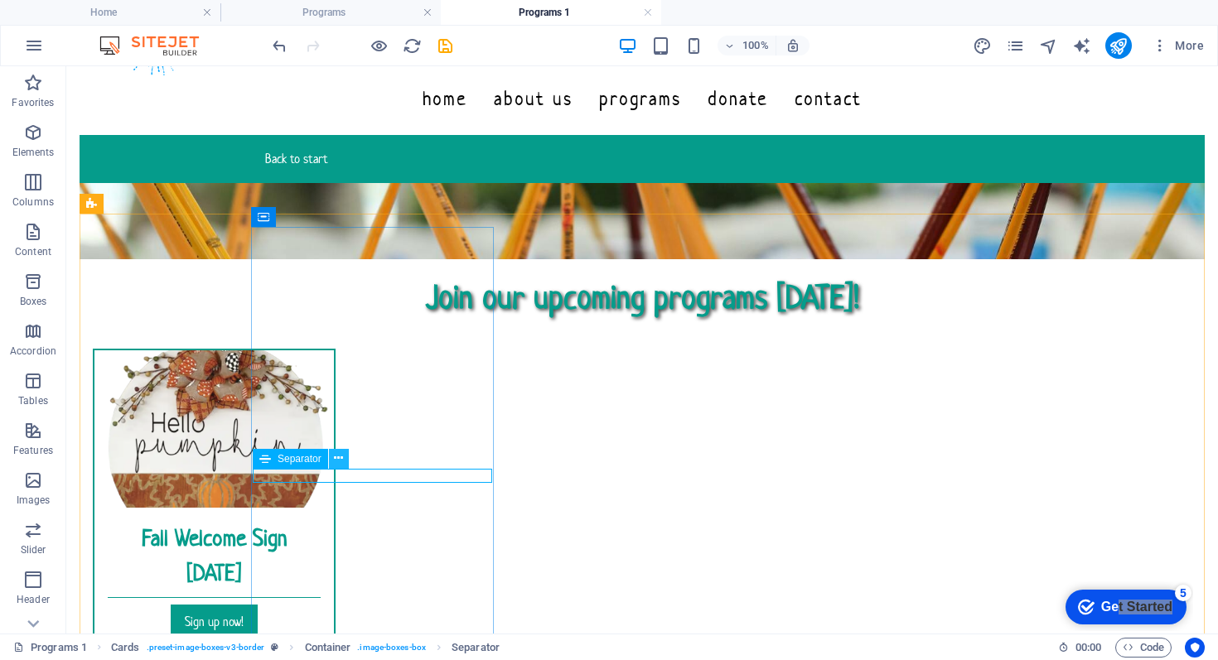
click at [339, 459] on icon at bounding box center [338, 458] width 9 height 17
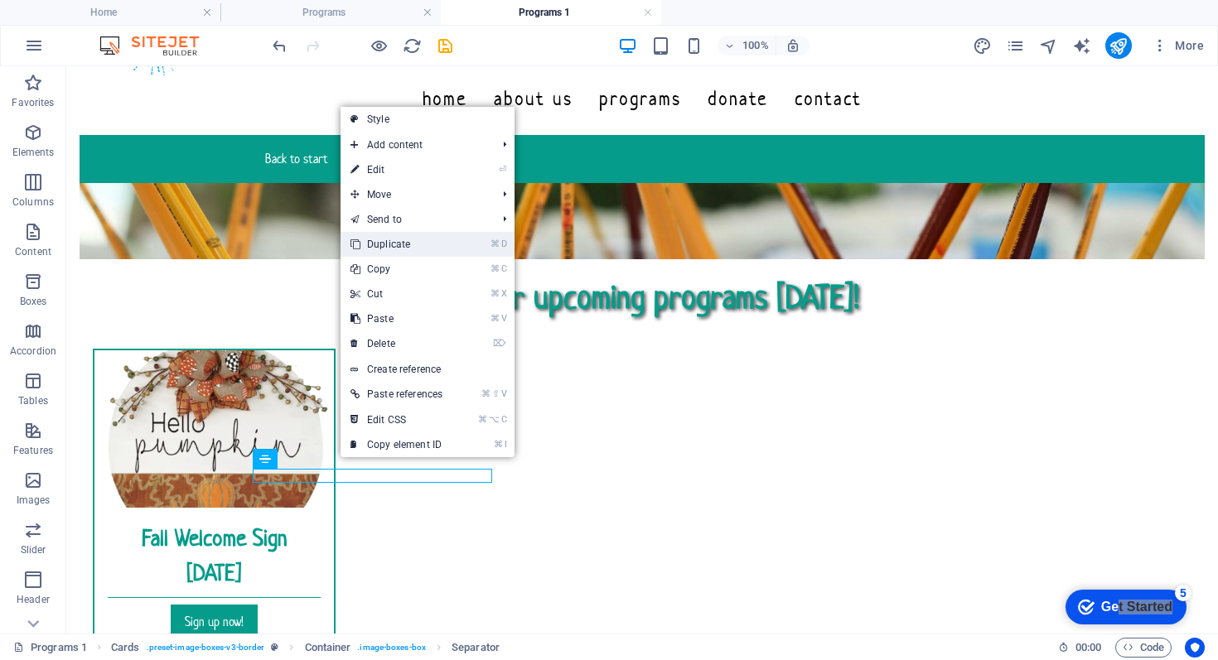
click at [427, 245] on link "⌘ D Duplicate" at bounding box center [397, 244] width 112 height 25
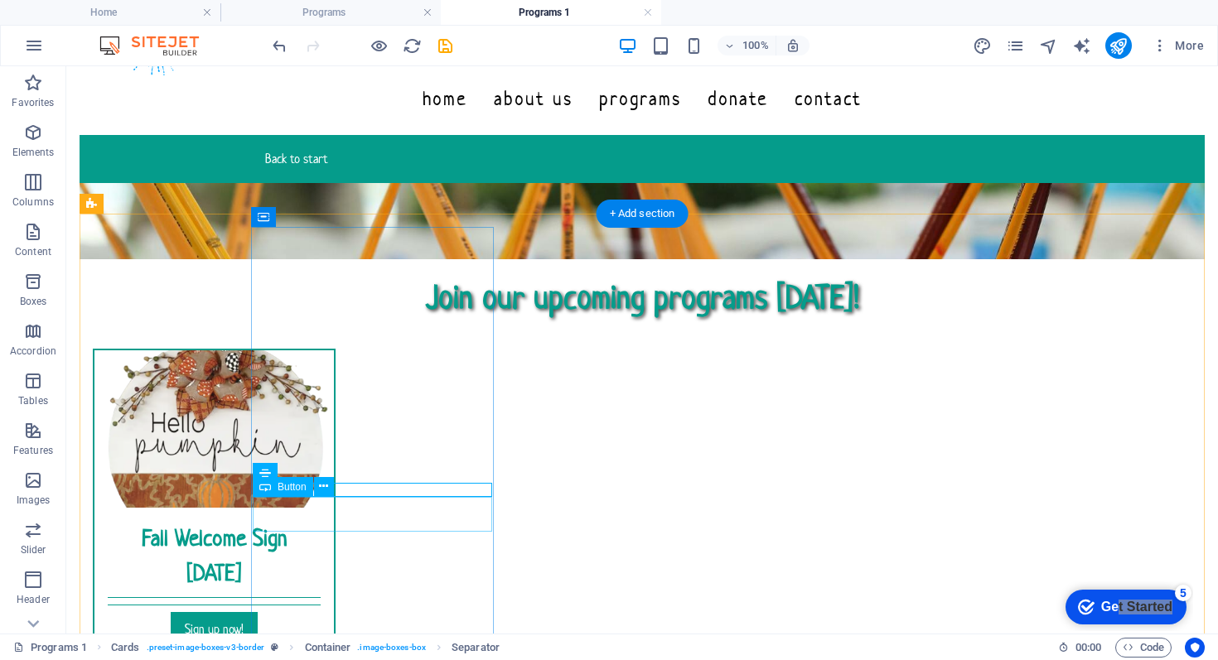
drag, startPoint x: 307, startPoint y: 491, endPoint x: 312, endPoint y: 548, distance: 56.6
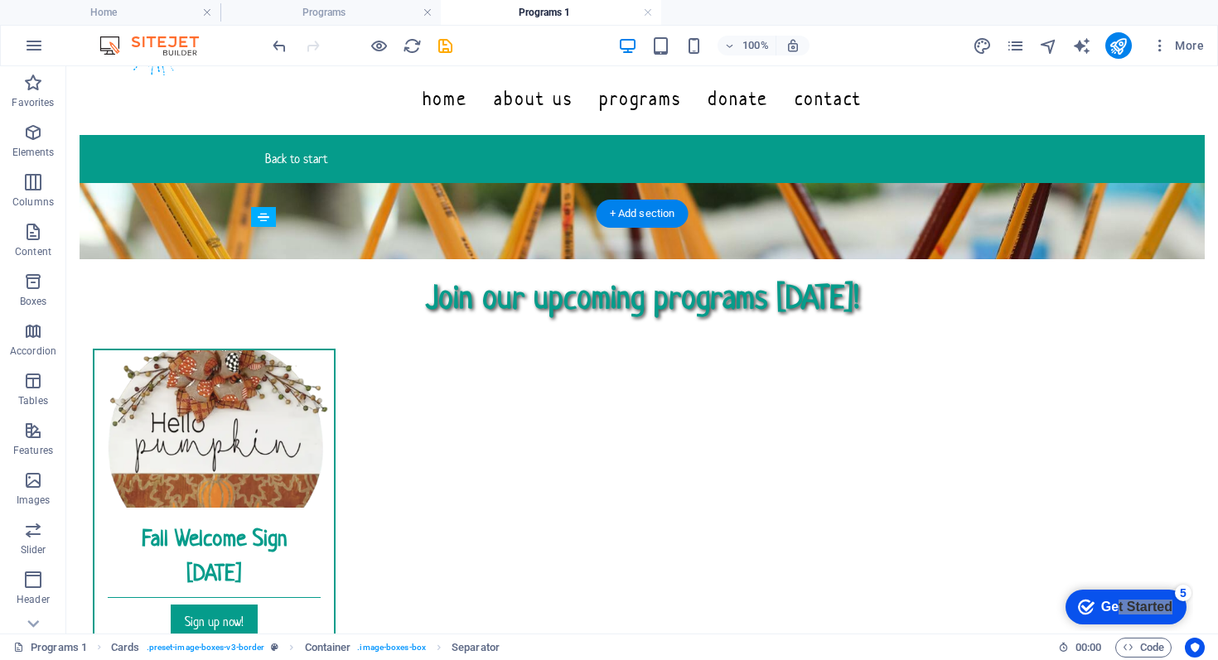
drag, startPoint x: 441, startPoint y: 492, endPoint x: 441, endPoint y: 530, distance: 37.3
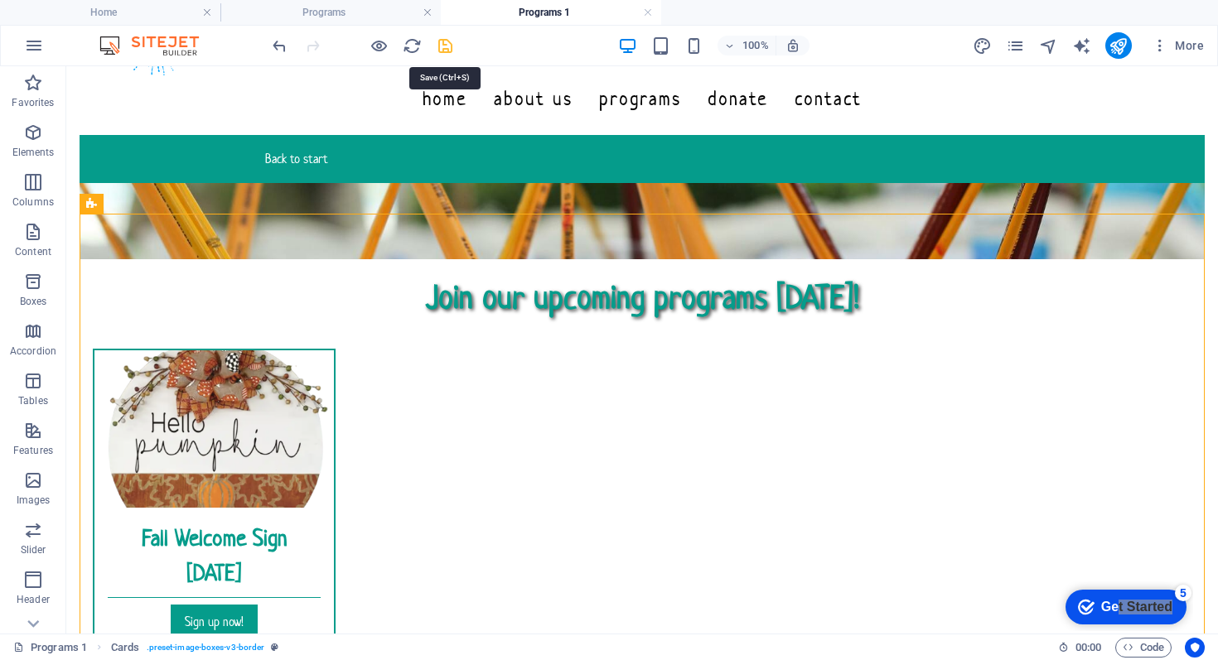
click at [445, 45] on icon "save" at bounding box center [445, 45] width 19 height 19
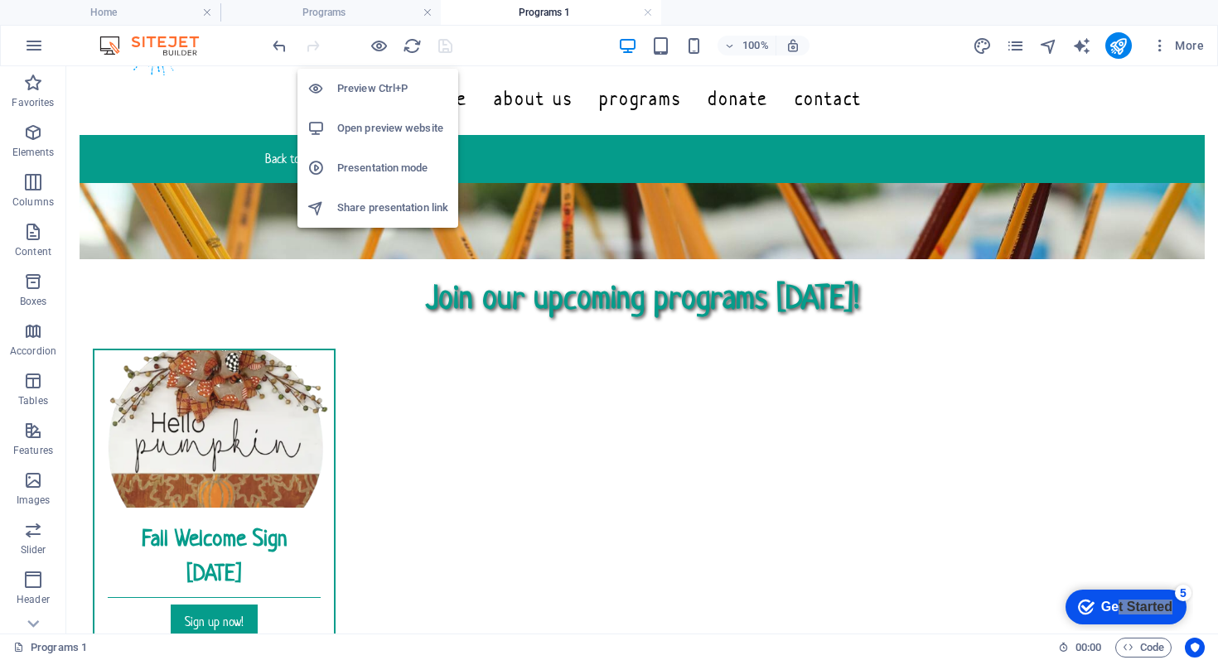
click at [384, 131] on h6 "Open preview website" at bounding box center [392, 129] width 111 height 20
click at [386, 92] on h6 "Preview Ctrl+P" at bounding box center [392, 89] width 111 height 20
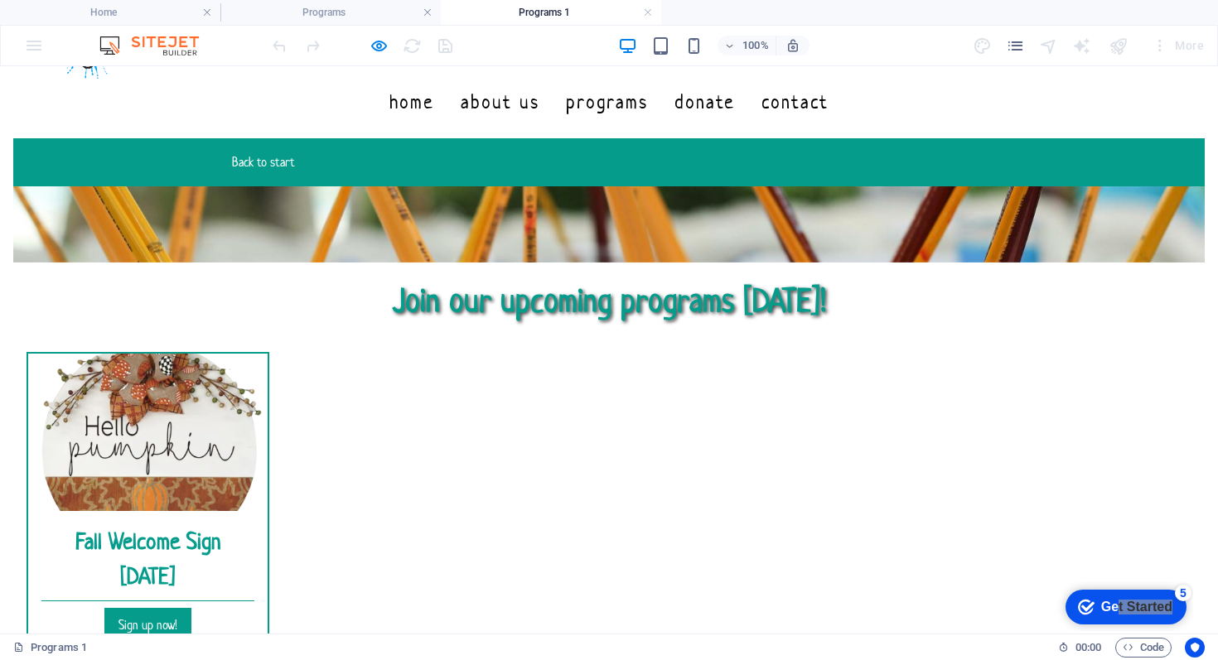
scroll to position [104, 0]
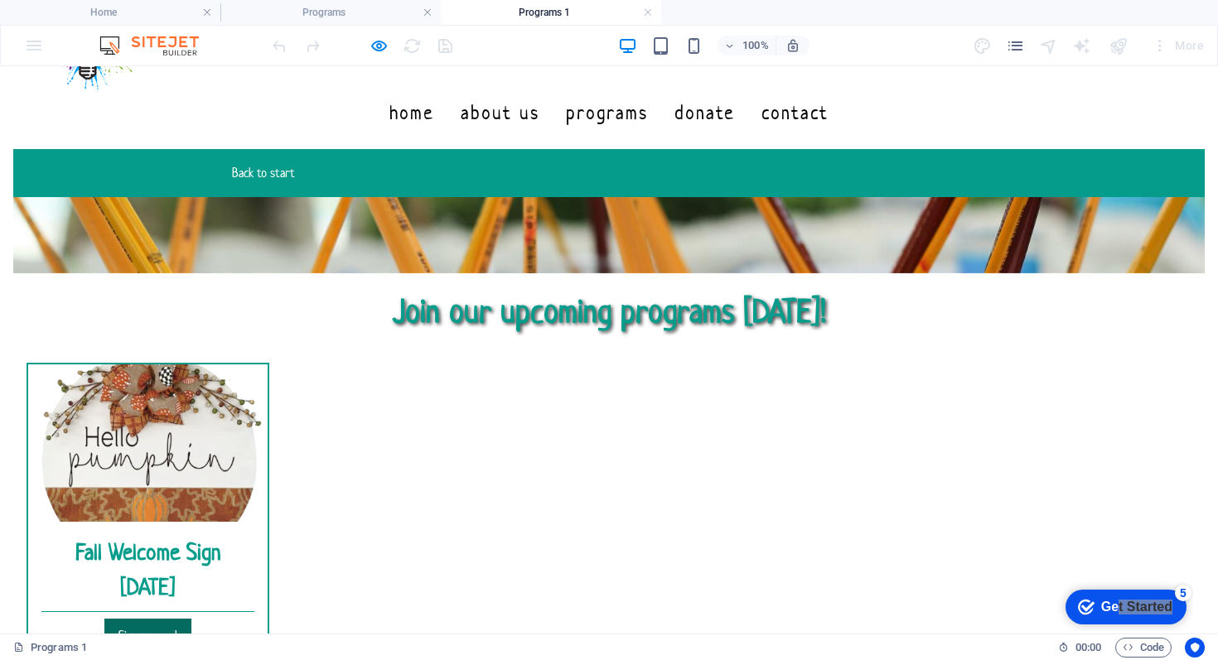
click at [191, 619] on link "Sign up now!" at bounding box center [147, 636] width 87 height 35
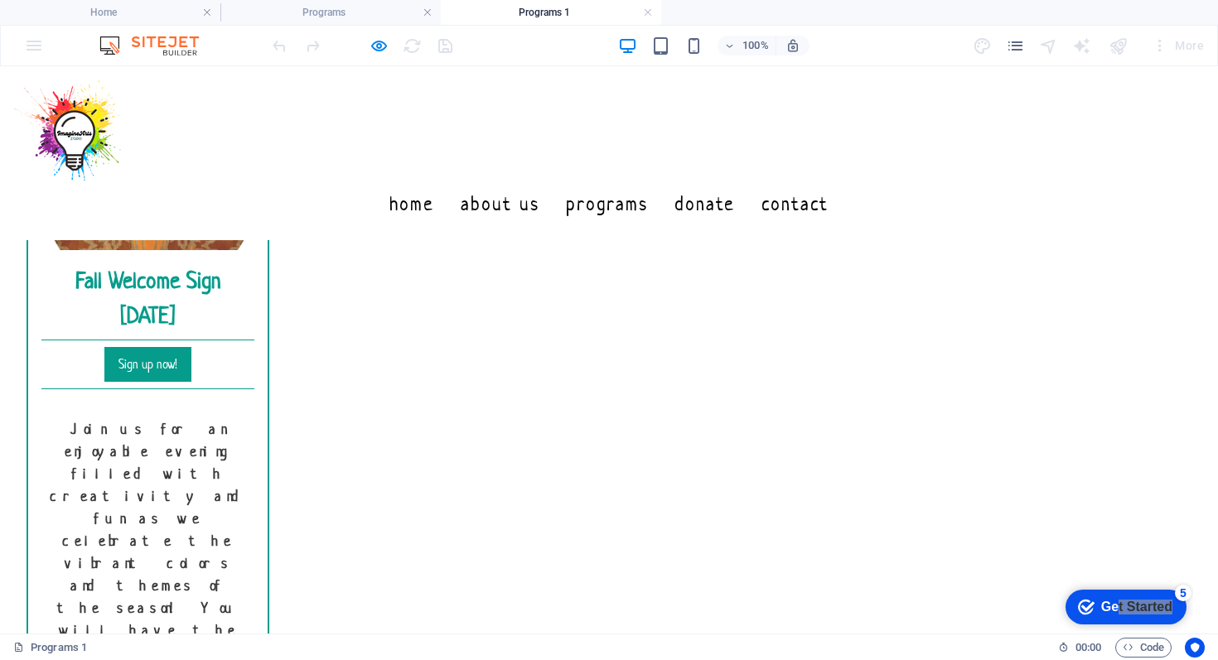
scroll to position [316, 0]
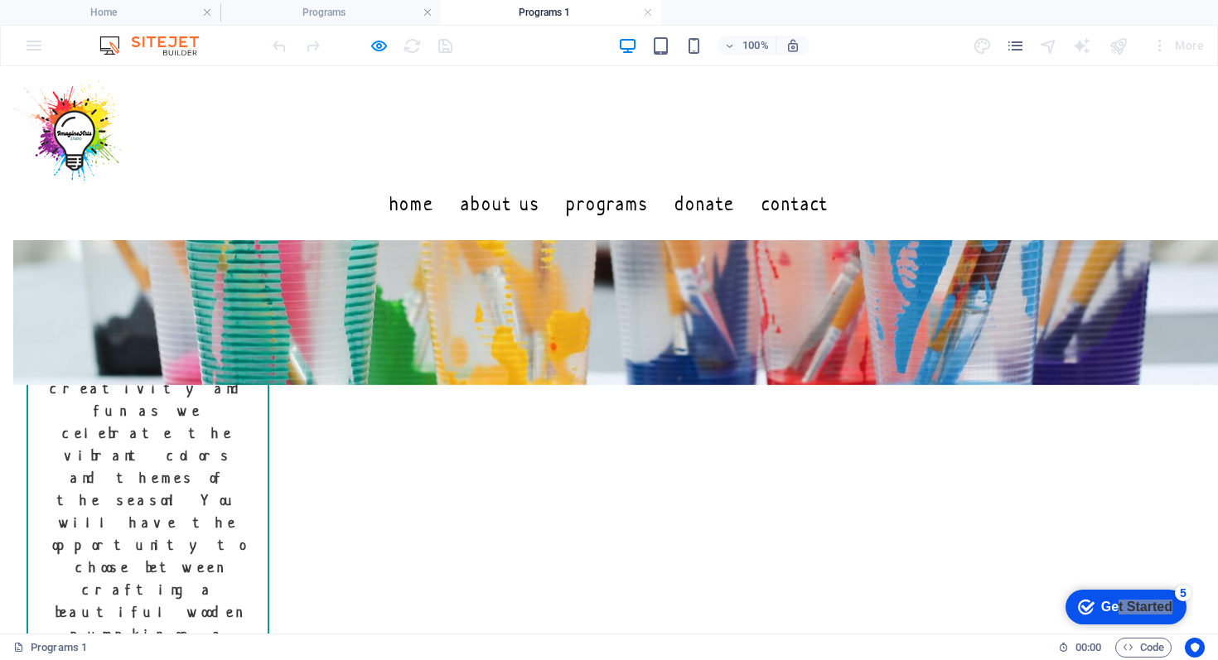
scroll to position [418, 0]
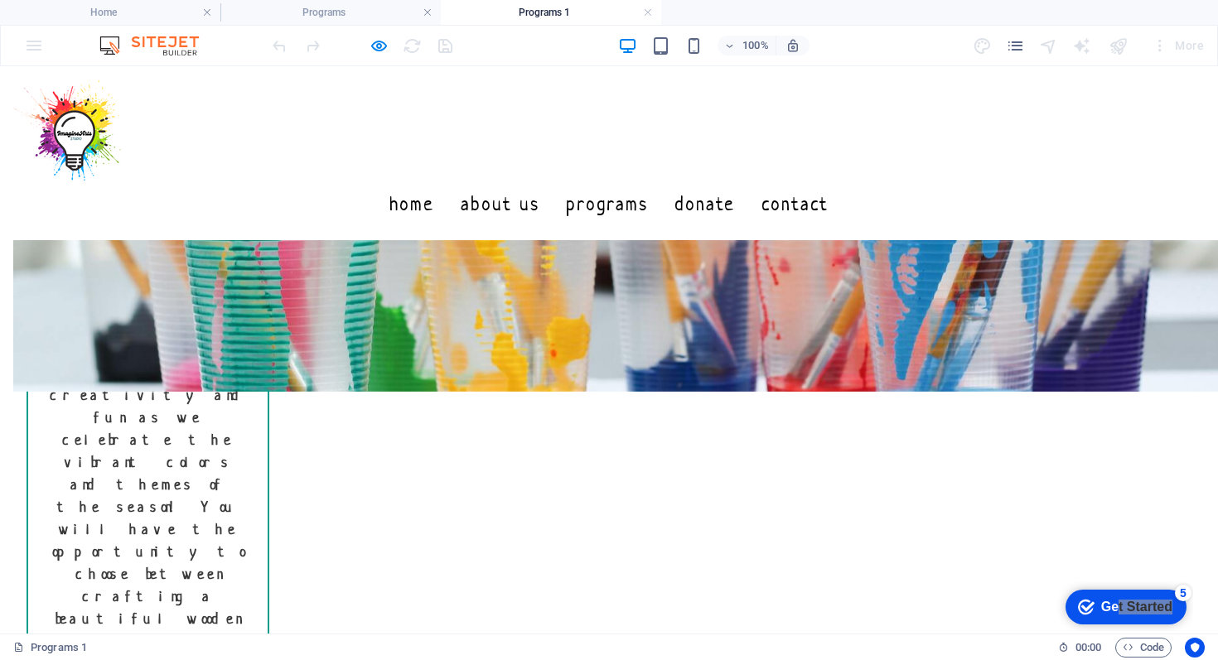
drag, startPoint x: 772, startPoint y: 479, endPoint x: 956, endPoint y: 516, distance: 187.7
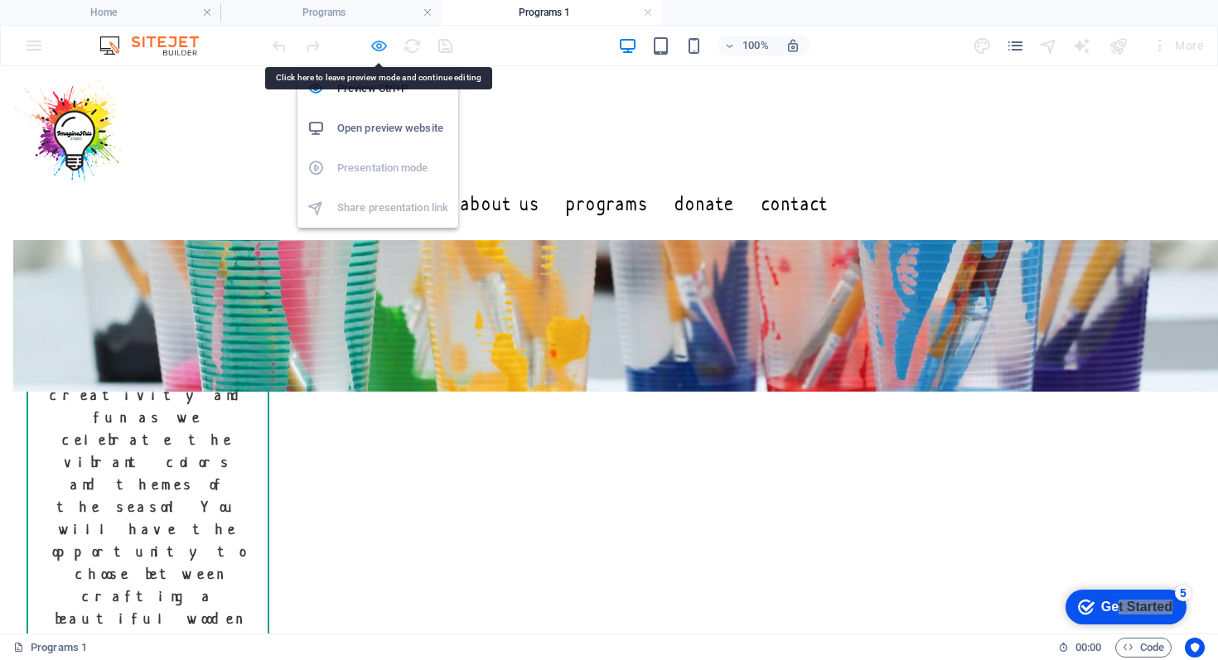
click at [380, 44] on icon "button" at bounding box center [379, 45] width 19 height 19
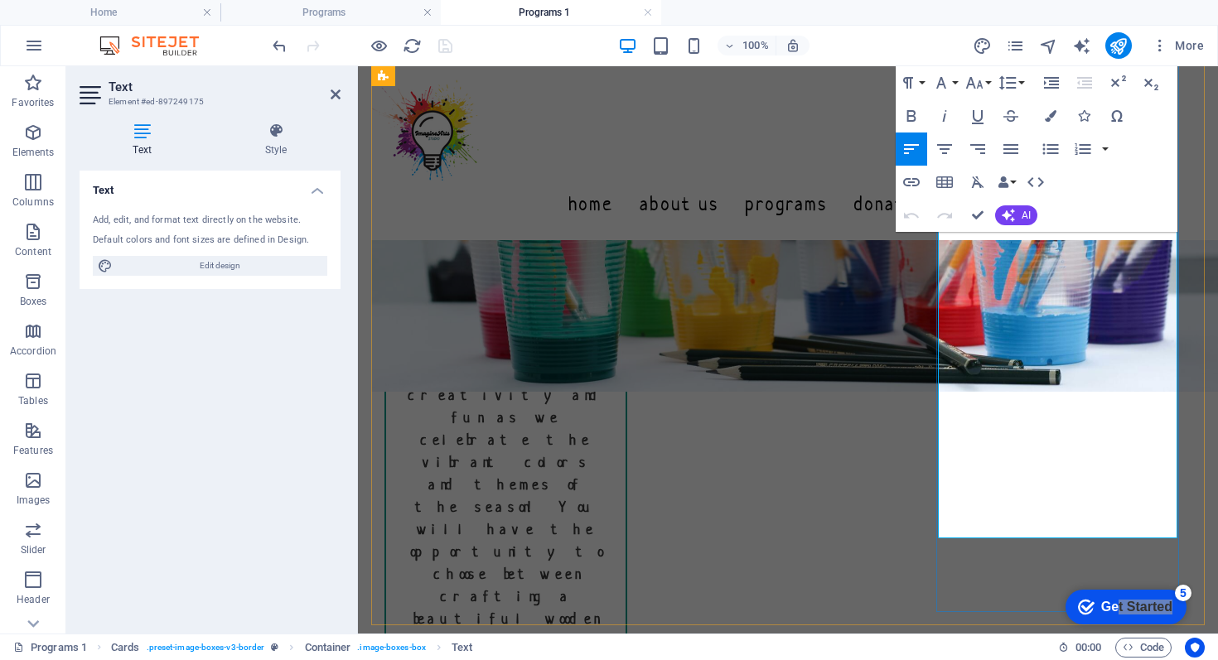
drag, startPoint x: 952, startPoint y: 480, endPoint x: 1152, endPoint y: 507, distance: 201.6
click at [1024, 217] on span "AI" at bounding box center [1026, 215] width 9 height 10
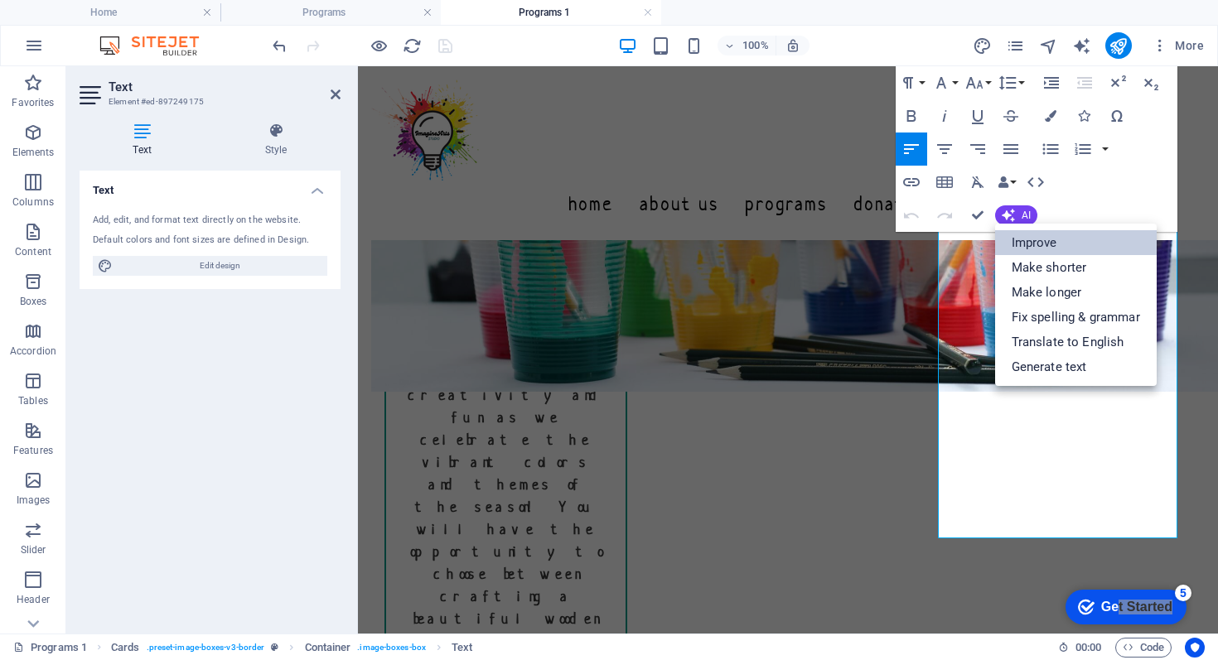
click at [1028, 239] on link "Improve" at bounding box center [1076, 242] width 162 height 25
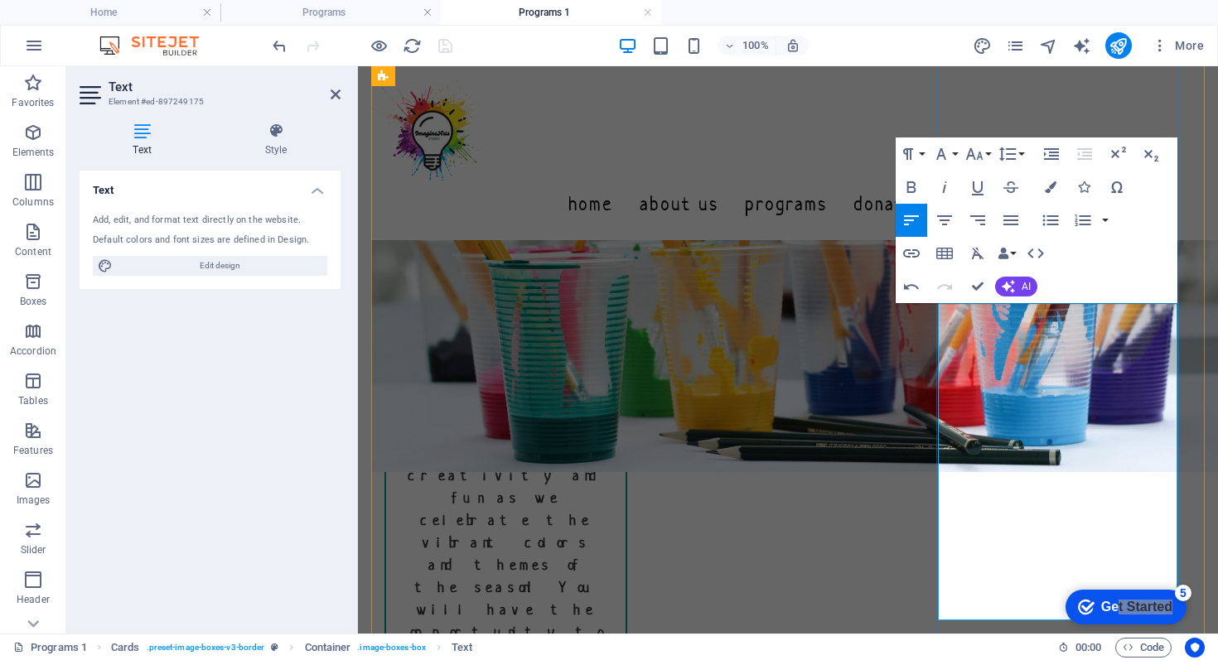
scroll to position [336, 0]
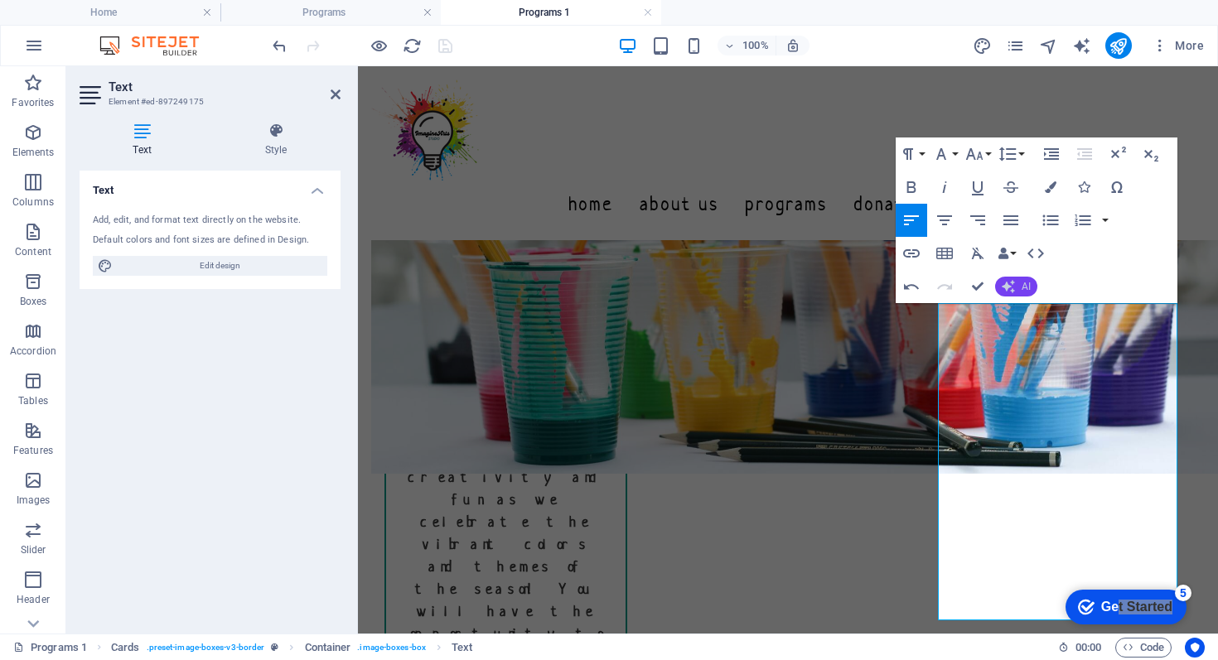
click at [1019, 287] on button "AI" at bounding box center [1016, 287] width 42 height 20
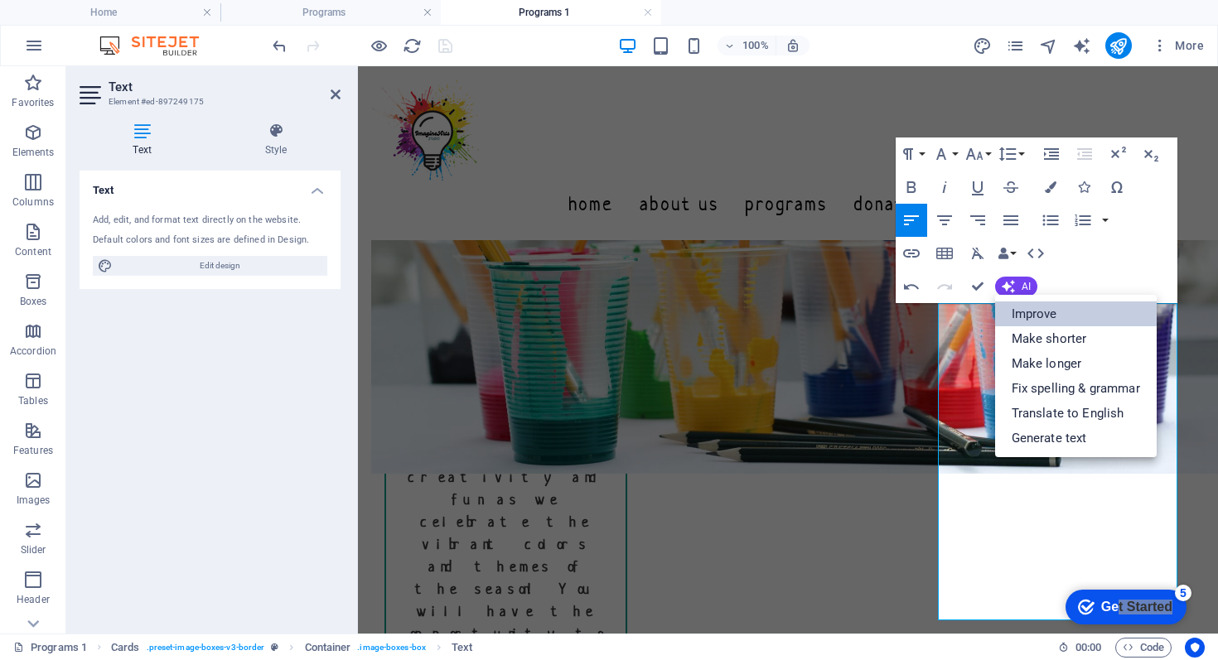
click at [1030, 314] on link "Improve" at bounding box center [1076, 314] width 162 height 25
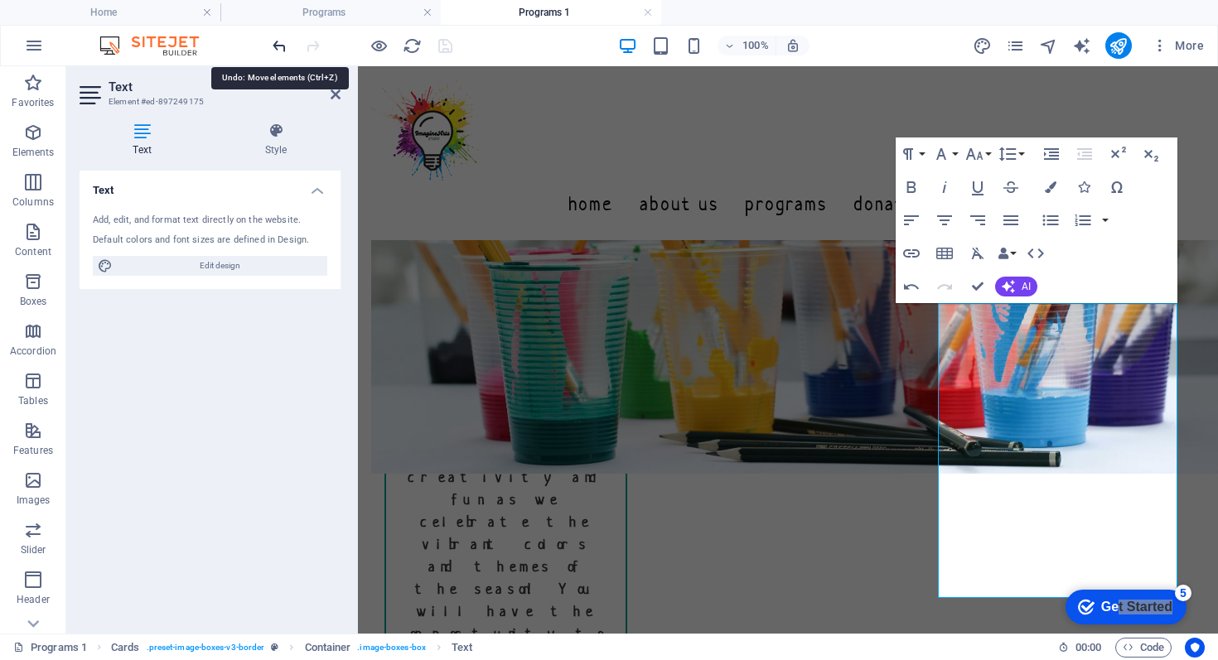
click at [280, 49] on icon "undo" at bounding box center [279, 45] width 19 height 19
click at [280, 48] on icon "undo" at bounding box center [279, 45] width 19 height 19
click at [278, 41] on icon "undo" at bounding box center [279, 45] width 19 height 19
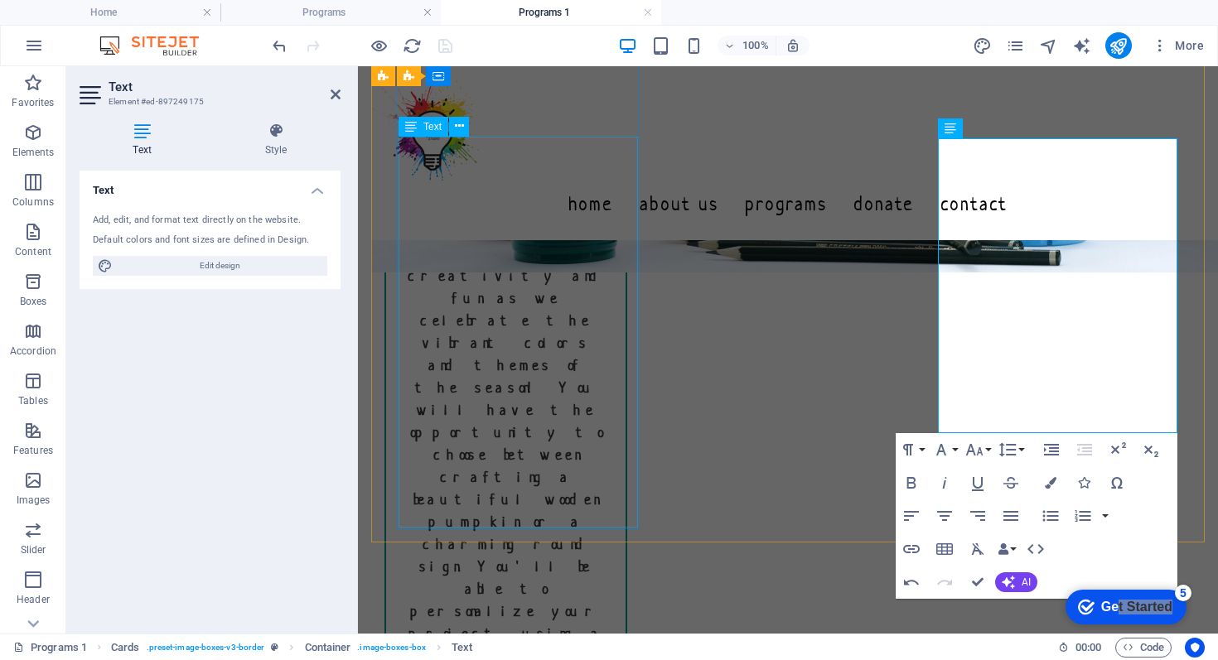
scroll to position [501, 0]
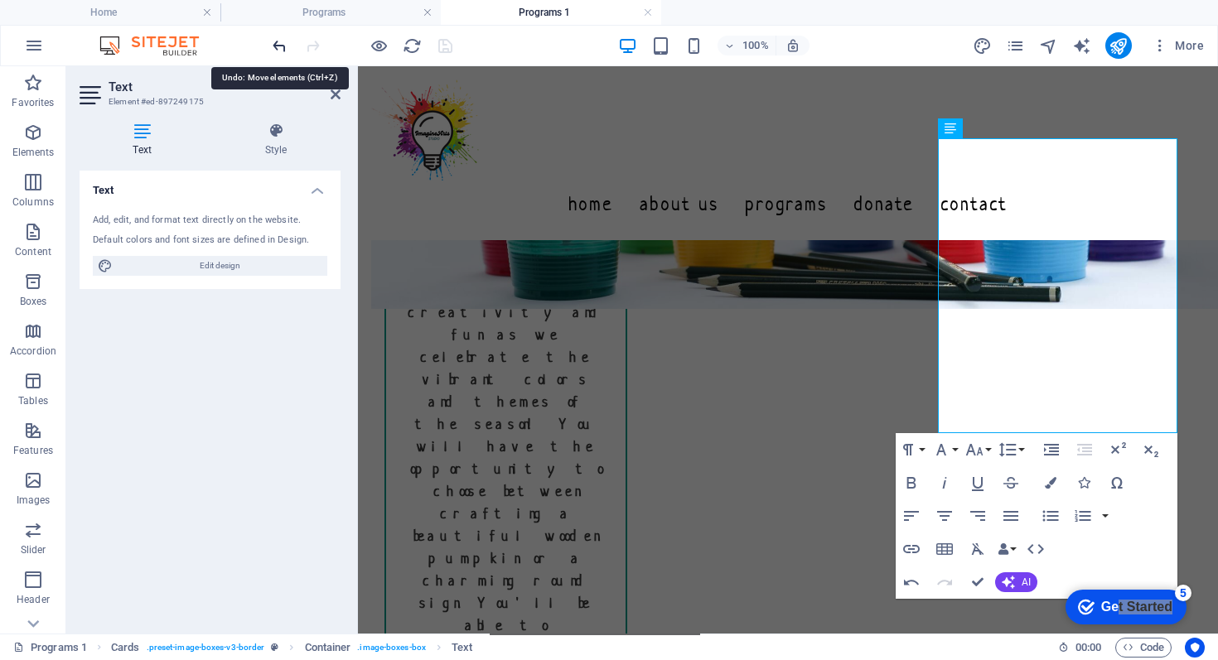
click at [282, 45] on icon "undo" at bounding box center [279, 45] width 19 height 19
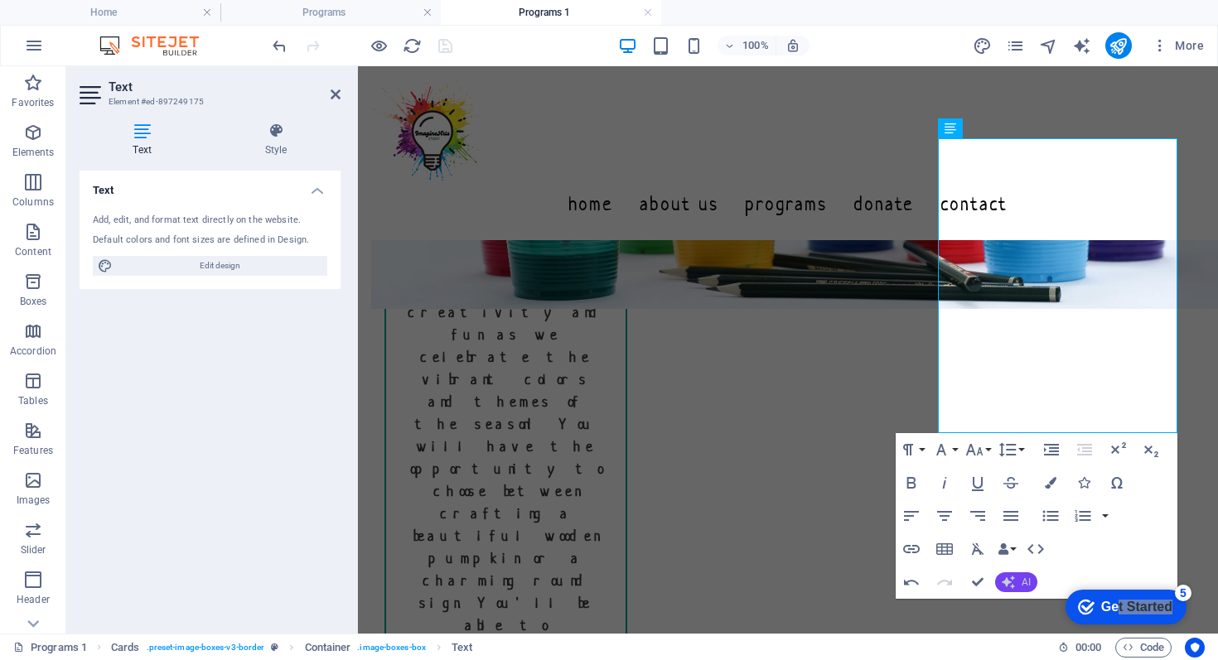
click at [1021, 588] on button "AI" at bounding box center [1016, 583] width 42 height 20
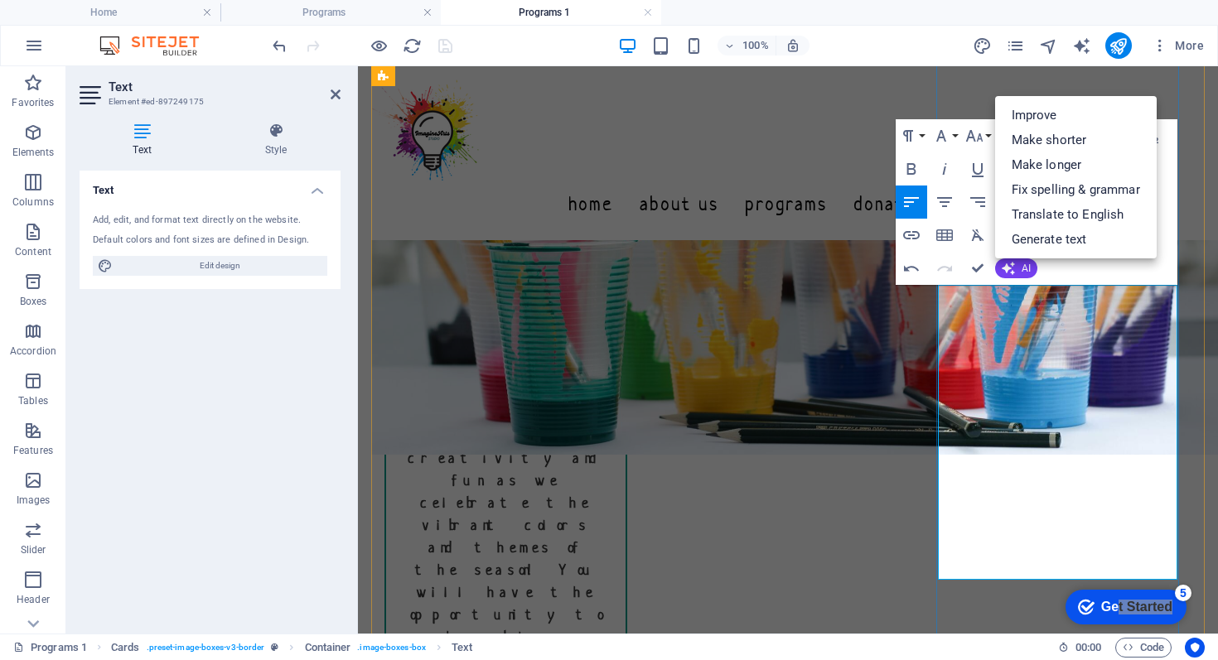
scroll to position [354, 0]
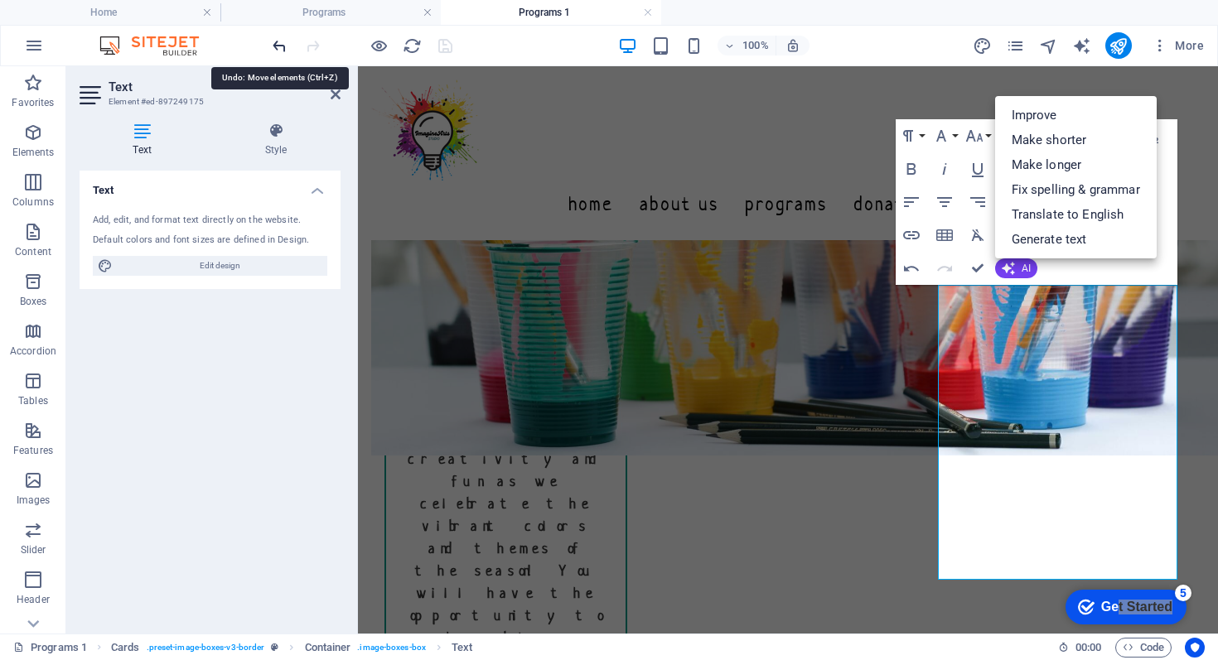
click at [279, 51] on icon "undo" at bounding box center [279, 45] width 19 height 19
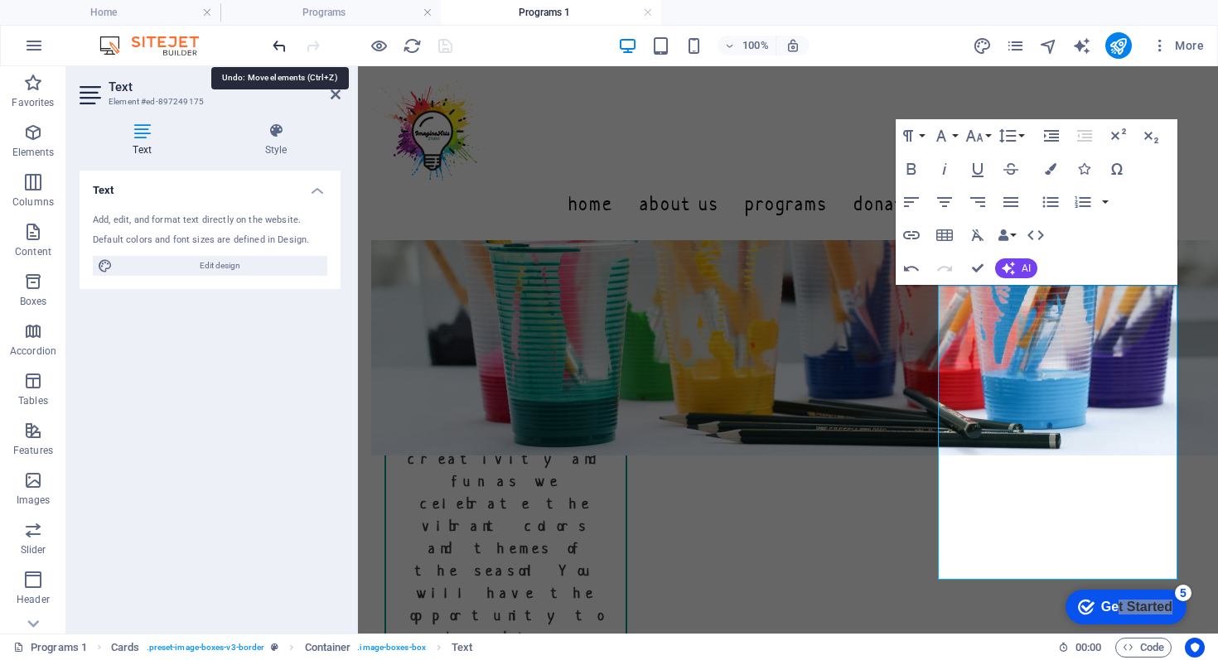
click at [279, 51] on icon "undo" at bounding box center [279, 45] width 19 height 19
click at [280, 45] on icon "undo" at bounding box center [279, 45] width 19 height 19
